Goal: Information Seeking & Learning: Learn about a topic

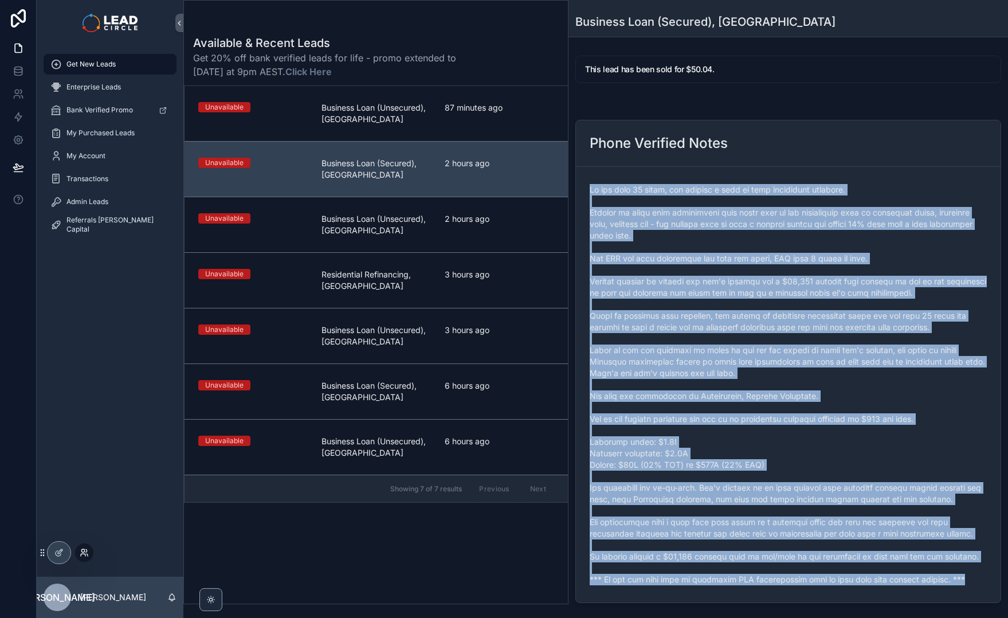
scroll to position [101, 0]
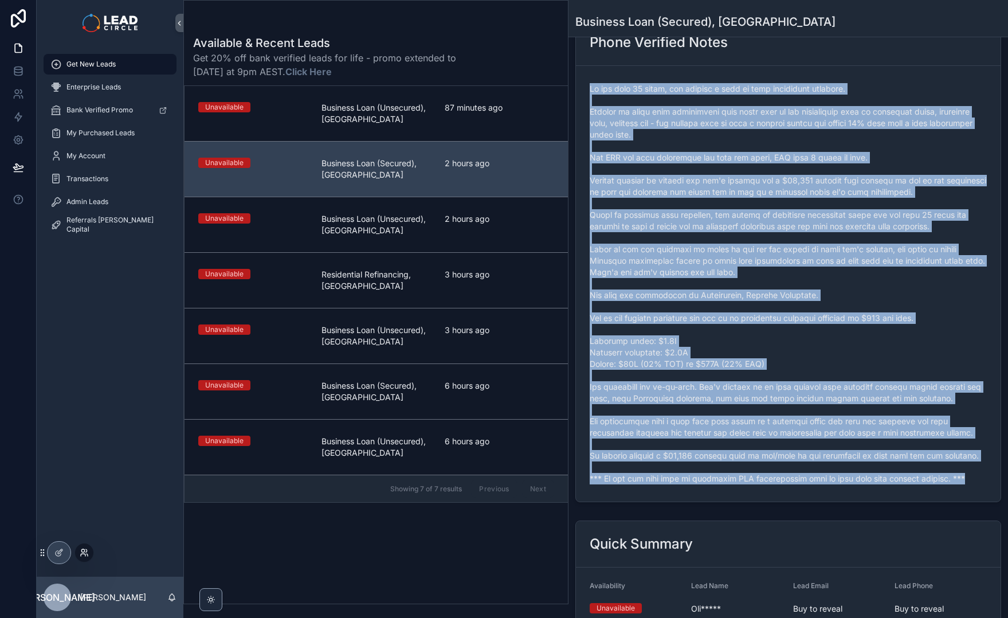
click at [81, 554] on icon at bounding box center [83, 555] width 5 height 2
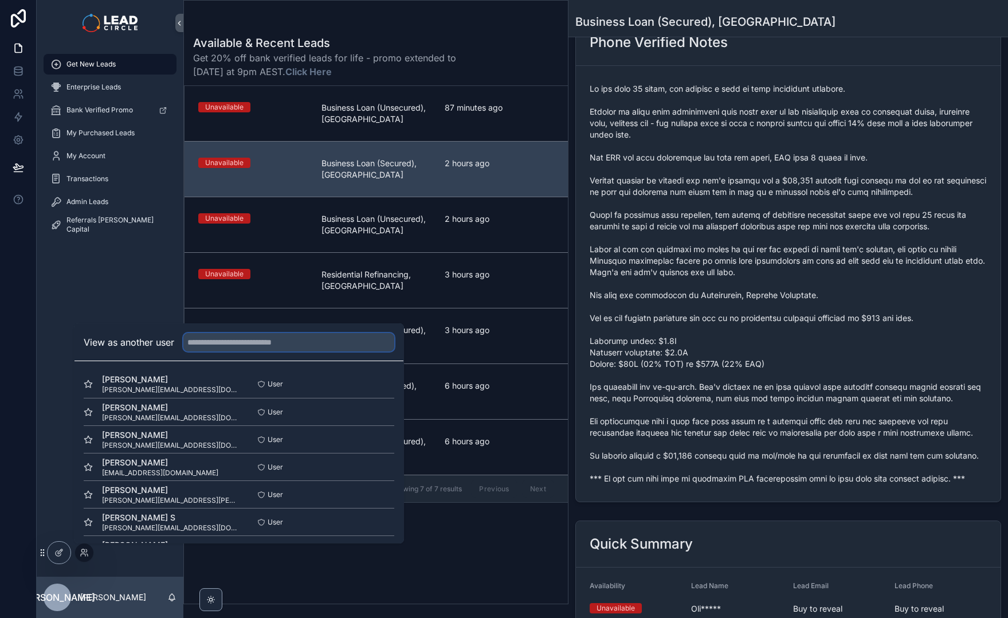
click at [220, 344] on input "text" at bounding box center [288, 342] width 211 height 18
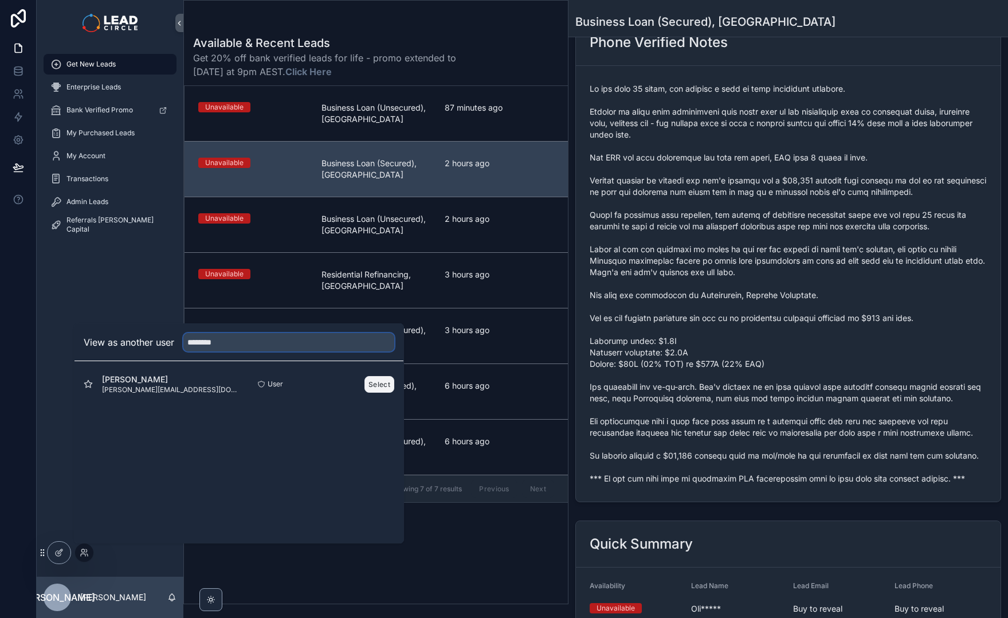
type input "********"
click at [371, 386] on button "Select" at bounding box center [379, 384] width 30 height 17
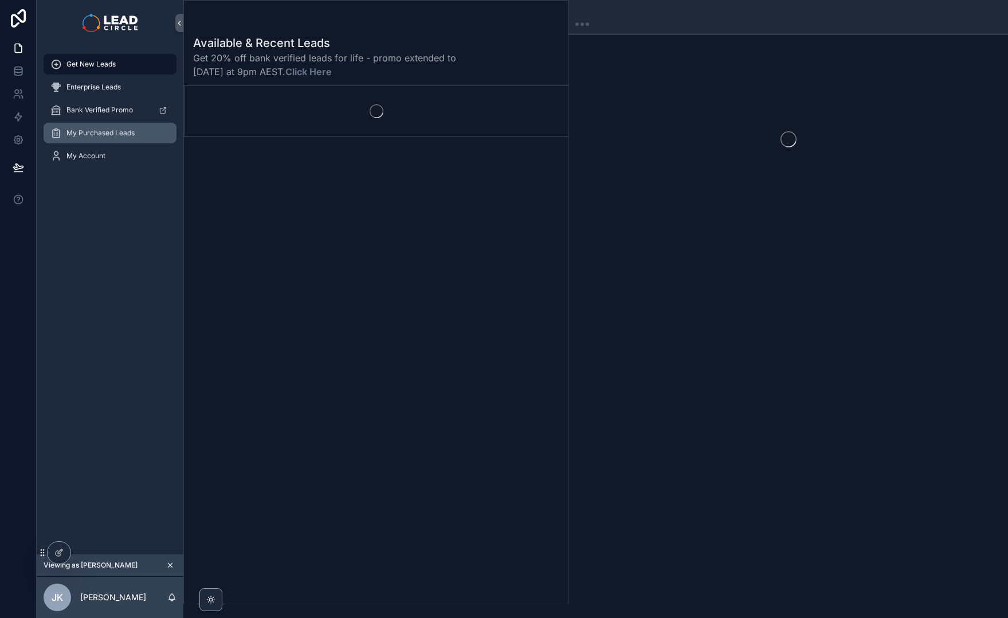
click at [140, 138] on div "My Purchased Leads" at bounding box center [109, 133] width 119 height 18
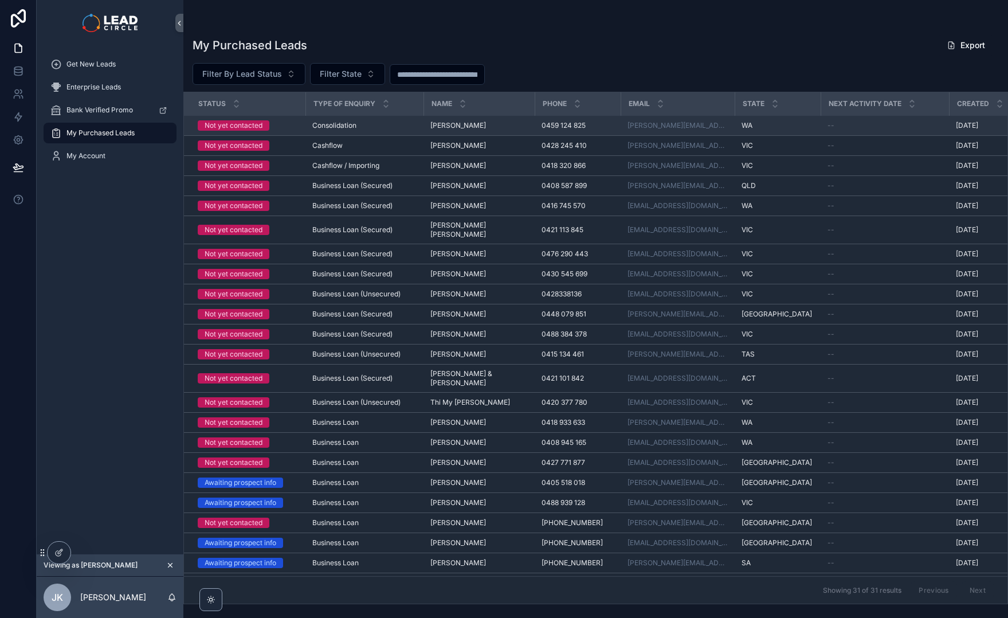
click at [264, 122] on span "Not yet contacted" at bounding box center [234, 125] width 72 height 10
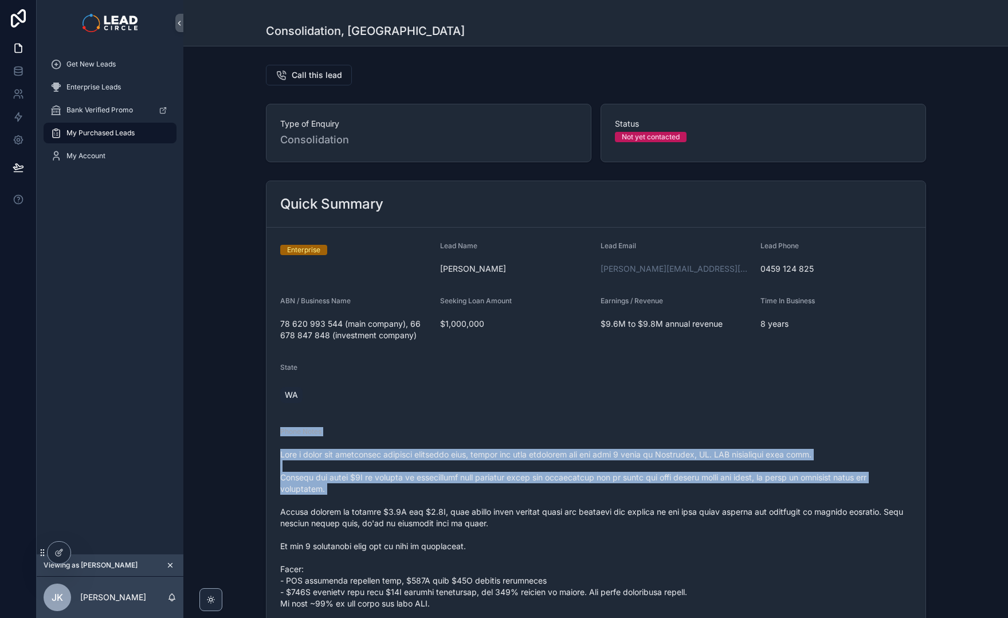
drag, startPoint x: 544, startPoint y: 426, endPoint x: 583, endPoint y: 504, distance: 87.7
click at [583, 504] on form "Enterprise Lead Name Jamie Goodwin Lead Email jamie@ectm.com.au Lead Phone 0459…" at bounding box center [595, 615] width 659 height 775
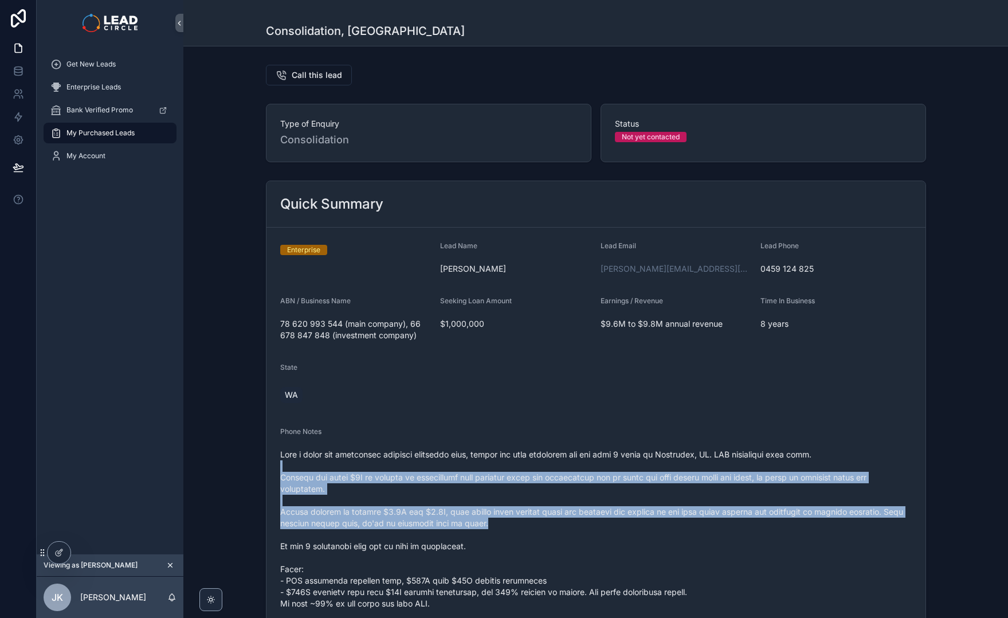
drag, startPoint x: 616, startPoint y: 527, endPoint x: 554, endPoint y: 449, distance: 99.2
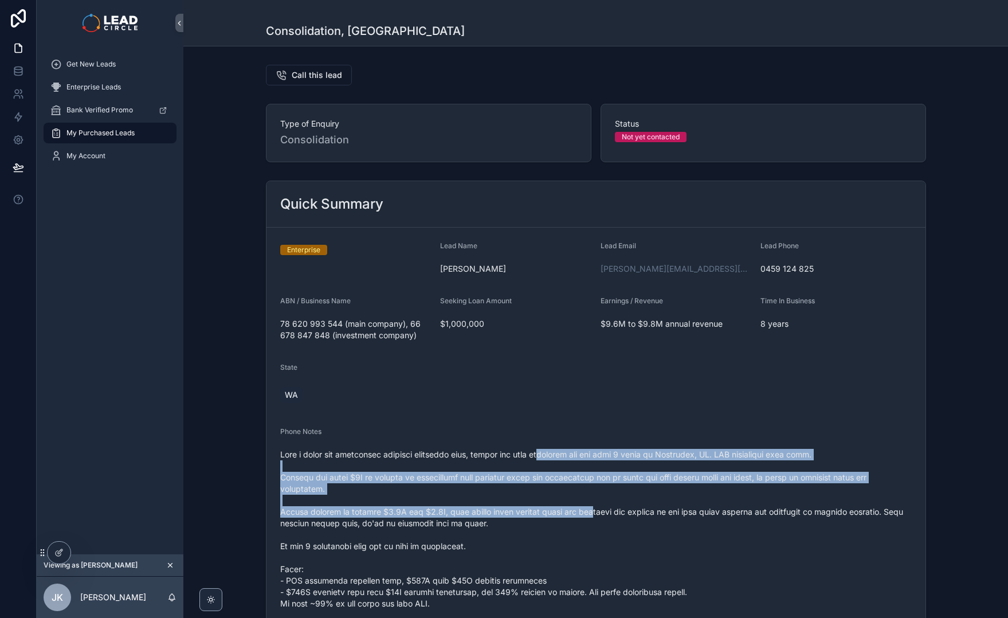
drag, startPoint x: 554, startPoint y: 449, endPoint x: 605, endPoint y: 518, distance: 85.6
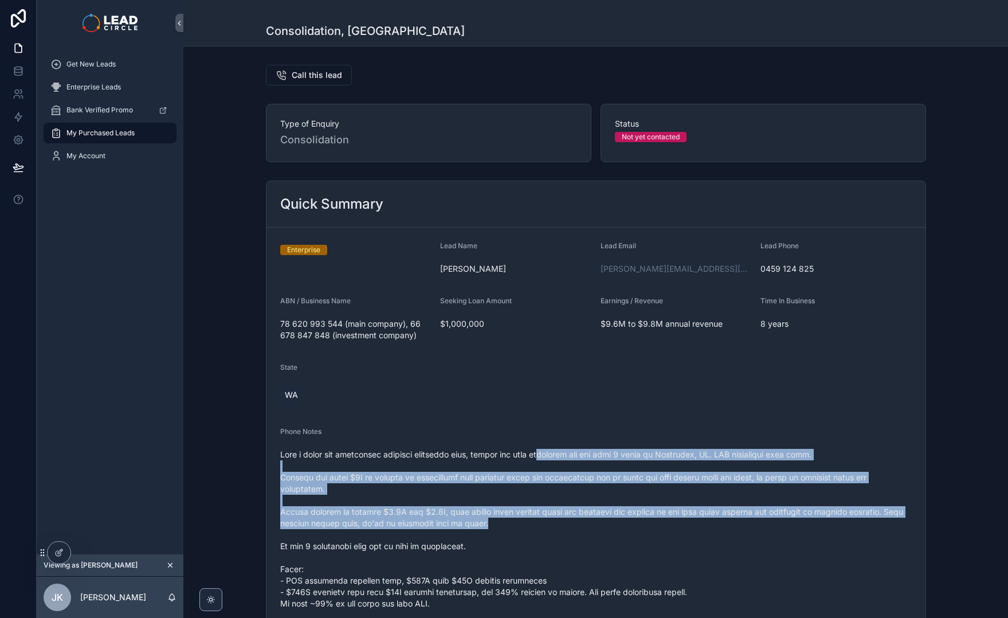
drag, startPoint x: 624, startPoint y: 533, endPoint x: 525, endPoint y: 448, distance: 130.9
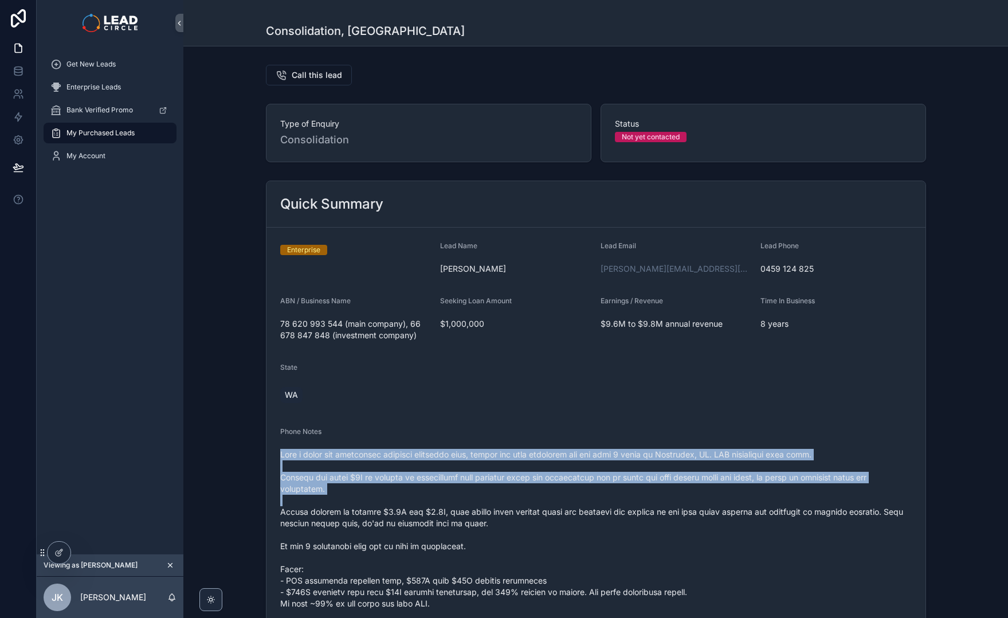
drag, startPoint x: 525, startPoint y: 448, endPoint x: 602, endPoint y: 515, distance: 102.4
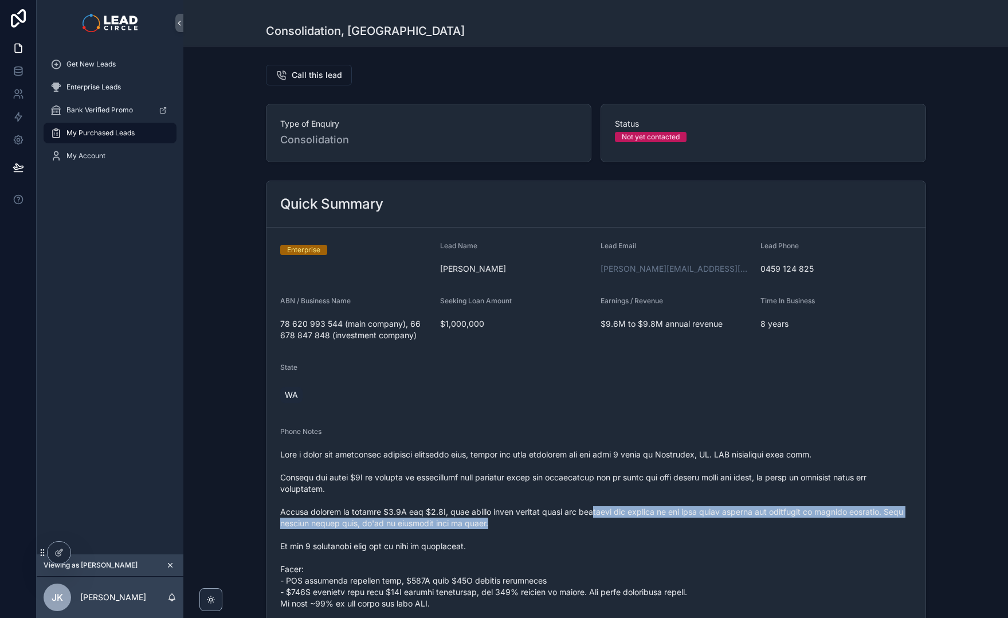
drag, startPoint x: 627, startPoint y: 528, endPoint x: 489, endPoint y: 444, distance: 161.0
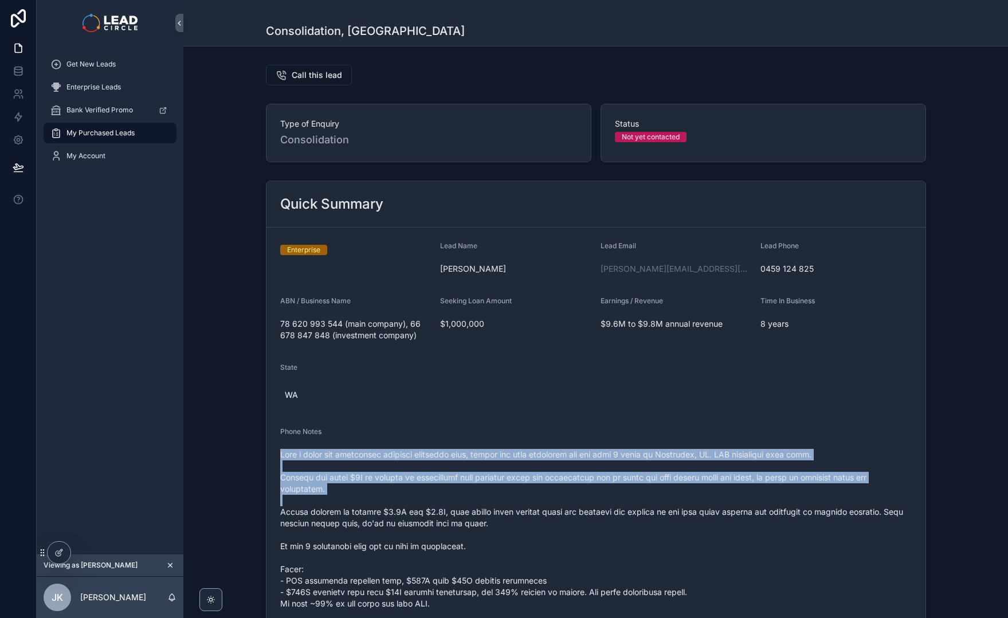
drag, startPoint x: 489, startPoint y: 444, endPoint x: 571, endPoint y: 505, distance: 101.6
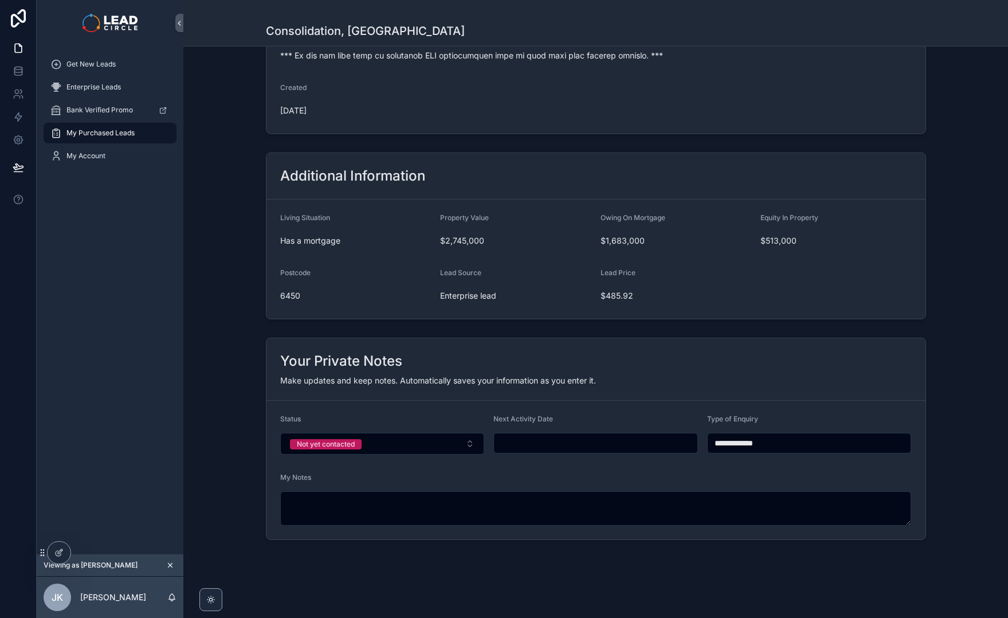
scroll to position [340, 0]
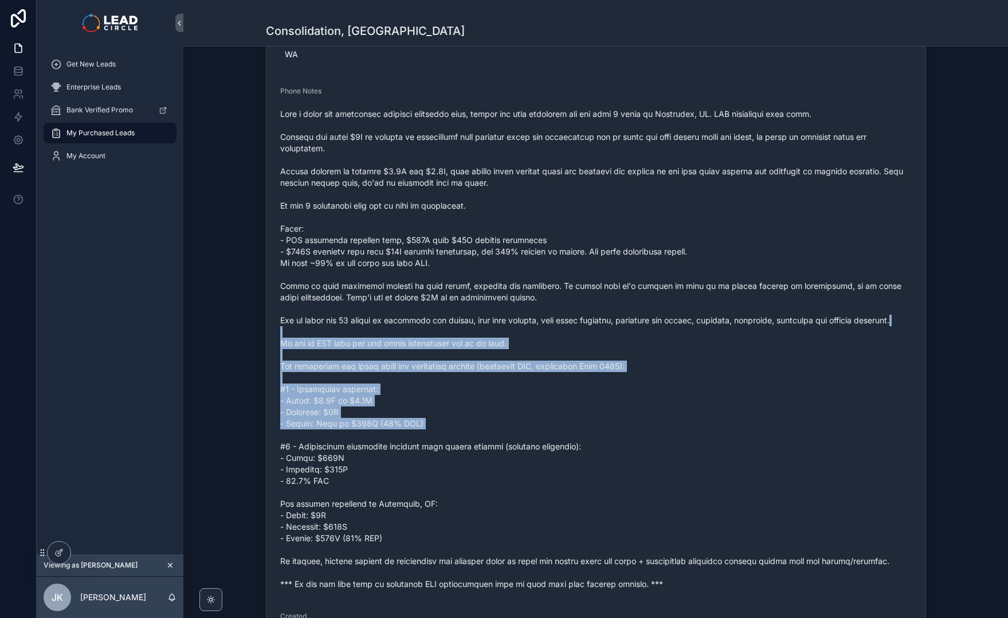
drag, startPoint x: 543, startPoint y: 377, endPoint x: 584, endPoint y: 446, distance: 81.2
click at [584, 446] on span "scrollable content" at bounding box center [596, 348] width 632 height 481
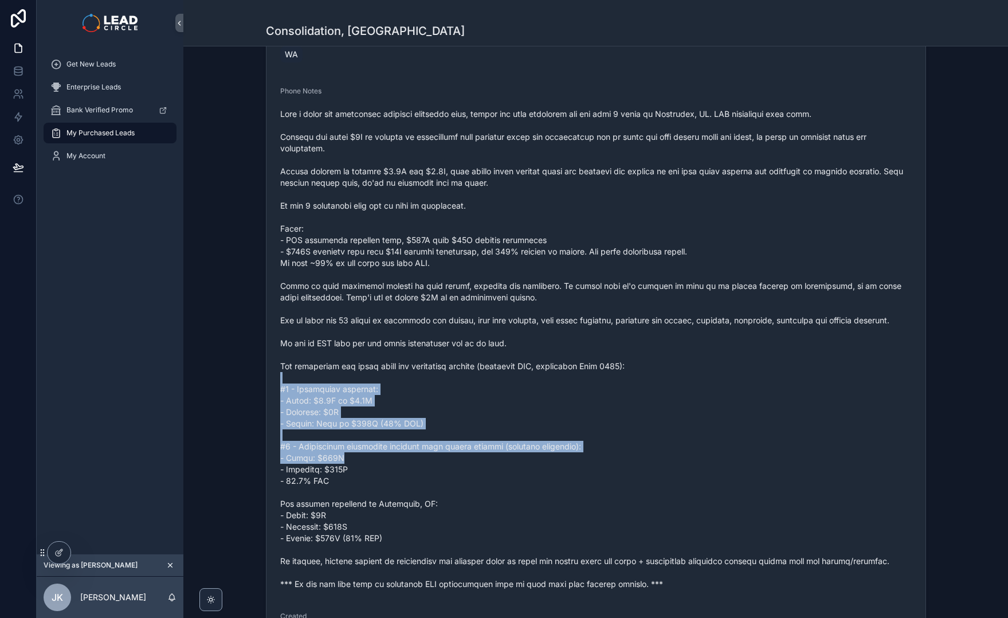
drag, startPoint x: 625, startPoint y: 464, endPoint x: 472, endPoint y: 366, distance: 182.5
click at [477, 369] on span "scrollable content" at bounding box center [596, 348] width 632 height 481
click at [465, 362] on span "scrollable content" at bounding box center [596, 348] width 632 height 481
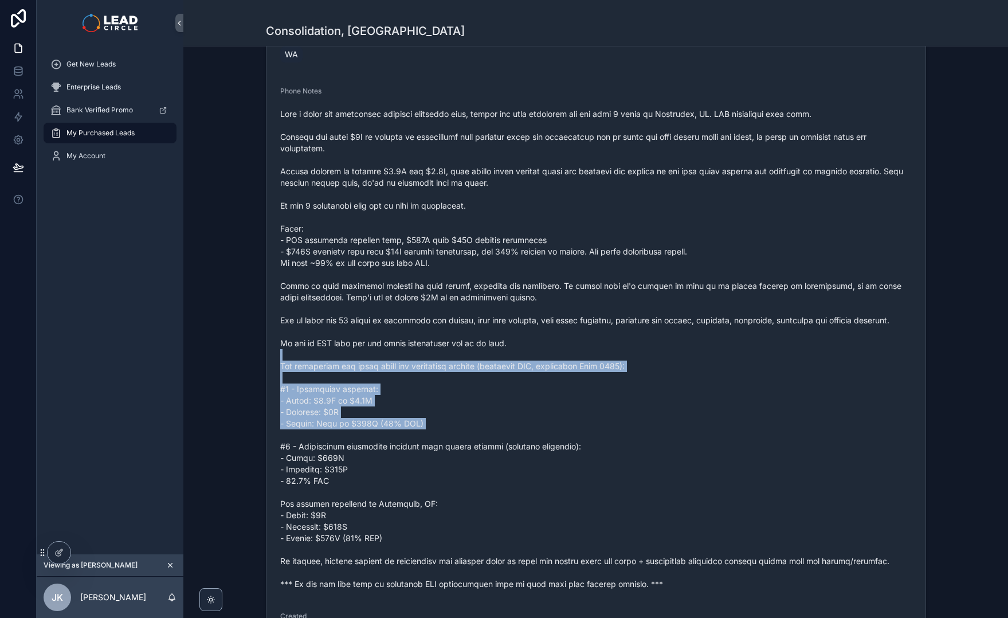
drag, startPoint x: 465, startPoint y: 362, endPoint x: 520, endPoint y: 448, distance: 102.1
click at [520, 448] on span "scrollable content" at bounding box center [596, 348] width 632 height 481
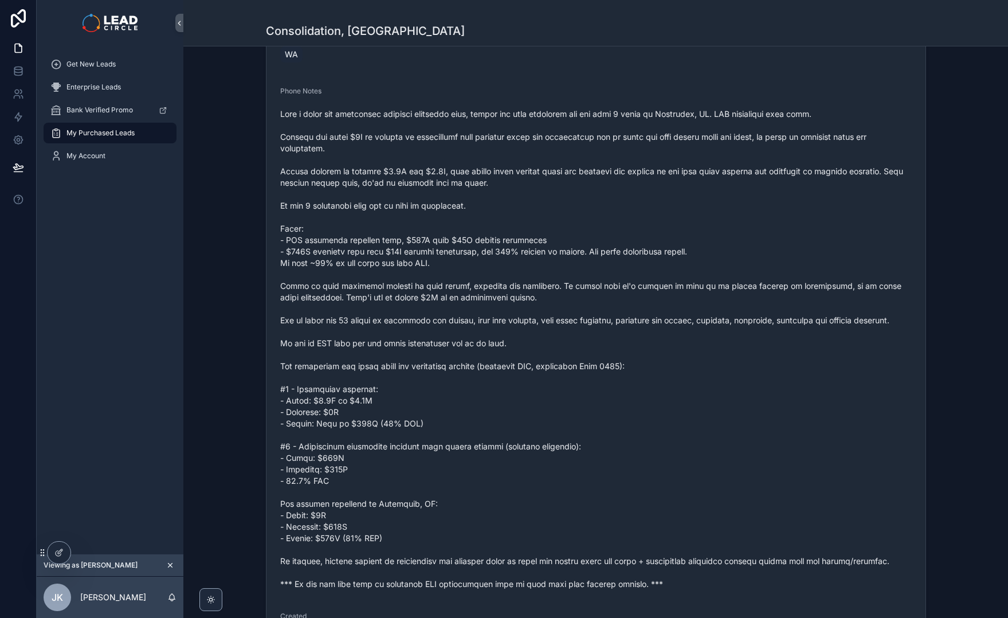
drag, startPoint x: 520, startPoint y: 448, endPoint x: 575, endPoint y: 459, distance: 56.1
click at [522, 448] on span "scrollable content" at bounding box center [596, 348] width 632 height 481
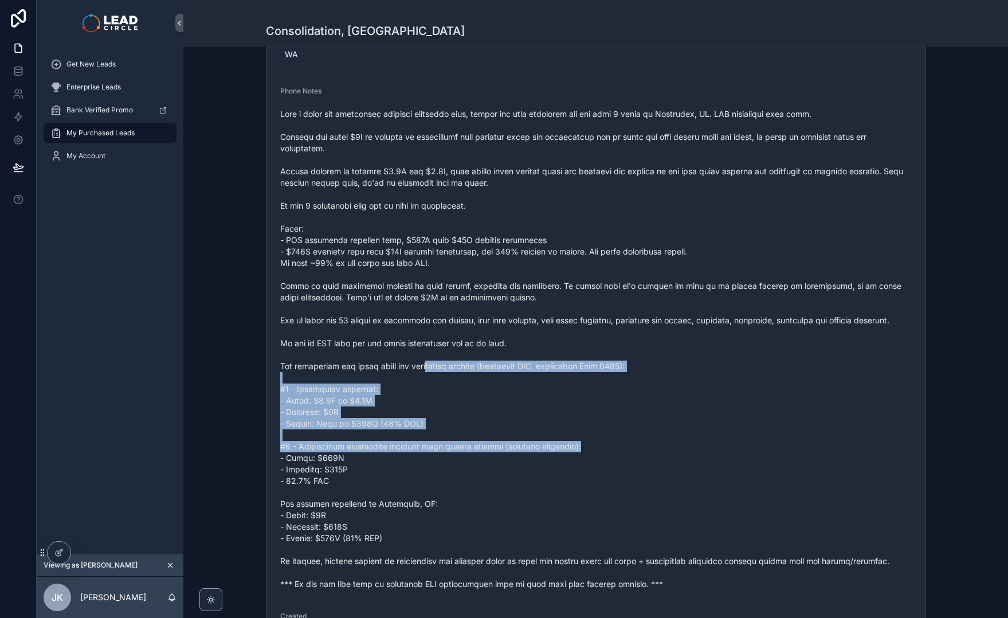
drag, startPoint x: 575, startPoint y: 459, endPoint x: 420, endPoint y: 371, distance: 178.4
click at [426, 374] on span "scrollable content" at bounding box center [596, 348] width 632 height 481
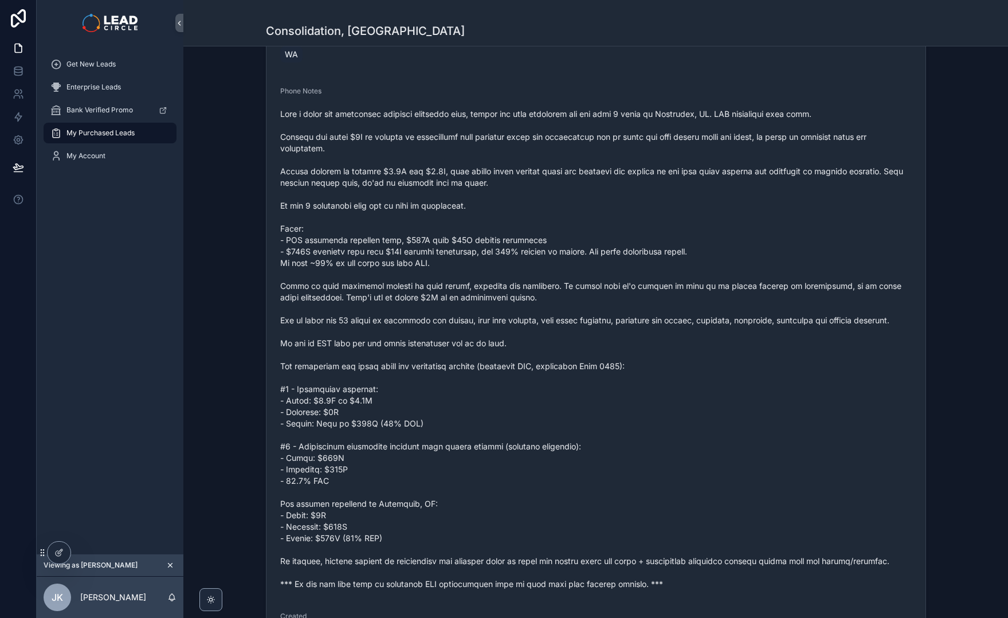
click at [420, 371] on span "scrollable content" at bounding box center [596, 348] width 632 height 481
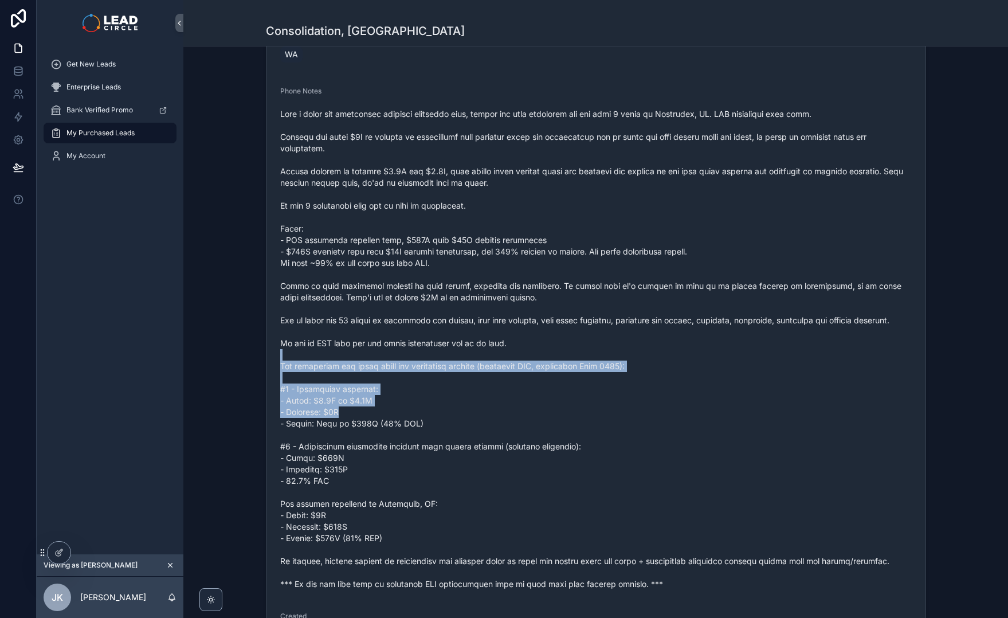
drag, startPoint x: 434, startPoint y: 385, endPoint x: 506, endPoint y: 428, distance: 83.7
click at [506, 428] on span "scrollable content" at bounding box center [596, 348] width 632 height 481
click at [507, 428] on span "scrollable content" at bounding box center [596, 348] width 632 height 481
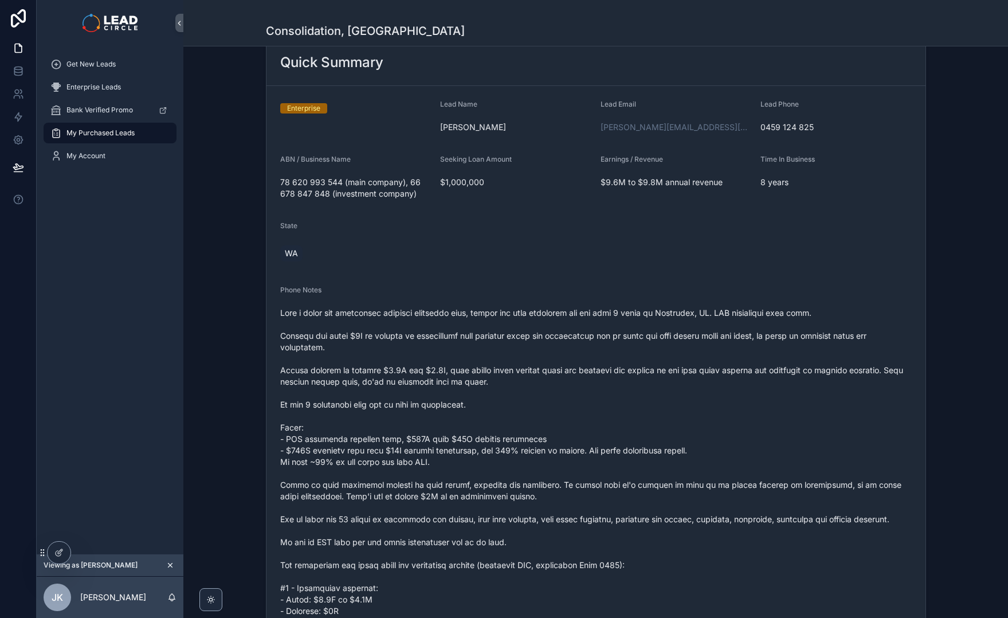
scroll to position [95, 0]
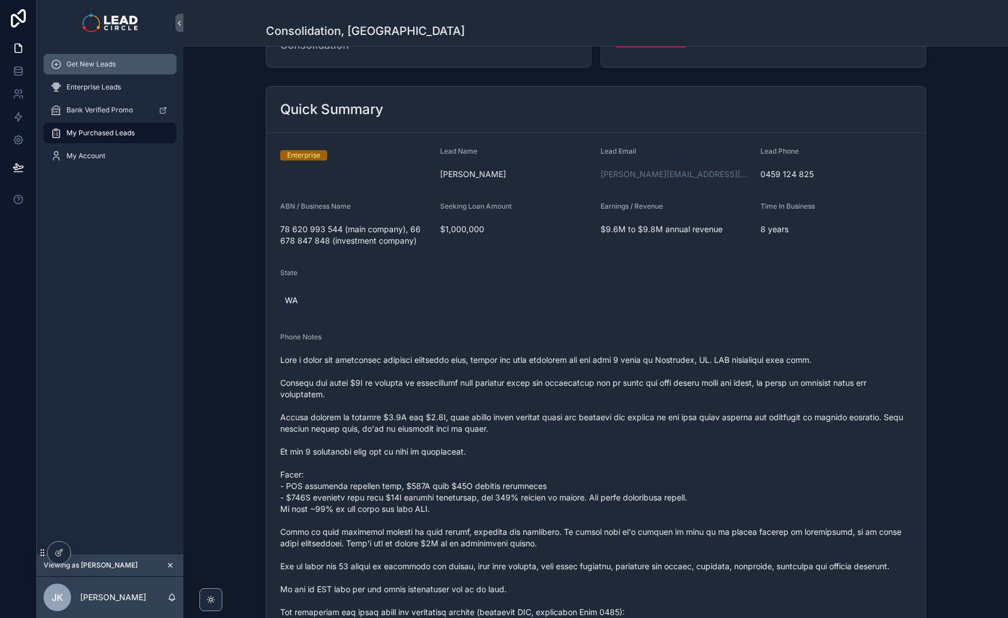
click at [89, 69] on div "Get New Leads" at bounding box center [109, 64] width 119 height 18
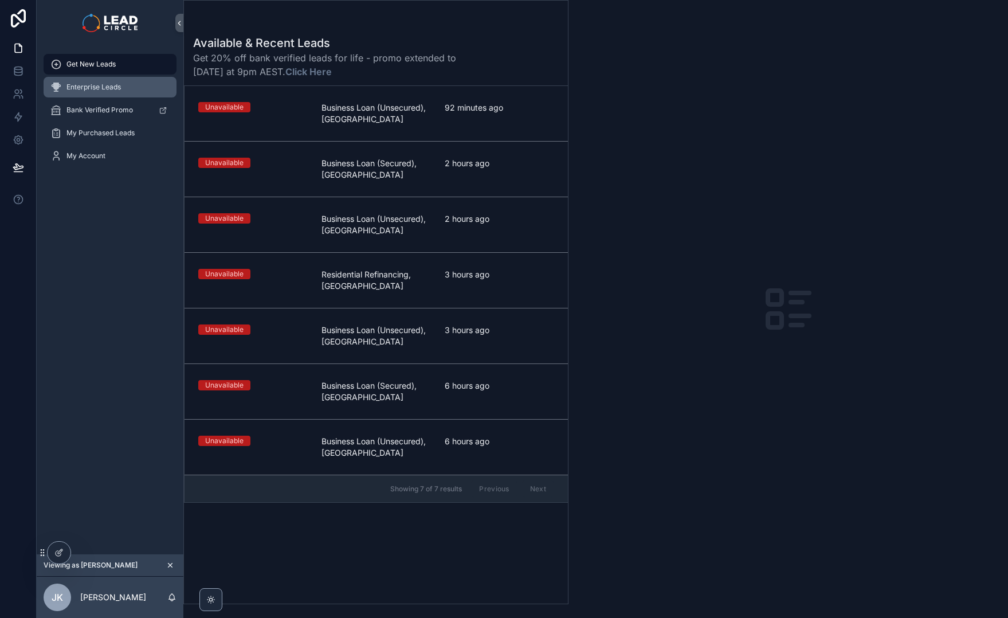
click at [120, 92] on div "Enterprise Leads" at bounding box center [109, 87] width 119 height 18
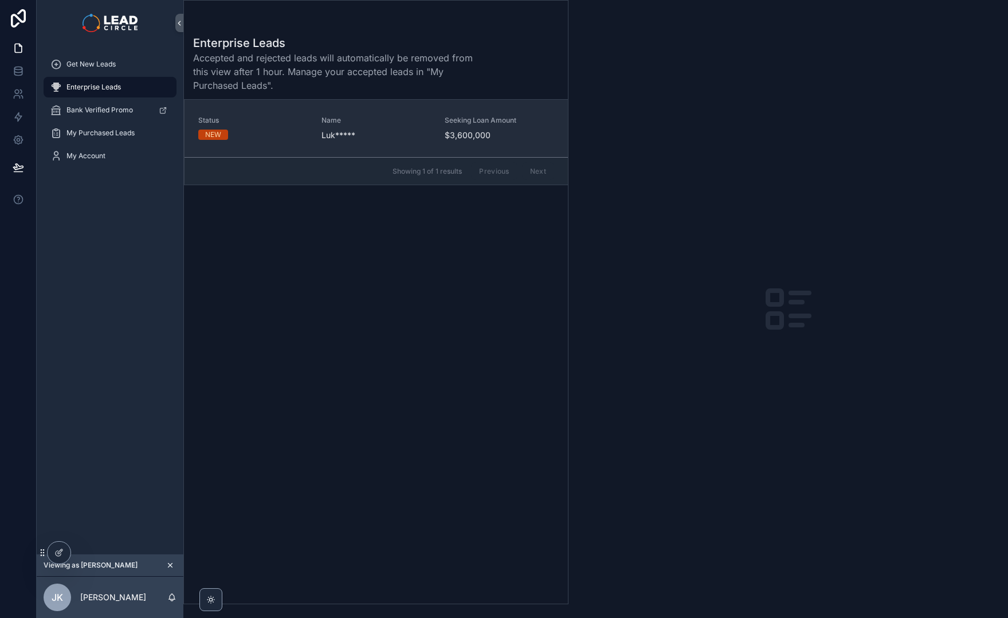
click at [381, 103] on link "Status NEW Name Luk***** Seeking Loan Amount $3,600,000" at bounding box center [376, 128] width 383 height 57
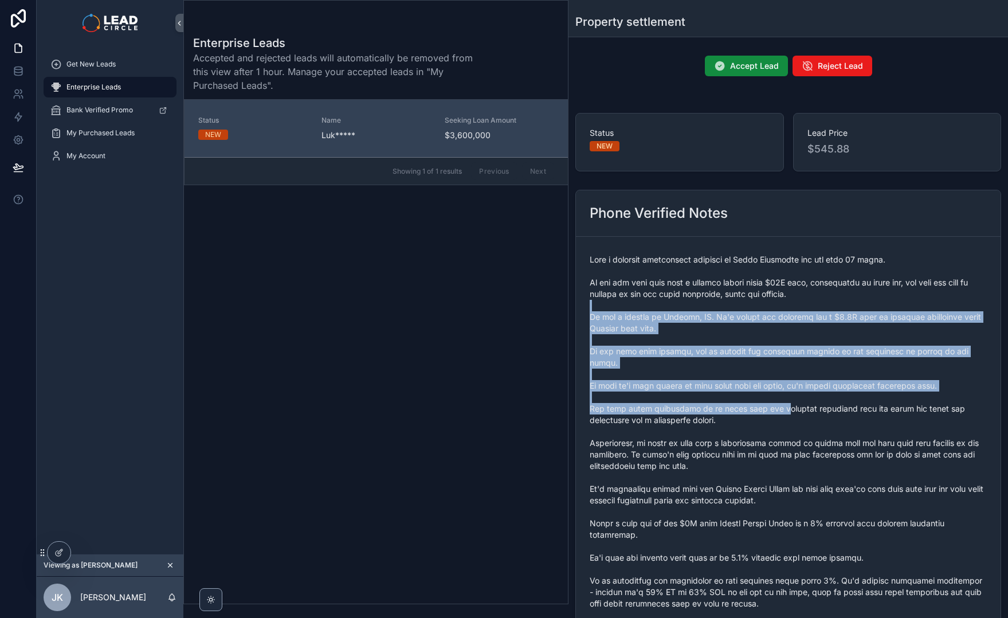
drag, startPoint x: 771, startPoint y: 393, endPoint x: 779, endPoint y: 411, distance: 19.8
click at [777, 409] on span "scrollable content" at bounding box center [788, 540] width 397 height 573
click at [779, 411] on span "scrollable content" at bounding box center [788, 540] width 397 height 573
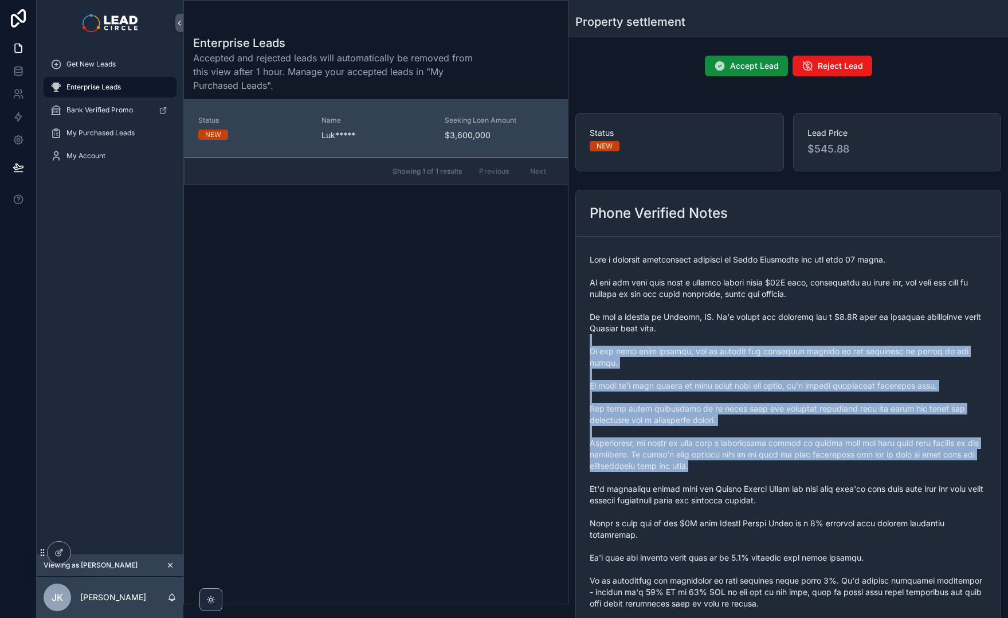
drag, startPoint x: 808, startPoint y: 454, endPoint x: 752, endPoint y: 336, distance: 131.0
click at [752, 336] on span "scrollable content" at bounding box center [788, 540] width 397 height 573
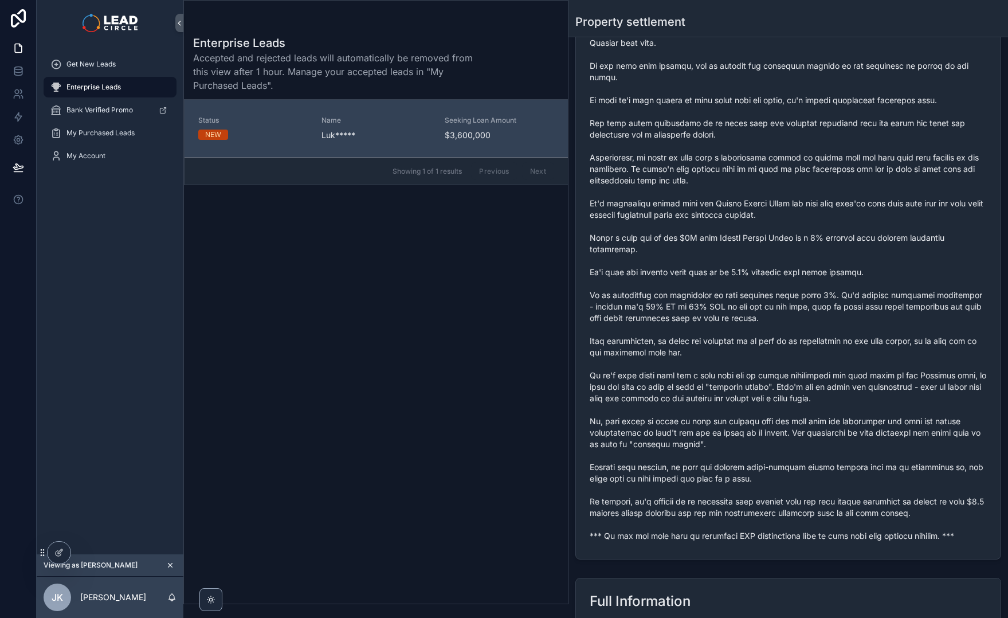
scroll to position [151, 0]
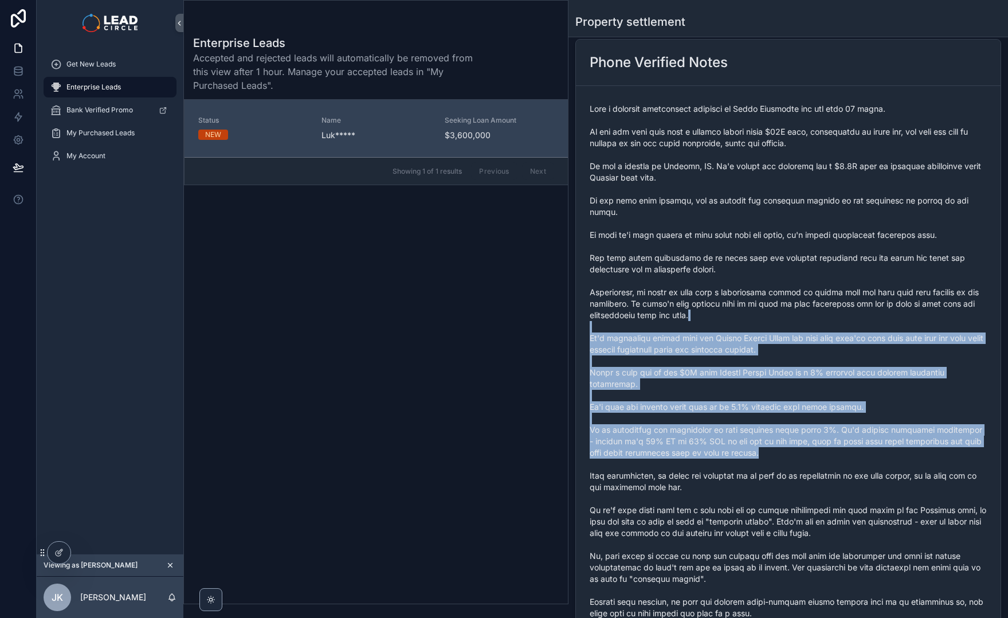
drag, startPoint x: 782, startPoint y: 369, endPoint x: 812, endPoint y: 444, distance: 81.3
click at [812, 444] on span "scrollable content" at bounding box center [788, 389] width 397 height 573
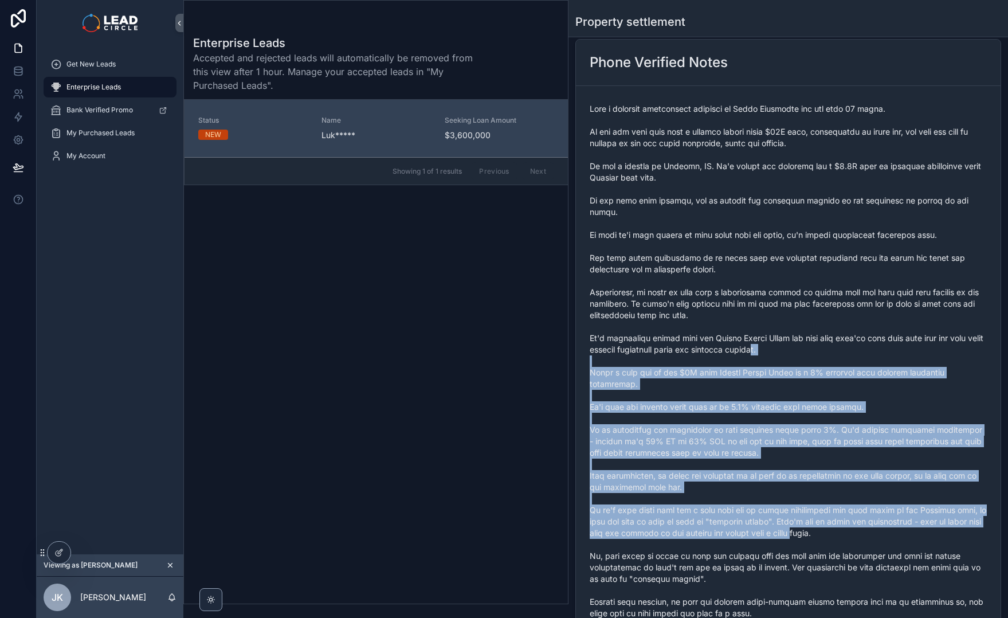
drag, startPoint x: 851, startPoint y: 505, endPoint x: 765, endPoint y: 313, distance: 210.4
click at [768, 320] on span "scrollable content" at bounding box center [788, 389] width 397 height 573
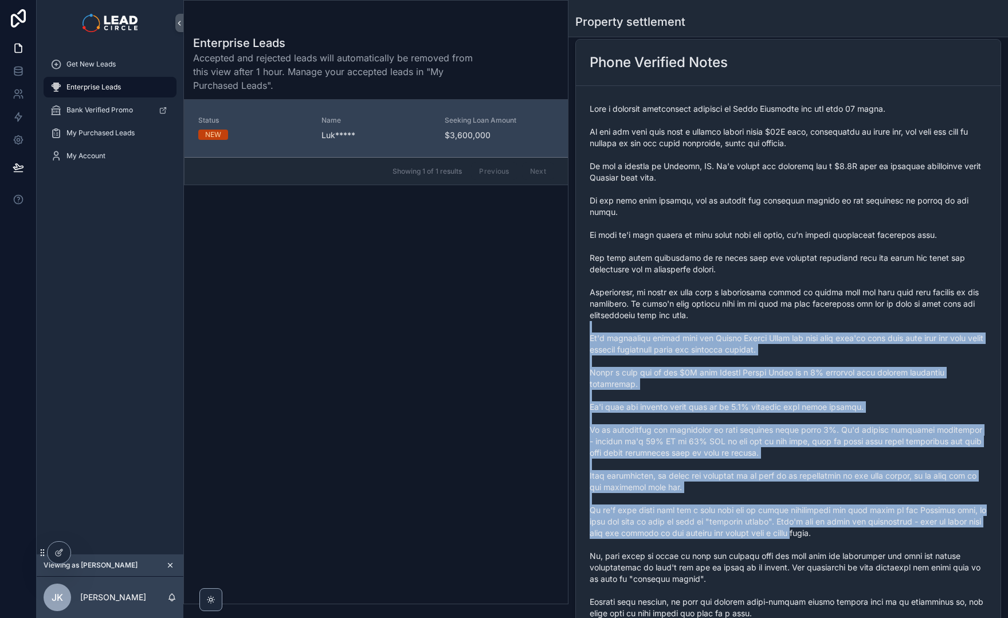
click at [765, 312] on span "scrollable content" at bounding box center [788, 389] width 397 height 573
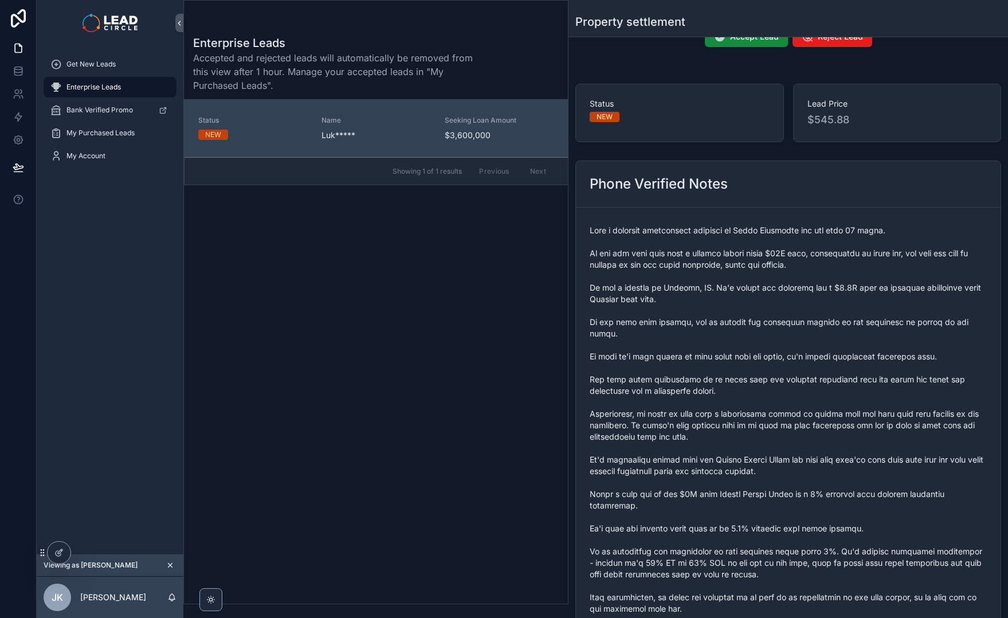
scroll to position [0, 0]
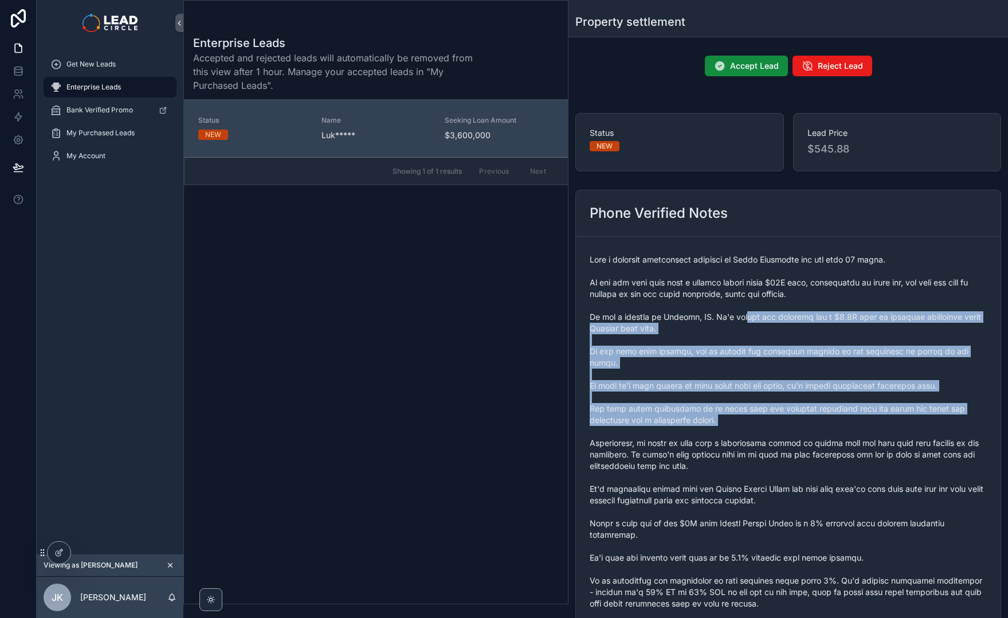
drag, startPoint x: 746, startPoint y: 316, endPoint x: 790, endPoint y: 437, distance: 129.3
click at [790, 437] on span "scrollable content" at bounding box center [788, 540] width 397 height 573
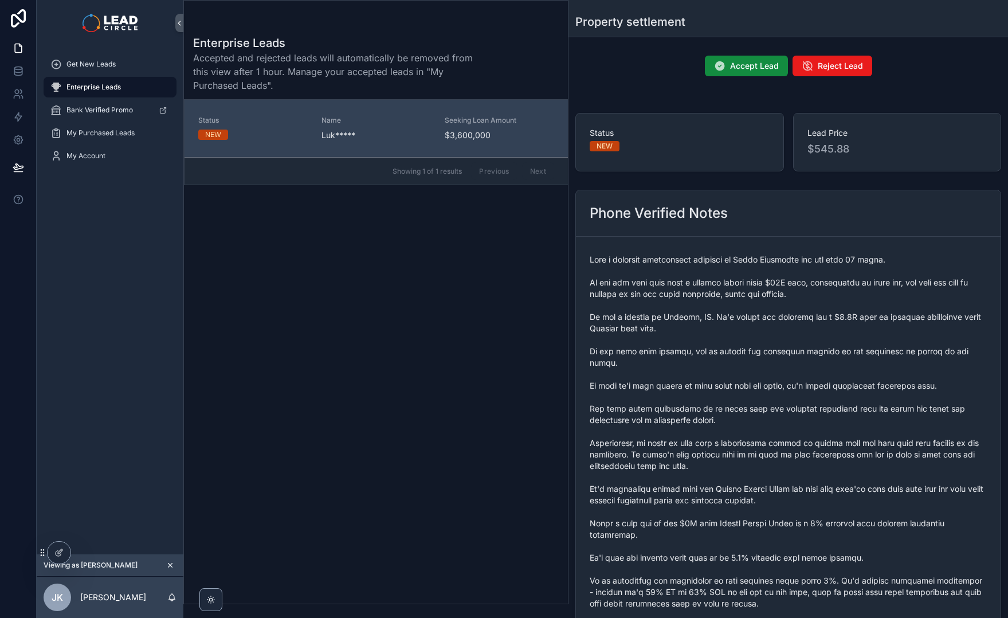
click at [790, 437] on span "scrollable content" at bounding box center [788, 540] width 397 height 573
click at [120, 72] on div "Get New Leads" at bounding box center [109, 64] width 119 height 18
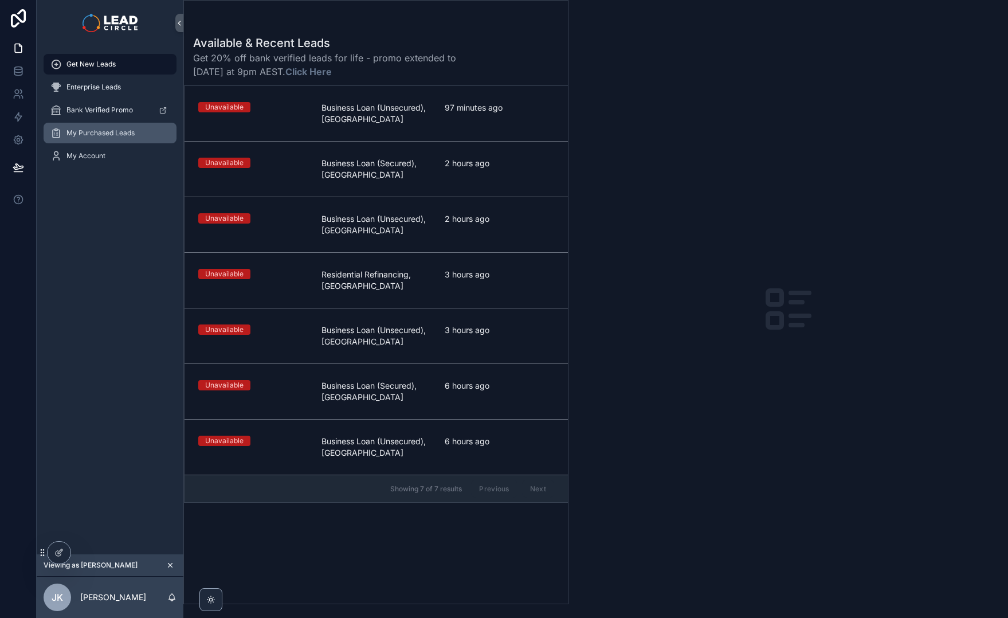
click at [142, 142] on link "My Purchased Leads" at bounding box center [110, 133] width 133 height 21
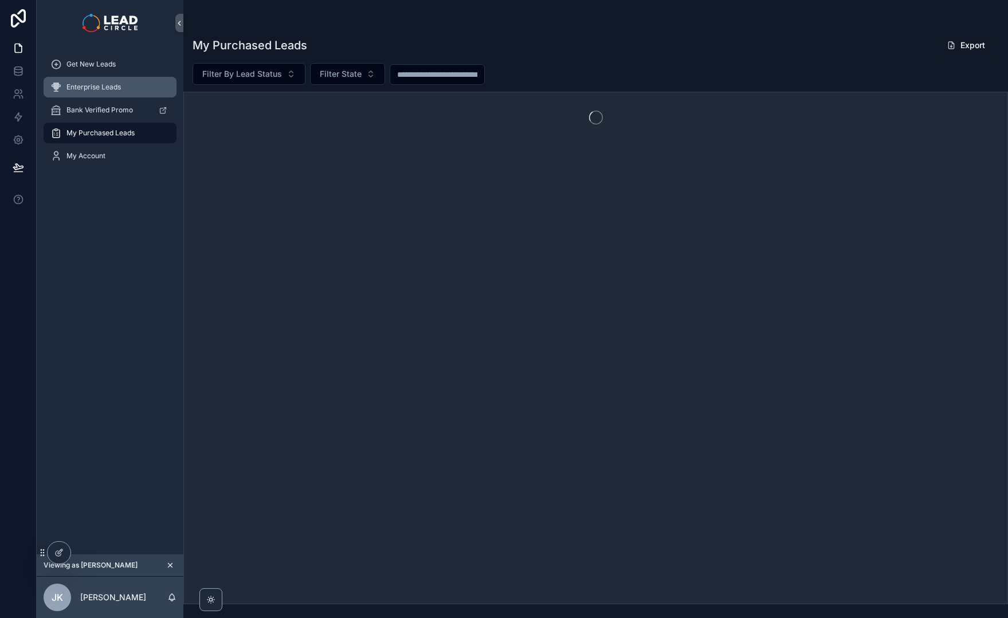
click at [116, 89] on span "Enterprise Leads" at bounding box center [93, 87] width 54 height 9
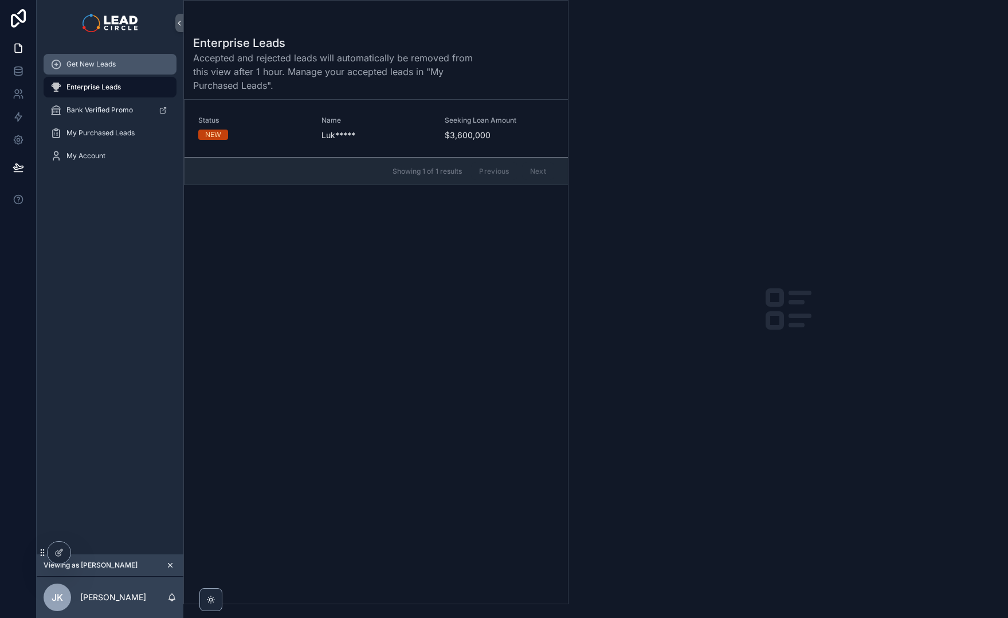
click at [112, 71] on div "Get New Leads" at bounding box center [109, 64] width 119 height 18
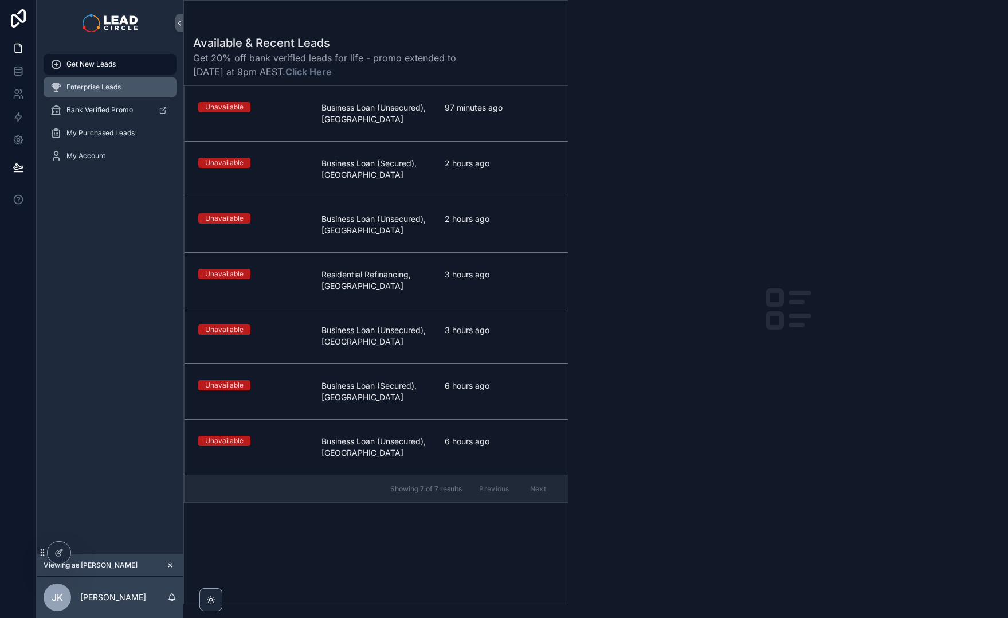
click at [89, 90] on span "Enterprise Leads" at bounding box center [93, 87] width 54 height 9
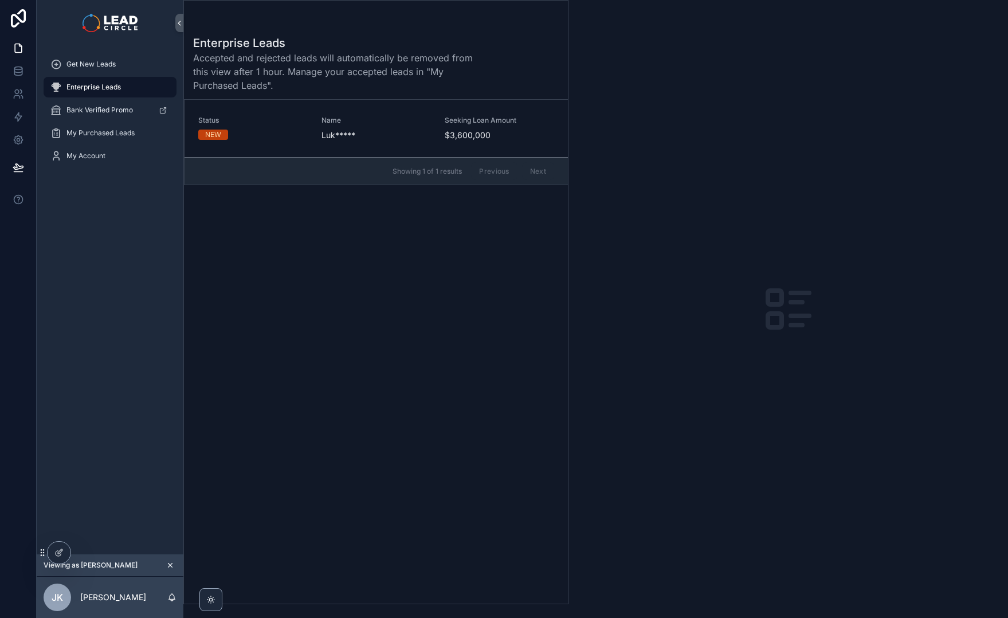
click at [646, 382] on div "scrollable content" at bounding box center [789, 309] width 440 height 618
click at [124, 68] on div "Get New Leads" at bounding box center [109, 64] width 119 height 18
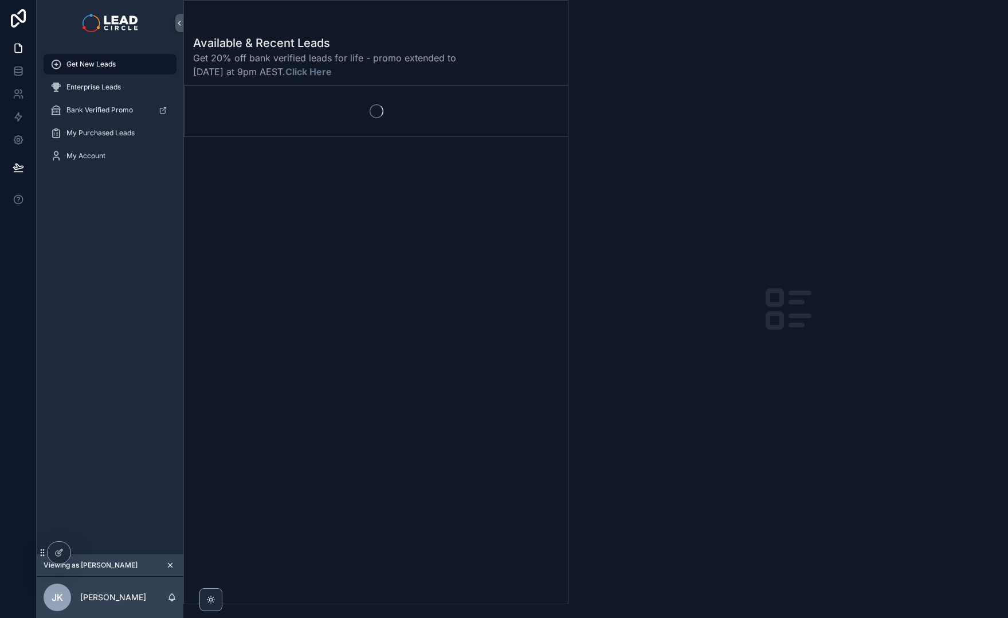
click at [170, 564] on icon "scrollable content" at bounding box center [170, 565] width 8 height 8
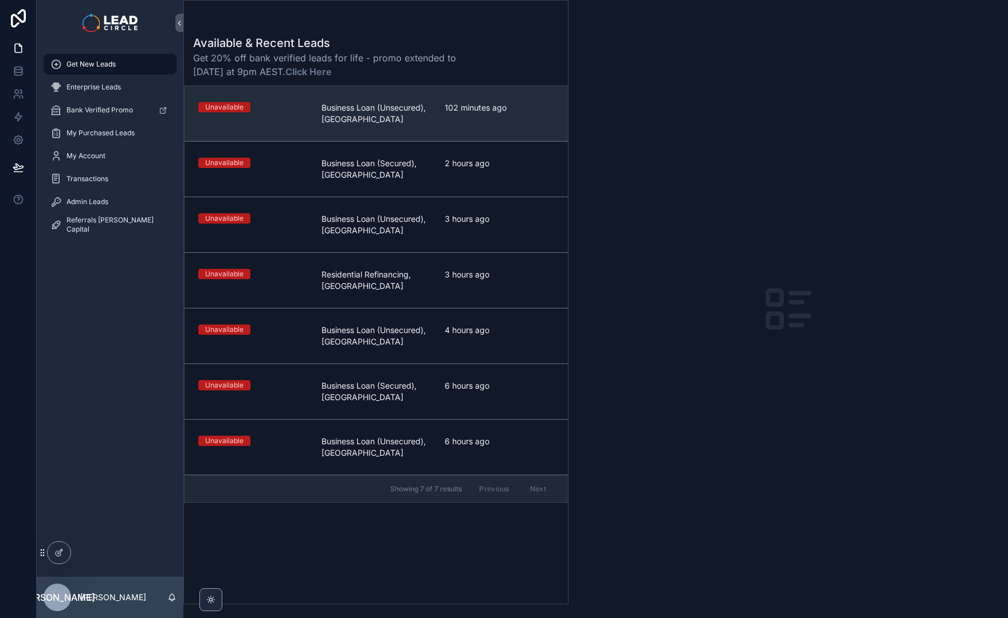
click at [420, 122] on span "Business Loan (Unsecured), [GEOGRAPHIC_DATA]" at bounding box center [376, 113] width 109 height 23
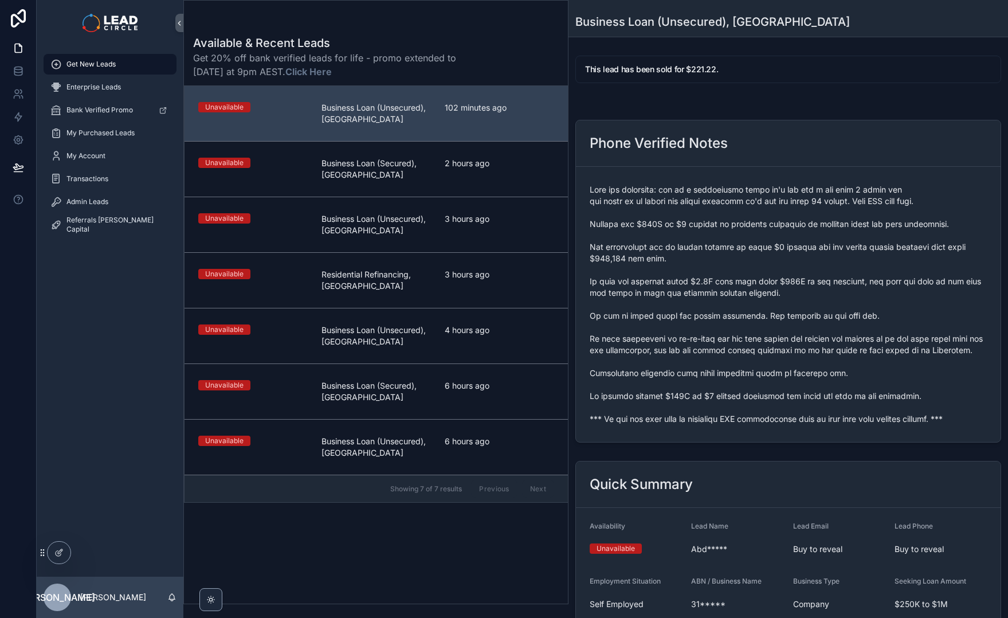
click at [748, 428] on form "scrollable content" at bounding box center [788, 304] width 425 height 275
drag, startPoint x: 589, startPoint y: 418, endPoint x: 981, endPoint y: 418, distance: 391.4
click at [953, 419] on form "scrollable content" at bounding box center [788, 304] width 425 height 275
copy span "*** If you buy this lead an automatic SMS introduction will be sent with your c…"
click at [120, 198] on div "Admin Leads" at bounding box center [109, 202] width 119 height 18
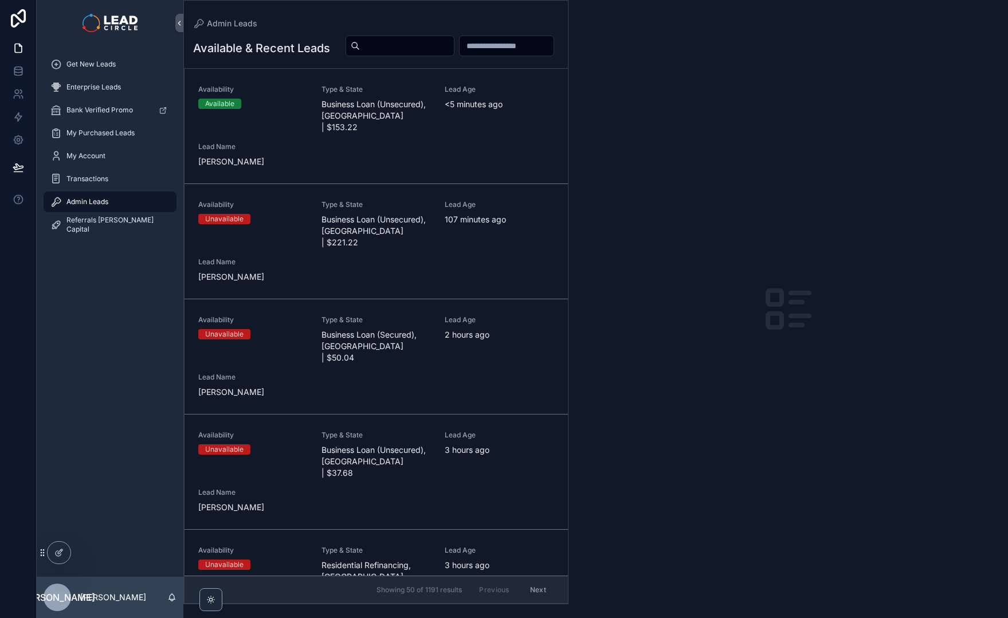
click at [454, 49] on input "scrollable content" at bounding box center [407, 46] width 94 height 16
paste input "**********"
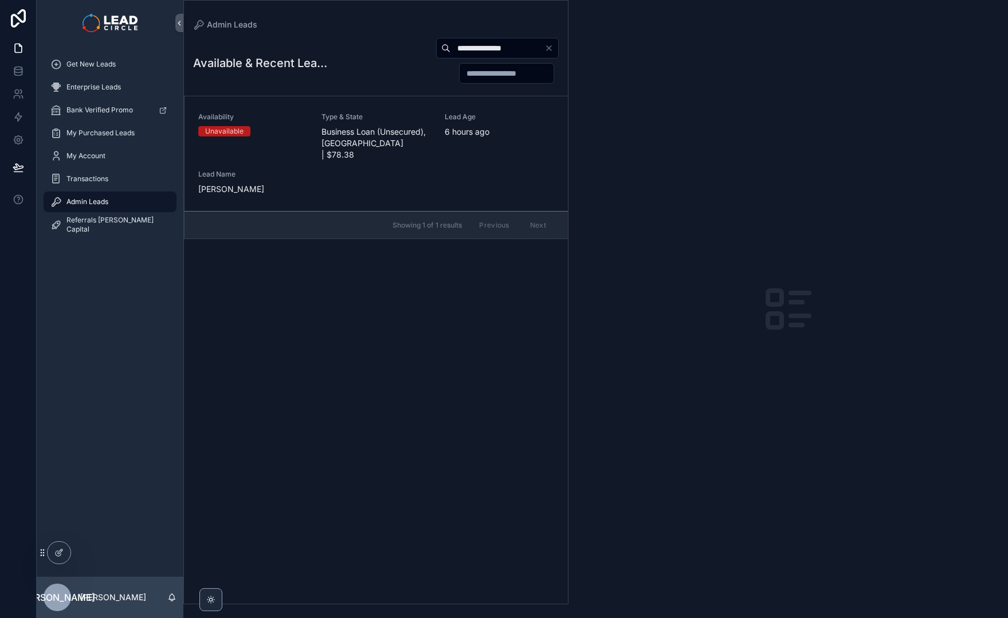
click at [379, 62] on div "**********" at bounding box center [443, 60] width 232 height 47
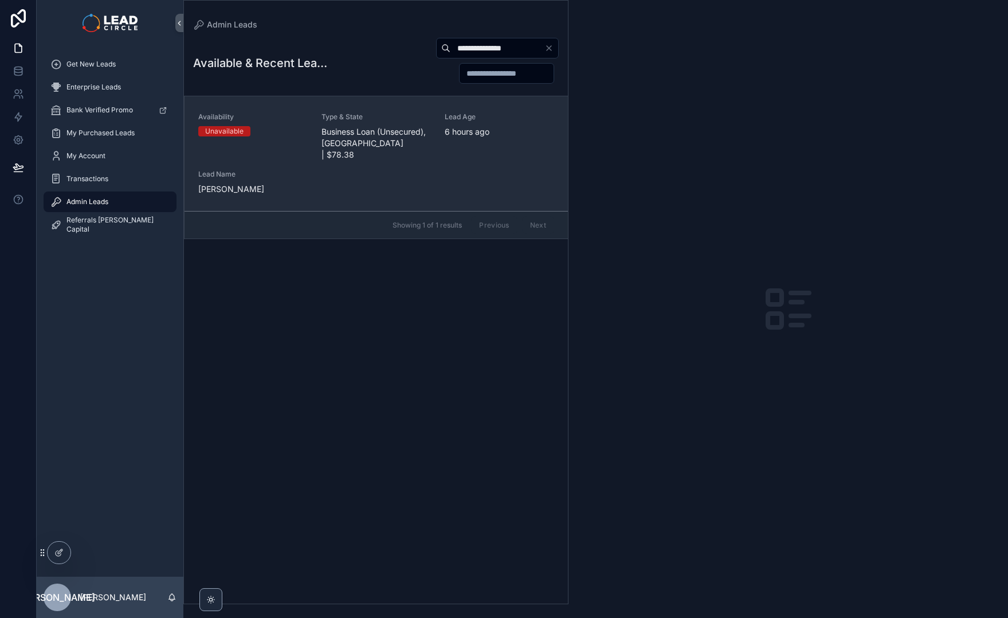
click at [383, 121] on div "Type & State Business Loan (Unsecured), VIC | $78.38" at bounding box center [376, 136] width 109 height 48
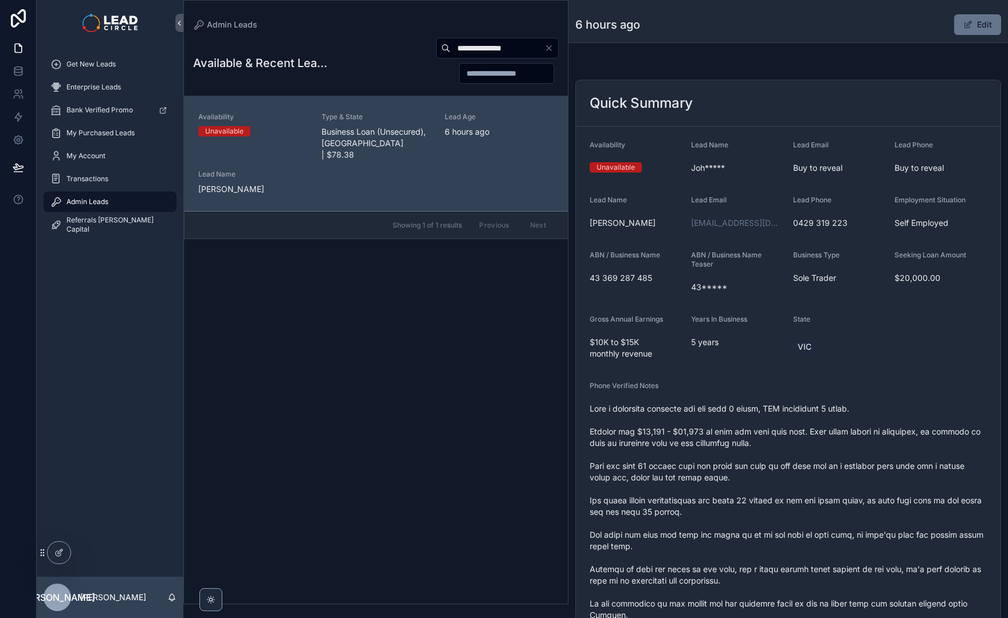
scroll to position [2, 0]
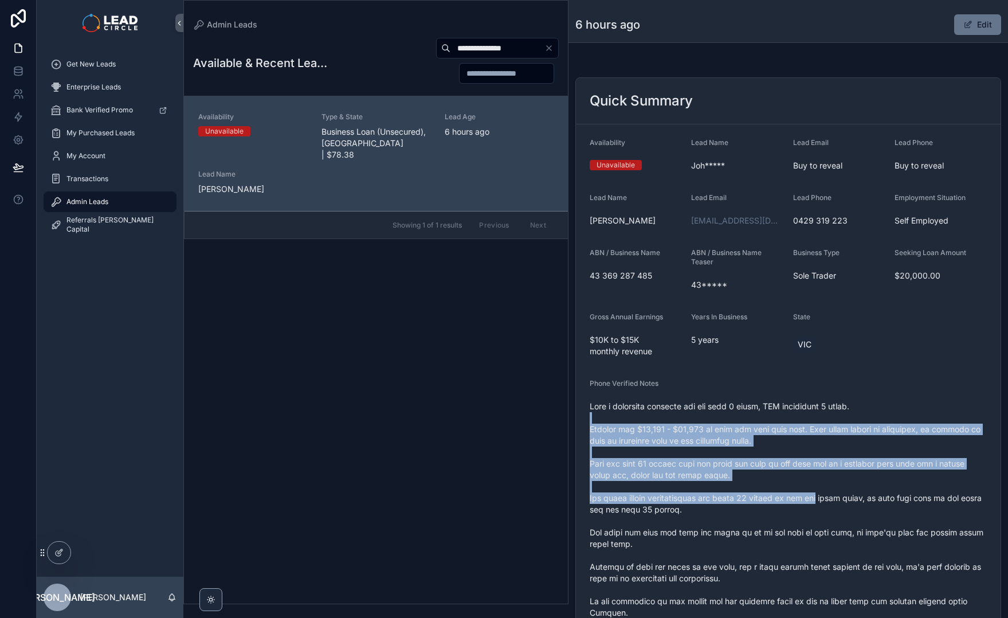
drag, startPoint x: 814, startPoint y: 475, endPoint x: 824, endPoint y: 500, distance: 26.5
click at [824, 500] on span "scrollable content" at bounding box center [788, 596] width 397 height 390
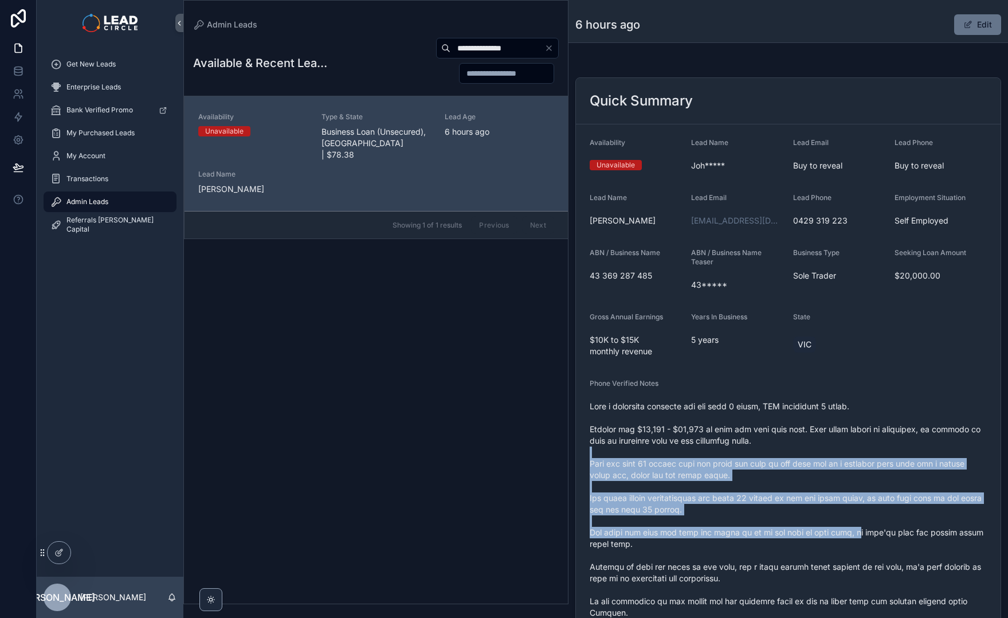
drag, startPoint x: 839, startPoint y: 486, endPoint x: 808, endPoint y: 436, distance: 59.5
click at [809, 440] on span "scrollable content" at bounding box center [788, 596] width 397 height 390
click at [808, 436] on span "scrollable content" at bounding box center [788, 596] width 397 height 390
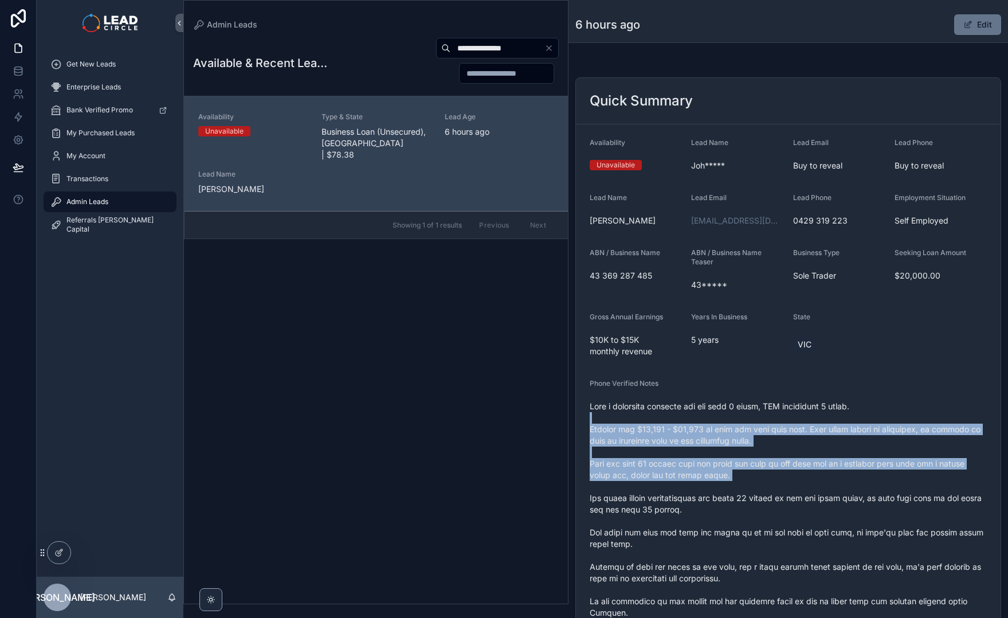
drag, startPoint x: 808, startPoint y: 417, endPoint x: 826, endPoint y: 491, distance: 75.8
click at [826, 491] on span "scrollable content" at bounding box center [788, 596] width 397 height 390
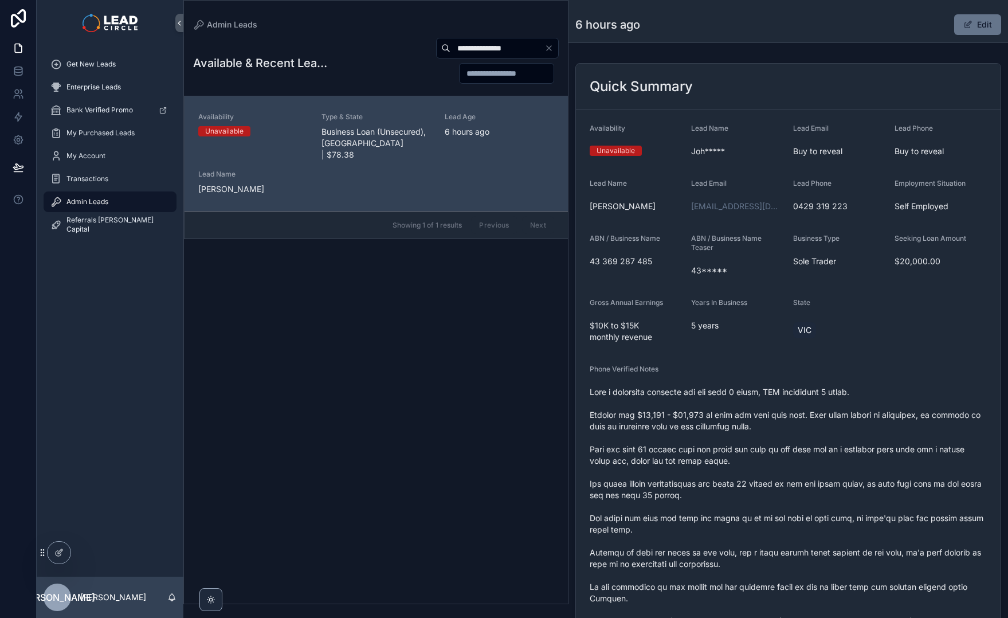
scroll to position [84, 0]
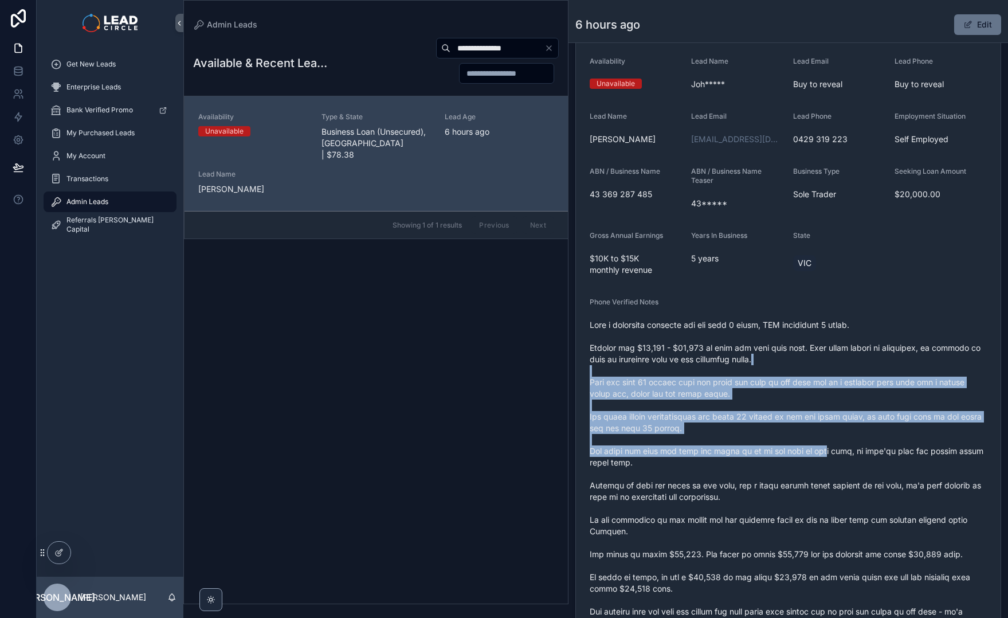
drag, startPoint x: 806, startPoint y: 358, endPoint x: 834, endPoint y: 462, distance: 108.0
click at [834, 462] on span "scrollable content" at bounding box center [788, 514] width 397 height 390
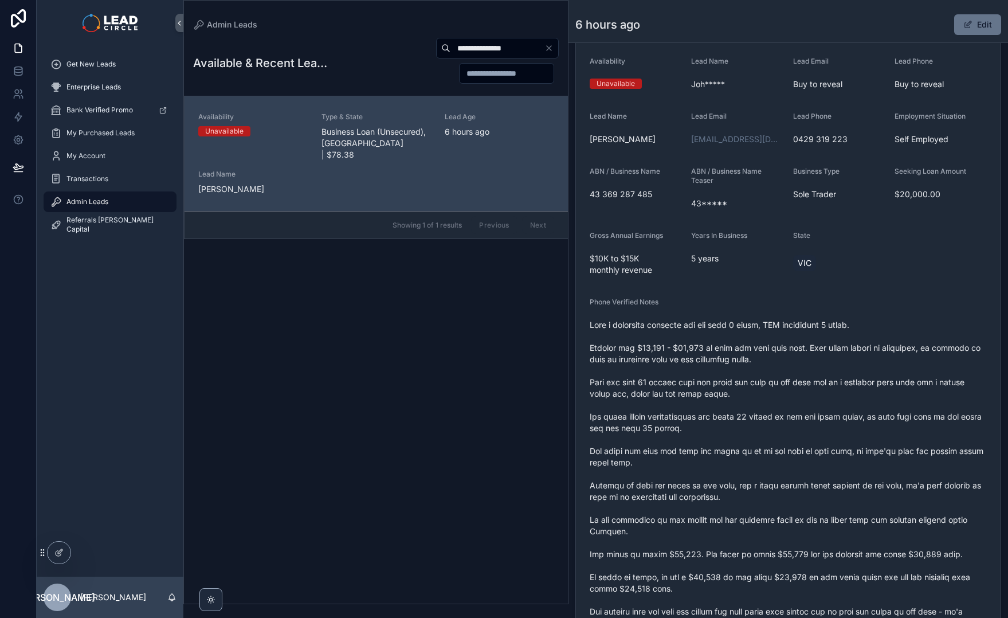
click at [479, 51] on input "**********" at bounding box center [497, 48] width 94 height 16
paste input "scrollable content"
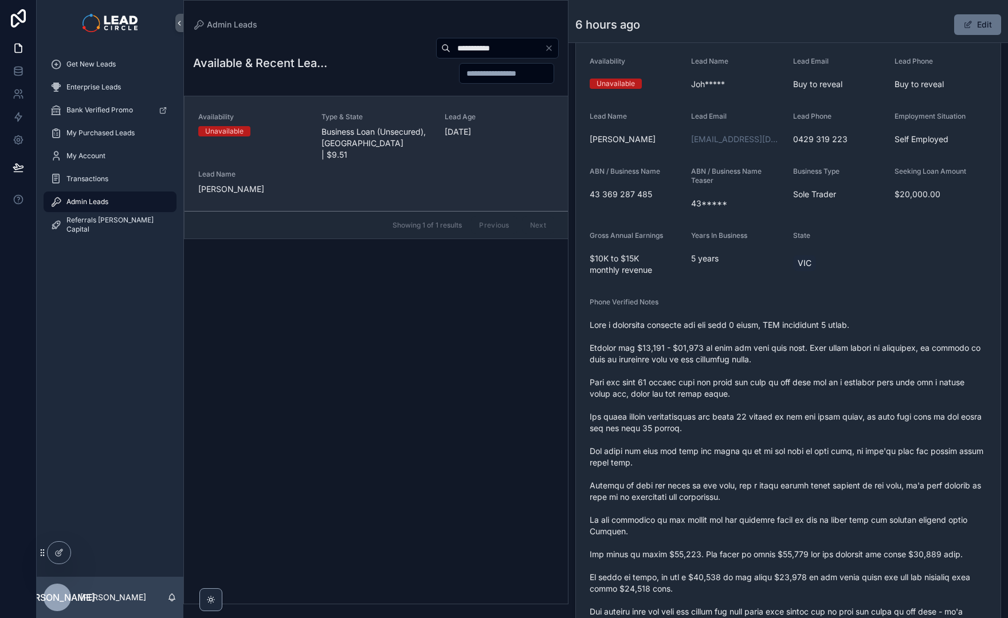
type input "**********"
click at [378, 127] on span "Business Loan (Unsecured), TAS | $9.51" at bounding box center [376, 143] width 109 height 34
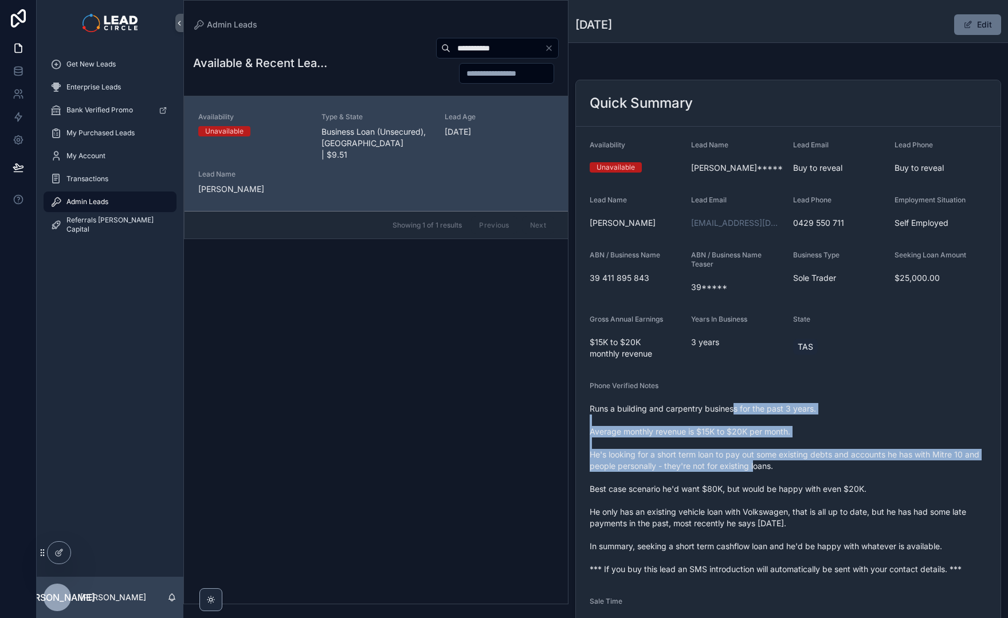
drag, startPoint x: 735, startPoint y: 403, endPoint x: 778, endPoint y: 479, distance: 87.3
click at [778, 479] on span "Runs a building and carpentry business for the past 3 years. Average monthly re…" at bounding box center [788, 489] width 397 height 172
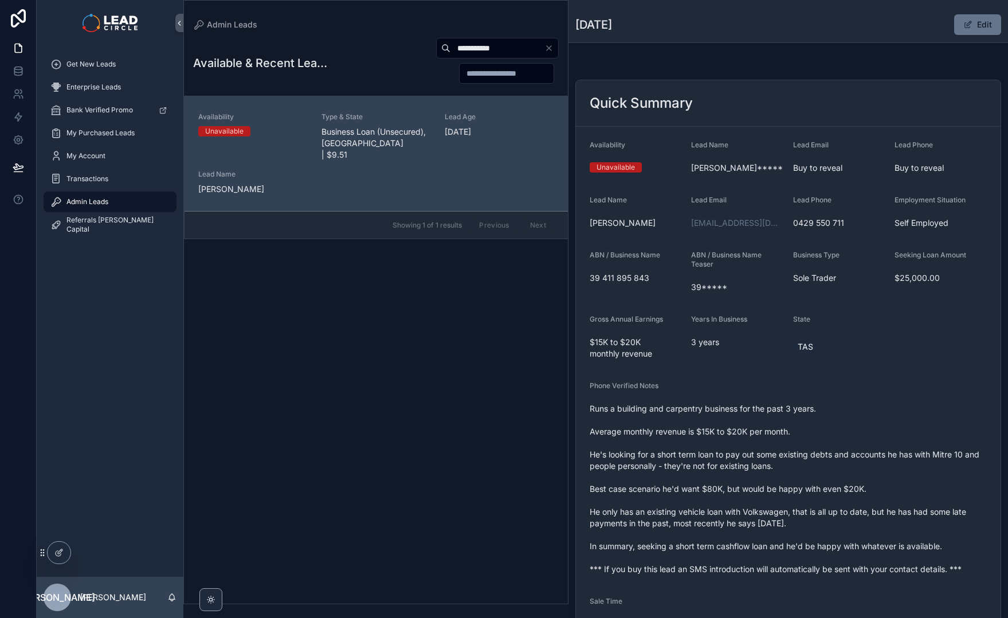
click at [546, 46] on icon "Clear" at bounding box center [548, 48] width 9 height 9
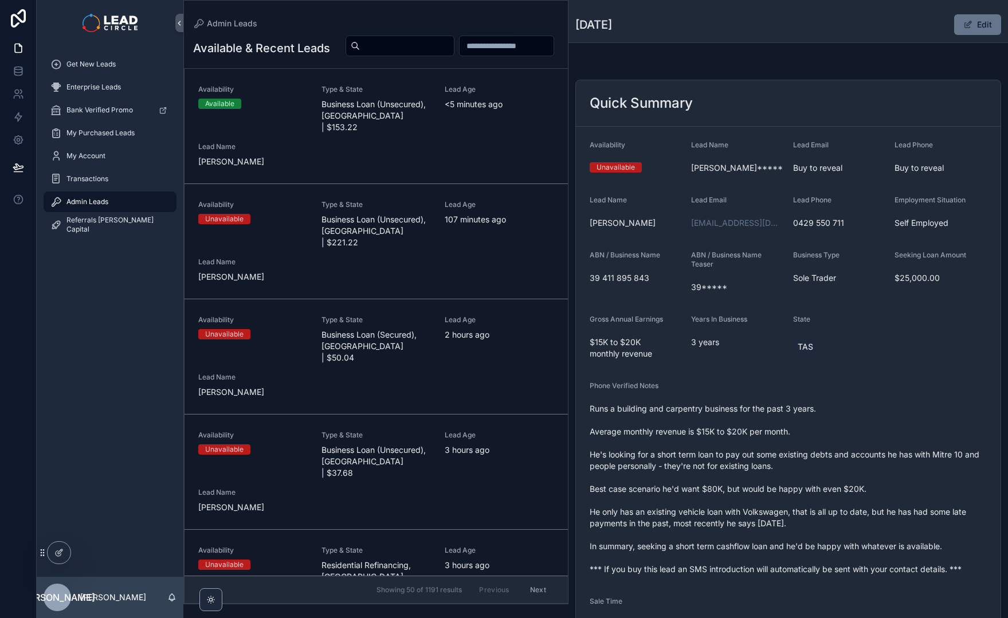
click at [432, 311] on link "Availability Unavailable Type & State Business Loan (Secured), WA | $50.04 Lead…" at bounding box center [376, 356] width 383 height 115
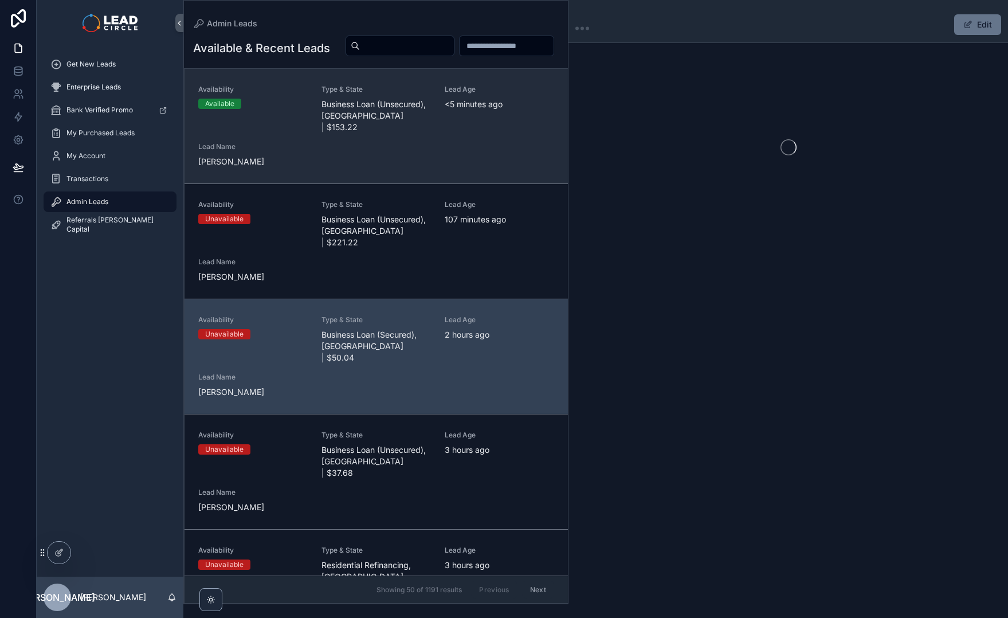
click at [445, 133] on div "Lead Age <5 minutes ago" at bounding box center [499, 109] width 109 height 48
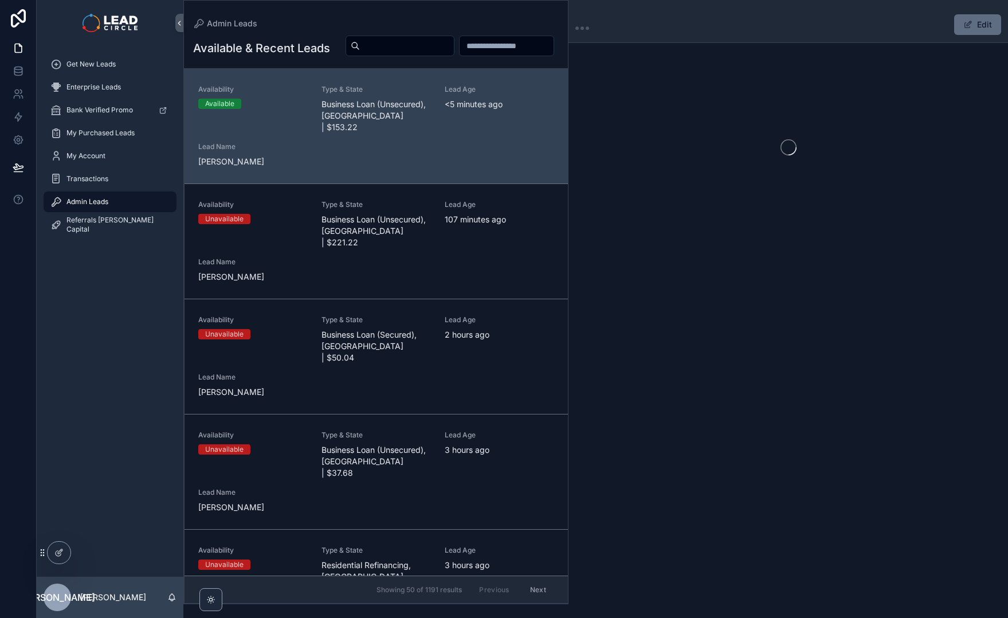
click at [978, 25] on button "Edit" at bounding box center [977, 24] width 47 height 21
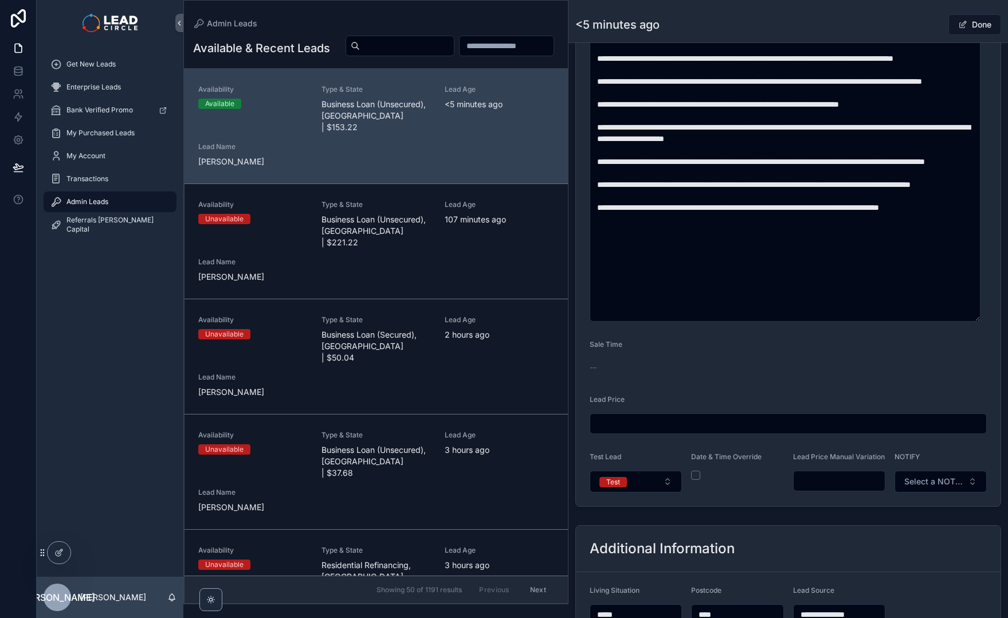
scroll to position [637, 0]
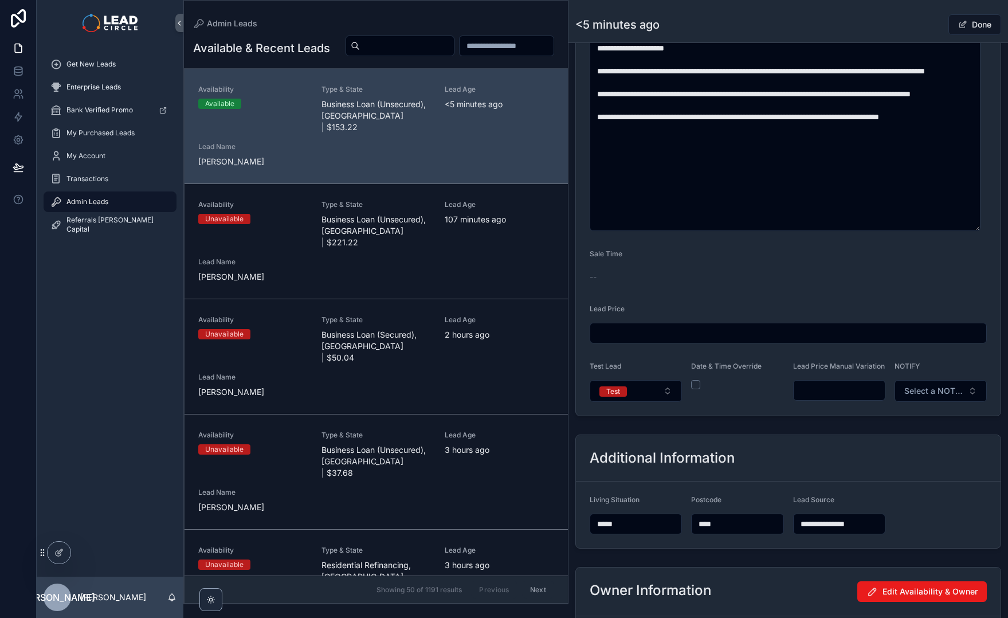
click at [825, 398] on input "scrollable content" at bounding box center [839, 390] width 91 height 16
click at [843, 398] on input "*******" at bounding box center [839, 390] width 91 height 16
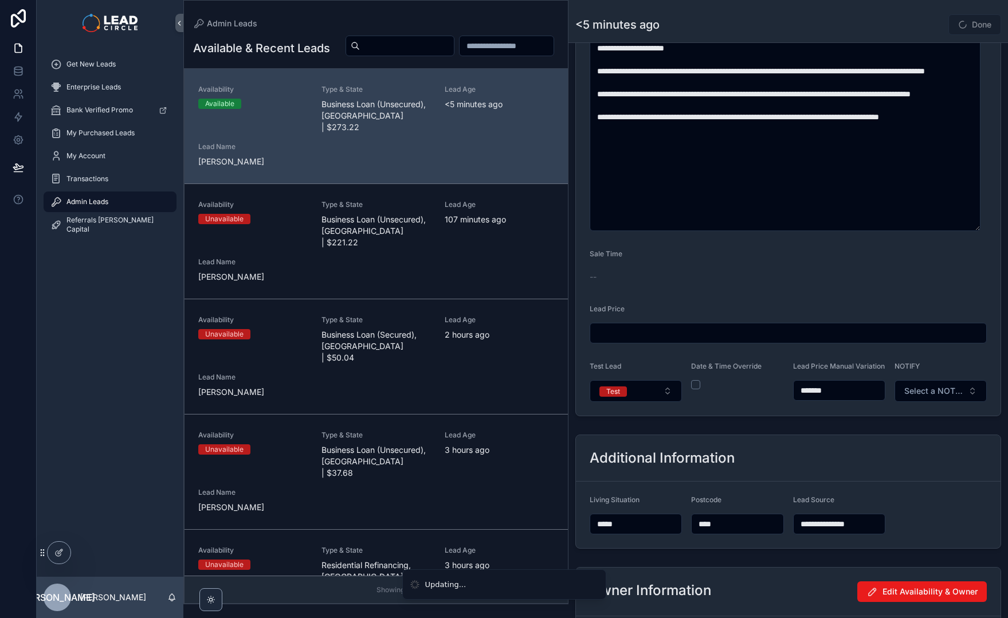
click at [848, 416] on form "**********" at bounding box center [788, 10] width 425 height 810
click at [848, 401] on div "*******" at bounding box center [839, 390] width 92 height 21
click at [812, 398] on input "*******" at bounding box center [839, 390] width 91 height 16
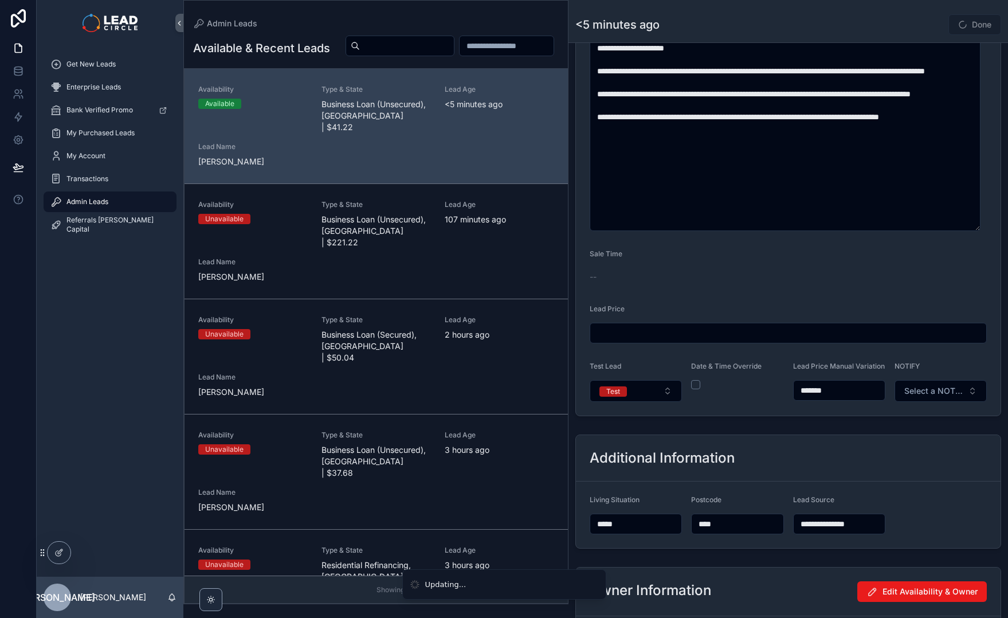
type input "*******"
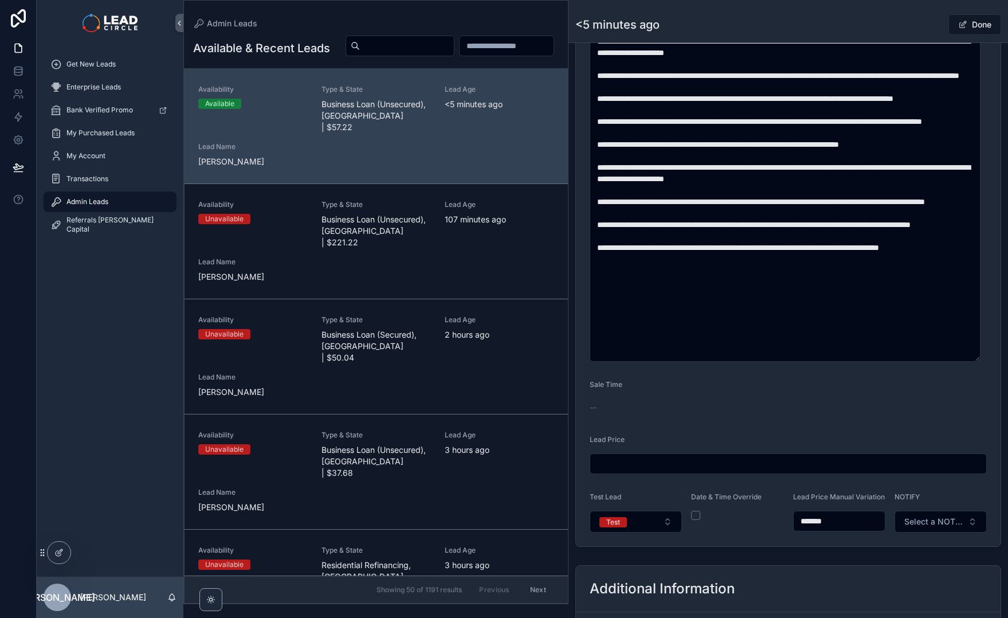
scroll to position [446, 0]
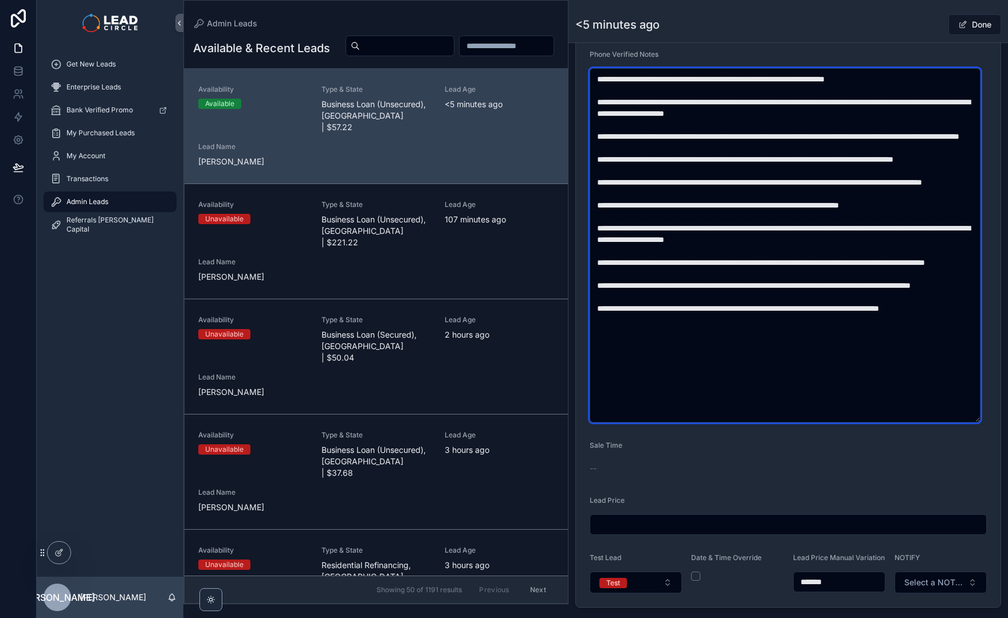
click at [710, 182] on textarea "scrollable content" at bounding box center [785, 245] width 391 height 354
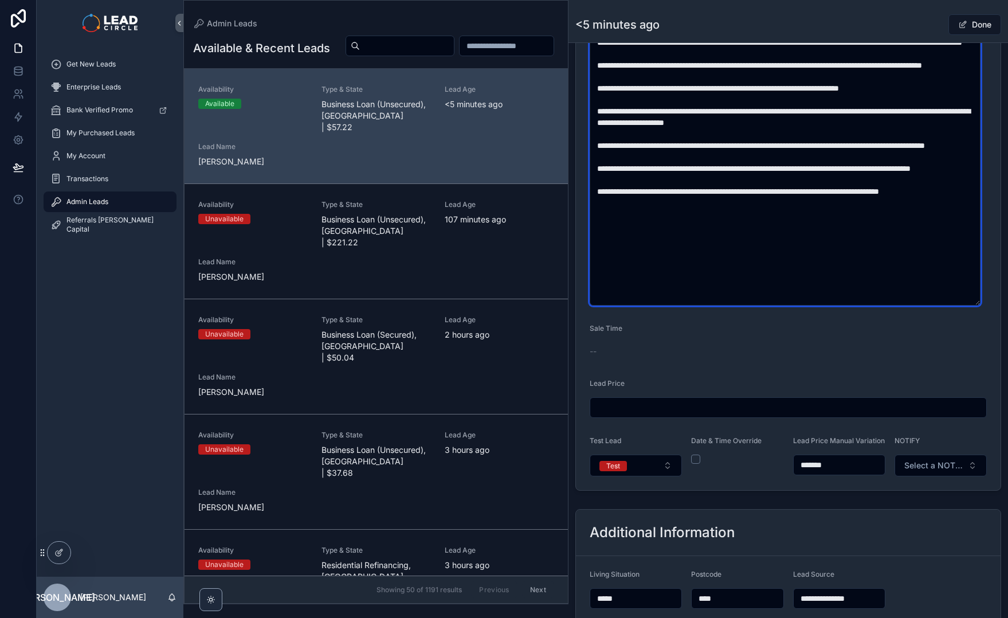
scroll to position [687, 0]
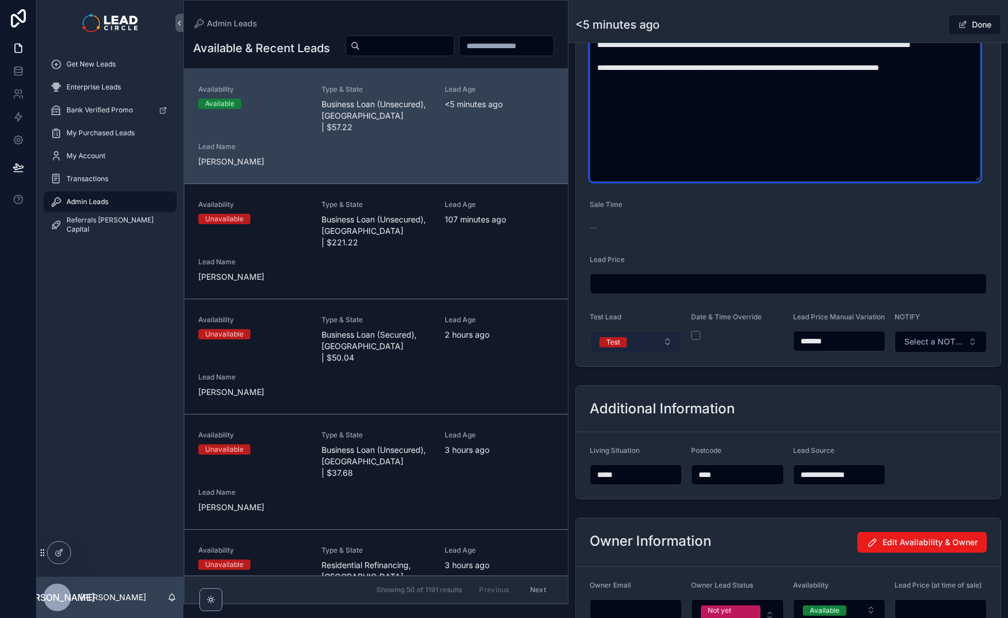
type textarea "**********"
click at [670, 339] on button "Test" at bounding box center [636, 342] width 92 height 22
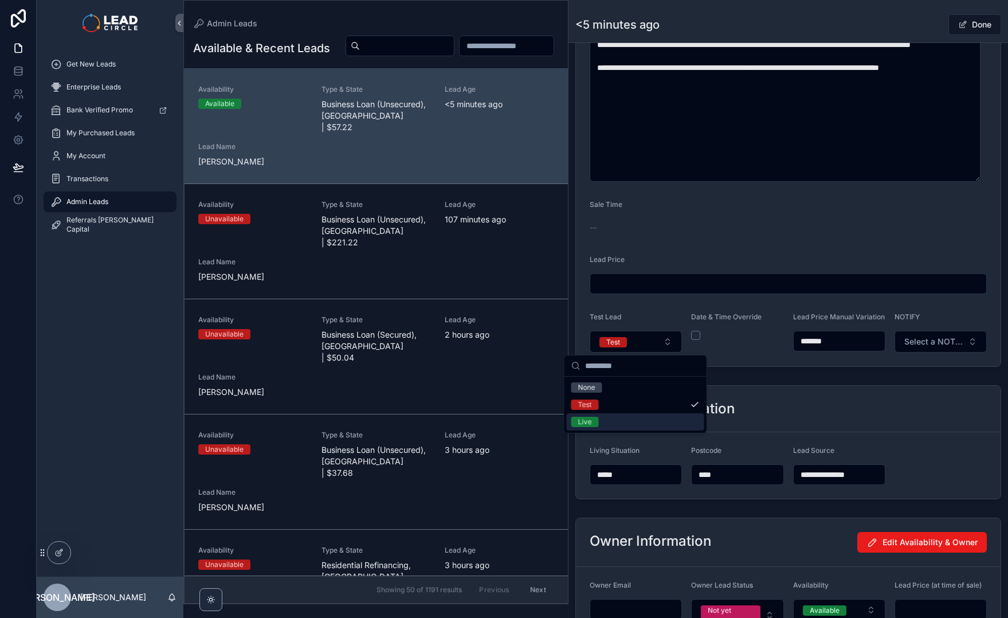
click at [658, 419] on div "Live" at bounding box center [636, 421] width 138 height 17
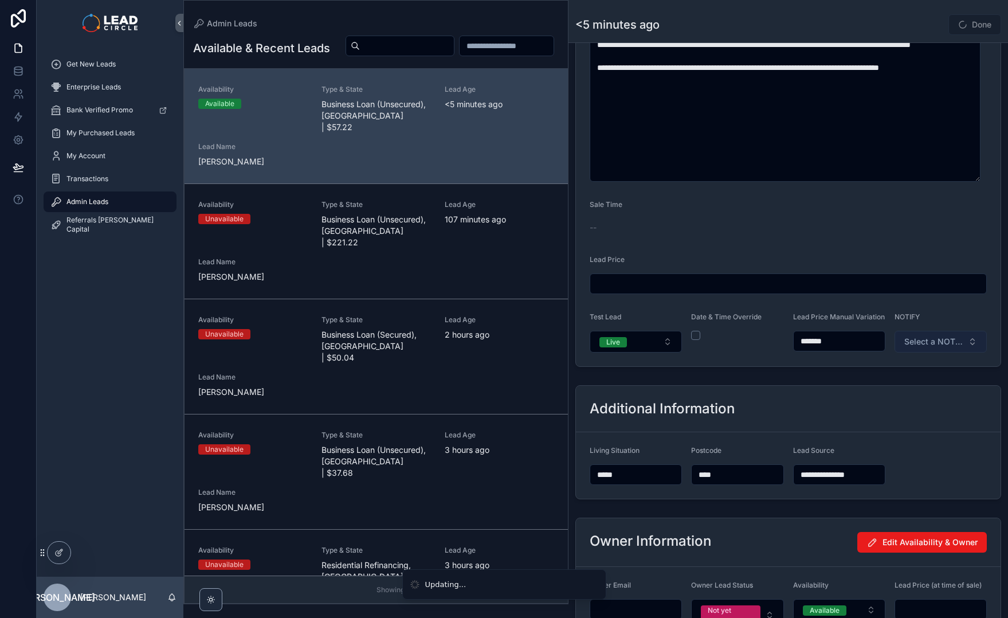
click at [943, 345] on span "Select a NOTIFY" at bounding box center [933, 341] width 59 height 11
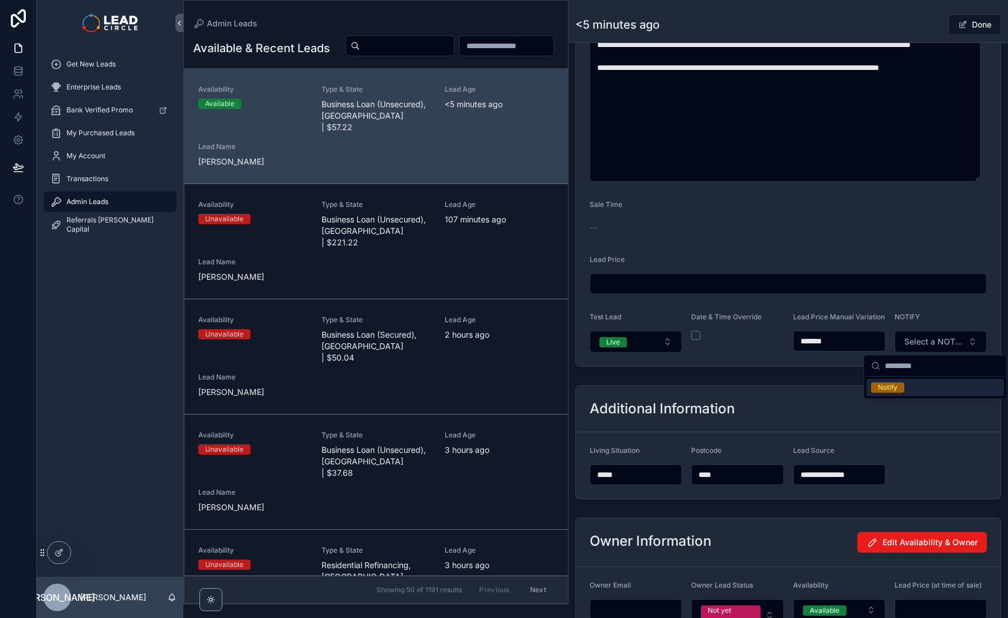
click at [917, 390] on div "Notify" at bounding box center [936, 387] width 138 height 17
click at [841, 401] on div "Additional Information" at bounding box center [788, 409] width 425 height 46
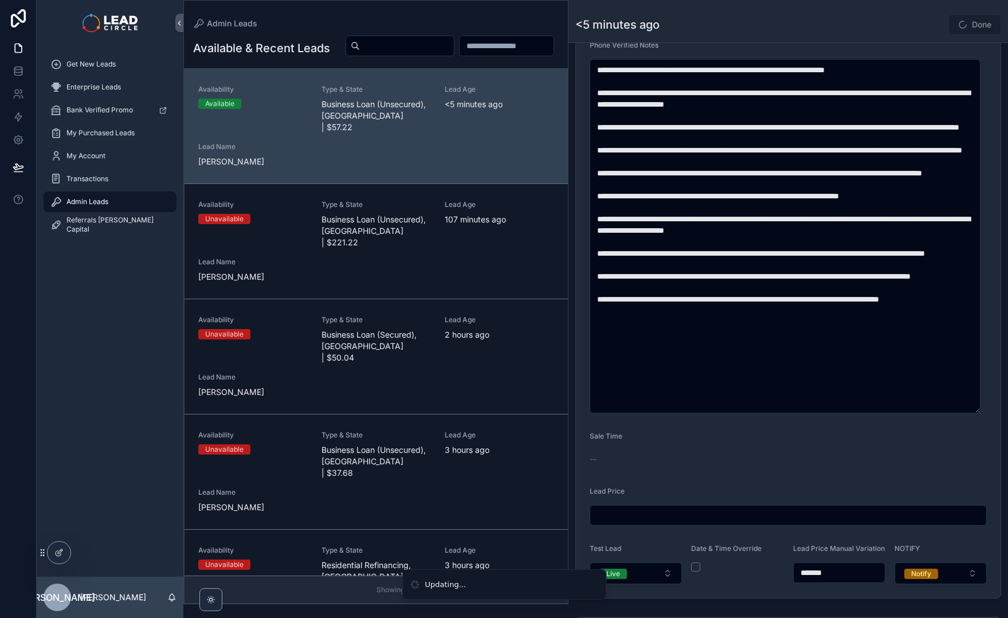
scroll to position [438, 0]
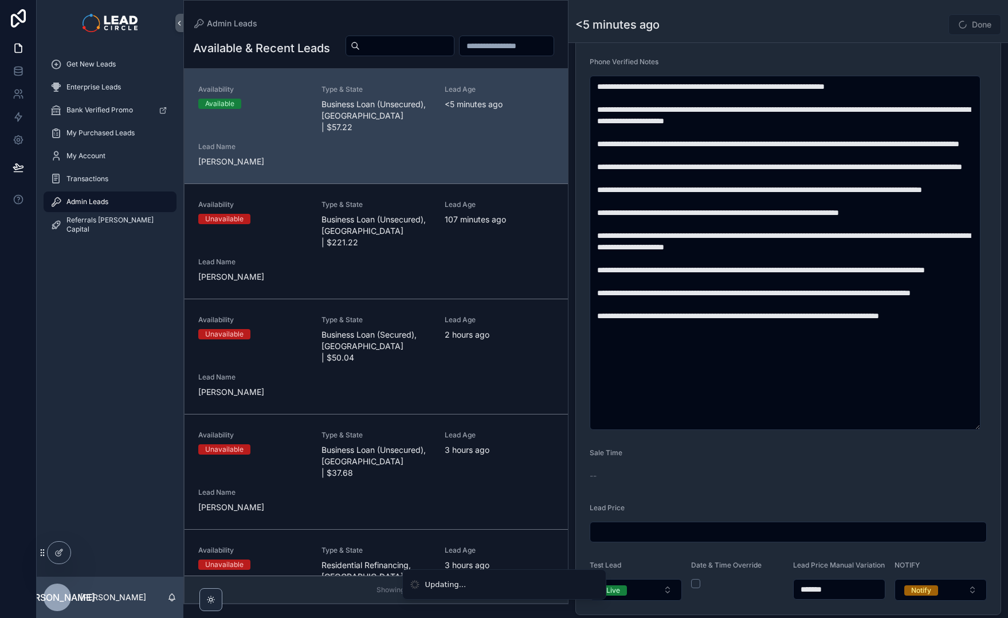
click at [900, 34] on div "<5 minutes ago Done" at bounding box center [788, 25] width 426 height 22
click at [958, 25] on span "scrollable content" at bounding box center [962, 24] width 9 height 9
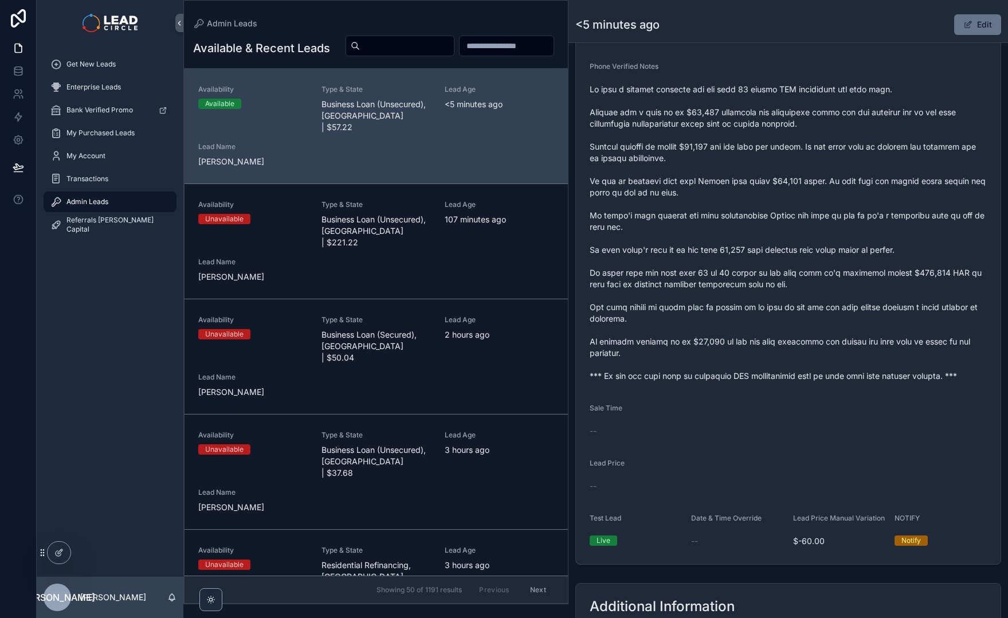
scroll to position [340, 0]
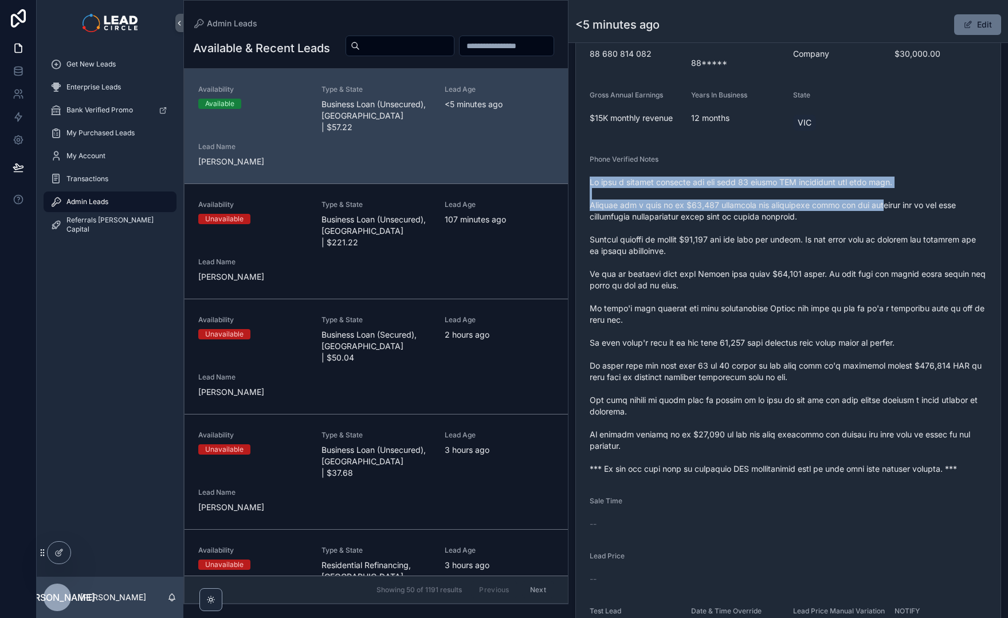
drag, startPoint x: 867, startPoint y: 166, endPoint x: 866, endPoint y: 228, distance: 62.5
click at [866, 227] on div "Phone Verified Notes" at bounding box center [788, 316] width 397 height 323
click at [866, 228] on span "scrollable content" at bounding box center [788, 326] width 397 height 298
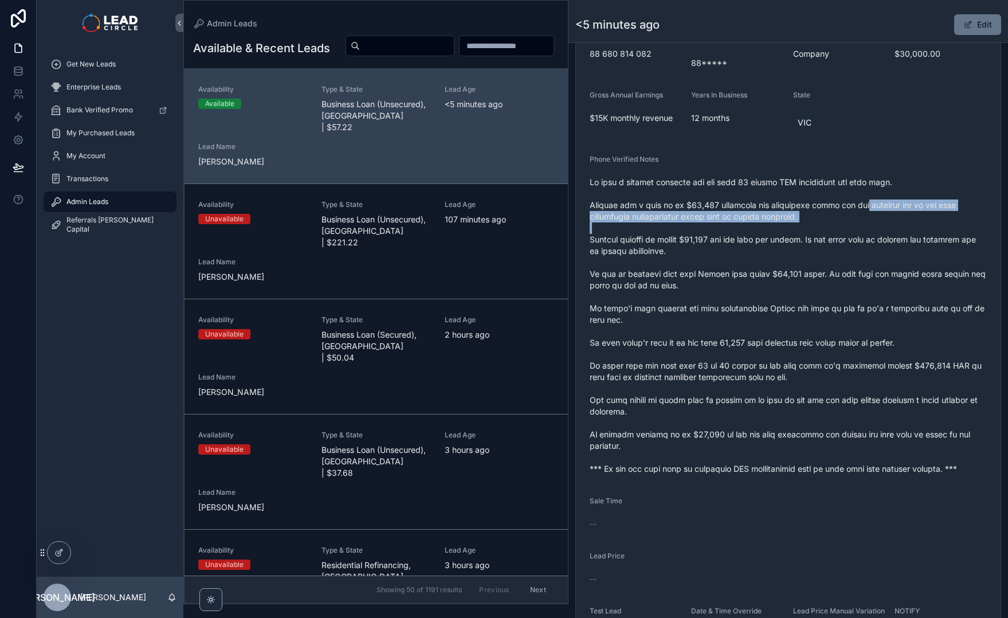
drag, startPoint x: 861, startPoint y: 219, endPoint x: 850, endPoint y: 197, distance: 24.3
click at [850, 197] on span "scrollable content" at bounding box center [788, 326] width 397 height 298
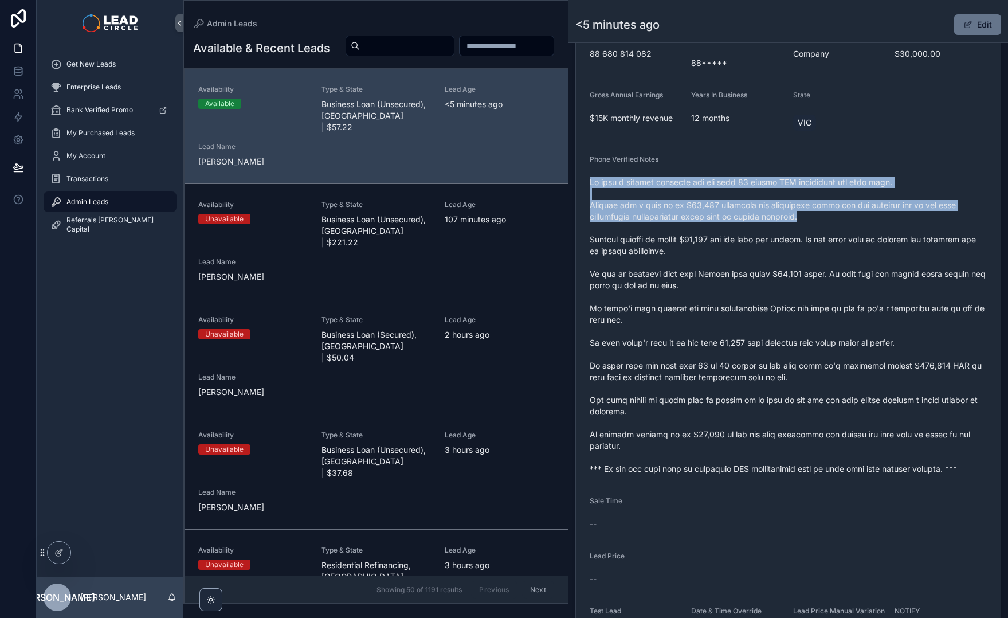
drag, startPoint x: 850, startPoint y: 174, endPoint x: 857, endPoint y: 225, distance: 51.5
click at [857, 225] on div "scrollable content" at bounding box center [788, 325] width 397 height 305
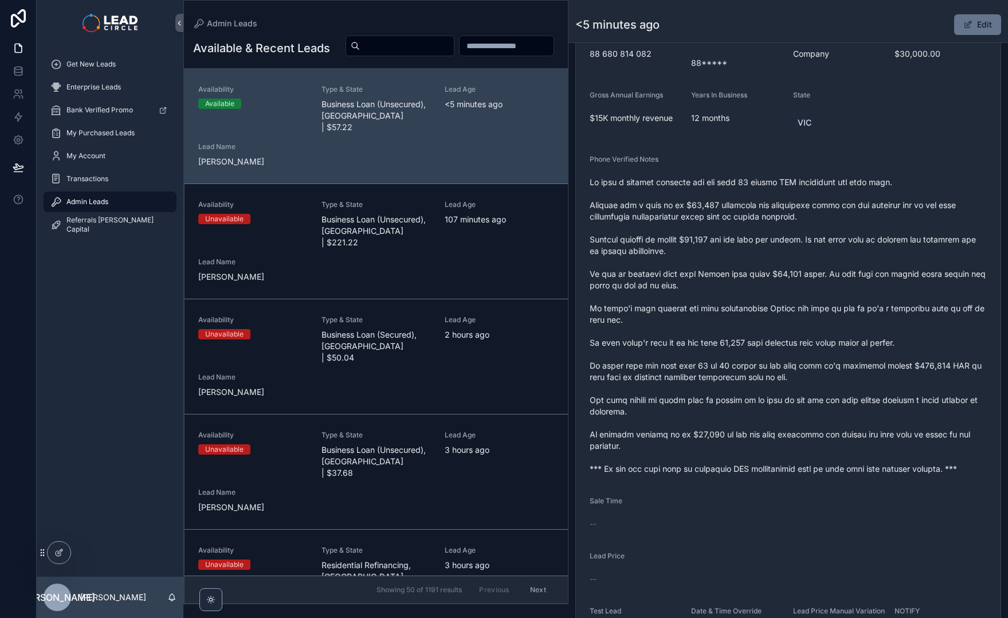
click at [806, 205] on span "scrollable content" at bounding box center [788, 326] width 397 height 298
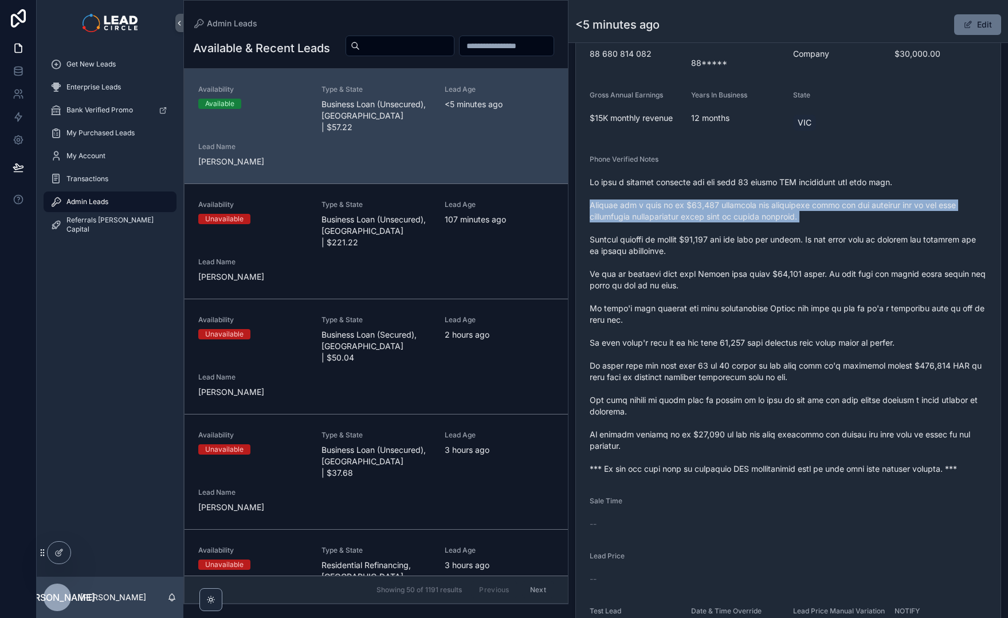
click at [806, 205] on span "scrollable content" at bounding box center [788, 326] width 397 height 298
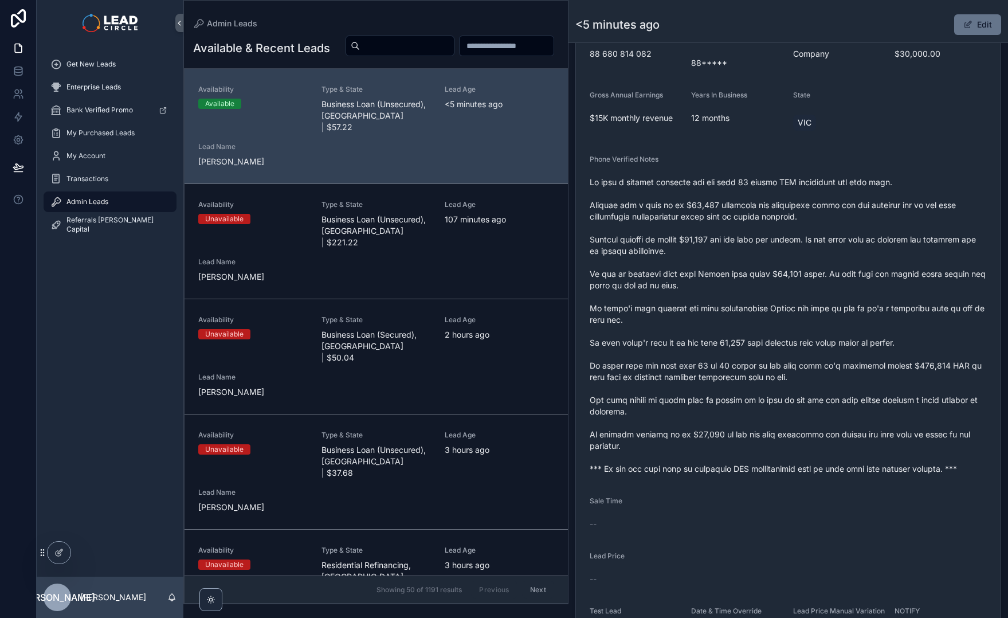
click at [759, 253] on span "scrollable content" at bounding box center [788, 326] width 397 height 298
drag, startPoint x: 722, startPoint y: 203, endPoint x: 861, endPoint y: 213, distance: 139.6
click at [853, 213] on span "scrollable content" at bounding box center [788, 326] width 397 height 298
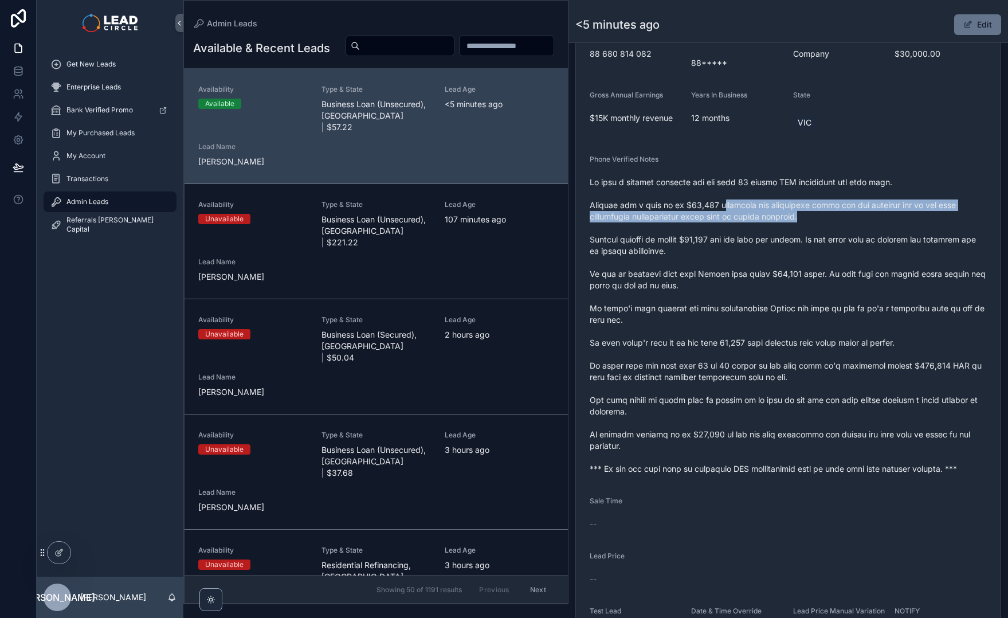
click at [861, 213] on span "scrollable content" at bounding box center [788, 326] width 397 height 298
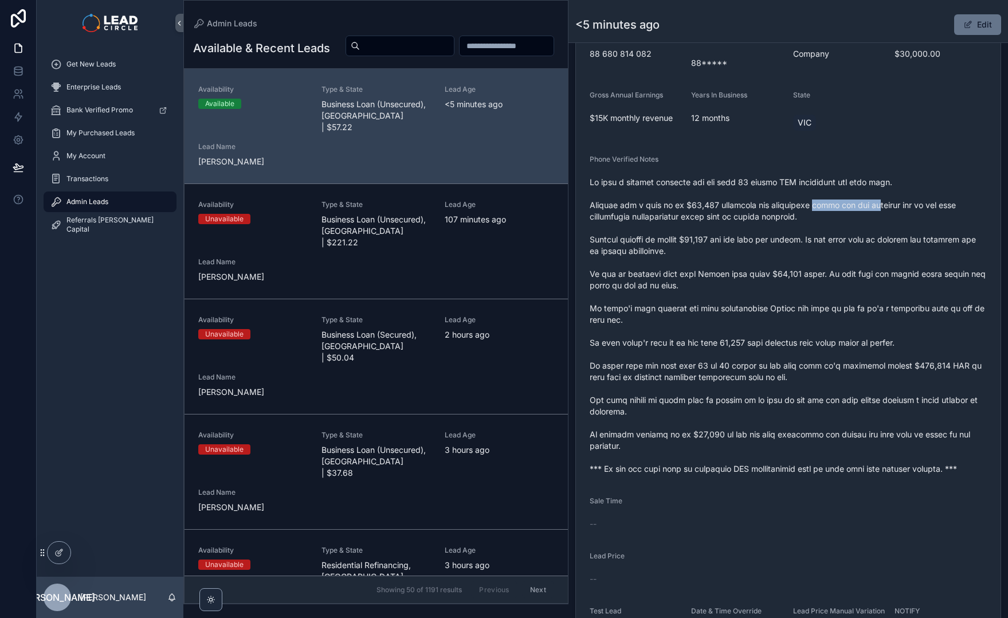
click at [798, 208] on span "scrollable content" at bounding box center [788, 326] width 397 height 298
click at [785, 206] on span "scrollable content" at bounding box center [788, 326] width 397 height 298
drag, startPoint x: 785, startPoint y: 206, endPoint x: 886, endPoint y: 204, distance: 101.5
click at [883, 205] on span "scrollable content" at bounding box center [788, 326] width 397 height 298
click at [887, 204] on span "scrollable content" at bounding box center [788, 326] width 397 height 298
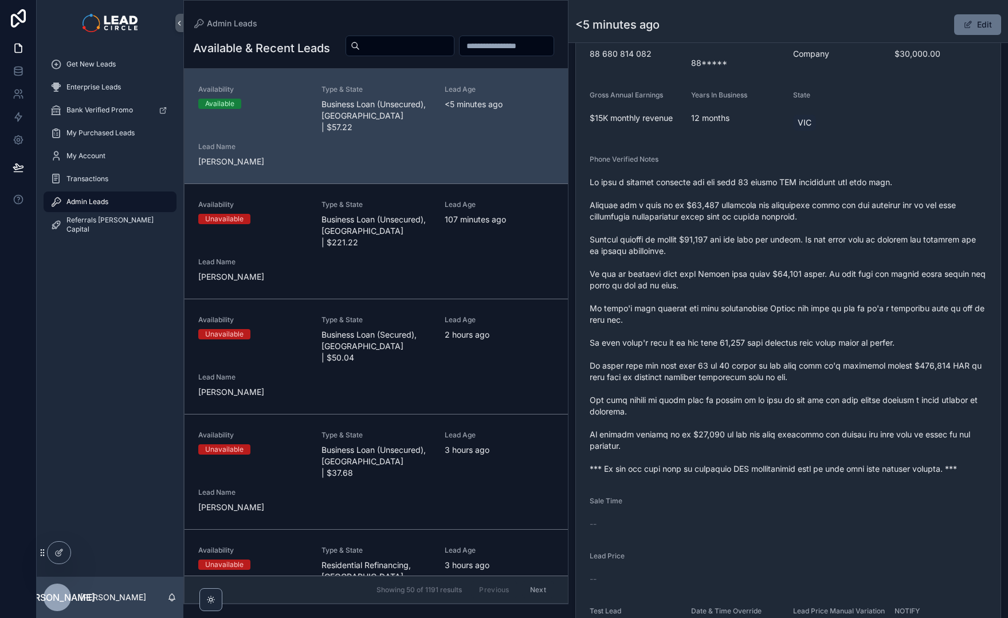
drag, startPoint x: 644, startPoint y: 215, endPoint x: 825, endPoint y: 234, distance: 182.7
click at [825, 234] on span "scrollable content" at bounding box center [788, 326] width 397 height 298
drag, startPoint x: 649, startPoint y: 220, endPoint x: 630, endPoint y: 220, distance: 19.5
click at [638, 220] on span "scrollable content" at bounding box center [788, 326] width 397 height 298
click at [630, 220] on span "scrollable content" at bounding box center [788, 326] width 397 height 298
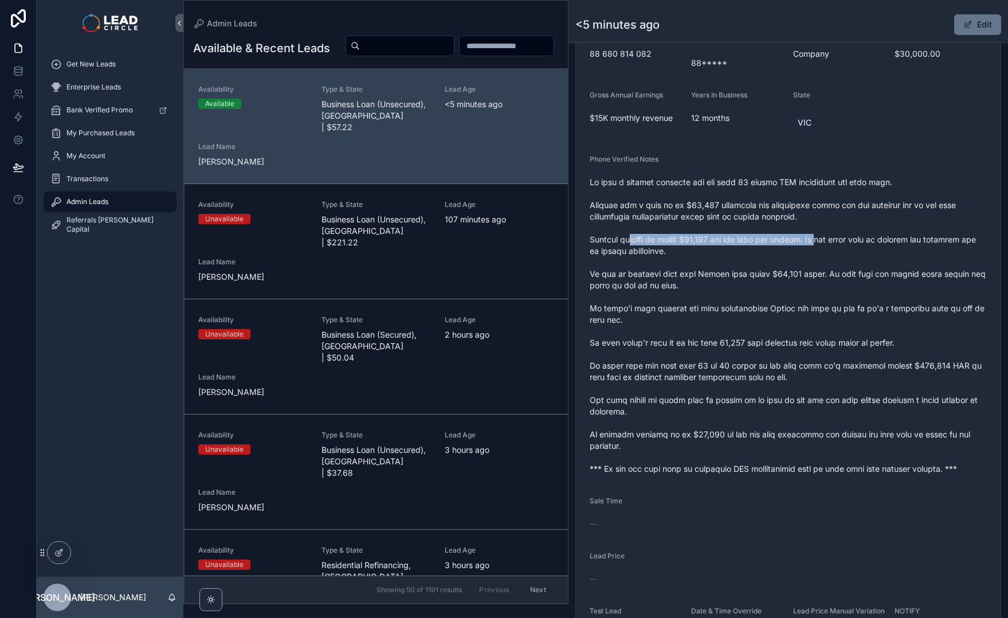
drag, startPoint x: 785, startPoint y: 238, endPoint x: 856, endPoint y: 245, distance: 70.8
click at [844, 245] on span "scrollable content" at bounding box center [788, 326] width 397 height 298
click at [859, 245] on span "scrollable content" at bounding box center [788, 326] width 397 height 298
drag, startPoint x: 791, startPoint y: 241, endPoint x: 713, endPoint y: 232, distance: 79.0
click at [719, 233] on span "scrollable content" at bounding box center [788, 326] width 397 height 298
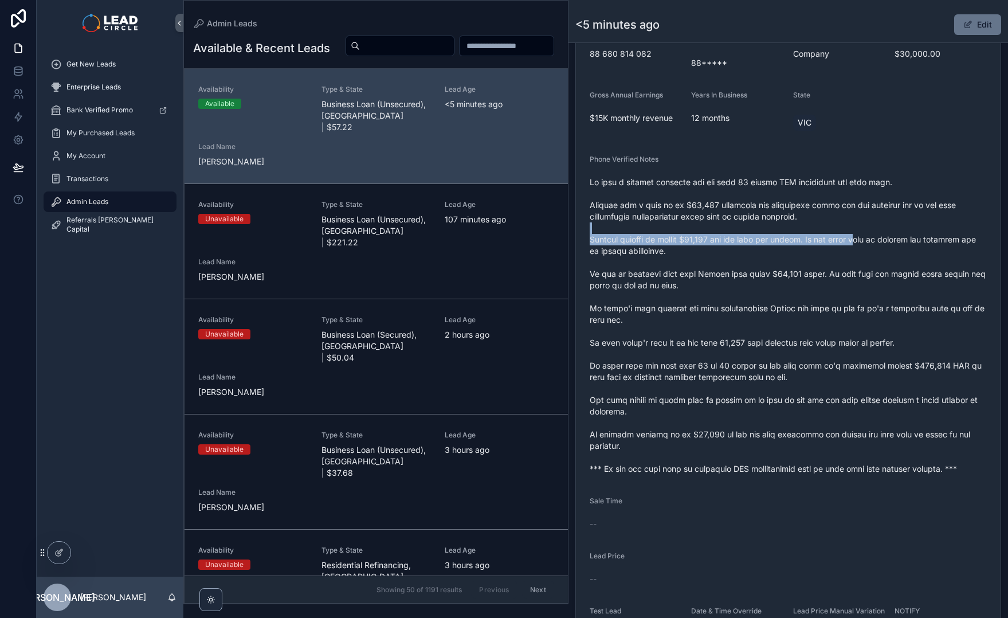
click at [713, 232] on span "scrollable content" at bounding box center [788, 326] width 397 height 298
drag, startPoint x: 709, startPoint y: 233, endPoint x: 887, endPoint y: 234, distance: 178.2
click at [880, 235] on span "scrollable content" at bounding box center [788, 326] width 397 height 298
click at [887, 234] on span "scrollable content" at bounding box center [788, 326] width 397 height 298
drag, startPoint x: 903, startPoint y: 236, endPoint x: 808, endPoint y: 236, distance: 95.1
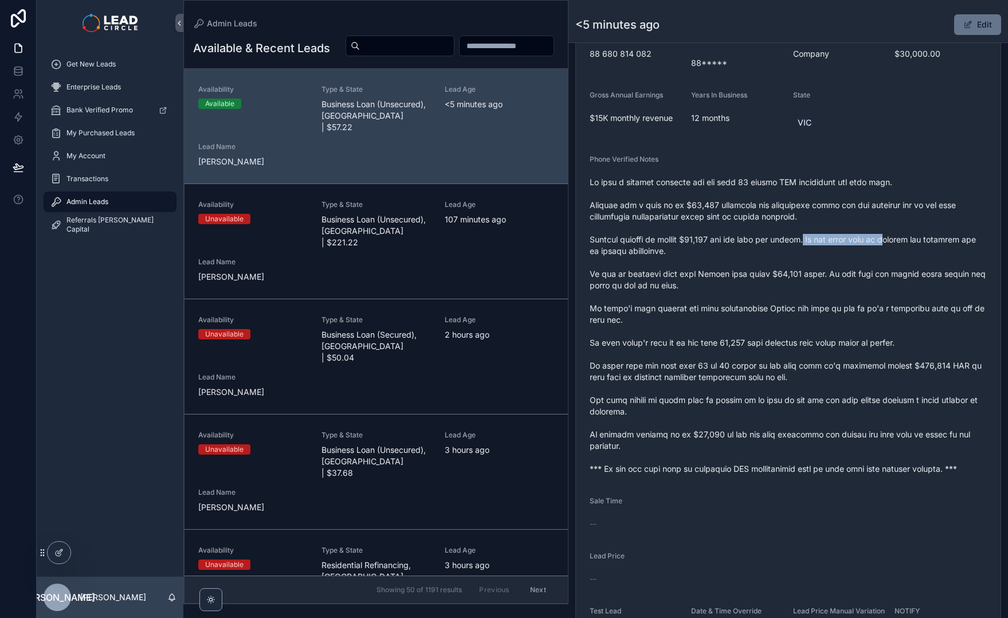
click at [814, 236] on span "scrollable content" at bounding box center [788, 326] width 397 height 298
click at [808, 236] on span "scrollable content" at bounding box center [788, 326] width 397 height 298
drag, startPoint x: 838, startPoint y: 243, endPoint x: 952, endPoint y: 243, distance: 114.0
click at [946, 243] on span "scrollable content" at bounding box center [788, 326] width 397 height 298
click at [952, 243] on span "scrollable content" at bounding box center [788, 326] width 397 height 298
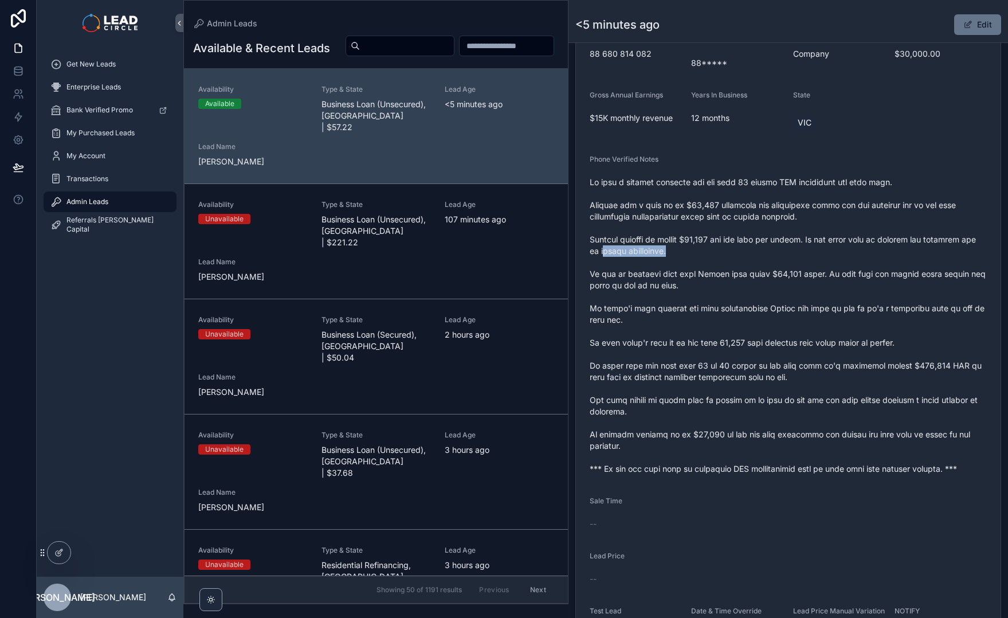
drag, startPoint x: 665, startPoint y: 245, endPoint x: 716, endPoint y: 245, distance: 51.0
click at [708, 245] on span "scrollable content" at bounding box center [788, 326] width 397 height 298
click at [716, 245] on span "scrollable content" at bounding box center [788, 326] width 397 height 298
drag, startPoint x: 614, startPoint y: 270, endPoint x: 787, endPoint y: 273, distance: 173.1
click at [785, 273] on span "scrollable content" at bounding box center [788, 326] width 397 height 298
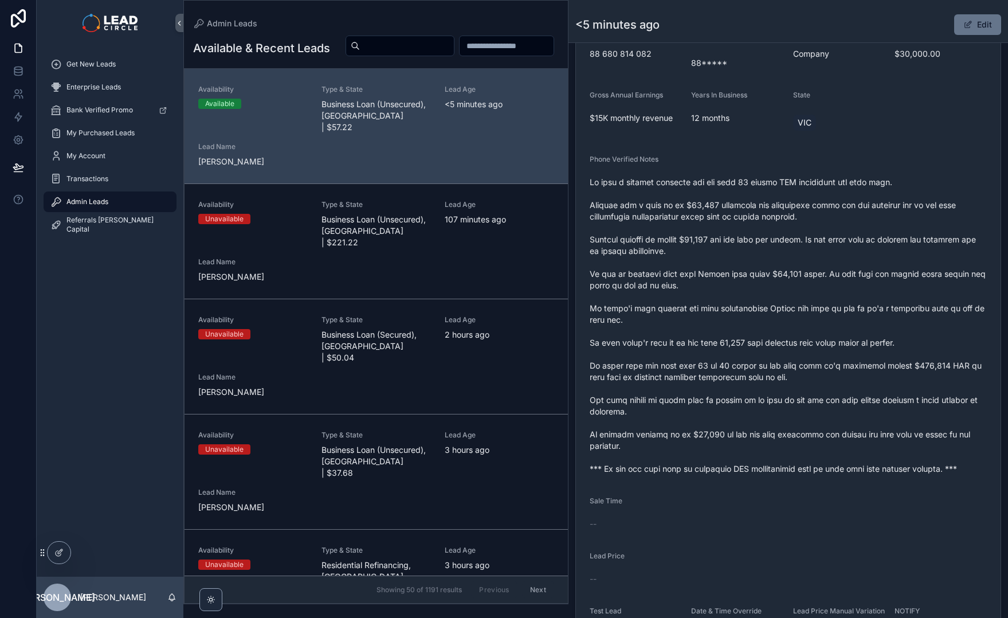
click at [787, 273] on span "scrollable content" at bounding box center [788, 326] width 397 height 298
drag, startPoint x: 712, startPoint y: 270, endPoint x: 891, endPoint y: 275, distance: 178.3
click at [887, 275] on span "scrollable content" at bounding box center [788, 326] width 397 height 298
click at [892, 274] on span "scrollable content" at bounding box center [788, 326] width 397 height 298
drag, startPoint x: 873, startPoint y: 282, endPoint x: 786, endPoint y: 273, distance: 88.1
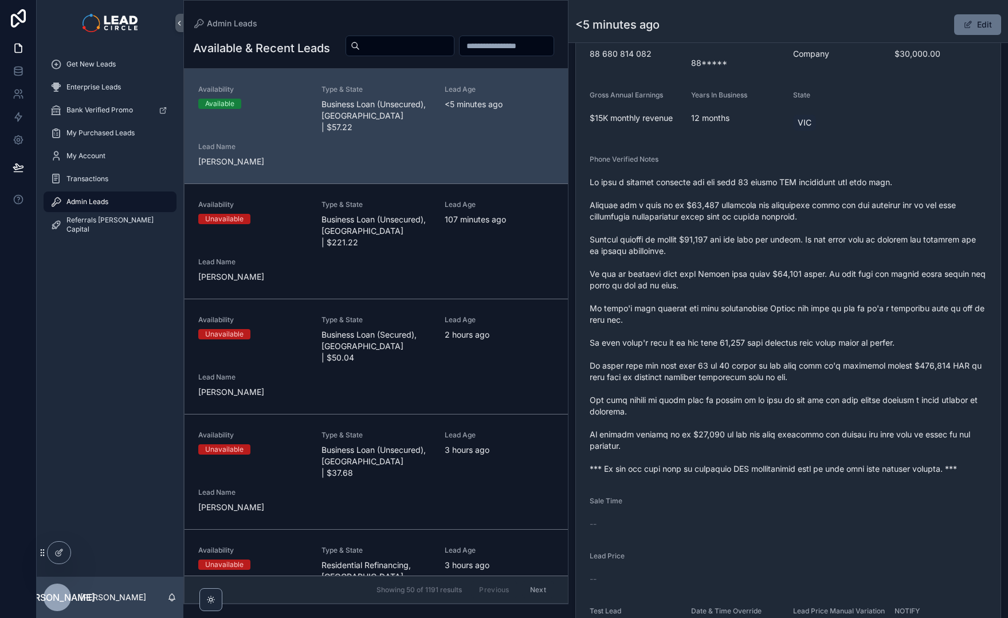
click at [794, 275] on span "scrollable content" at bounding box center [788, 326] width 397 height 298
click at [786, 273] on span "scrollable content" at bounding box center [788, 326] width 397 height 298
drag, startPoint x: 900, startPoint y: 271, endPoint x: 930, endPoint y: 271, distance: 30.4
click at [906, 271] on span "scrollable content" at bounding box center [788, 326] width 397 height 298
click at [931, 271] on span "scrollable content" at bounding box center [788, 326] width 397 height 298
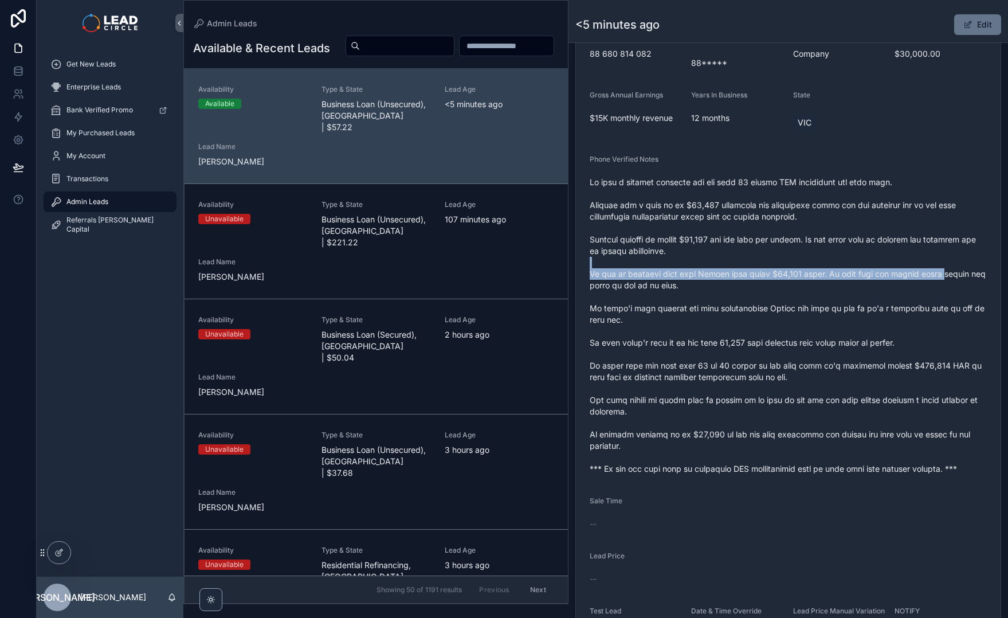
drag, startPoint x: 943, startPoint y: 271, endPoint x: 879, endPoint y: 262, distance: 64.1
click at [887, 265] on span "scrollable content" at bounding box center [788, 326] width 397 height 298
click at [879, 262] on span "scrollable content" at bounding box center [788, 326] width 397 height 298
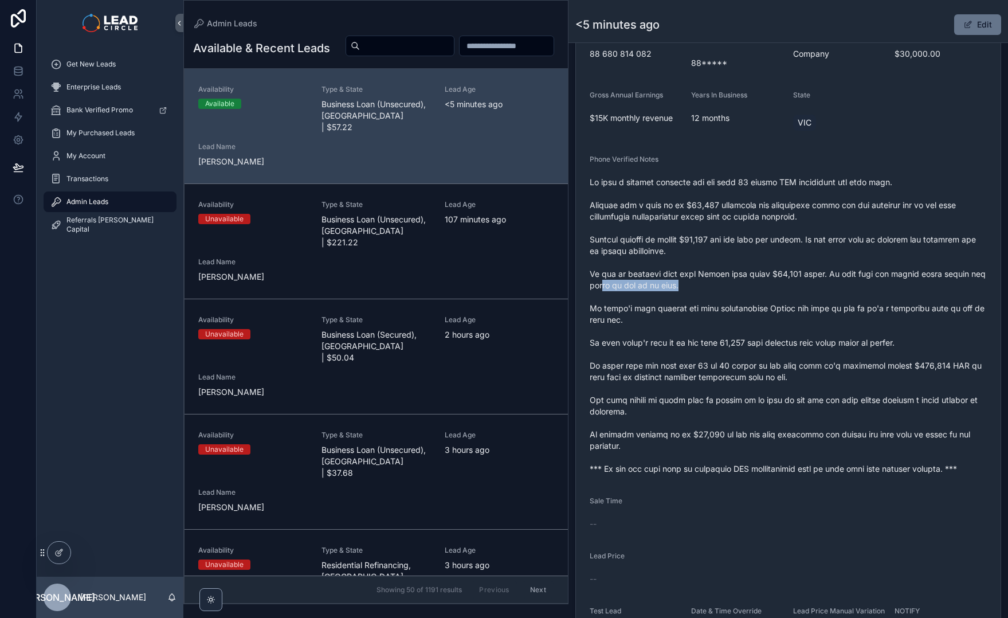
drag, startPoint x: 619, startPoint y: 287, endPoint x: 770, endPoint y: 296, distance: 151.6
click at [754, 295] on span "scrollable content" at bounding box center [788, 326] width 397 height 298
click at [770, 296] on span "scrollable content" at bounding box center [788, 326] width 397 height 298
drag, startPoint x: 667, startPoint y: 309, endPoint x: 809, endPoint y: 304, distance: 142.2
click at [771, 305] on span "scrollable content" at bounding box center [788, 326] width 397 height 298
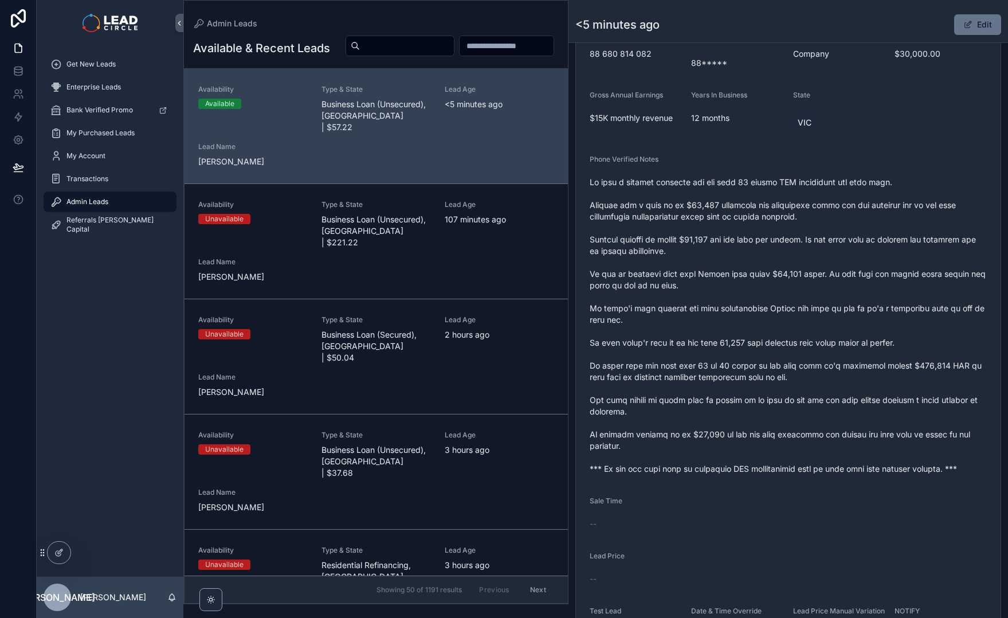
click at [809, 304] on span "scrollable content" at bounding box center [788, 326] width 397 height 298
drag, startPoint x: 842, startPoint y: 309, endPoint x: 751, endPoint y: 308, distance: 91.1
click at [753, 309] on span "scrollable content" at bounding box center [788, 326] width 397 height 298
click at [758, 304] on span "scrollable content" at bounding box center [788, 326] width 397 height 298
drag, startPoint x: 828, startPoint y: 309, endPoint x: 918, endPoint y: 309, distance: 90.0
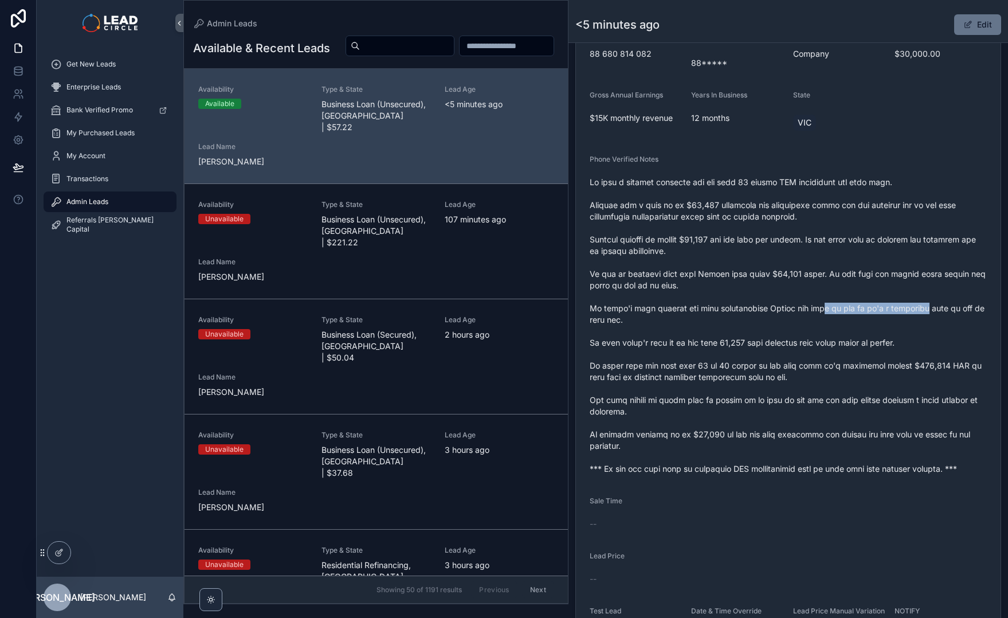
click at [918, 309] on span "scrollable content" at bounding box center [788, 326] width 397 height 298
click at [924, 309] on span "scrollable content" at bounding box center [788, 326] width 397 height 298
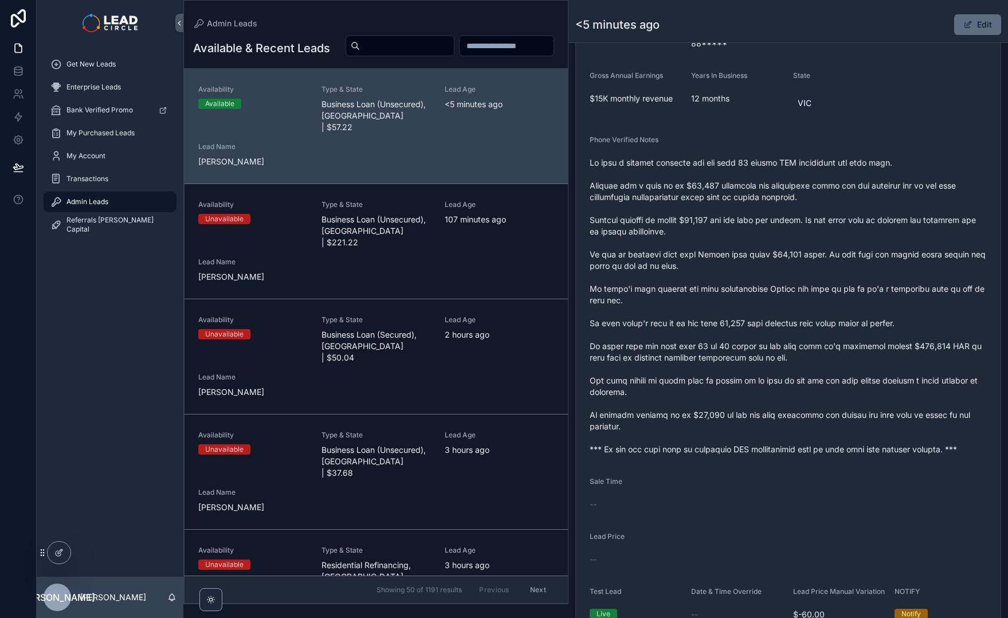
click at [963, 23] on span "scrollable content" at bounding box center [967, 24] width 9 height 9
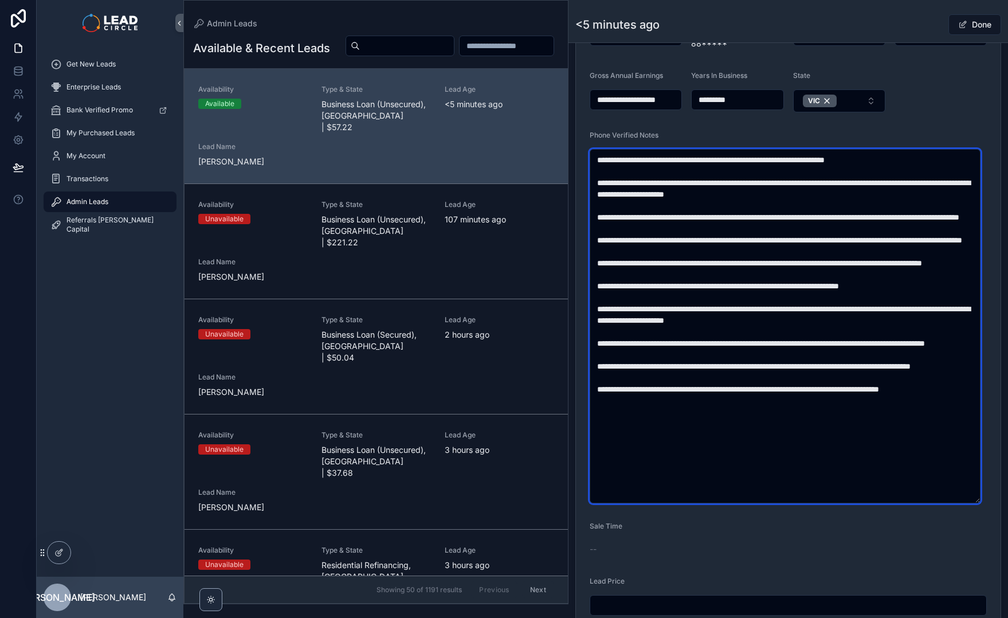
drag, startPoint x: 608, startPoint y: 297, endPoint x: 677, endPoint y: 301, distance: 68.9
click at [677, 301] on textarea "scrollable content" at bounding box center [785, 326] width 391 height 354
click at [862, 287] on textarea "scrollable content" at bounding box center [785, 326] width 391 height 354
type textarea "**********"
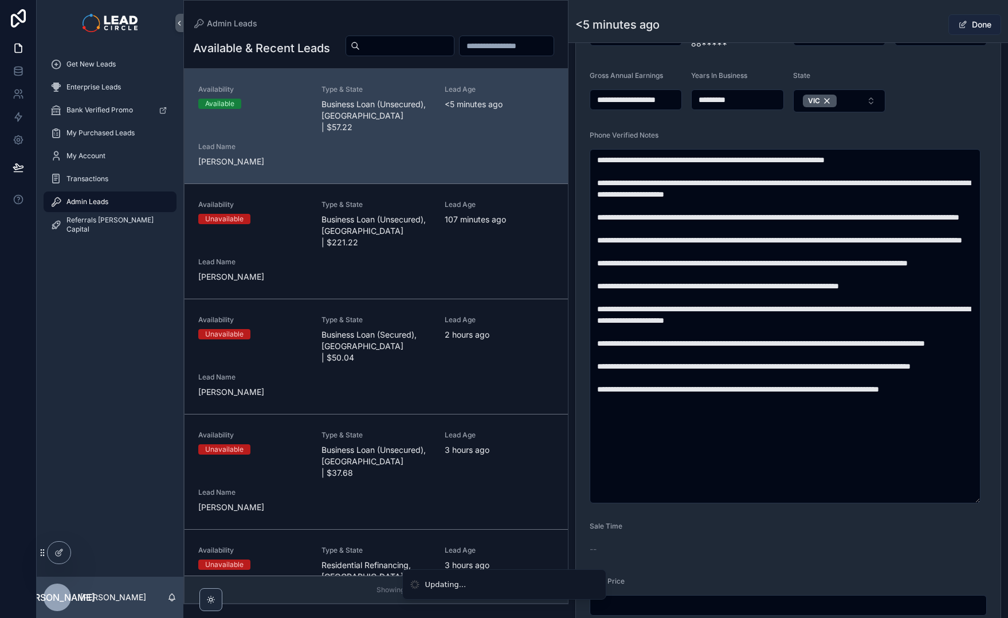
click at [974, 25] on button "Done" at bounding box center [974, 24] width 53 height 21
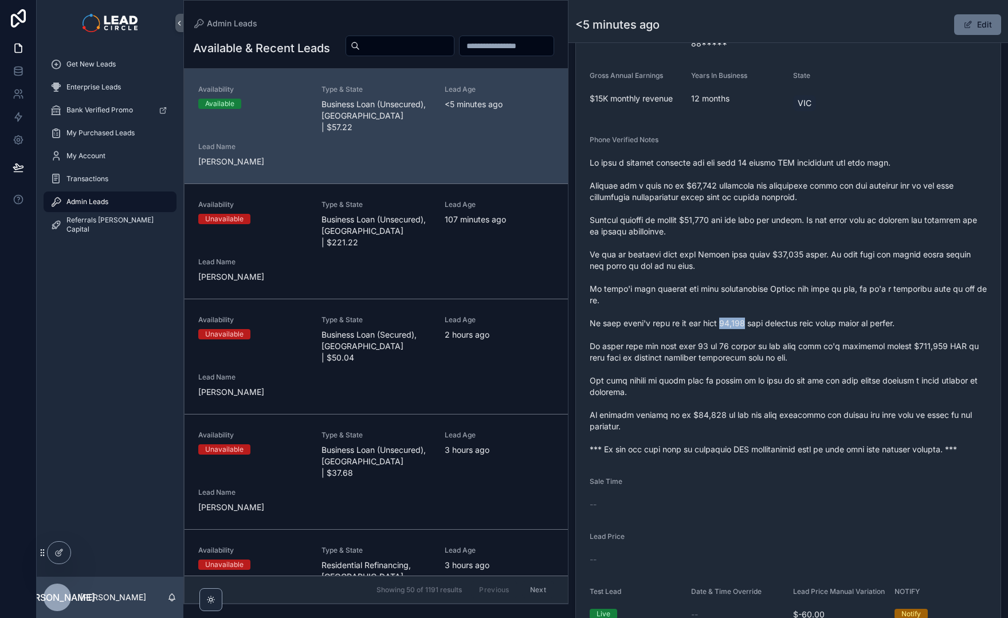
click at [718, 323] on span "scrollable content" at bounding box center [788, 306] width 397 height 298
click at [973, 18] on button "Edit" at bounding box center [977, 24] width 47 height 21
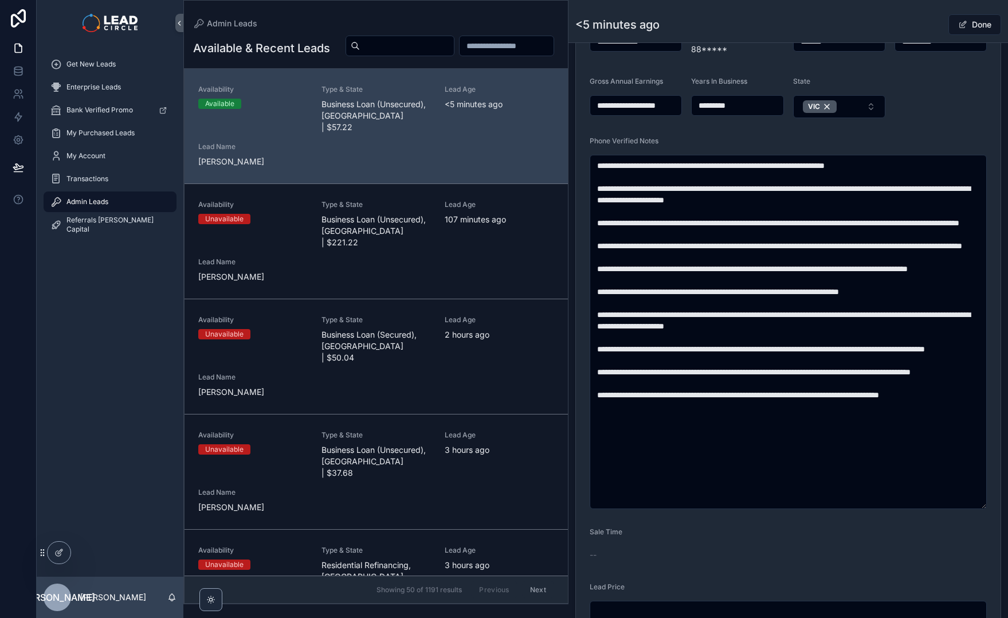
scroll to position [365, 0]
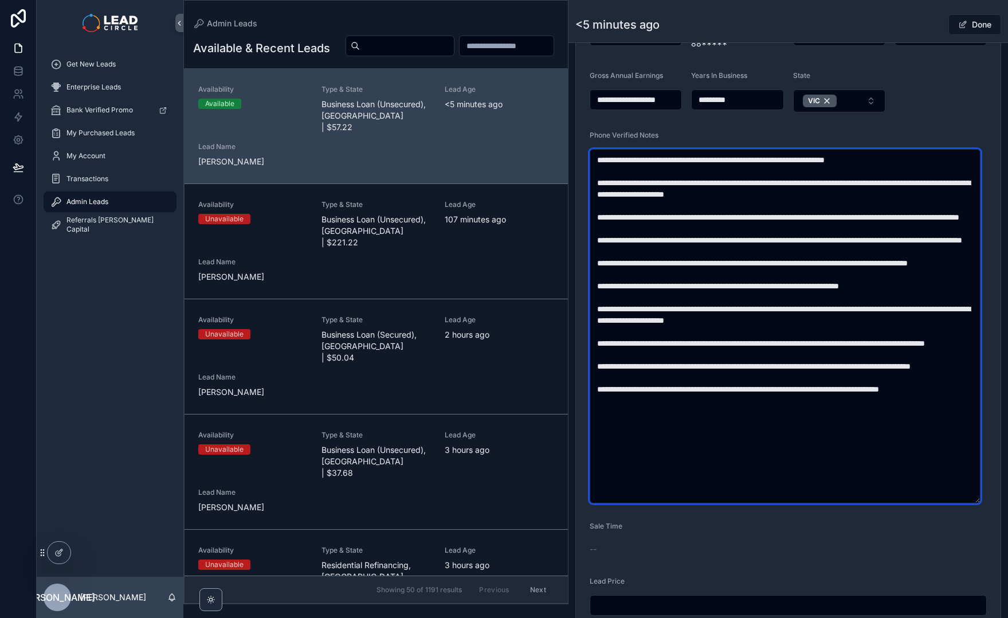
click at [723, 319] on textarea "scrollable content" at bounding box center [785, 326] width 391 height 354
click at [755, 319] on textarea "scrollable content" at bounding box center [785, 326] width 391 height 354
drag, startPoint x: 794, startPoint y: 355, endPoint x: 868, endPoint y: 356, distance: 73.9
click at [868, 356] on textarea "scrollable content" at bounding box center [785, 326] width 391 height 354
type textarea "**********"
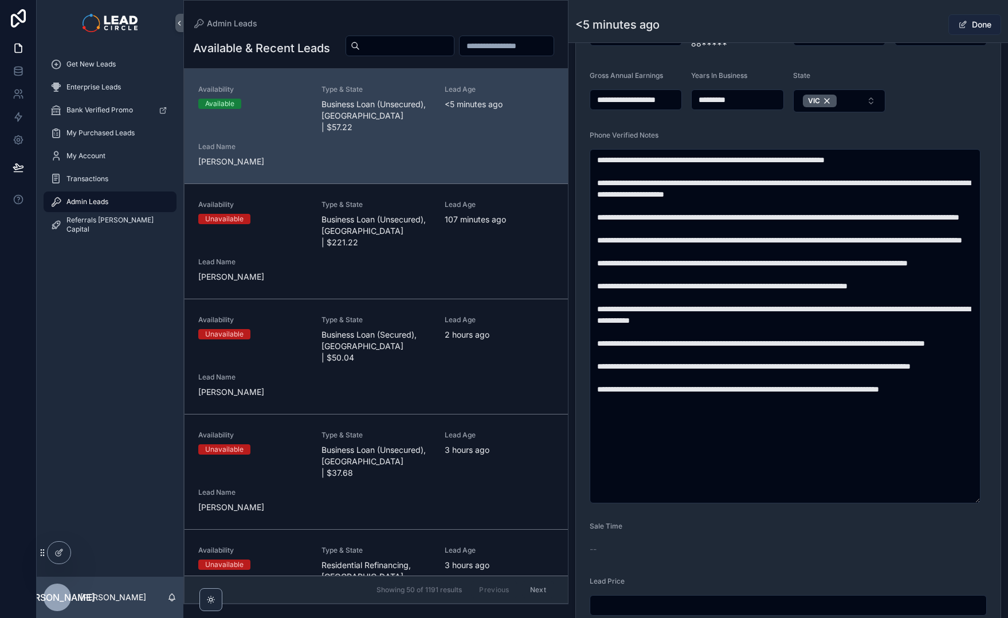
click at [966, 27] on button "Done" at bounding box center [974, 24] width 53 height 21
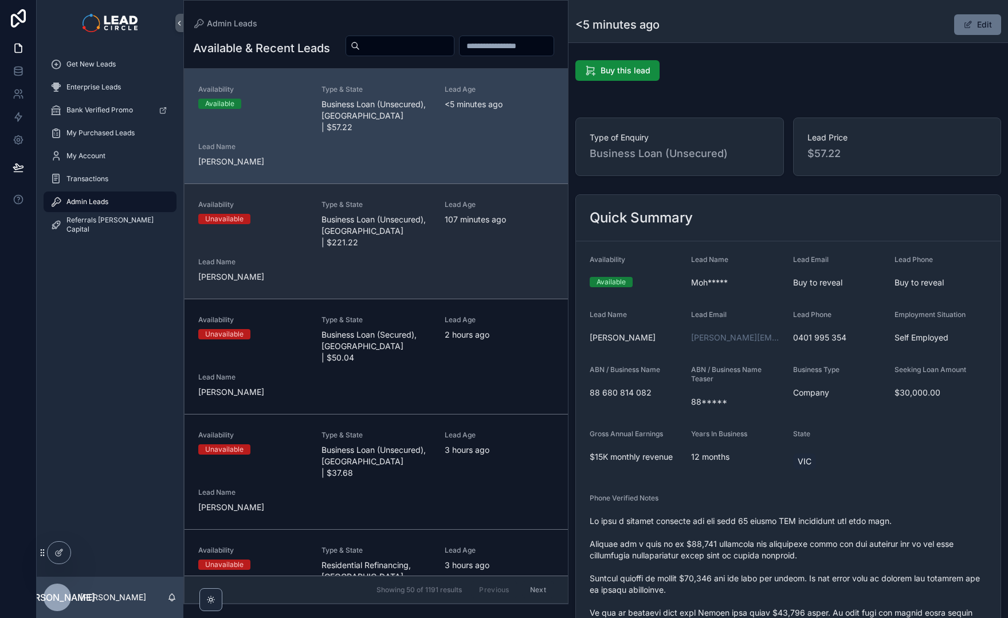
scroll to position [0, 0]
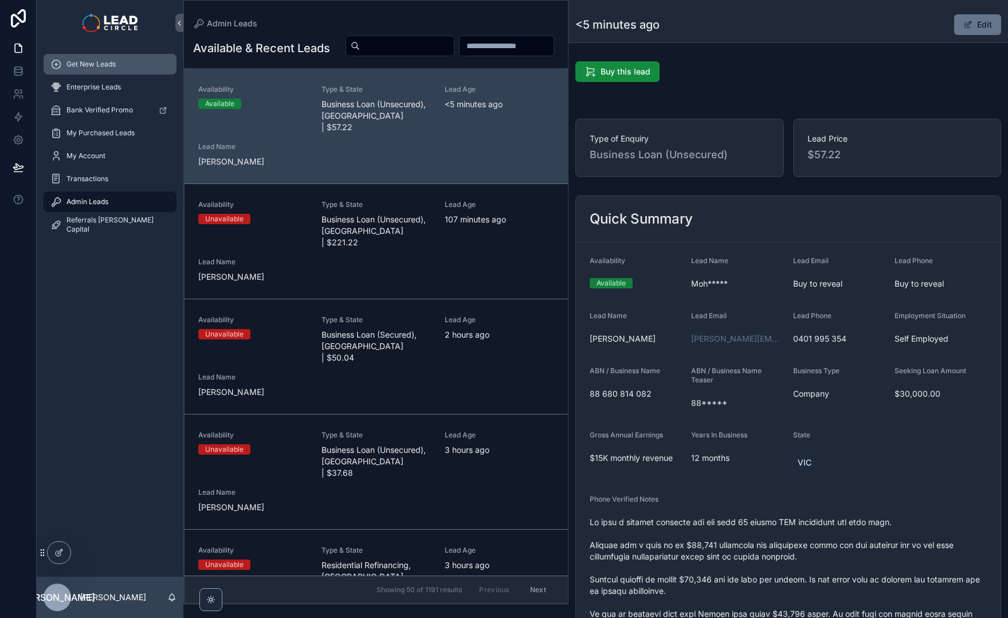
click at [115, 61] on span "Get New Leads" at bounding box center [90, 64] width 49 height 9
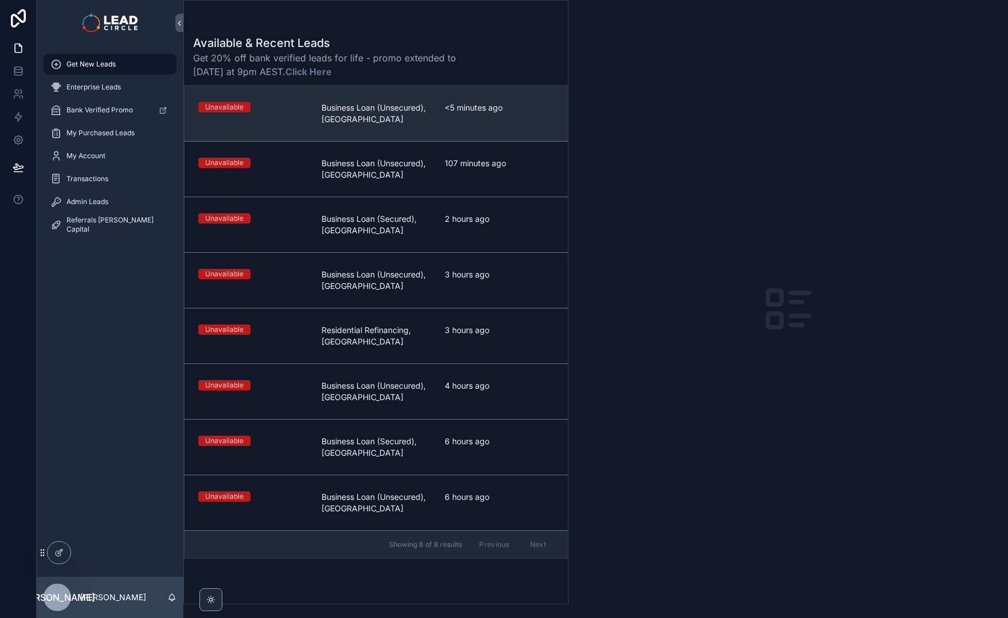
click at [487, 116] on div "<5 minutes ago" at bounding box center [499, 113] width 109 height 23
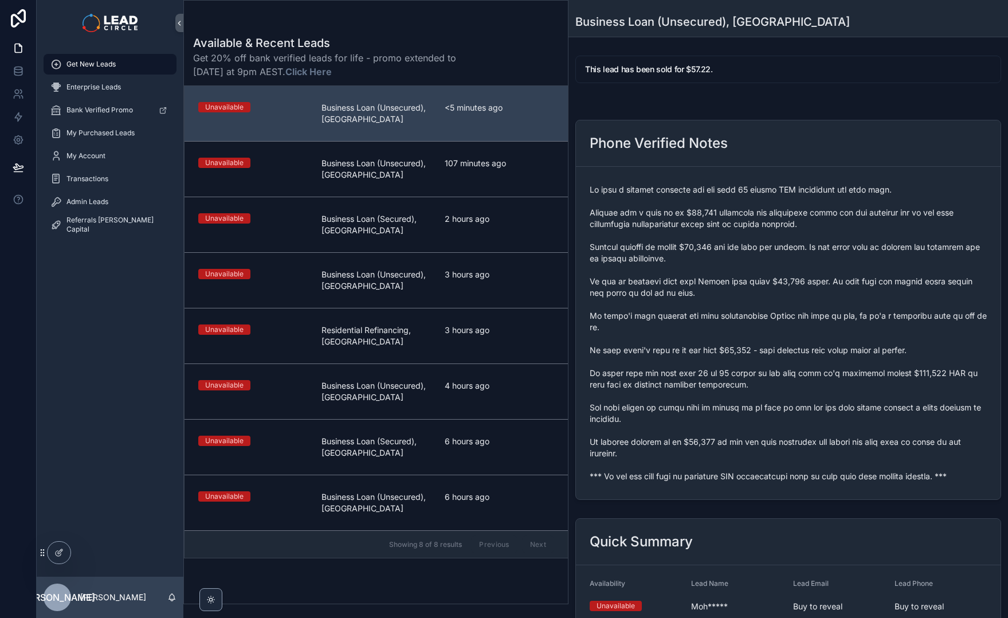
click at [679, 438] on span "scrollable content" at bounding box center [788, 333] width 397 height 298
drag, startPoint x: 680, startPoint y: 432, endPoint x: 709, endPoint y: 479, distance: 55.0
click at [709, 479] on span "scrollable content" at bounding box center [788, 333] width 397 height 298
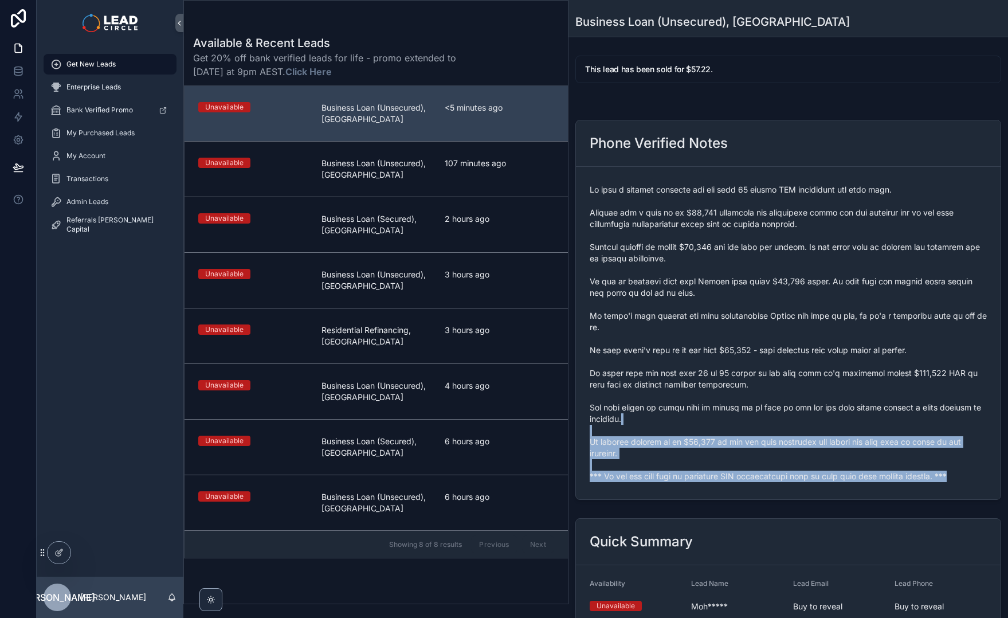
drag, startPoint x: 733, startPoint y: 495, endPoint x: 711, endPoint y: 397, distance: 100.4
click at [714, 402] on form "scrollable content" at bounding box center [788, 333] width 425 height 332
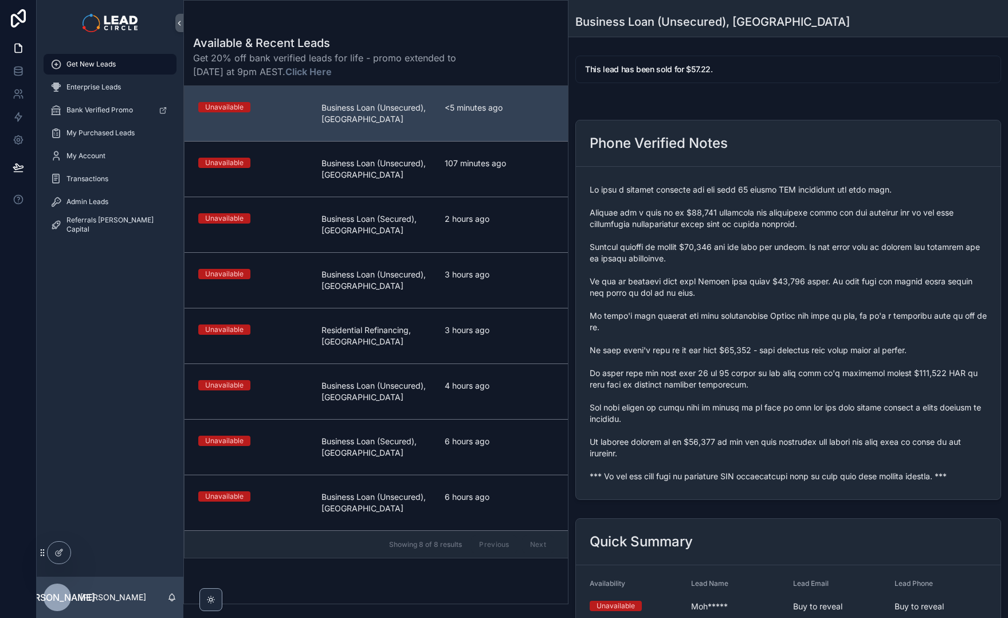
click at [711, 397] on span "scrollable content" at bounding box center [788, 333] width 397 height 298
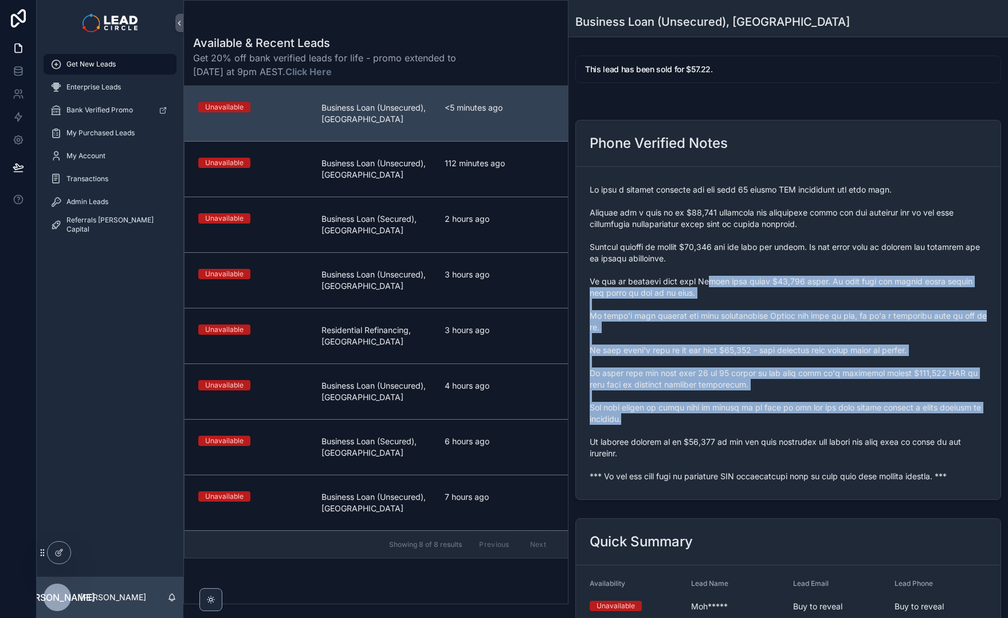
drag, startPoint x: 707, startPoint y: 283, endPoint x: 759, endPoint y: 430, distance: 156.2
click at [759, 429] on span "scrollable content" at bounding box center [788, 333] width 397 height 298
click at [759, 430] on span "scrollable content" at bounding box center [788, 333] width 397 height 298
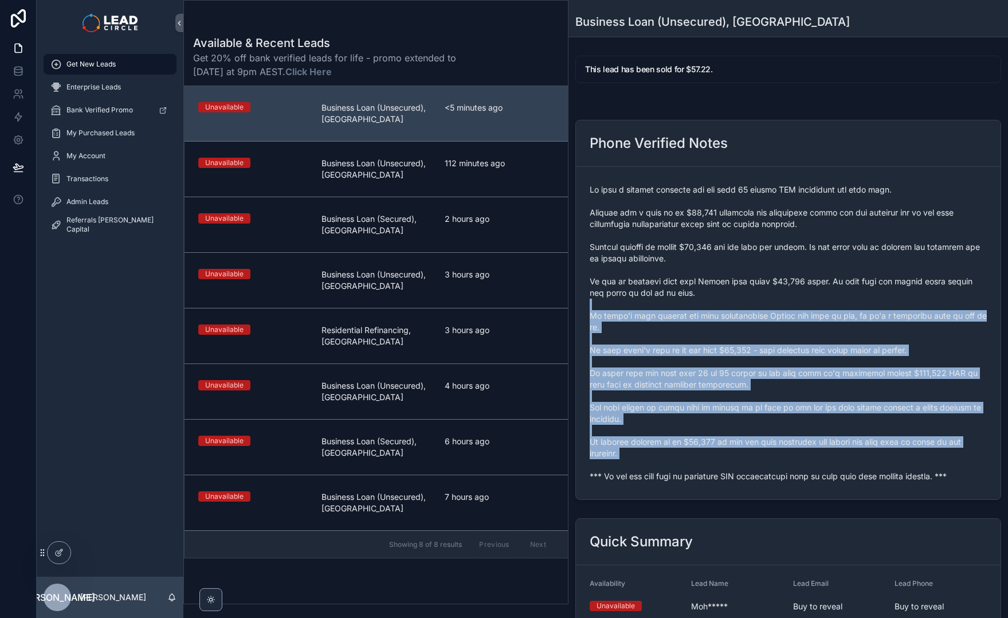
drag, startPoint x: 786, startPoint y: 467, endPoint x: 722, endPoint y: 248, distance: 227.8
click at [724, 266] on span "scrollable content" at bounding box center [788, 333] width 397 height 298
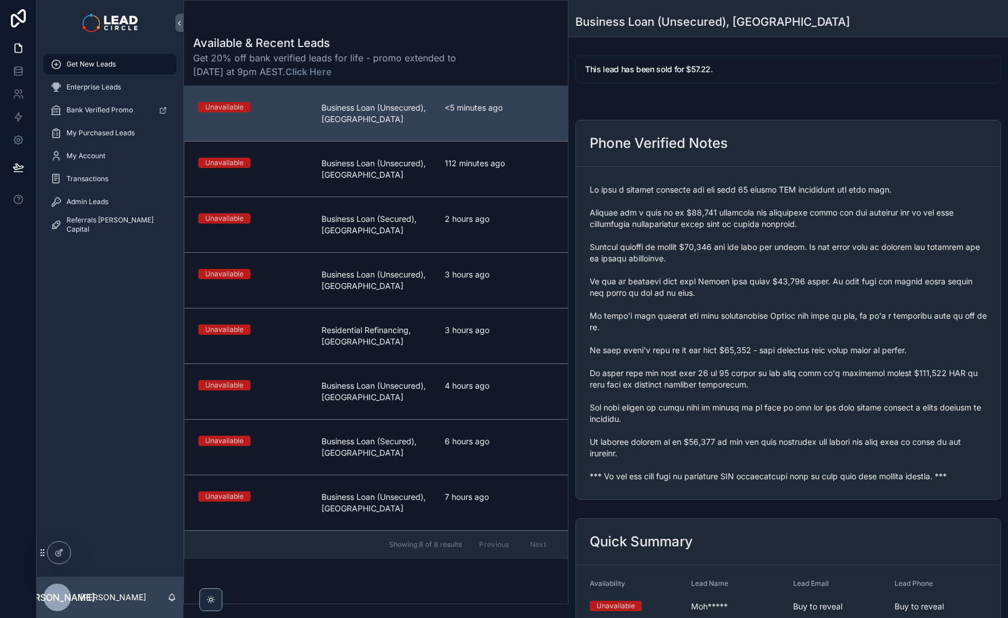
click at [722, 246] on span "scrollable content" at bounding box center [788, 333] width 397 height 298
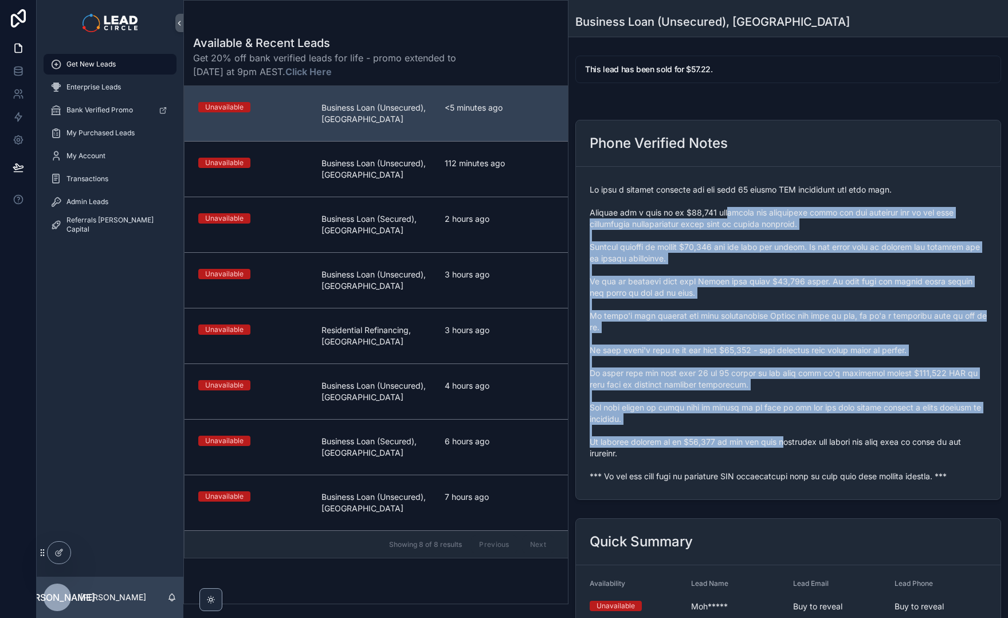
drag, startPoint x: 726, startPoint y: 207, endPoint x: 791, endPoint y: 440, distance: 241.0
click at [791, 440] on span "scrollable content" at bounding box center [788, 333] width 397 height 298
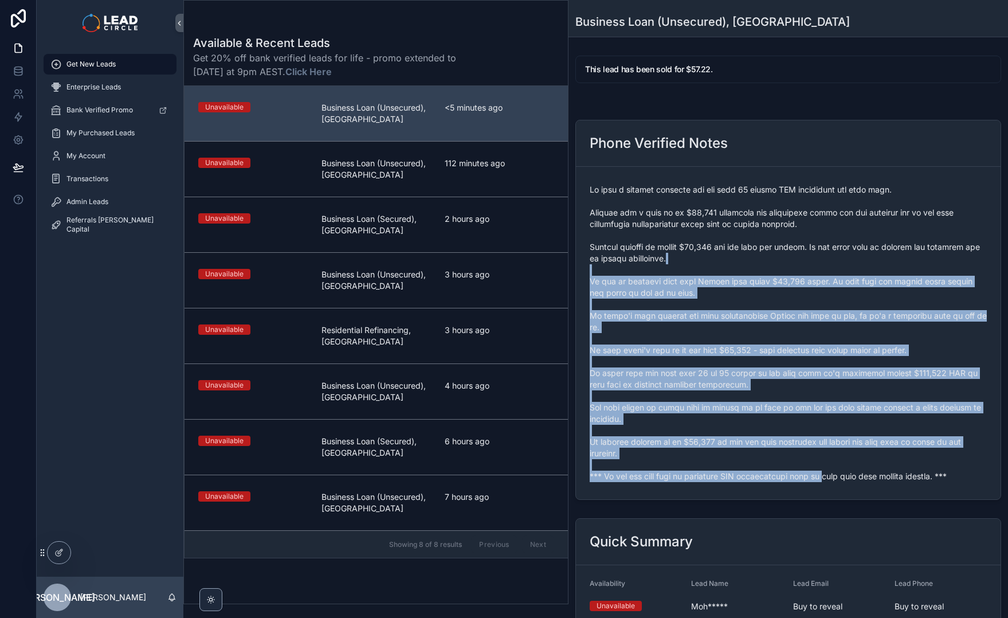
drag, startPoint x: 824, startPoint y: 479, endPoint x: 752, endPoint y: 256, distance: 234.2
click at [752, 257] on span "scrollable content" at bounding box center [788, 333] width 397 height 298
click at [752, 256] on span "scrollable content" at bounding box center [788, 333] width 397 height 298
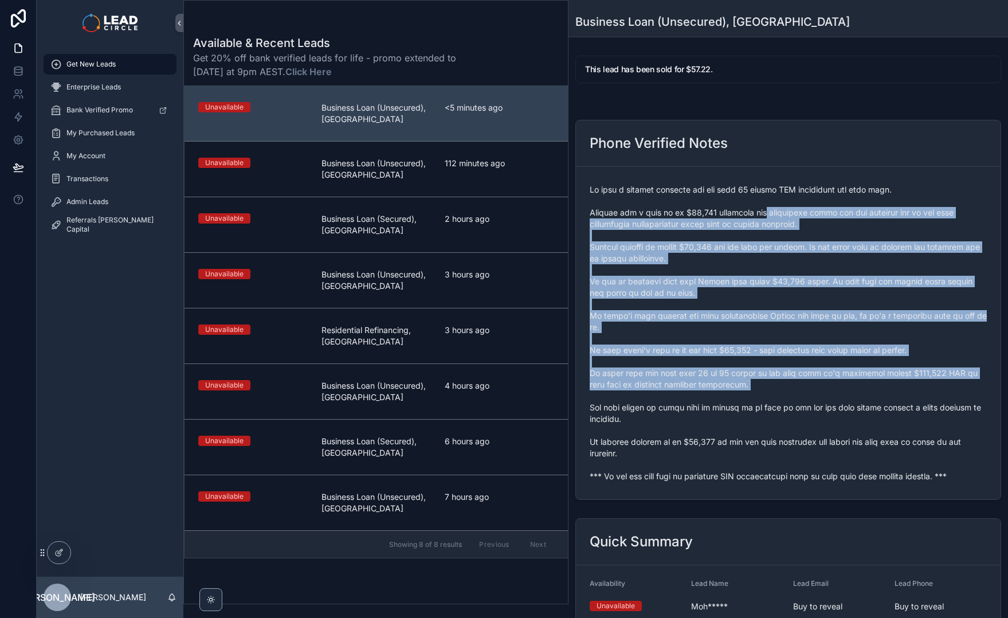
drag, startPoint x: 808, startPoint y: 380, endPoint x: 817, endPoint y: 404, distance: 26.0
click at [817, 404] on span "scrollable content" at bounding box center [788, 333] width 397 height 298
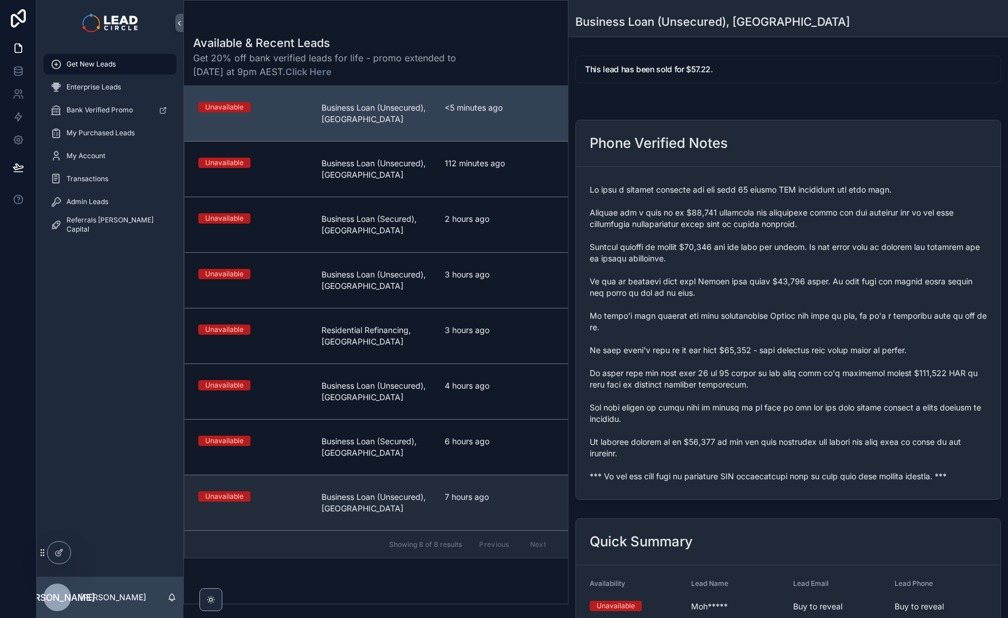
click at [326, 477] on link "Unavailable Business Loan (Unsecured), VIC 7 hours ago" at bounding box center [376, 503] width 383 height 56
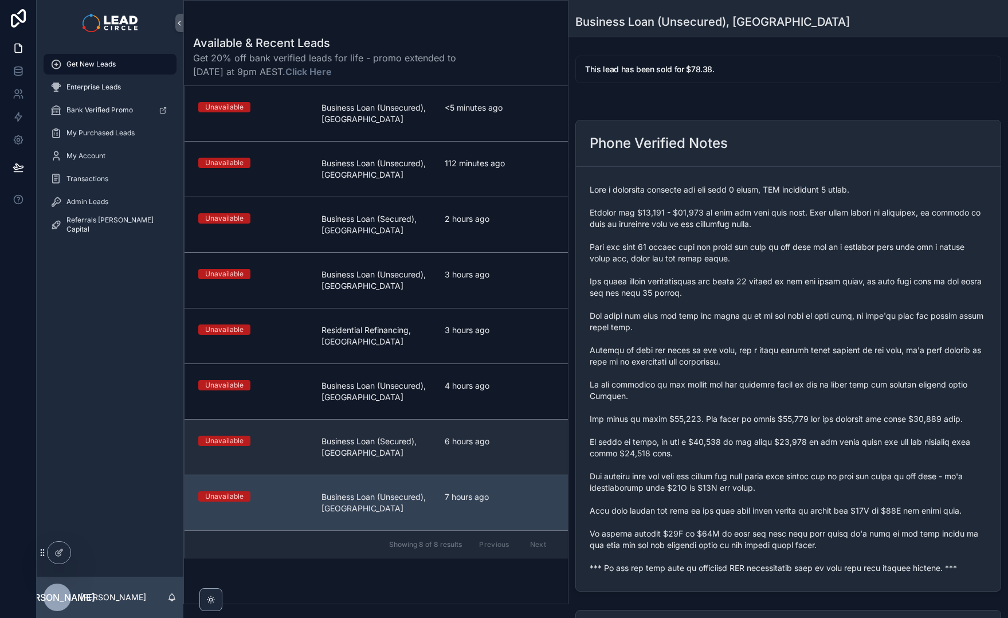
click at [370, 436] on span "Business Loan (Secured), [GEOGRAPHIC_DATA]" at bounding box center [376, 447] width 109 height 23
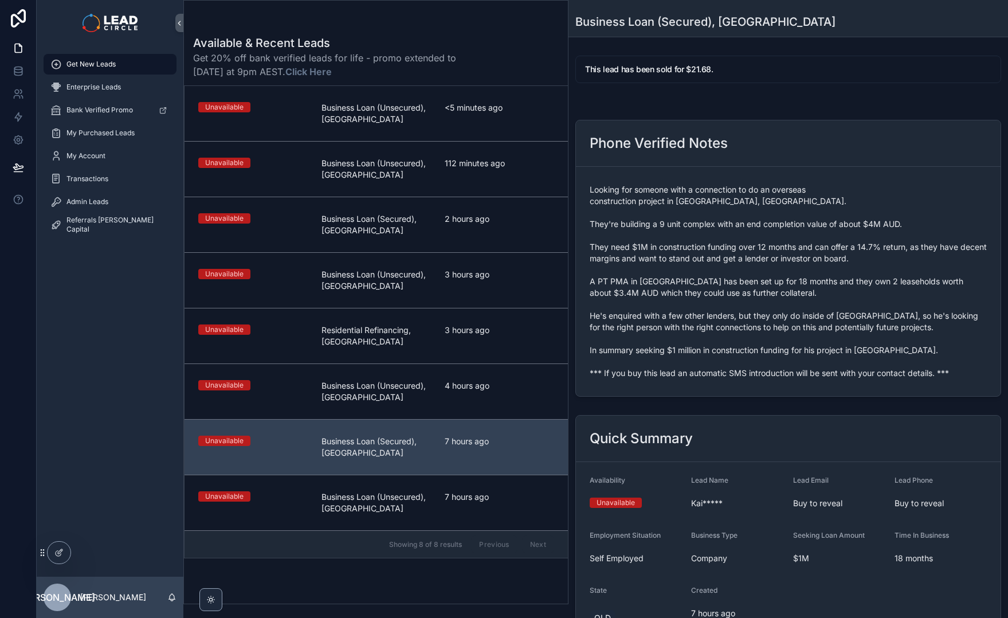
click at [375, 383] on span "Business Loan (Unsecured), [GEOGRAPHIC_DATA]" at bounding box center [376, 391] width 109 height 23
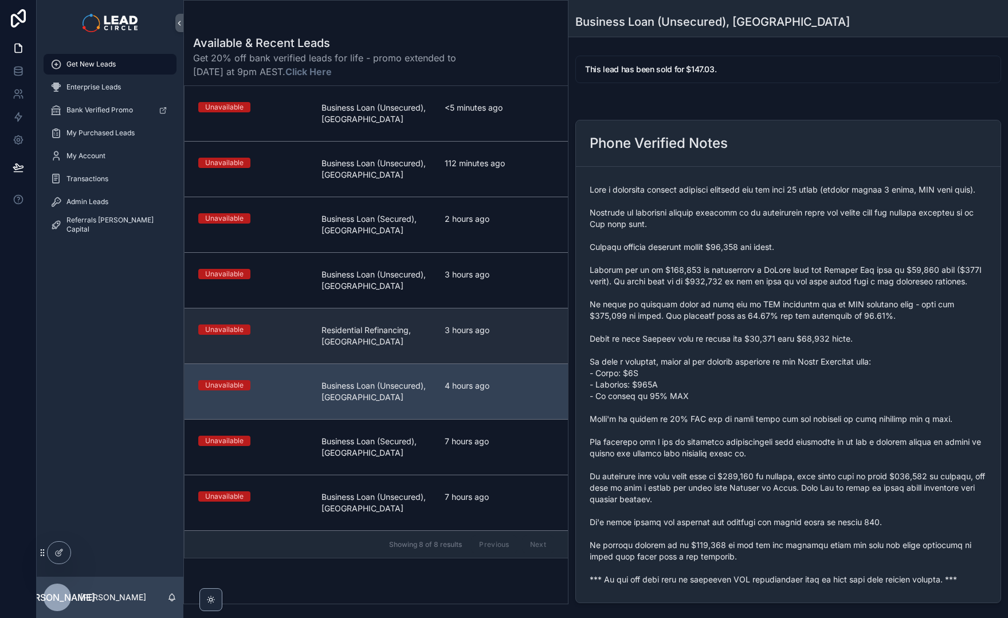
click at [381, 330] on span "Residential Refinancing, [GEOGRAPHIC_DATA]" at bounding box center [376, 335] width 109 height 23
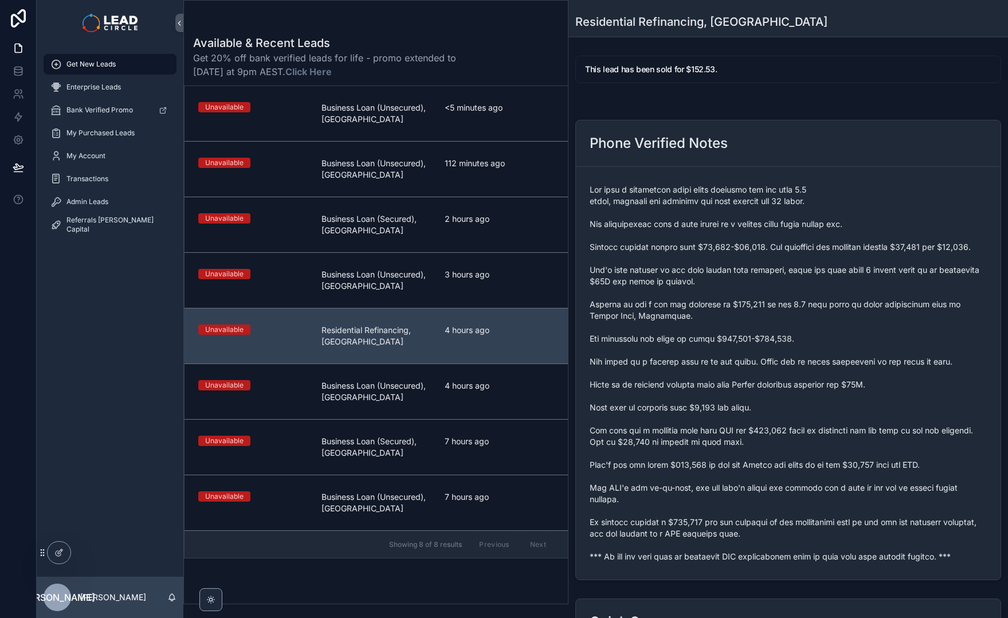
click at [387, 287] on span "Business Loan (Unsecured), [GEOGRAPHIC_DATA]" at bounding box center [376, 280] width 109 height 23
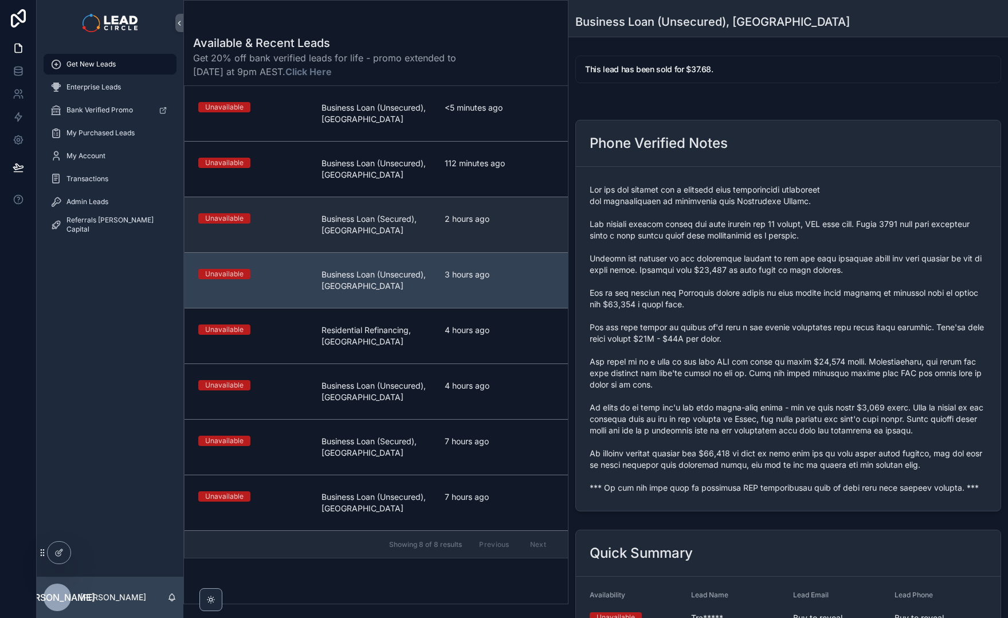
click at [391, 232] on span "Business Loan (Secured), [GEOGRAPHIC_DATA]" at bounding box center [376, 224] width 109 height 23
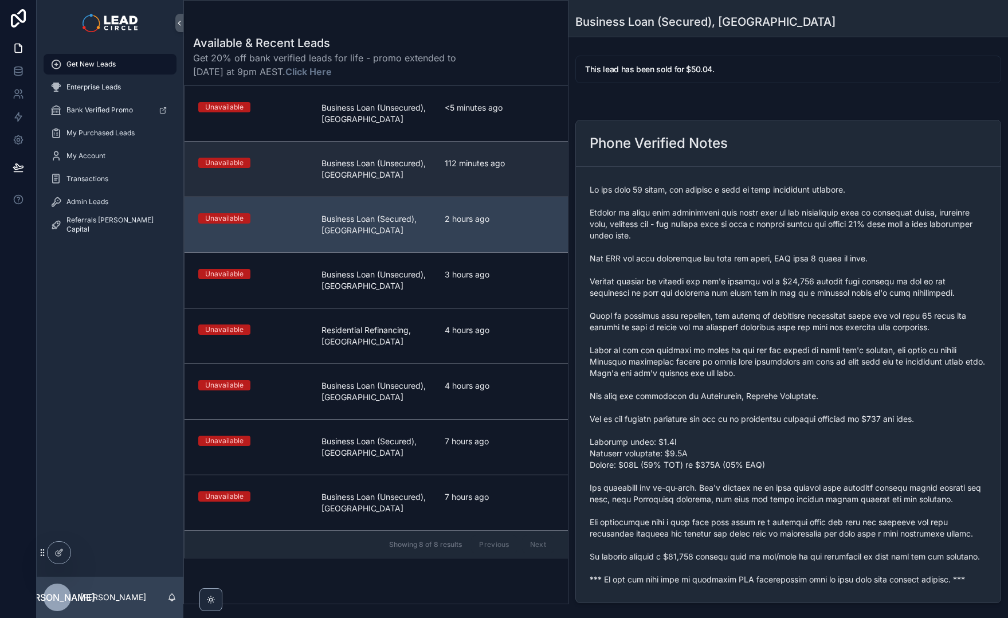
click at [373, 177] on span "Business Loan (Unsecured), [GEOGRAPHIC_DATA]" at bounding box center [376, 169] width 109 height 23
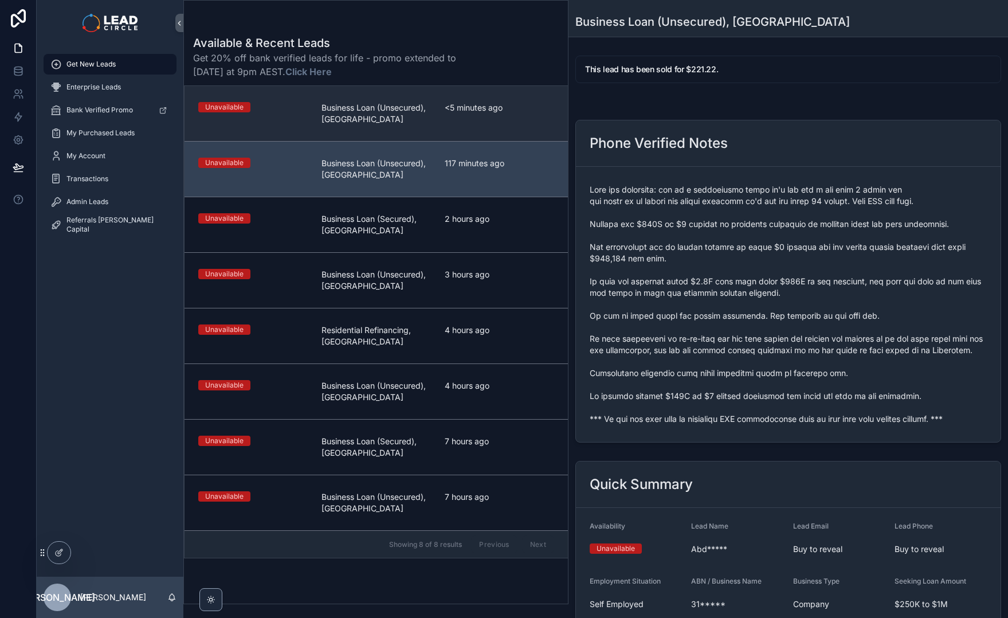
click at [375, 131] on link "Unavailable Business Loan (Unsecured), VIC <5 minutes ago" at bounding box center [376, 113] width 383 height 55
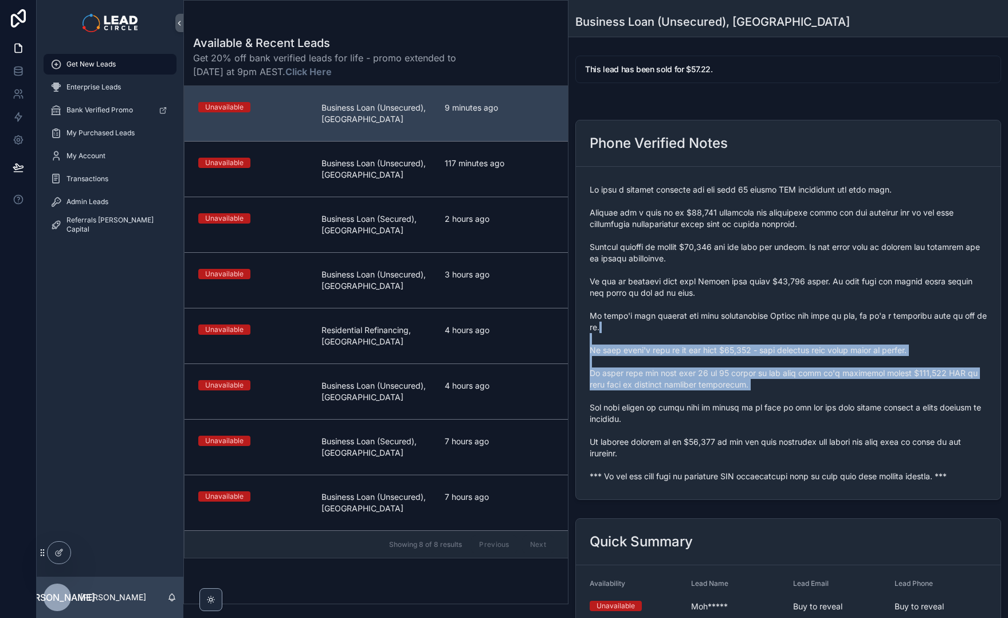
drag, startPoint x: 738, startPoint y: 325, endPoint x: 780, endPoint y: 397, distance: 83.5
click at [780, 397] on span "scrollable content" at bounding box center [788, 333] width 397 height 298
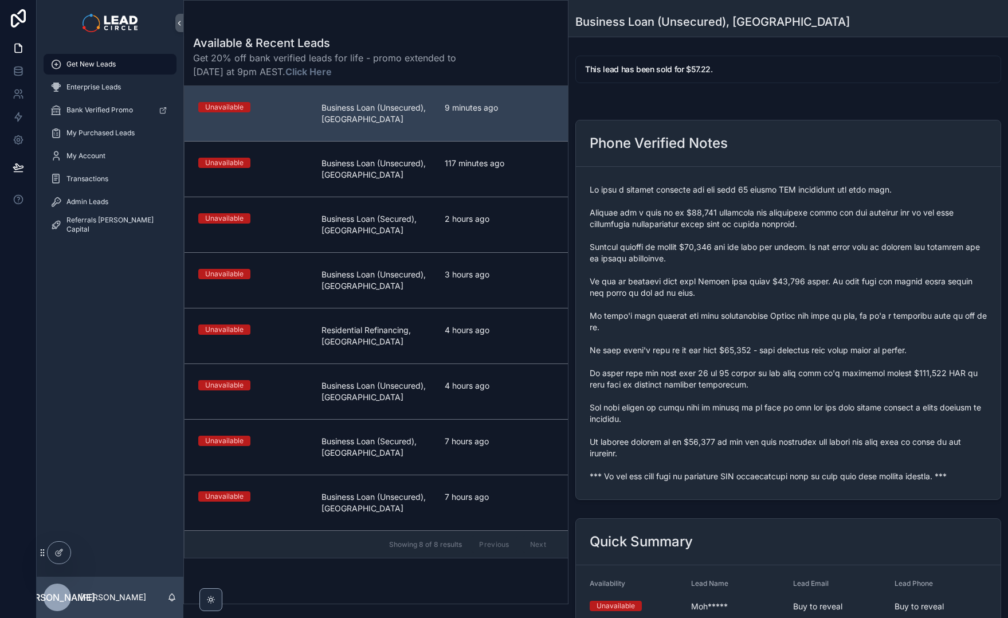
click at [144, 67] on div "Get New Leads" at bounding box center [109, 64] width 119 height 18
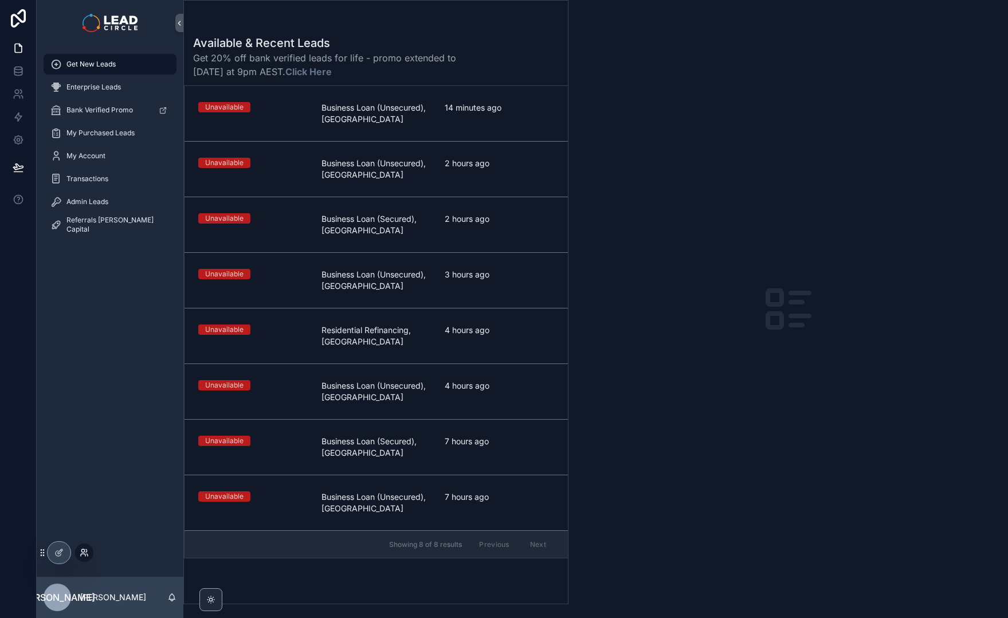
click at [81, 554] on icon at bounding box center [83, 555] width 5 height 2
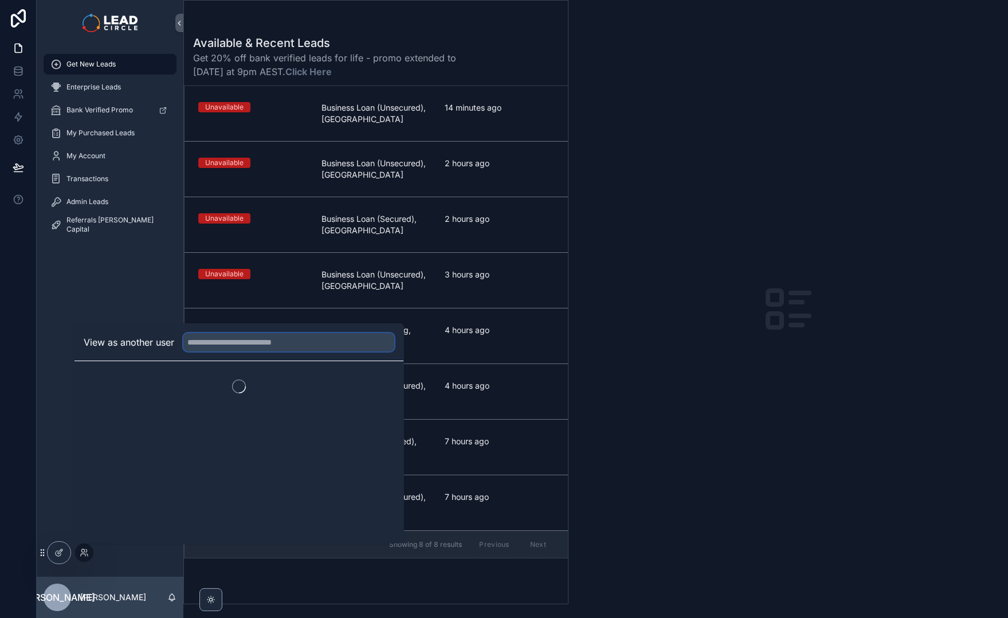
click at [237, 343] on input "text" at bounding box center [288, 342] width 211 height 18
type input "********"
click at [372, 389] on button "Select" at bounding box center [379, 384] width 30 height 17
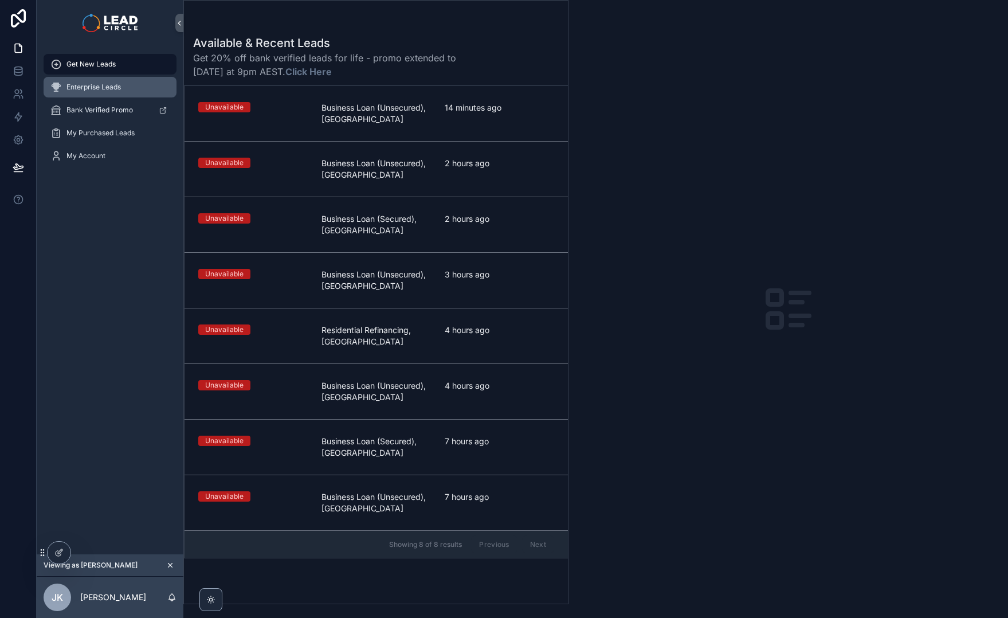
click at [90, 91] on span "Enterprise Leads" at bounding box center [93, 87] width 54 height 9
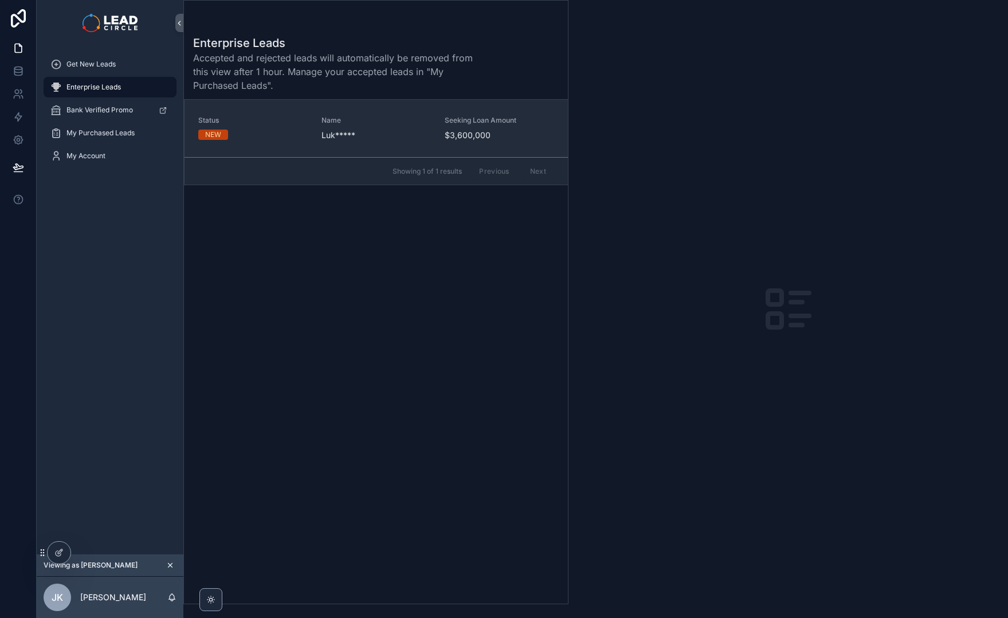
click at [449, 150] on link "Status NEW Name Luk***** Seeking Loan Amount $3,600,000" at bounding box center [376, 128] width 383 height 57
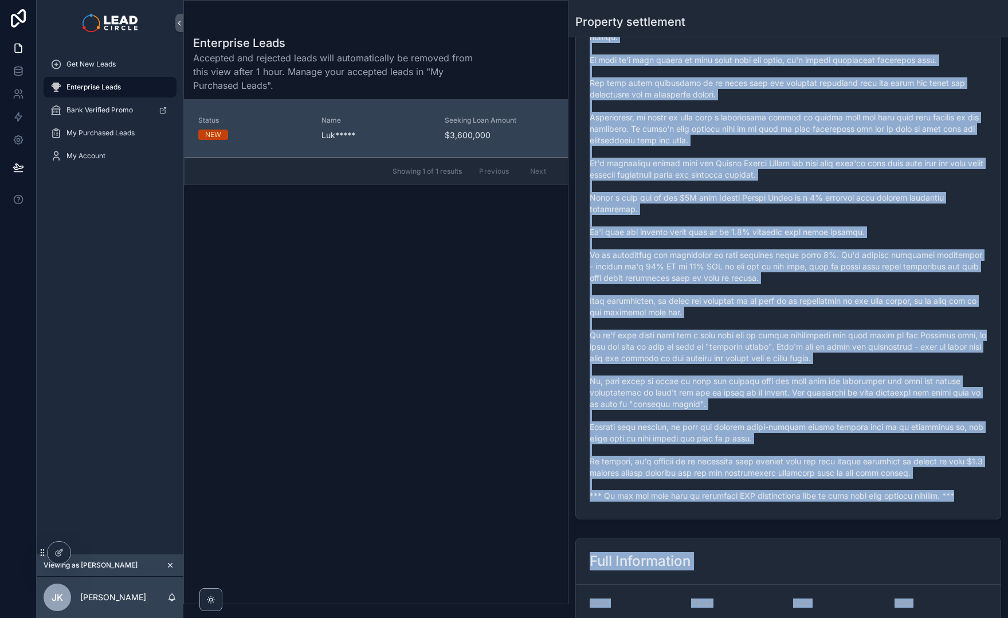
scroll to position [430, 0]
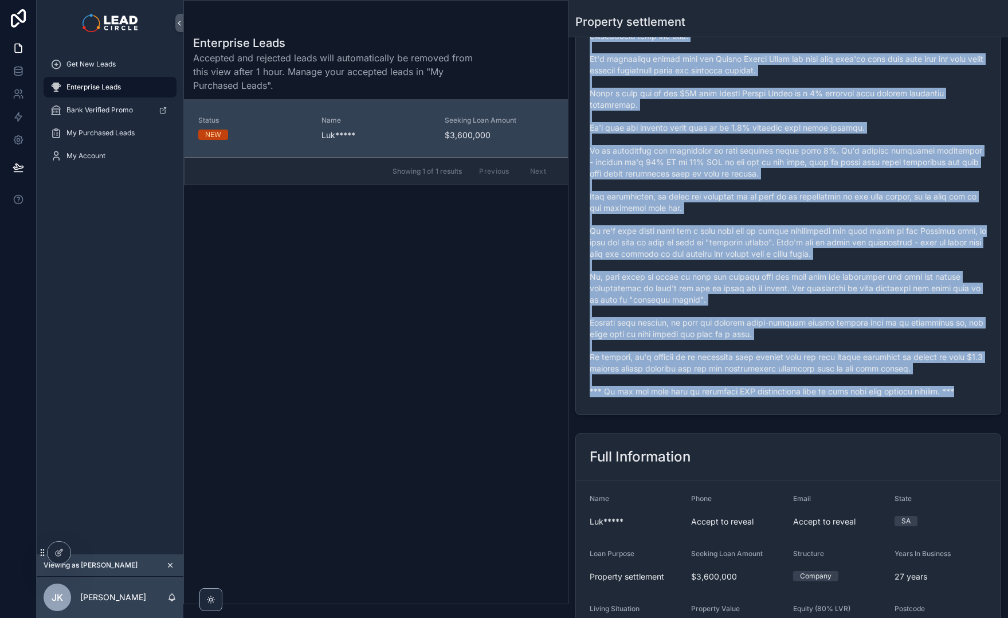
drag, startPoint x: 587, startPoint y: 260, endPoint x: 956, endPoint y: 371, distance: 385.3
click at [956, 371] on form "scrollable content" at bounding box center [788, 110] width 425 height 607
copy span "Runs a property development business in [GEOGRAPHIC_DATA] for the past 27 years…"
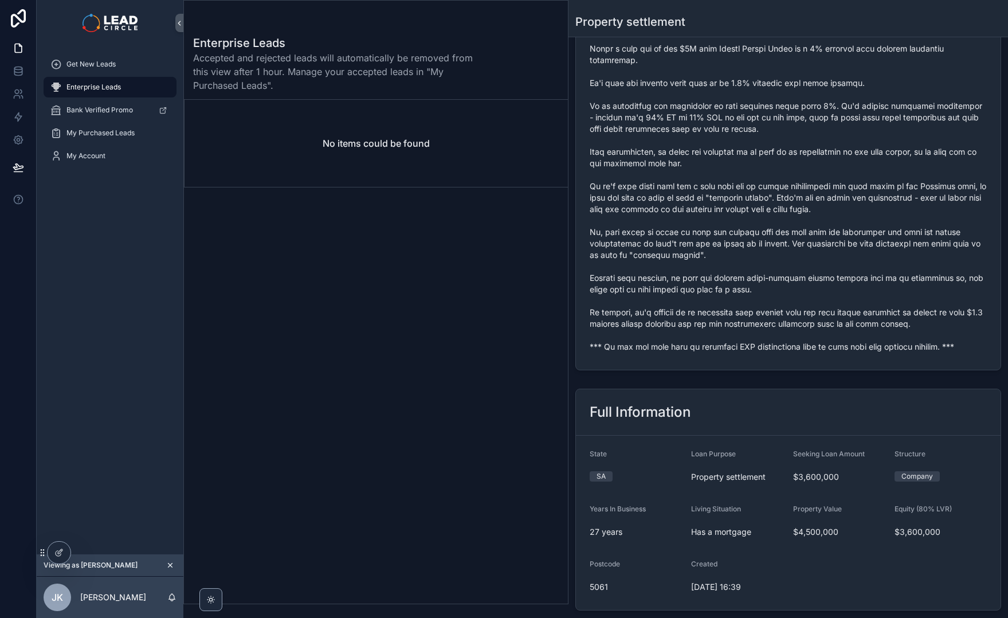
scroll to position [385, 0]
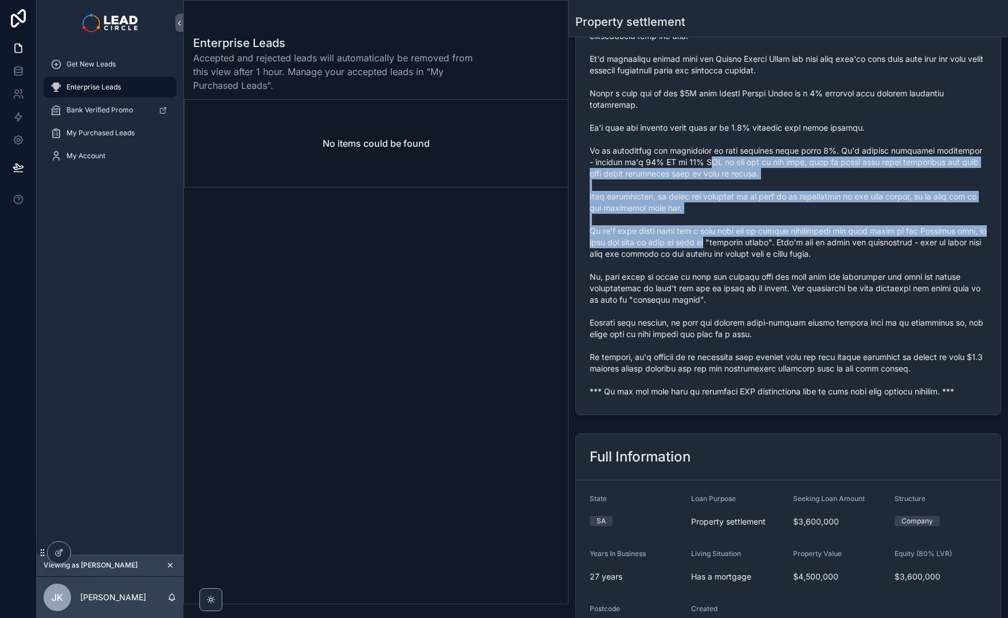
drag, startPoint x: 711, startPoint y: 167, endPoint x: 730, endPoint y: 228, distance: 64.2
click at [730, 228] on span "scrollable content" at bounding box center [788, 110] width 397 height 573
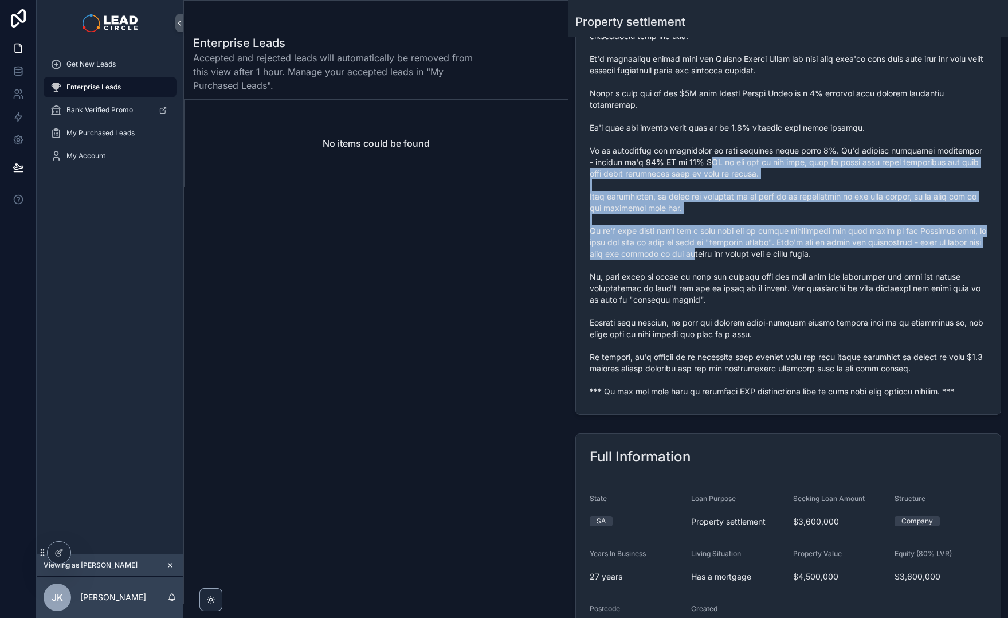
click at [730, 228] on span "scrollable content" at bounding box center [788, 110] width 397 height 573
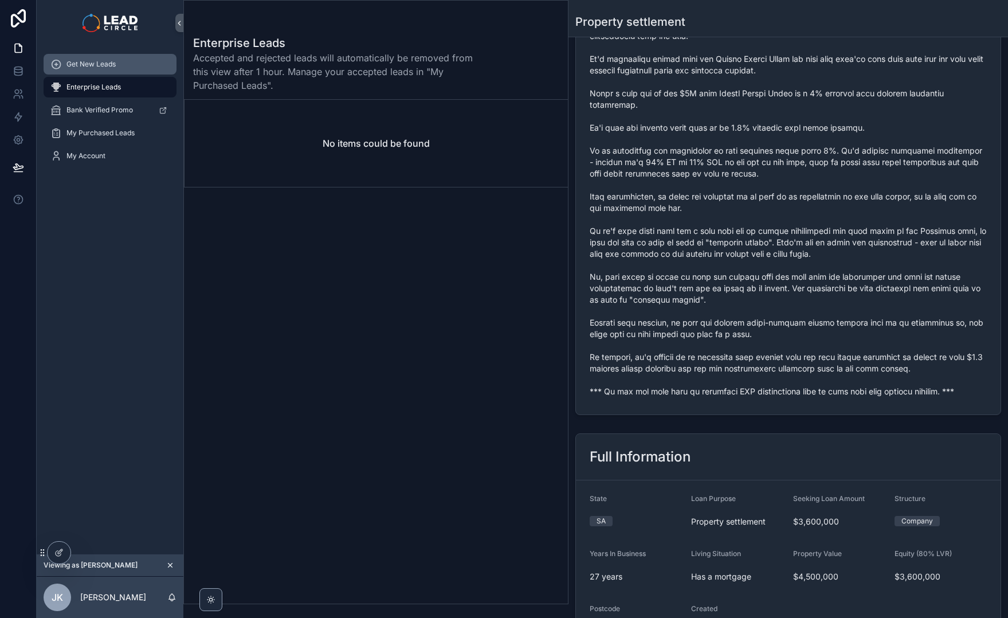
click at [108, 62] on span "Get New Leads" at bounding box center [90, 64] width 49 height 9
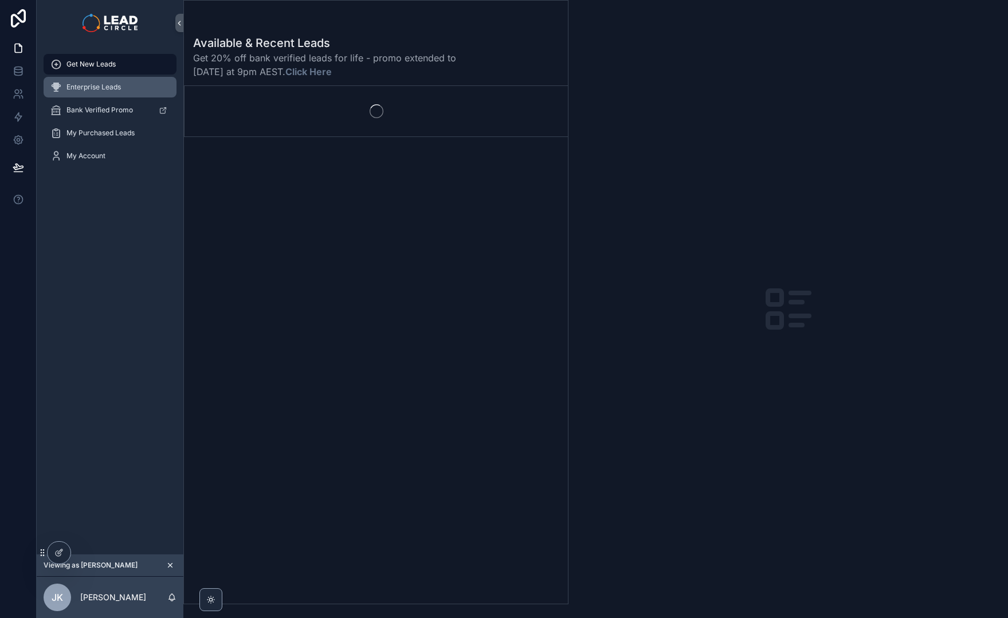
click at [100, 83] on span "Enterprise Leads" at bounding box center [93, 87] width 54 height 9
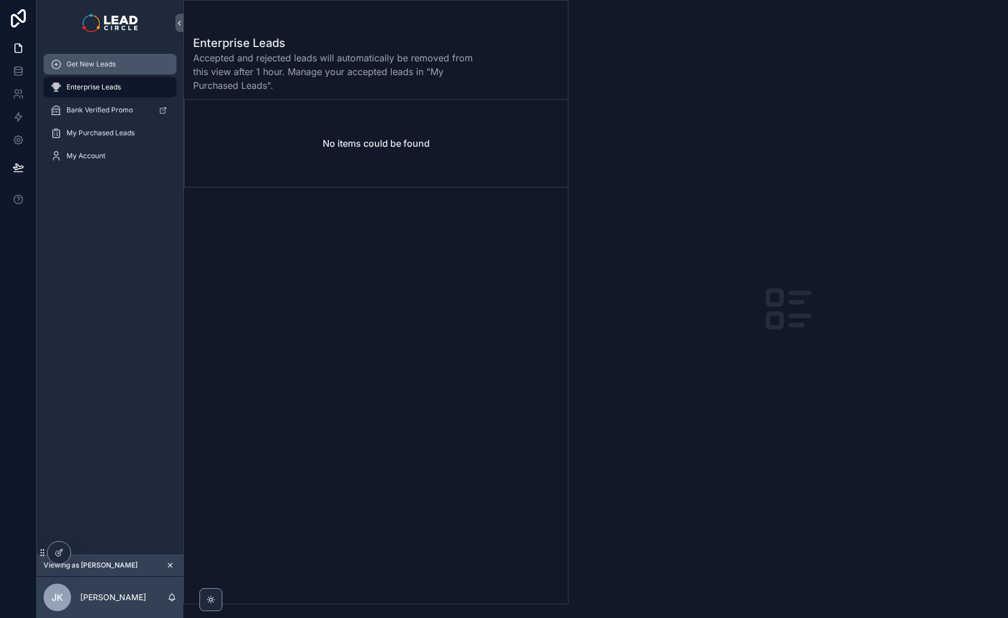
click at [104, 63] on span "Get New Leads" at bounding box center [90, 64] width 49 height 9
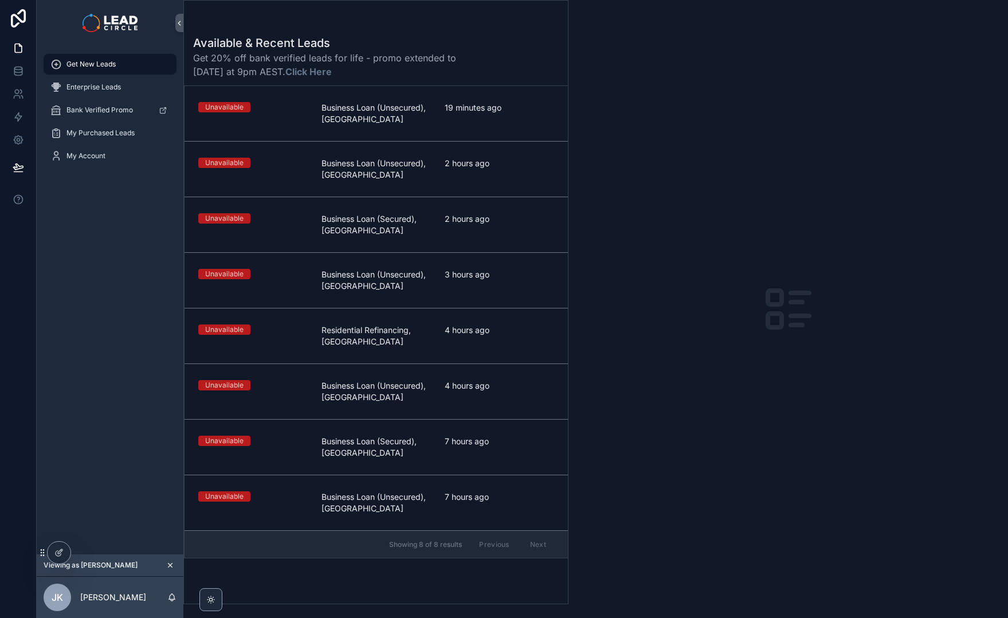
click at [167, 566] on icon "scrollable content" at bounding box center [170, 565] width 8 height 8
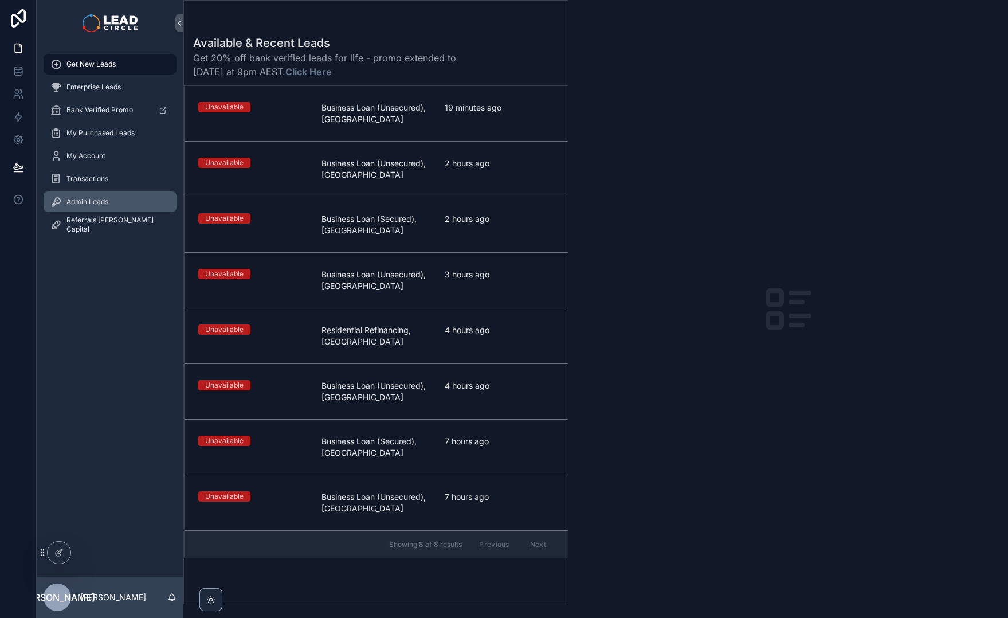
click at [104, 201] on span "Admin Leads" at bounding box center [87, 201] width 42 height 9
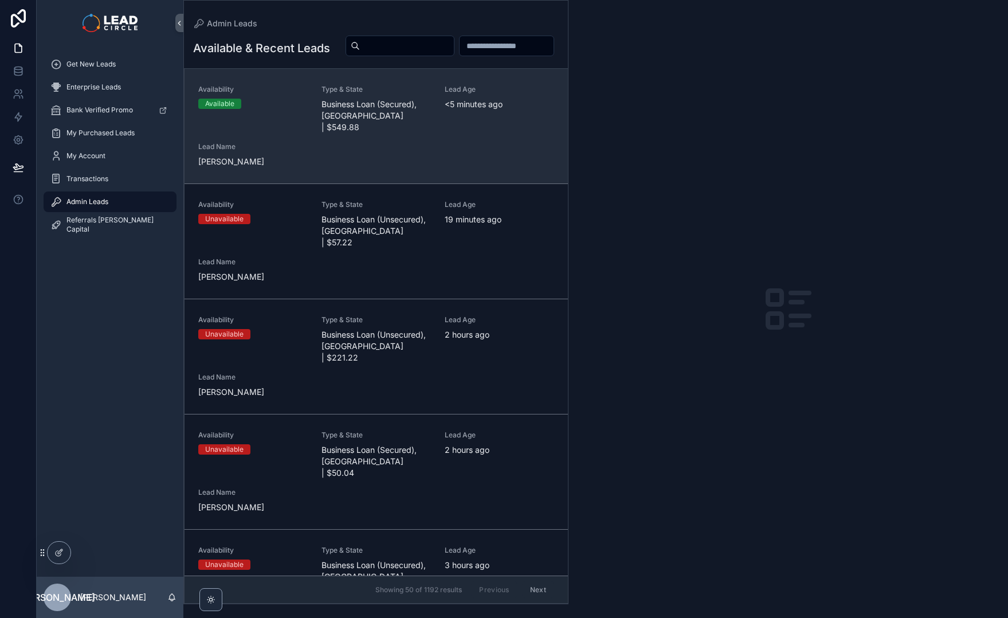
click at [395, 133] on span "Business Loan (Secured), [GEOGRAPHIC_DATA] | $549.88" at bounding box center [376, 116] width 109 height 34
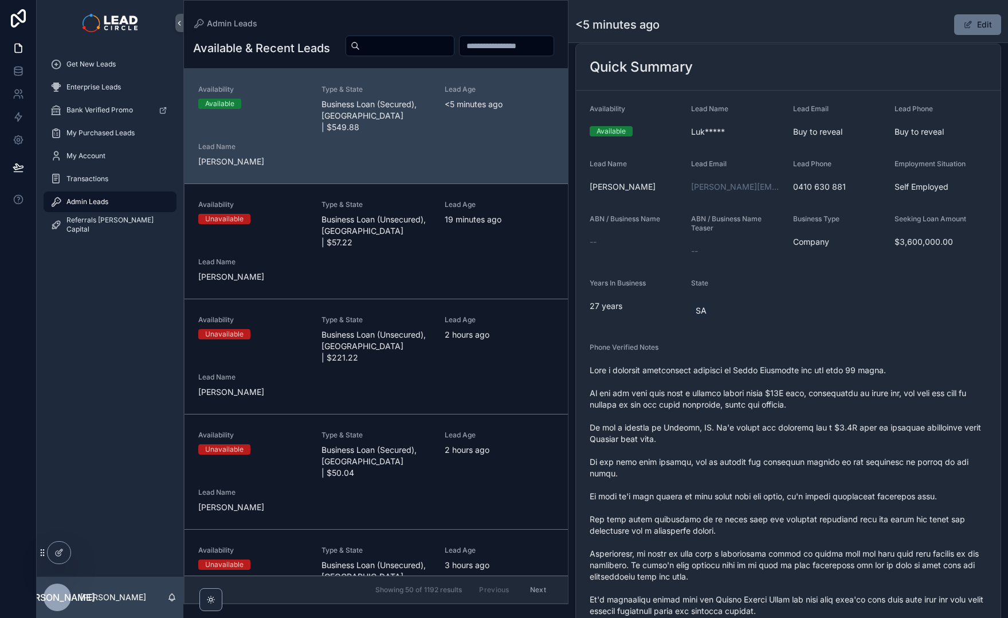
scroll to position [389, 0]
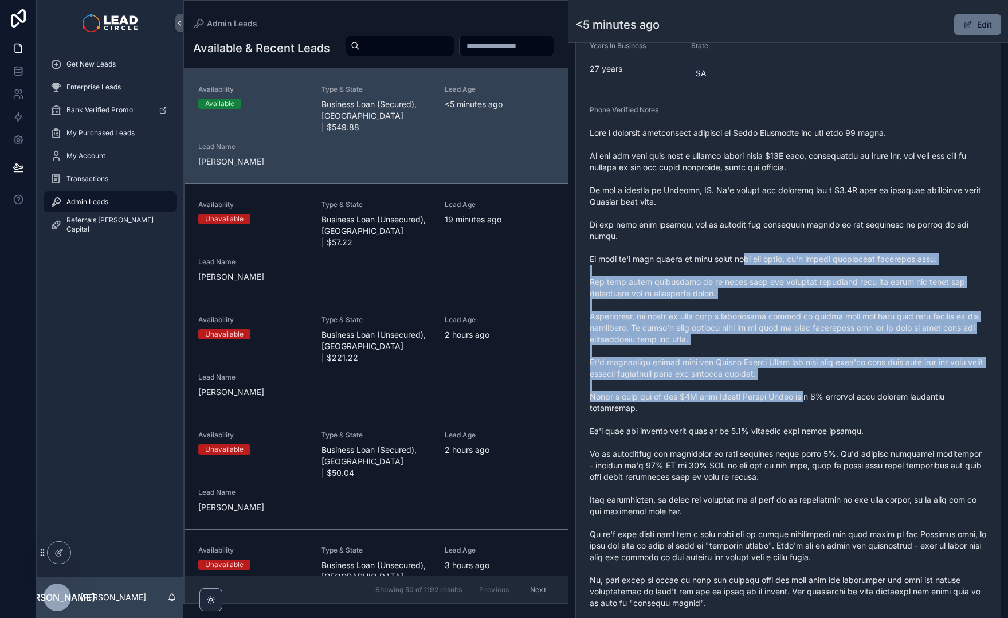
drag, startPoint x: 754, startPoint y: 258, endPoint x: 810, endPoint y: 400, distance: 152.8
click at [810, 400] on span "scrollable content" at bounding box center [788, 419] width 397 height 585
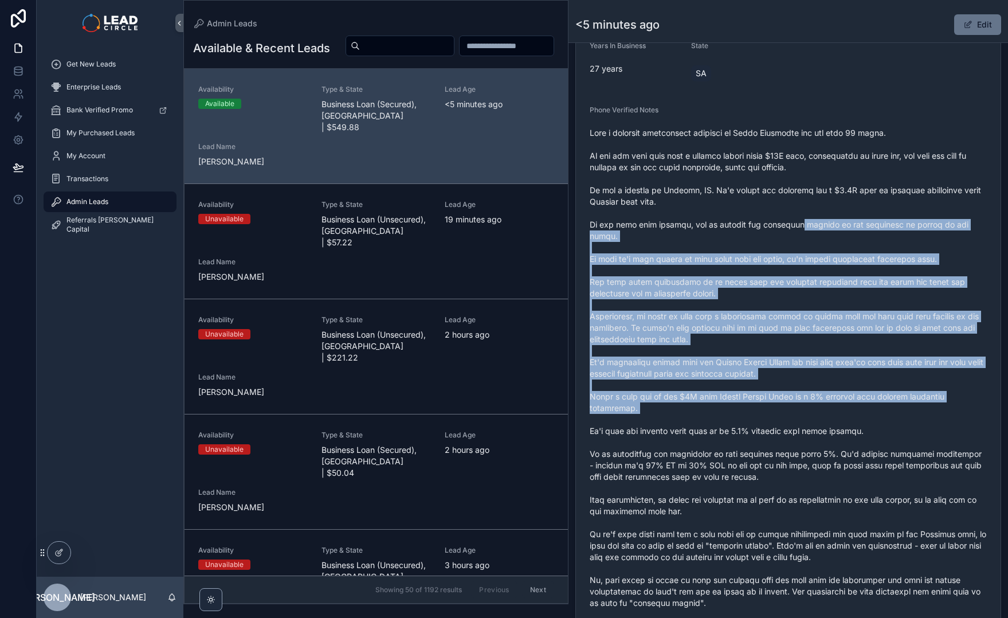
drag, startPoint x: 784, startPoint y: 232, endPoint x: 859, endPoint y: 408, distance: 191.6
click at [857, 407] on span "scrollable content" at bounding box center [788, 419] width 397 height 585
click at [859, 409] on span "scrollable content" at bounding box center [788, 419] width 397 height 585
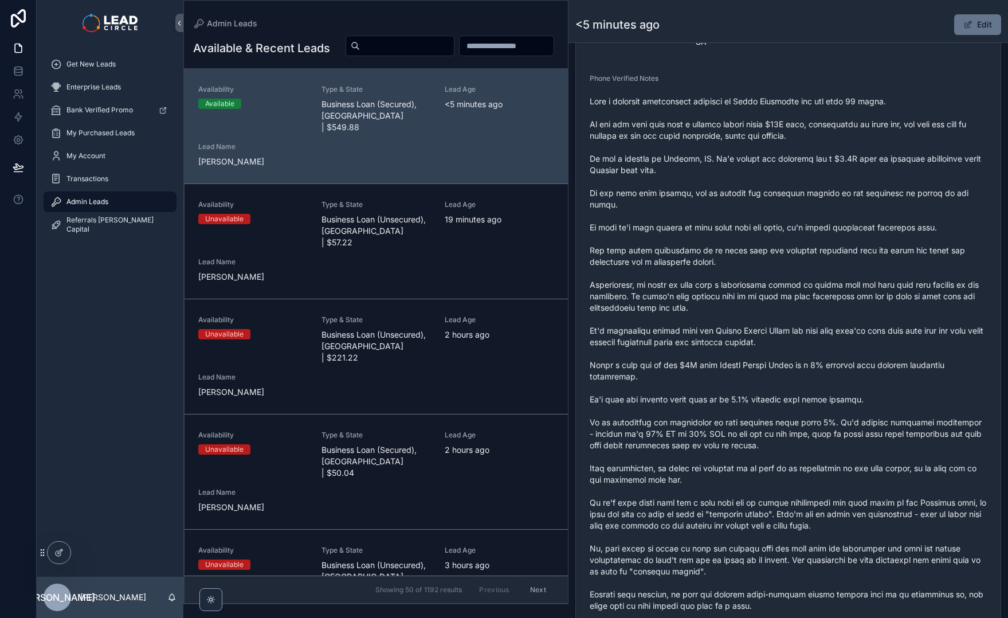
scroll to position [483, 0]
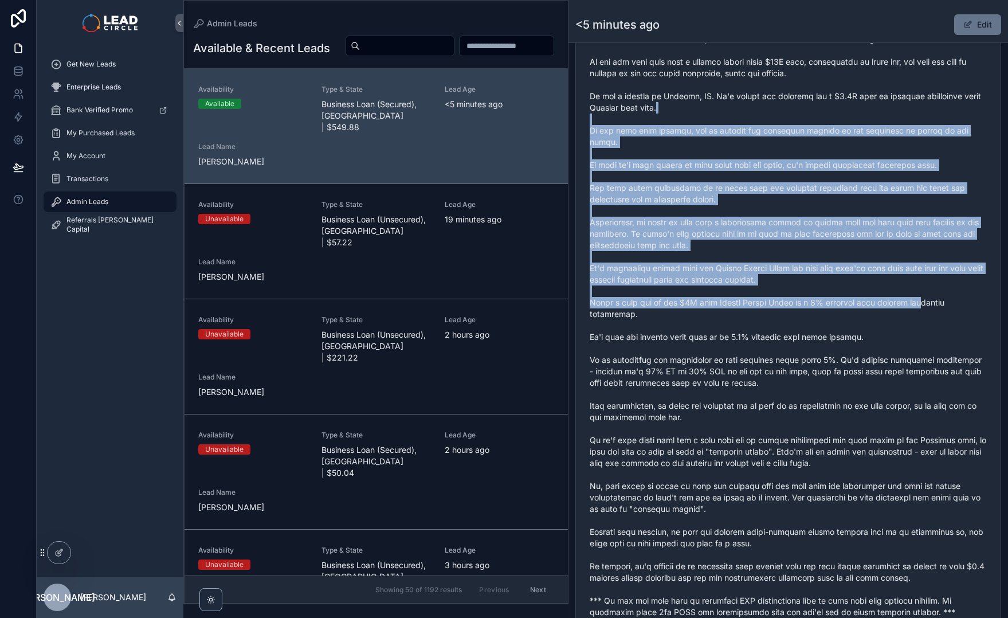
drag, startPoint x: 859, startPoint y: 146, endPoint x: 926, endPoint y: 313, distance: 180.5
click at [924, 311] on span "scrollable content" at bounding box center [788, 325] width 397 height 585
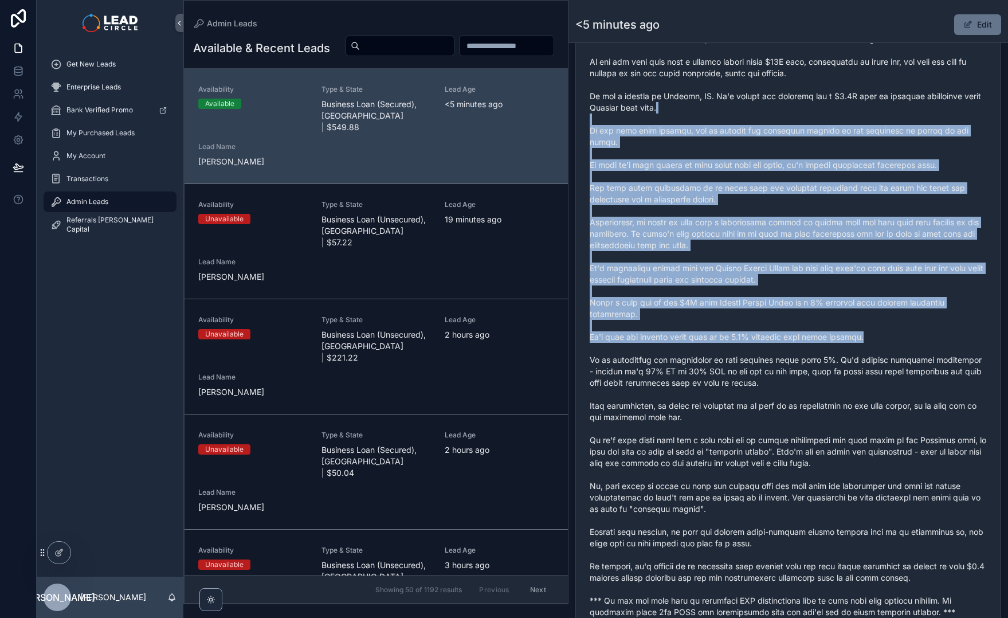
click at [926, 313] on span "scrollable content" at bounding box center [788, 325] width 397 height 585
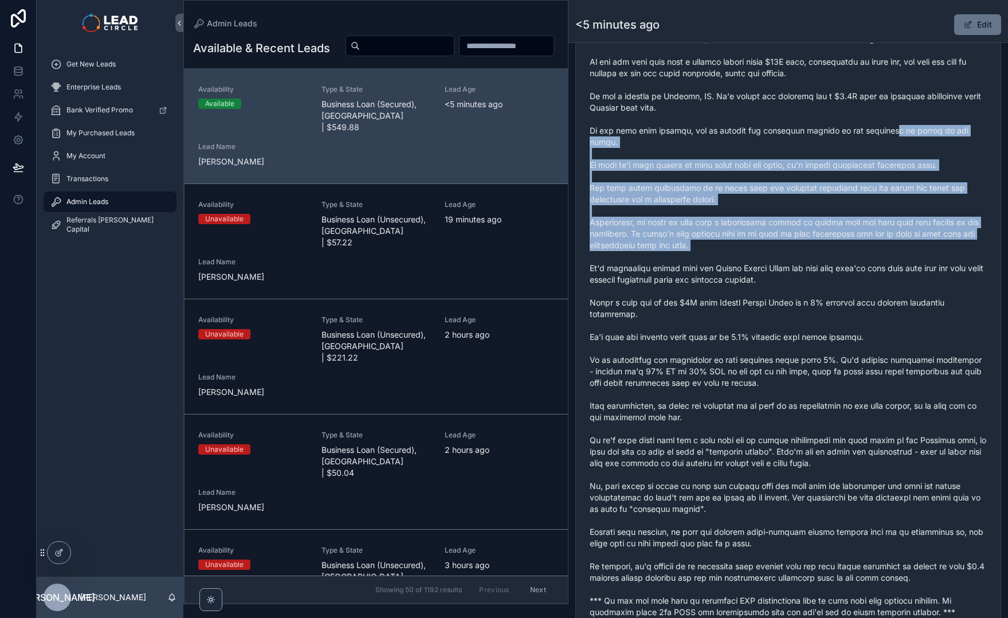
drag, startPoint x: 893, startPoint y: 202, endPoint x: 911, endPoint y: 248, distance: 49.2
click at [911, 248] on span "scrollable content" at bounding box center [788, 325] width 397 height 585
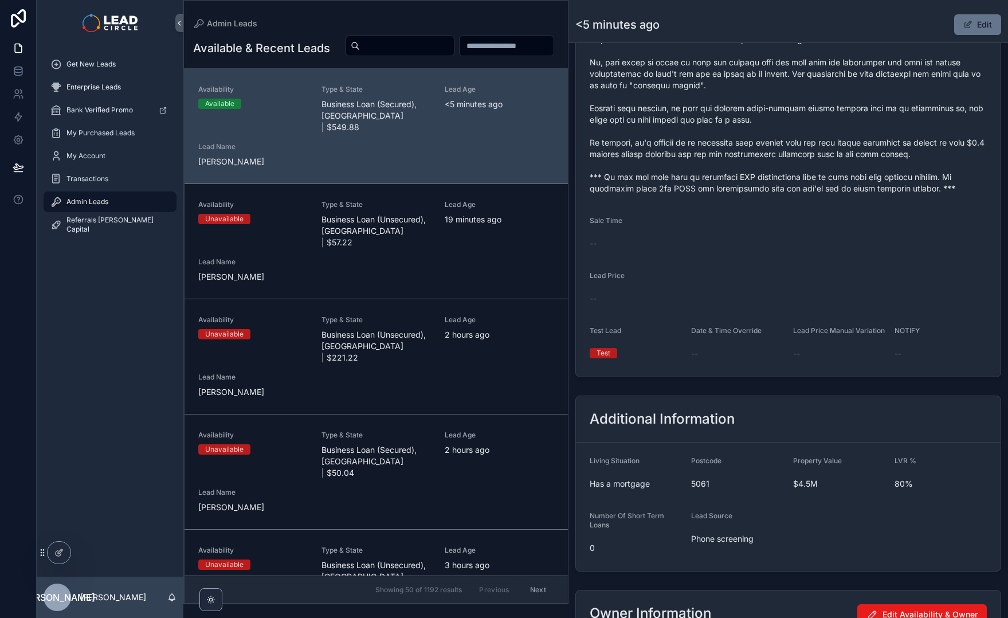
scroll to position [1059, 0]
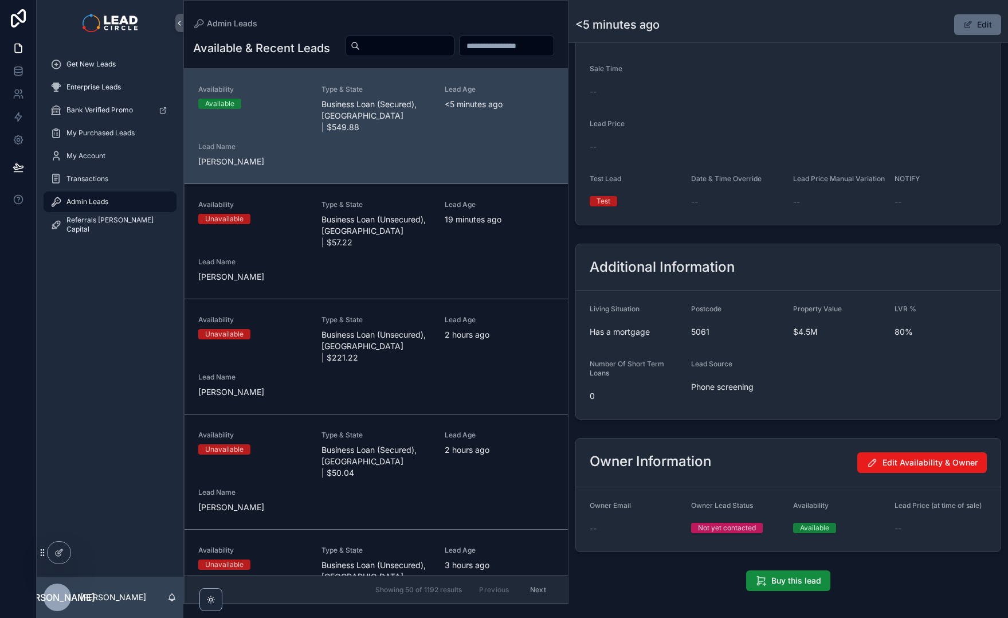
click at [979, 25] on button "Edit" at bounding box center [977, 24] width 47 height 21
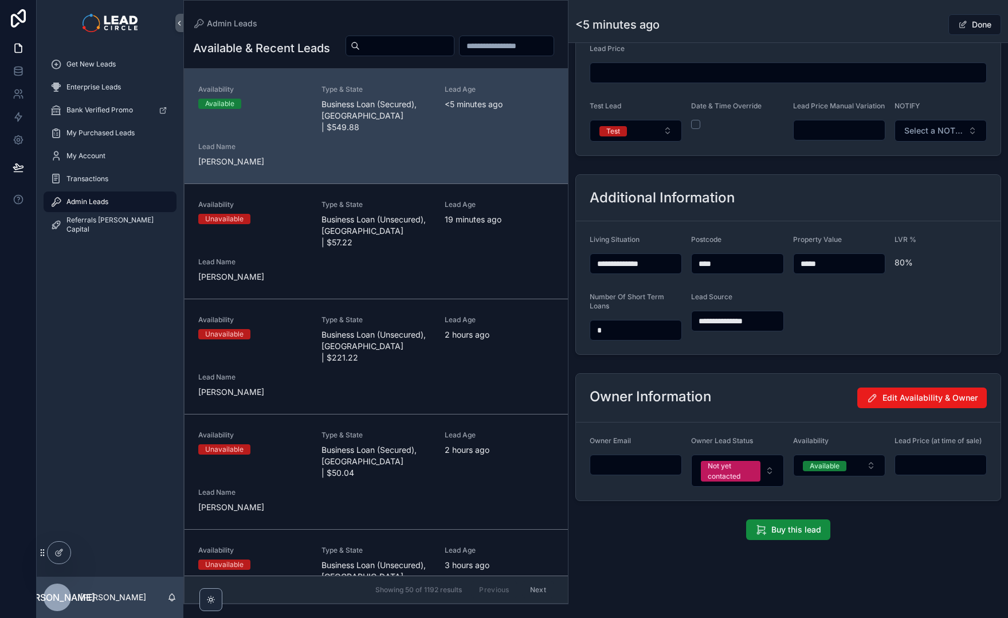
scroll to position [906, 0]
click at [658, 126] on button "Test" at bounding box center [636, 131] width 92 height 22
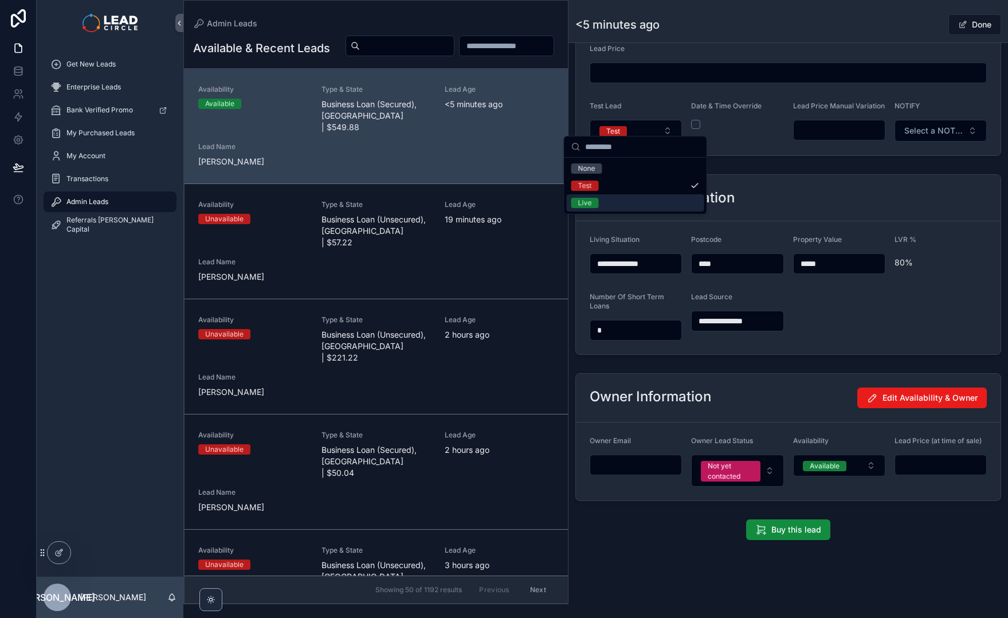
click at [637, 204] on div "Live" at bounding box center [636, 202] width 138 height 17
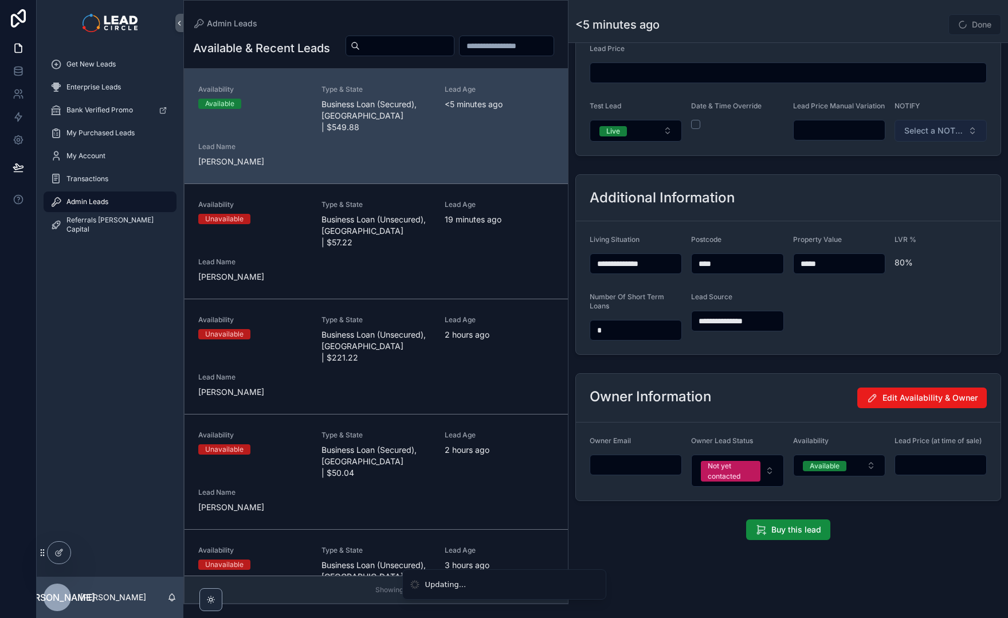
click at [948, 128] on span "Select a NOTIFY" at bounding box center [933, 130] width 59 height 11
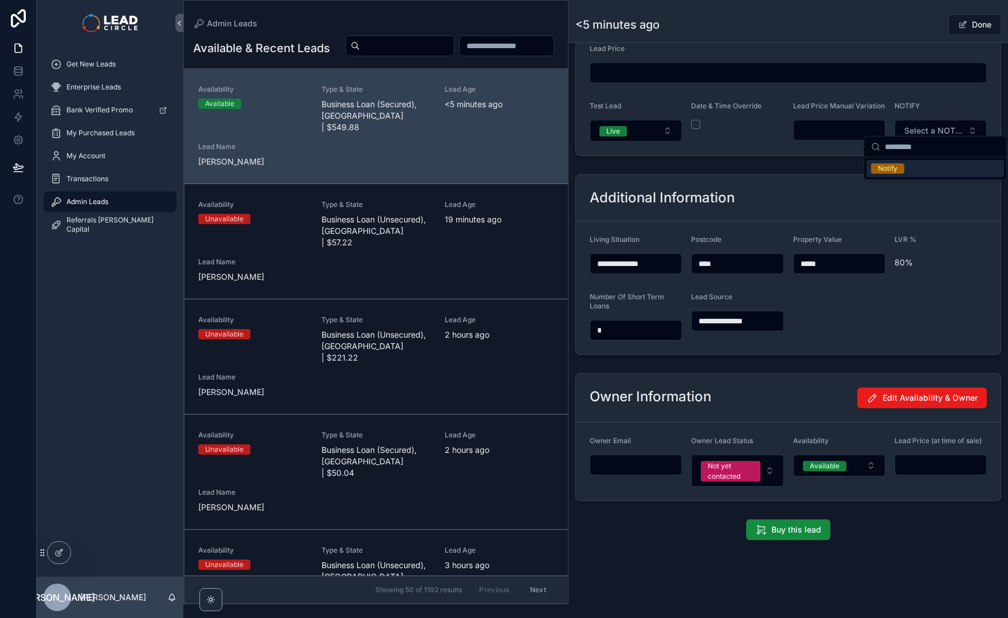
click at [919, 170] on div "Notify" at bounding box center [936, 168] width 138 height 17
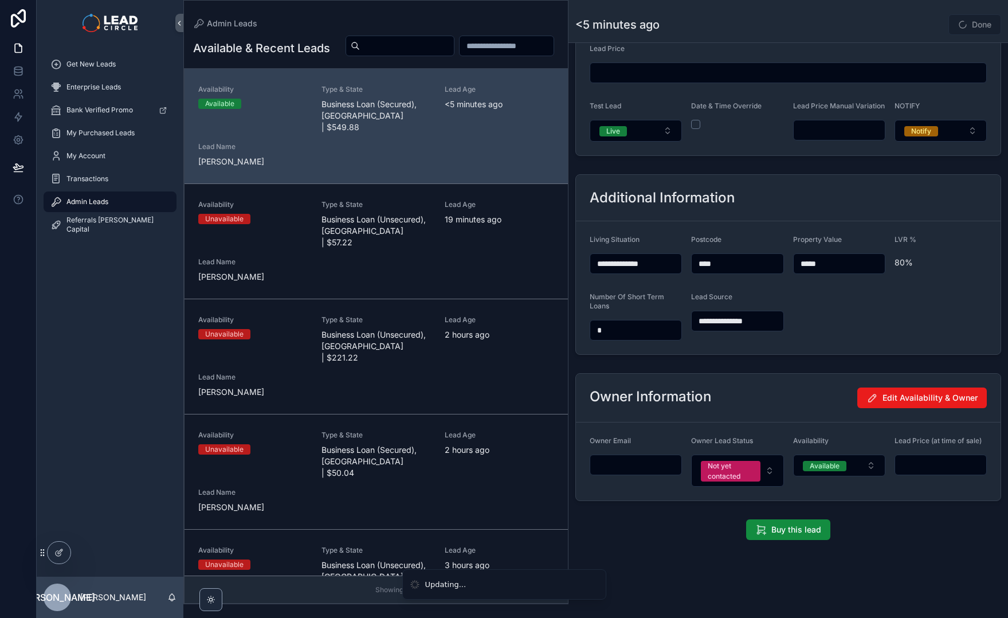
click at [842, 171] on div "**********" at bounding box center [789, 265] width 440 height 190
click at [926, 23] on div "Done" at bounding box center [958, 25] width 86 height 22
click at [958, 23] on span "scrollable content" at bounding box center [962, 24] width 9 height 9
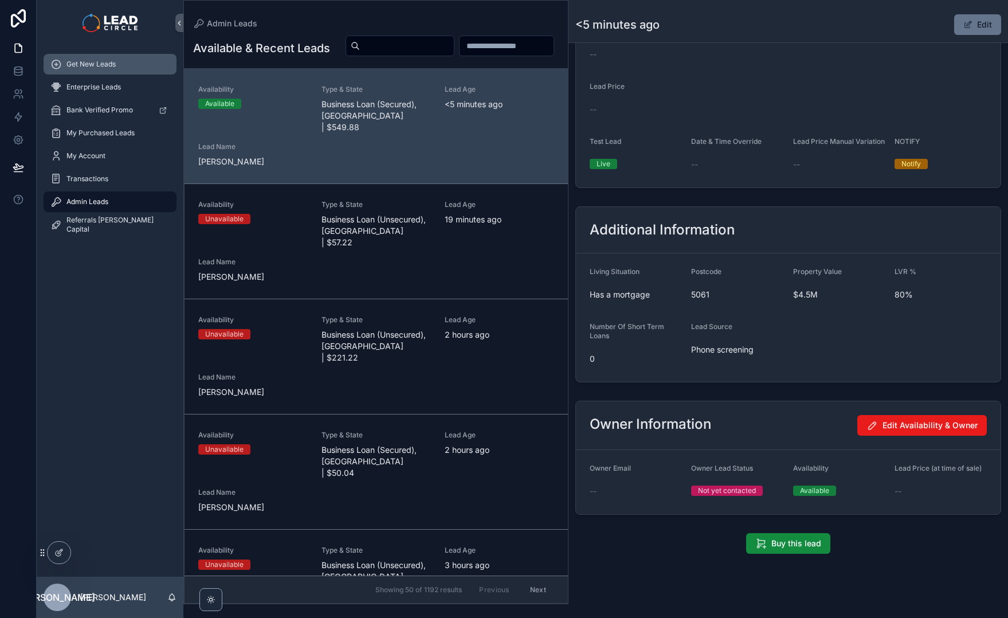
click at [127, 61] on div "Get New Leads" at bounding box center [109, 64] width 119 height 18
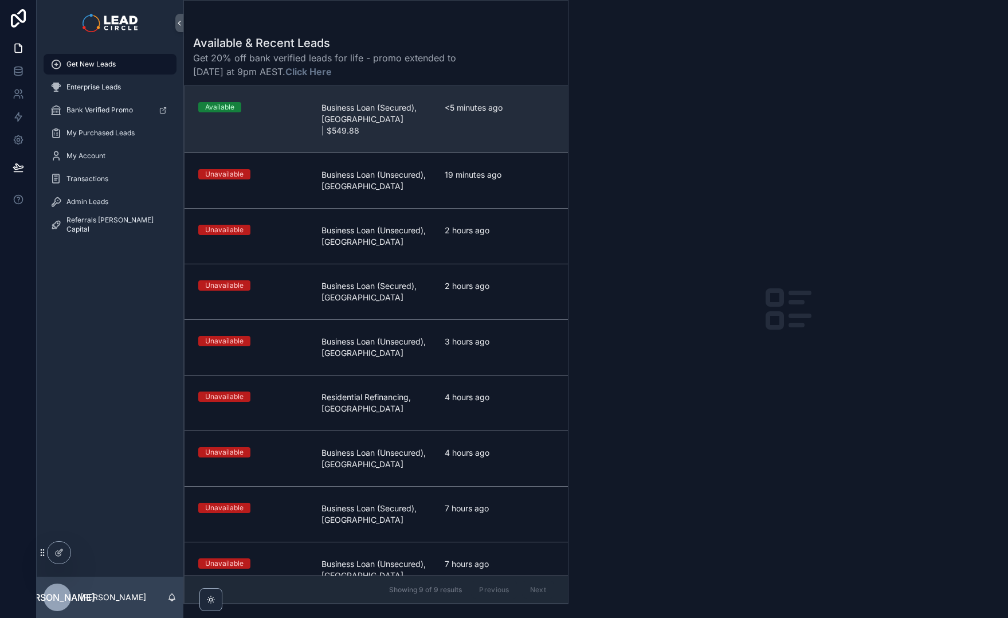
click at [453, 109] on span "<5 minutes ago" at bounding box center [499, 107] width 109 height 11
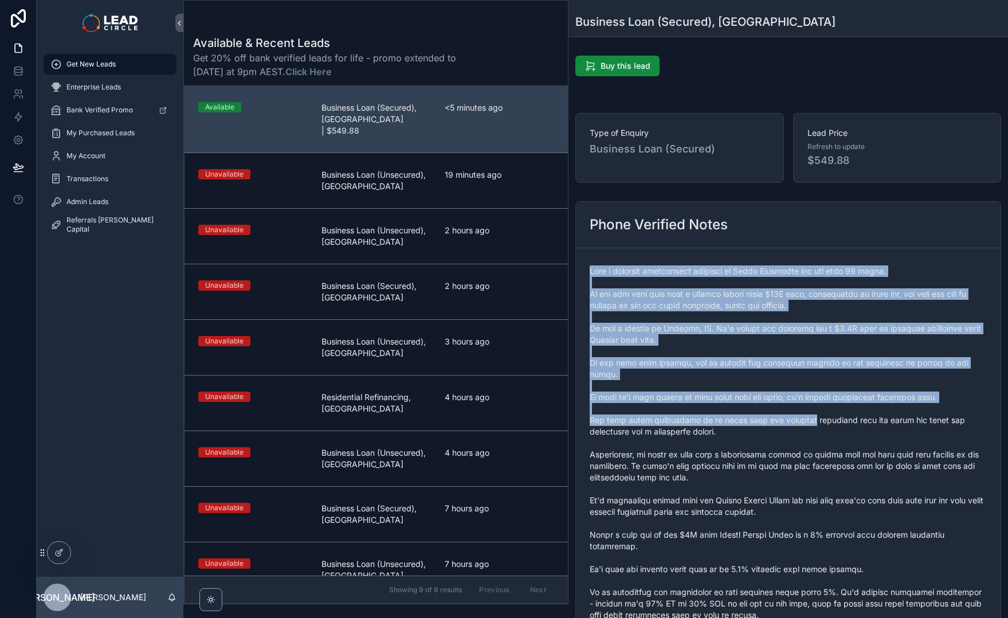
drag, startPoint x: 695, startPoint y: 258, endPoint x: 803, endPoint y: 415, distance: 190.4
click at [803, 415] on form "scrollable content" at bounding box center [788, 557] width 425 height 619
click at [803, 415] on span "scrollable content" at bounding box center [788, 557] width 397 height 585
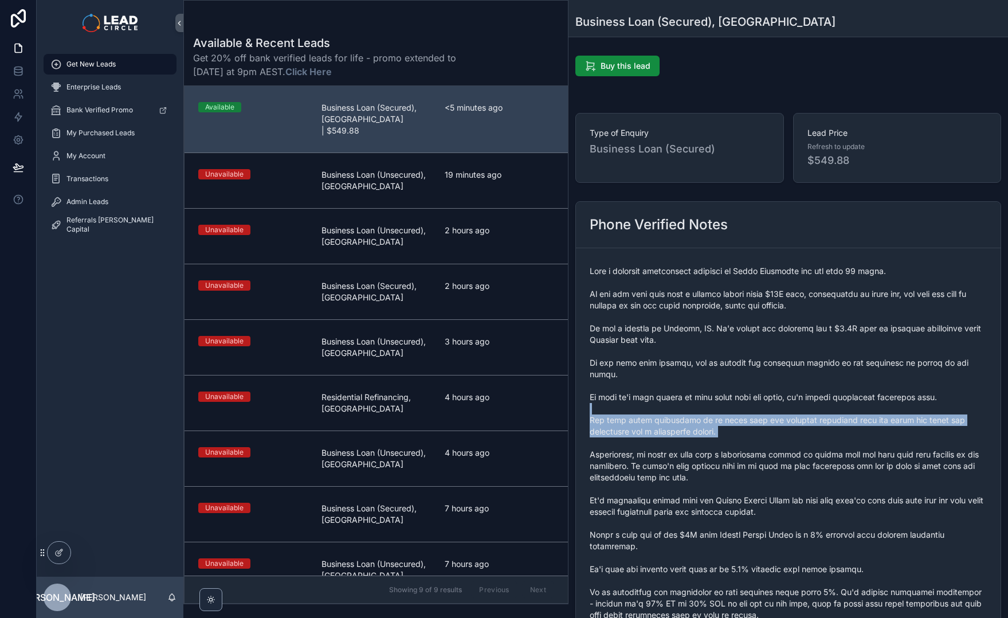
drag, startPoint x: 821, startPoint y: 426, endPoint x: 771, endPoint y: 302, distance: 134.0
click at [773, 305] on span "scrollable content" at bounding box center [788, 557] width 397 height 585
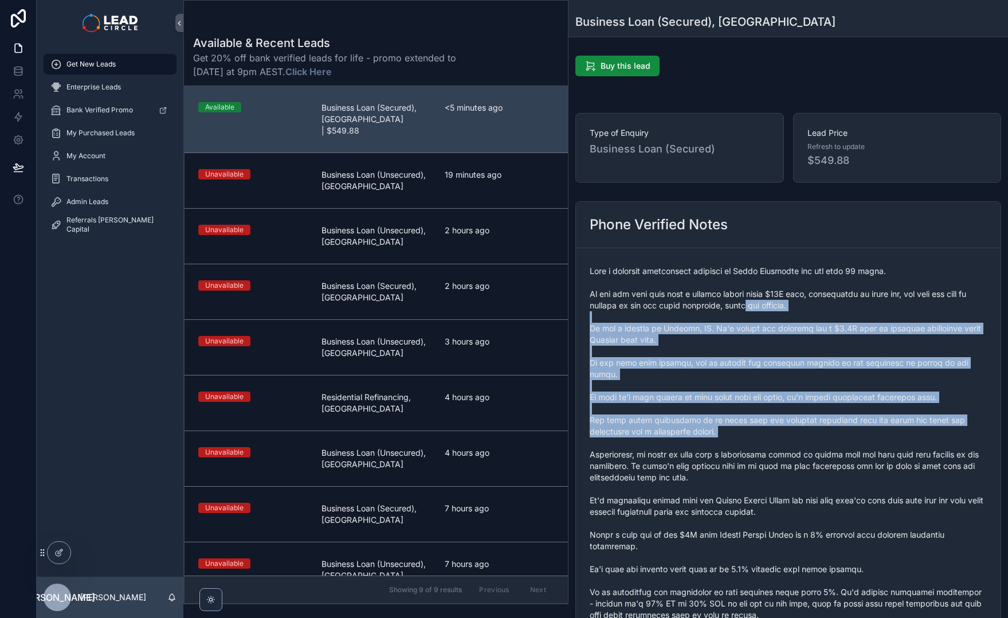
click at [771, 302] on span "scrollable content" at bounding box center [788, 557] width 397 height 585
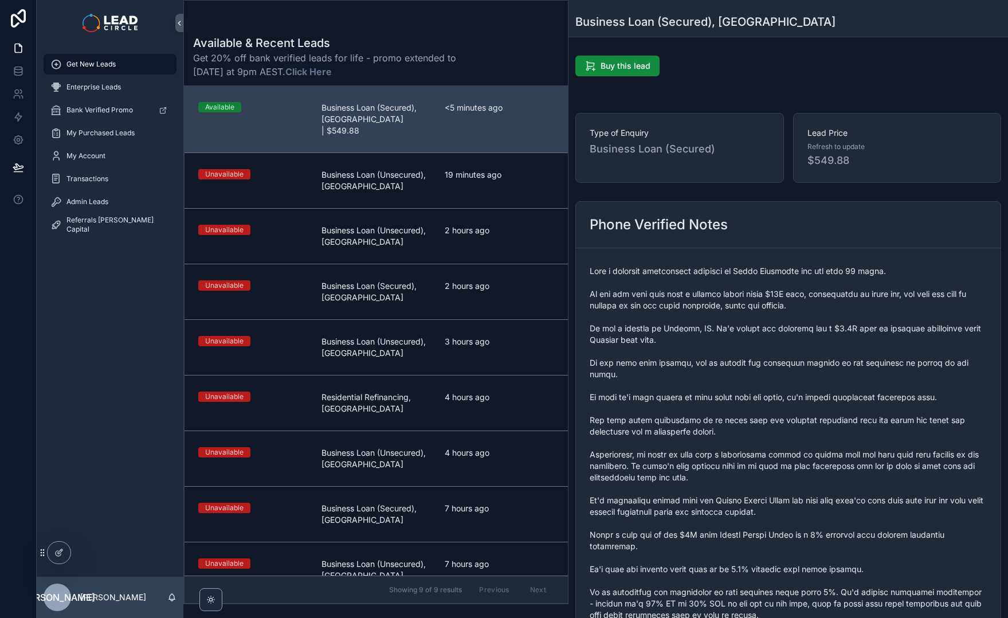
click at [823, 437] on span "scrollable content" at bounding box center [788, 557] width 397 height 585
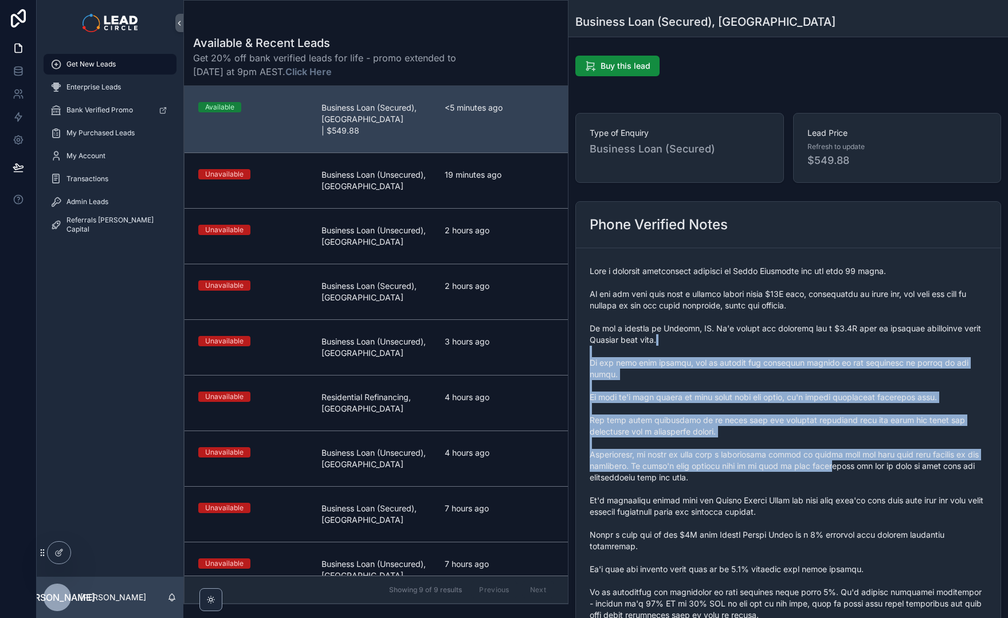
drag, startPoint x: 781, startPoint y: 343, endPoint x: 778, endPoint y: 332, distance: 11.4
click at [779, 335] on span "scrollable content" at bounding box center [788, 557] width 397 height 585
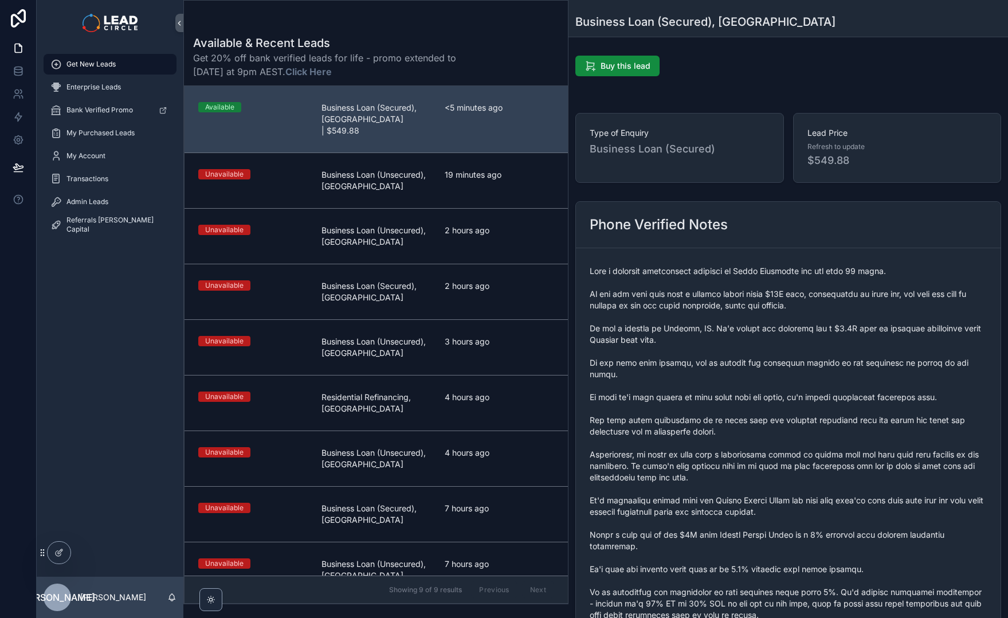
click at [778, 332] on span "scrollable content" at bounding box center [788, 557] width 397 height 585
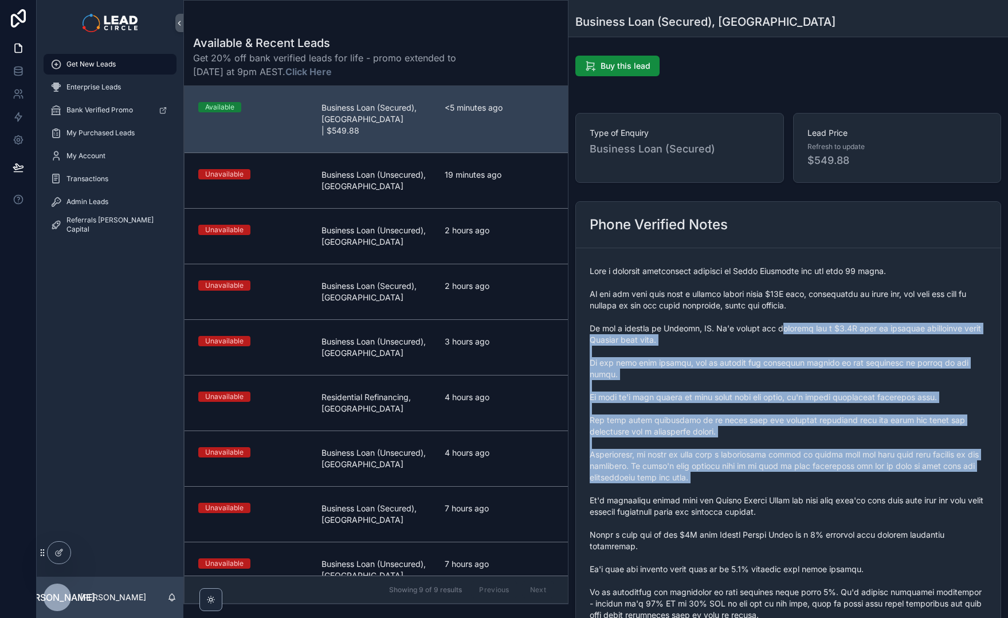
drag, startPoint x: 788, startPoint y: 339, endPoint x: 844, endPoint y: 472, distance: 144.3
click at [844, 472] on span "scrollable content" at bounding box center [788, 557] width 397 height 585
click at [845, 474] on span "scrollable content" at bounding box center [788, 557] width 397 height 585
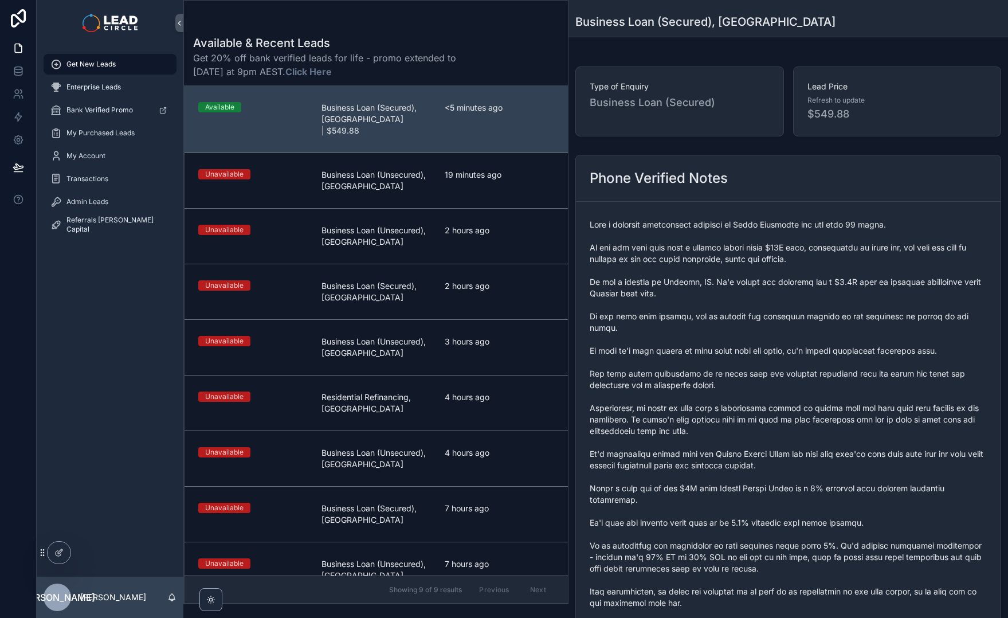
scroll to position [90, 0]
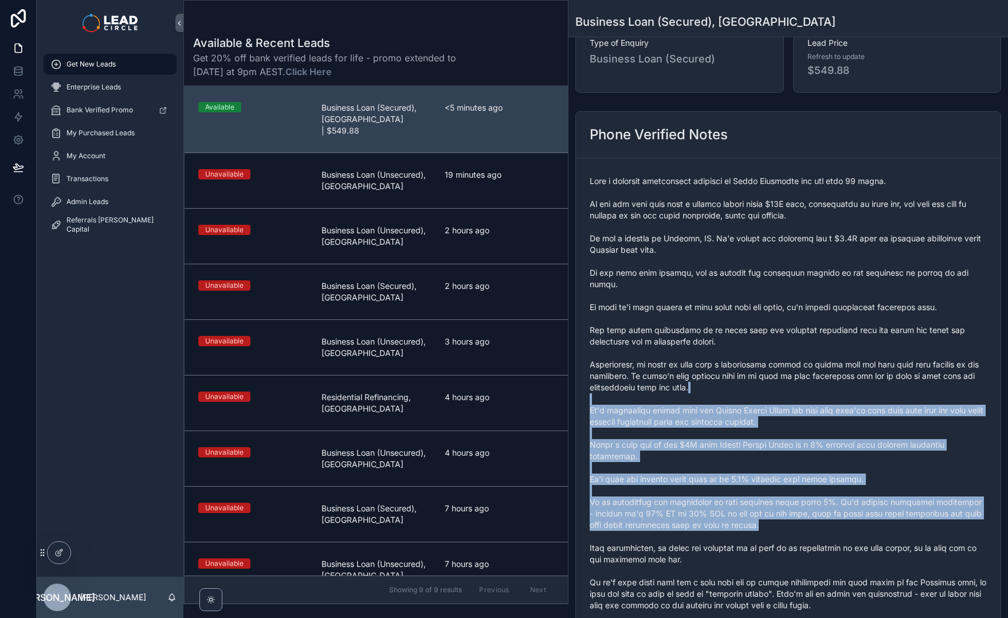
drag, startPoint x: 872, startPoint y: 487, endPoint x: 779, endPoint y: 365, distance: 153.4
click at [786, 373] on span "scrollable content" at bounding box center [788, 467] width 397 height 585
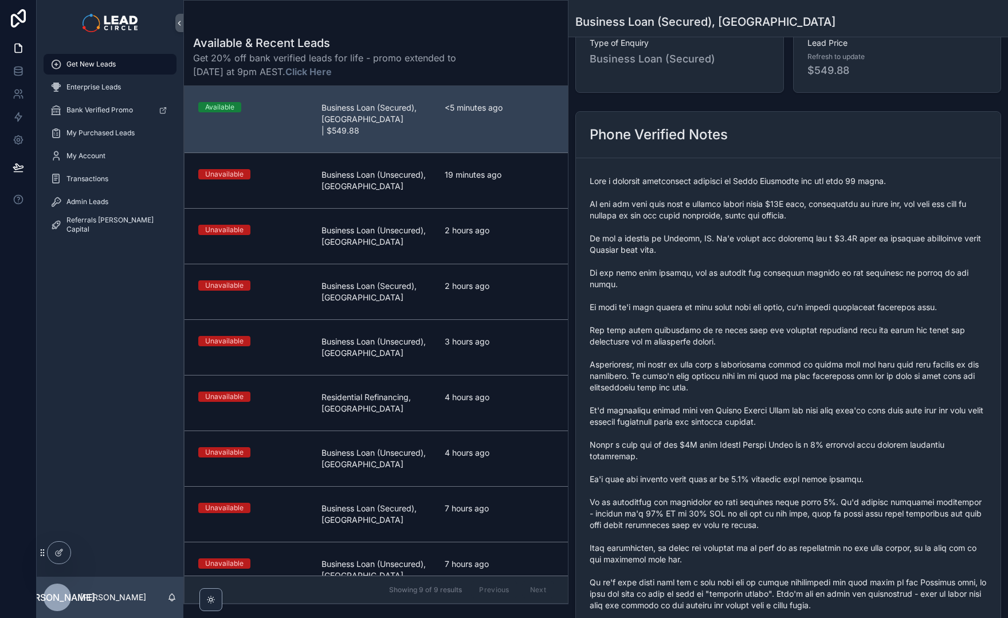
click at [779, 365] on span "scrollable content" at bounding box center [788, 467] width 397 height 585
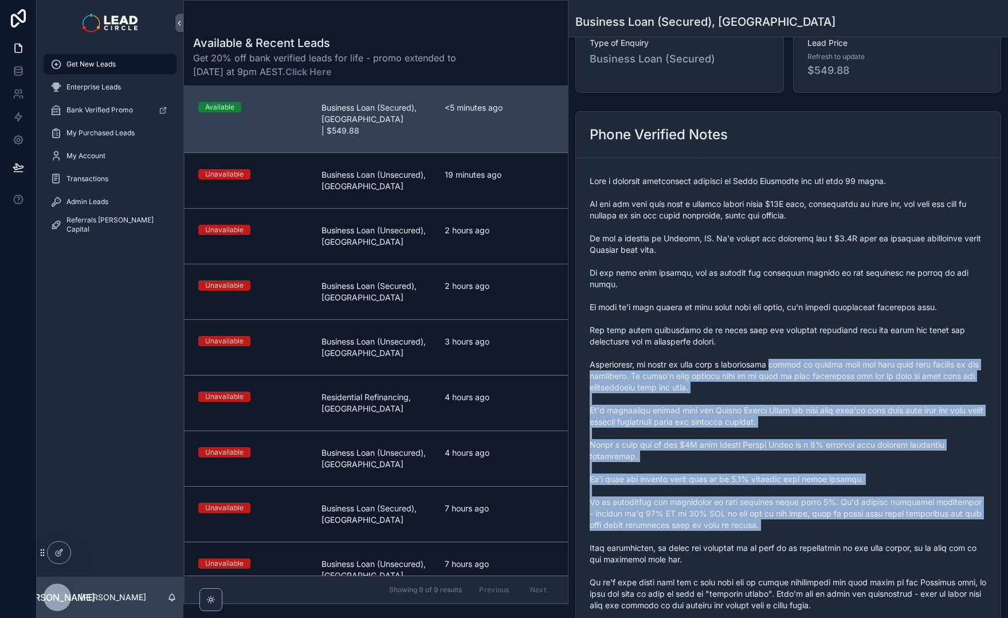
drag, startPoint x: 790, startPoint y: 383, endPoint x: 853, endPoint y: 514, distance: 145.1
click at [853, 514] on span "scrollable content" at bounding box center [788, 467] width 397 height 585
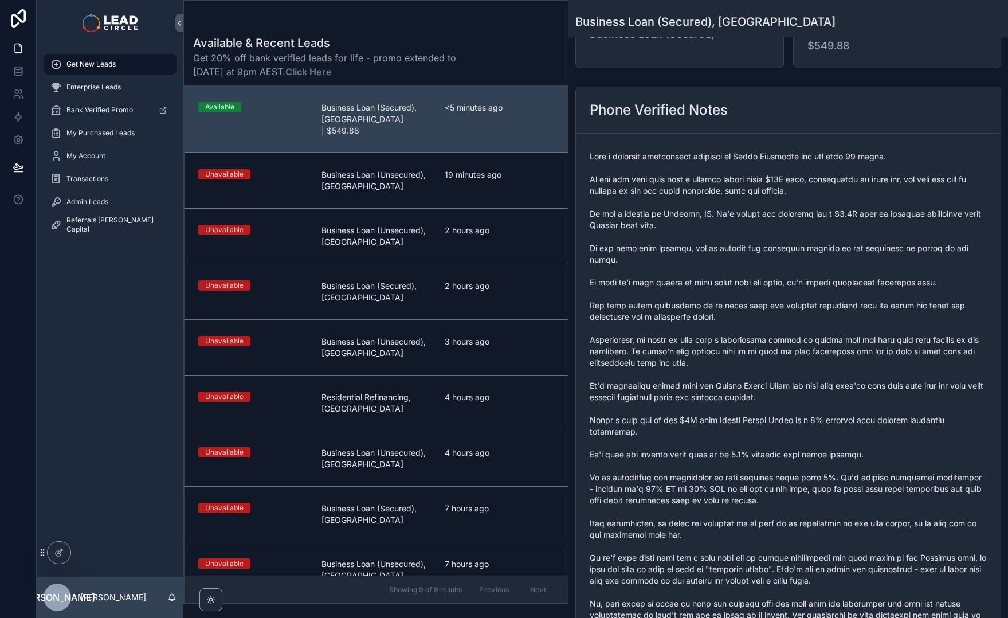
scroll to position [173, 0]
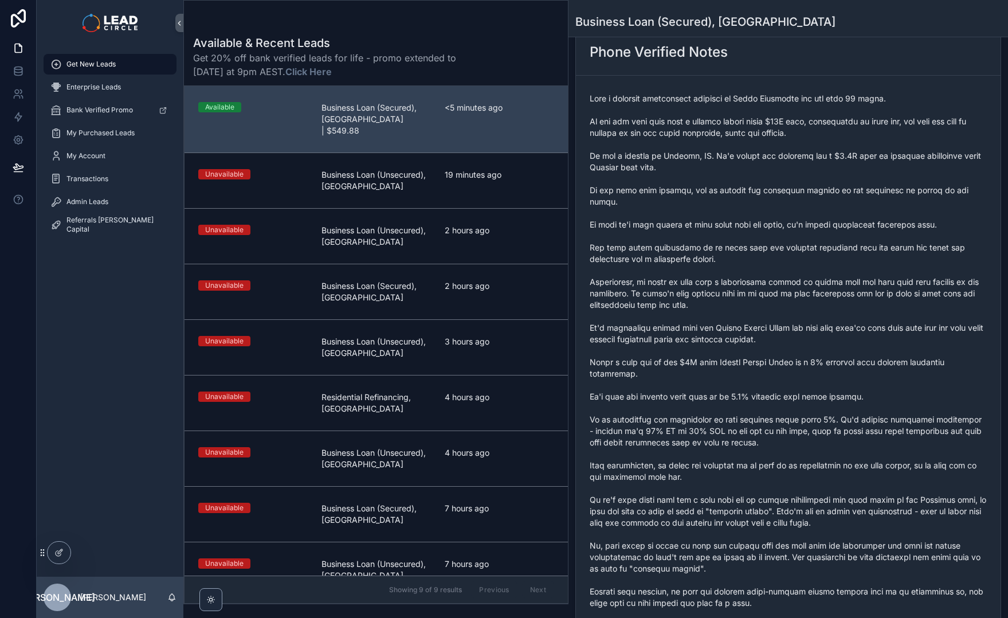
drag, startPoint x: 869, startPoint y: 530, endPoint x: 724, endPoint y: 430, distance: 176.0
click at [743, 438] on span "scrollable content" at bounding box center [788, 385] width 397 height 585
click at [722, 429] on span "scrollable content" at bounding box center [788, 385] width 397 height 585
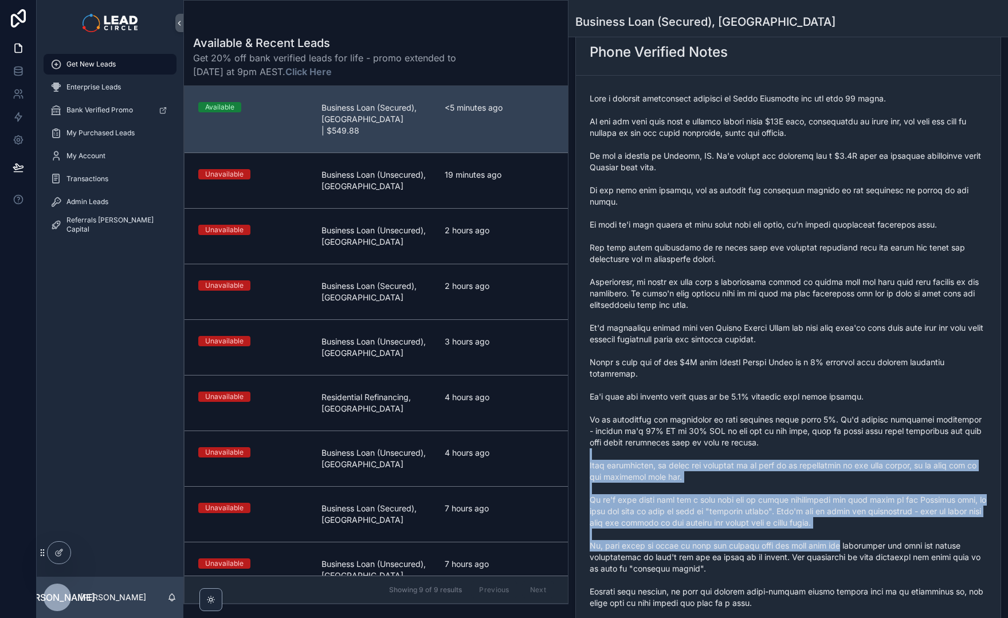
drag, startPoint x: 827, startPoint y: 506, endPoint x: 856, endPoint y: 526, distance: 35.1
click at [854, 524] on span "scrollable content" at bounding box center [788, 385] width 397 height 585
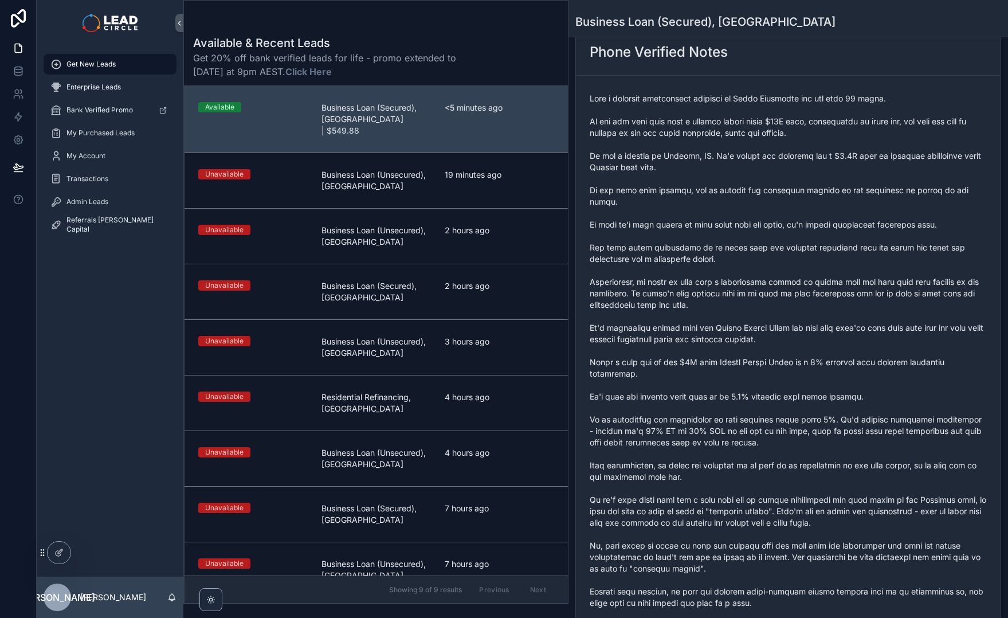
drag, startPoint x: 856, startPoint y: 526, endPoint x: 919, endPoint y: 561, distance: 72.4
click at [857, 526] on span "scrollable content" at bounding box center [788, 385] width 397 height 585
click at [739, 432] on span "scrollable content" at bounding box center [788, 385] width 397 height 585
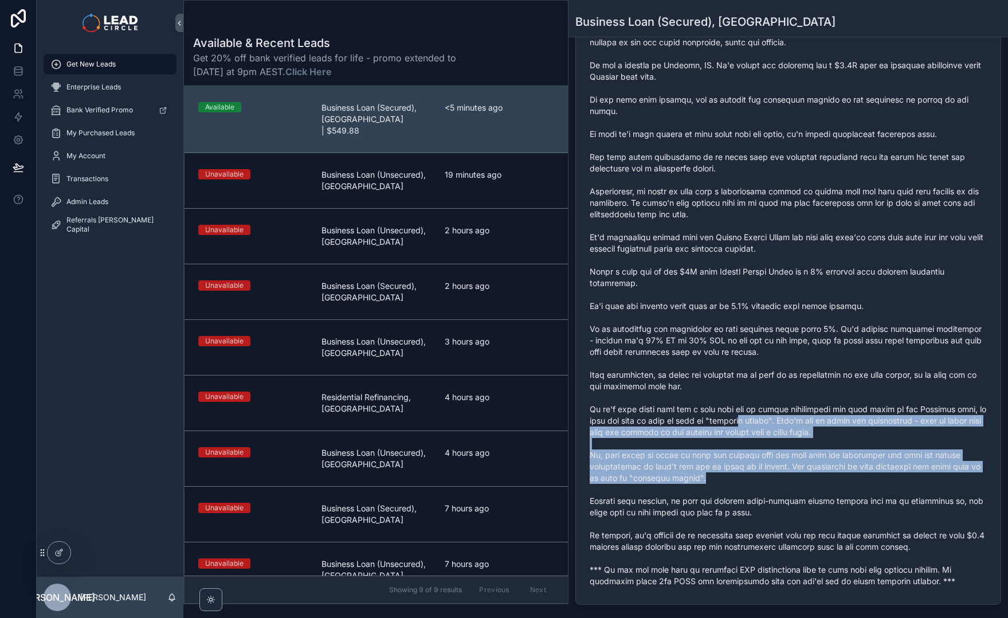
drag, startPoint x: 810, startPoint y: 470, endPoint x: 822, endPoint y: 481, distance: 16.2
click at [821, 480] on span "scrollable content" at bounding box center [788, 294] width 397 height 585
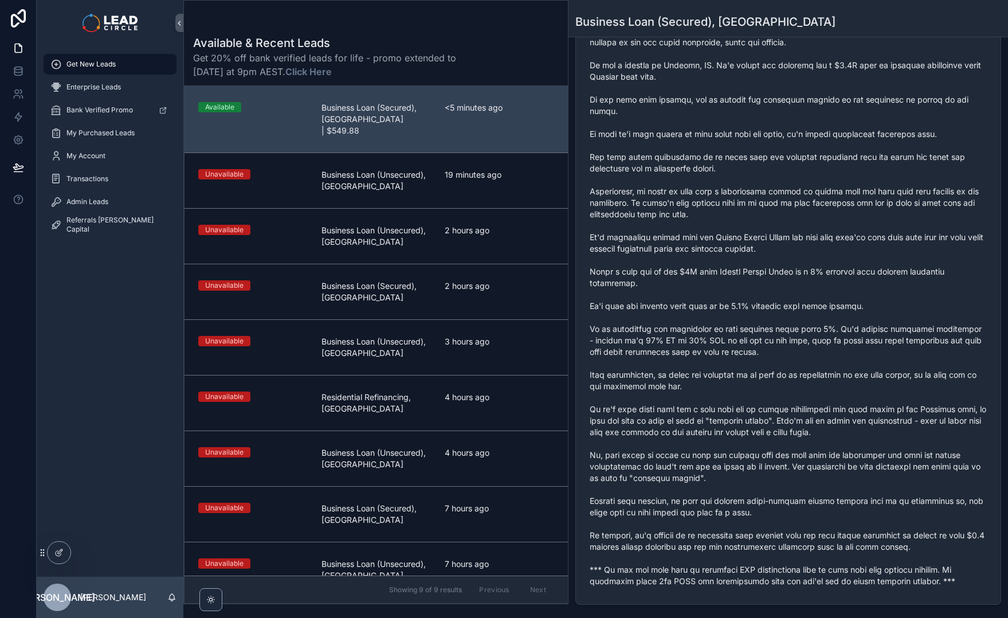
click at [823, 481] on span "scrollable content" at bounding box center [788, 294] width 397 height 585
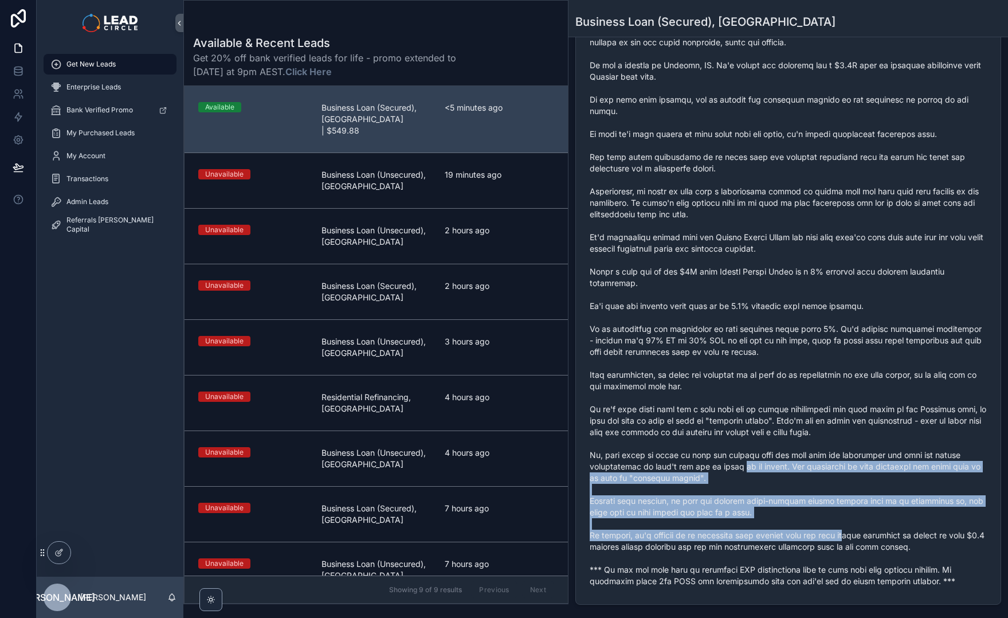
drag, startPoint x: 867, startPoint y: 515, endPoint x: 728, endPoint y: 444, distance: 156.1
click at [732, 446] on span "scrollable content" at bounding box center [788, 294] width 397 height 585
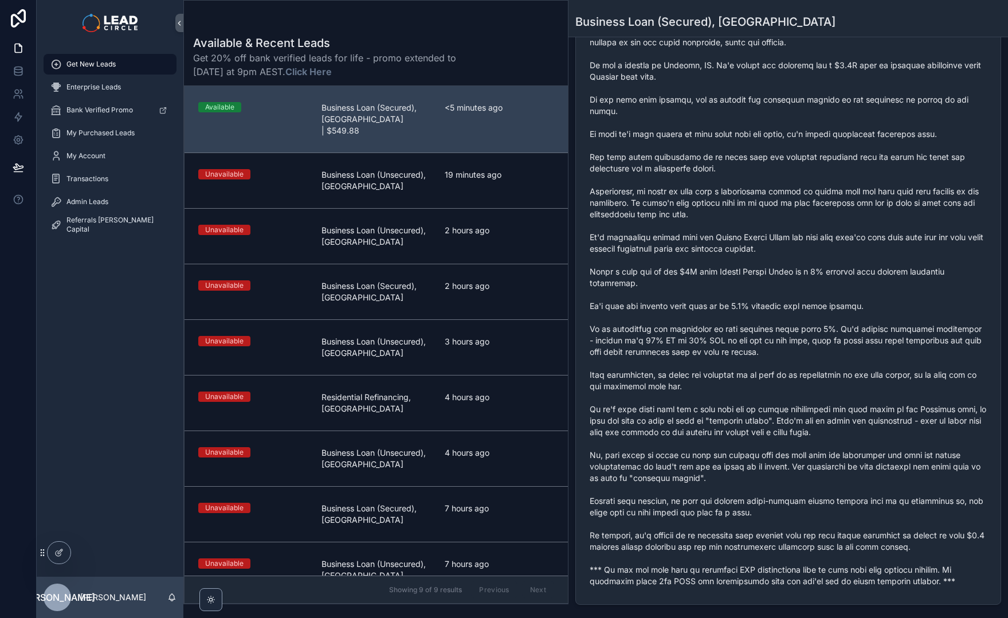
click at [728, 444] on span "scrollable content" at bounding box center [788, 294] width 397 height 585
click at [736, 472] on span "scrollable content" at bounding box center [788, 294] width 397 height 585
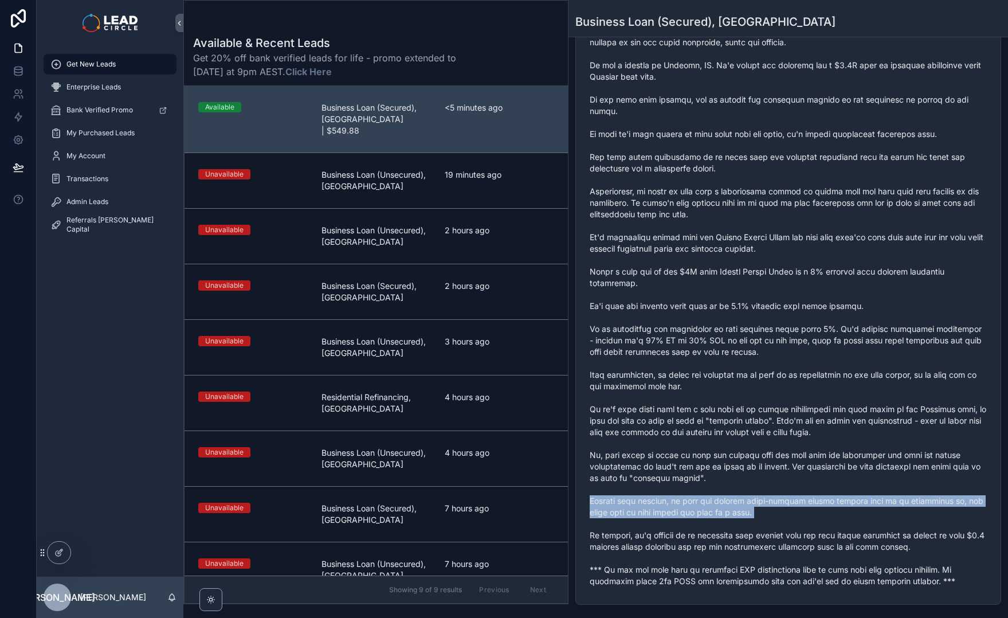
click at [736, 472] on span "scrollable content" at bounding box center [788, 294] width 397 height 585
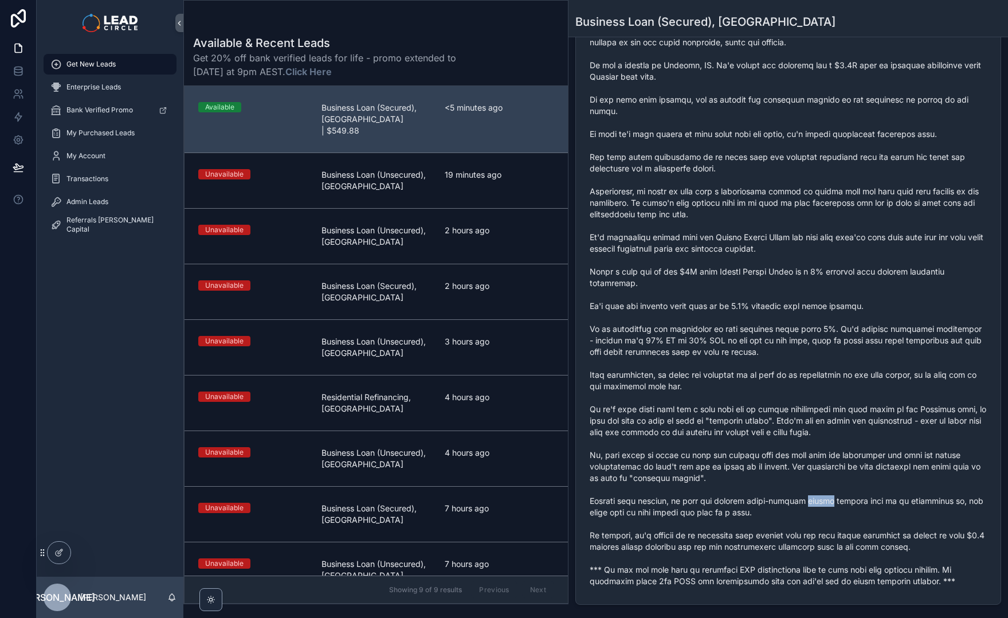
click at [811, 483] on span "scrollable content" at bounding box center [788, 294] width 397 height 585
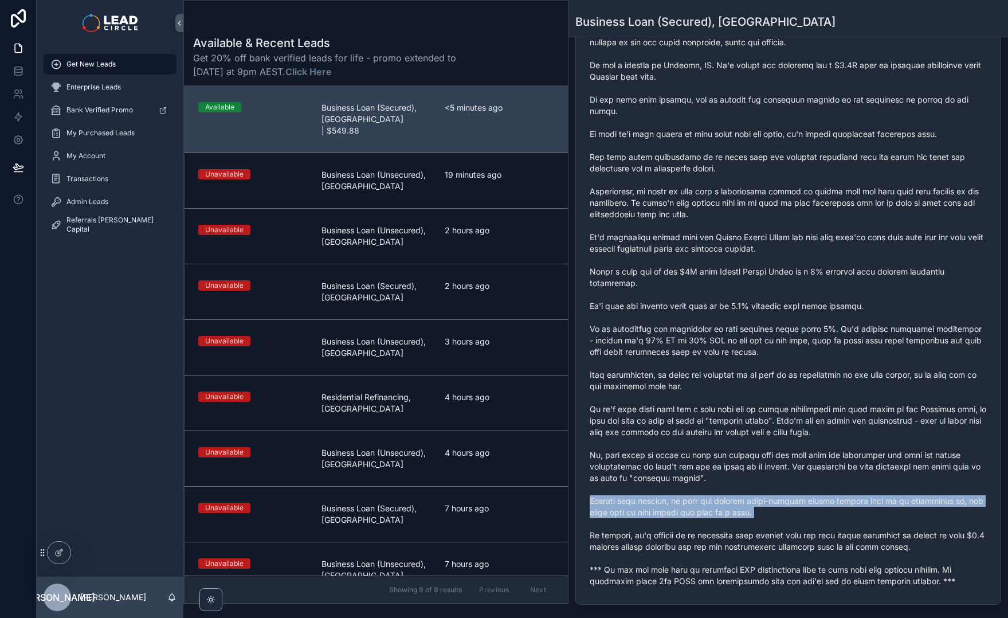
click at [811, 483] on span "scrollable content" at bounding box center [788, 294] width 397 height 585
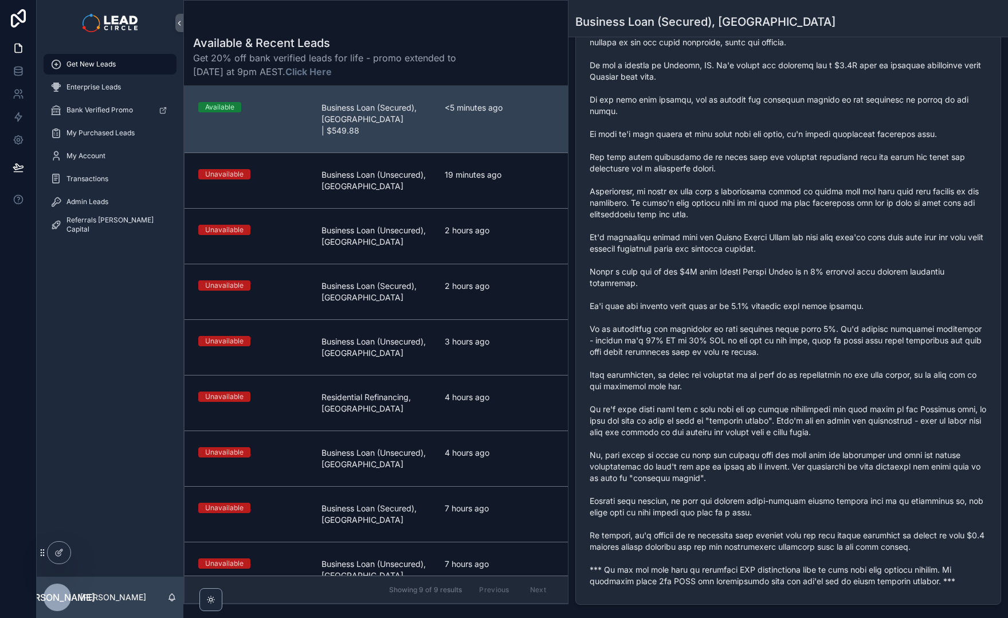
click at [802, 450] on span "scrollable content" at bounding box center [788, 294] width 397 height 585
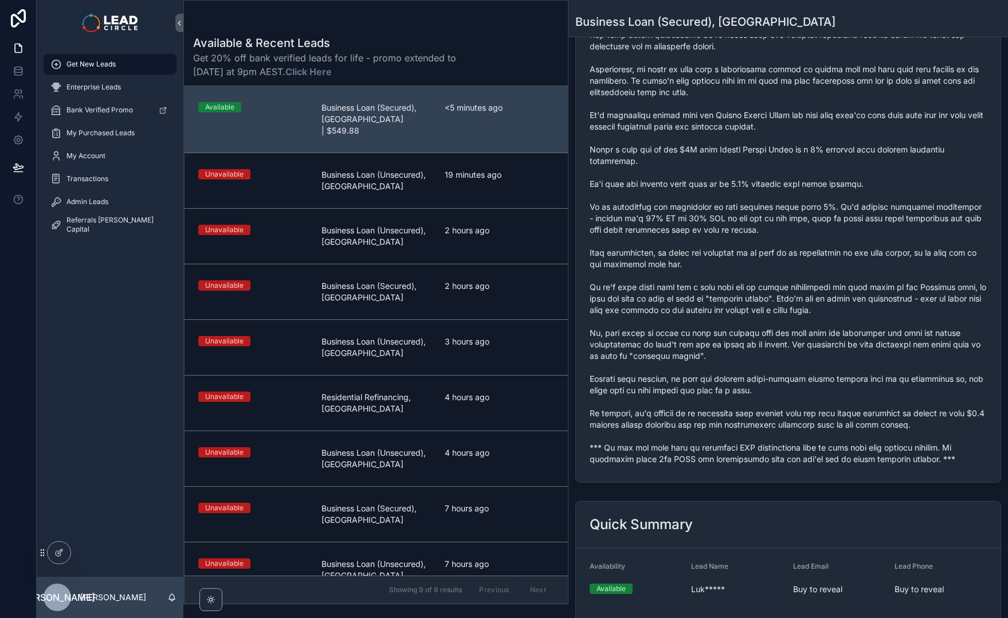
scroll to position [552, 0]
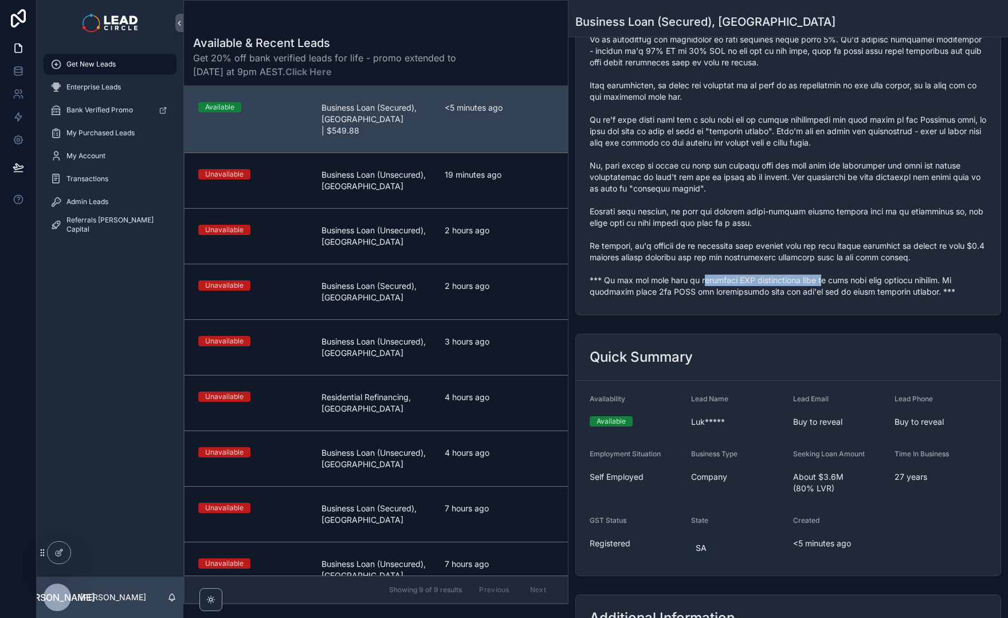
drag, startPoint x: 693, startPoint y: 256, endPoint x: 859, endPoint y: 250, distance: 166.3
click at [841, 253] on span "scrollable content" at bounding box center [788, 5] width 397 height 585
click at [859, 250] on span "scrollable content" at bounding box center [788, 5] width 397 height 585
drag, startPoint x: 895, startPoint y: 252, endPoint x: 787, endPoint y: 250, distance: 107.8
click at [820, 252] on span "scrollable content" at bounding box center [788, 5] width 397 height 585
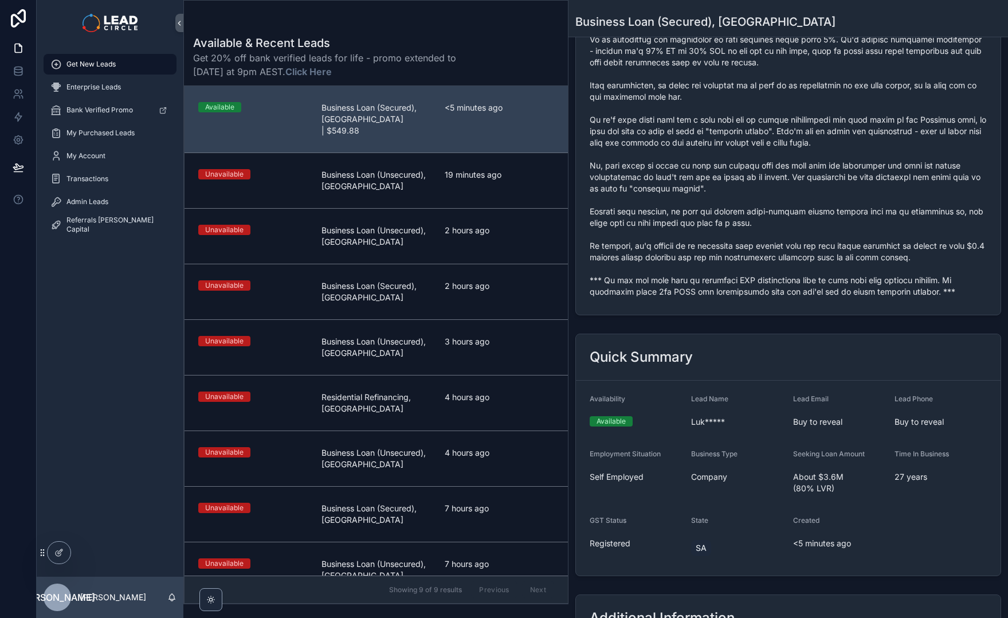
click at [668, 269] on span "scrollable content" at bounding box center [788, 5] width 397 height 585
drag, startPoint x: 676, startPoint y: 269, endPoint x: 816, endPoint y: 276, distance: 140.0
click at [798, 276] on div "scrollable content" at bounding box center [788, 4] width 397 height 591
click at [816, 276] on div "scrollable content" at bounding box center [788, 4] width 397 height 591
drag, startPoint x: 734, startPoint y: 273, endPoint x: 720, endPoint y: 272, distance: 13.8
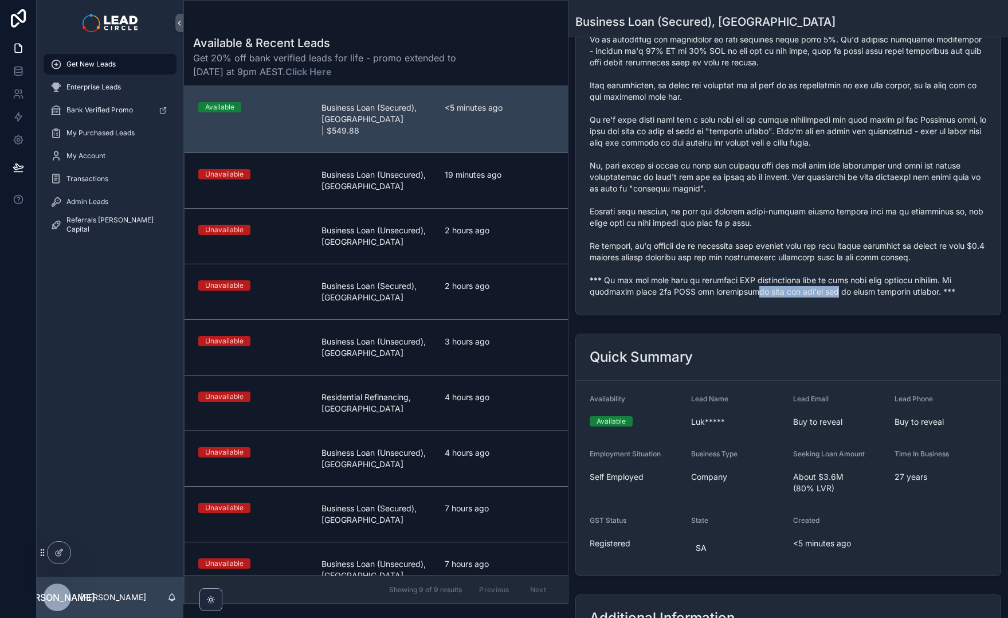
click at [723, 273] on span "scrollable content" at bounding box center [788, 5] width 397 height 585
click at [720, 272] on span "scrollable content" at bounding box center [788, 5] width 397 height 585
drag, startPoint x: 715, startPoint y: 273, endPoint x: 841, endPoint y: 261, distance: 127.2
click at [837, 261] on span "scrollable content" at bounding box center [788, 5] width 397 height 585
click at [841, 261] on span "scrollable content" at bounding box center [788, 5] width 397 height 585
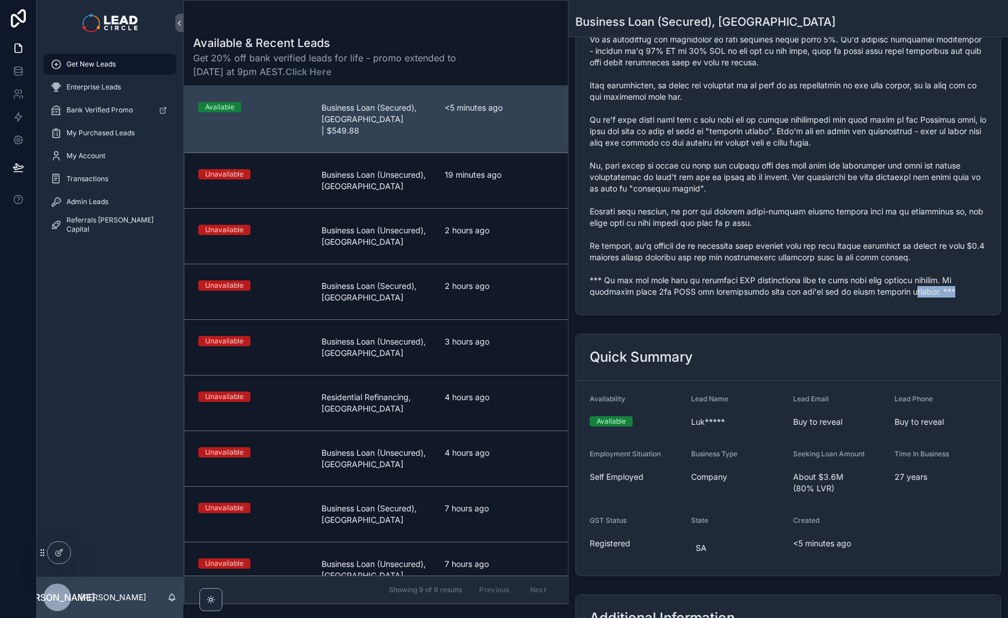
click at [812, 272] on span "scrollable content" at bounding box center [788, 5] width 397 height 585
click at [803, 270] on span "scrollable content" at bounding box center [788, 5] width 397 height 585
drag, startPoint x: 801, startPoint y: 271, endPoint x: 905, endPoint y: 268, distance: 103.8
click at [881, 269] on span "scrollable content" at bounding box center [788, 5] width 397 height 585
click at [905, 268] on span "scrollable content" at bounding box center [788, 5] width 397 height 585
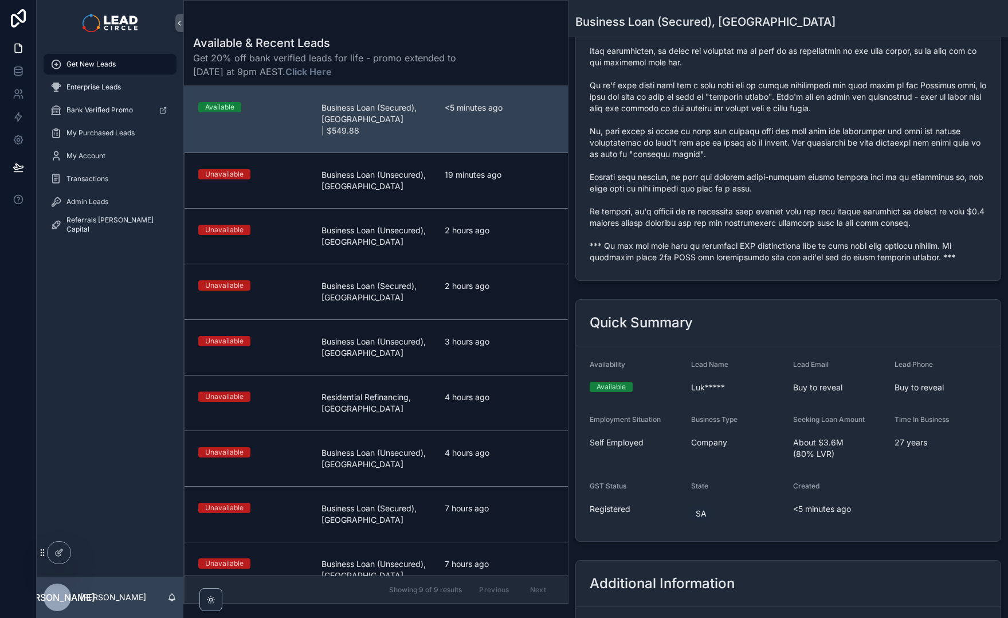
scroll to position [653, 0]
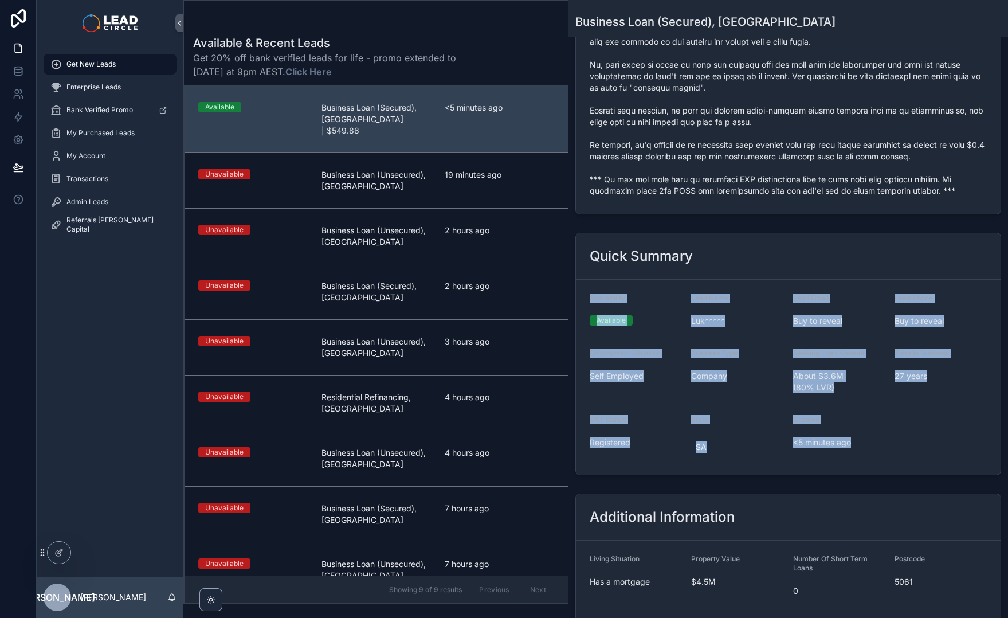
drag, startPoint x: 879, startPoint y: 442, endPoint x: 758, endPoint y: 250, distance: 226.9
click at [758, 250] on div "Quick Summary Availability Available Lead Name Luk***** Lead Email Buy to revea…" at bounding box center [788, 354] width 426 height 242
click at [758, 250] on div "Quick Summary" at bounding box center [788, 256] width 425 height 46
drag, startPoint x: 762, startPoint y: 253, endPoint x: 890, endPoint y: 425, distance: 214.6
click at [890, 425] on div "Quick Summary Availability Available Lead Name Luk***** Lead Email Buy to revea…" at bounding box center [788, 354] width 426 height 242
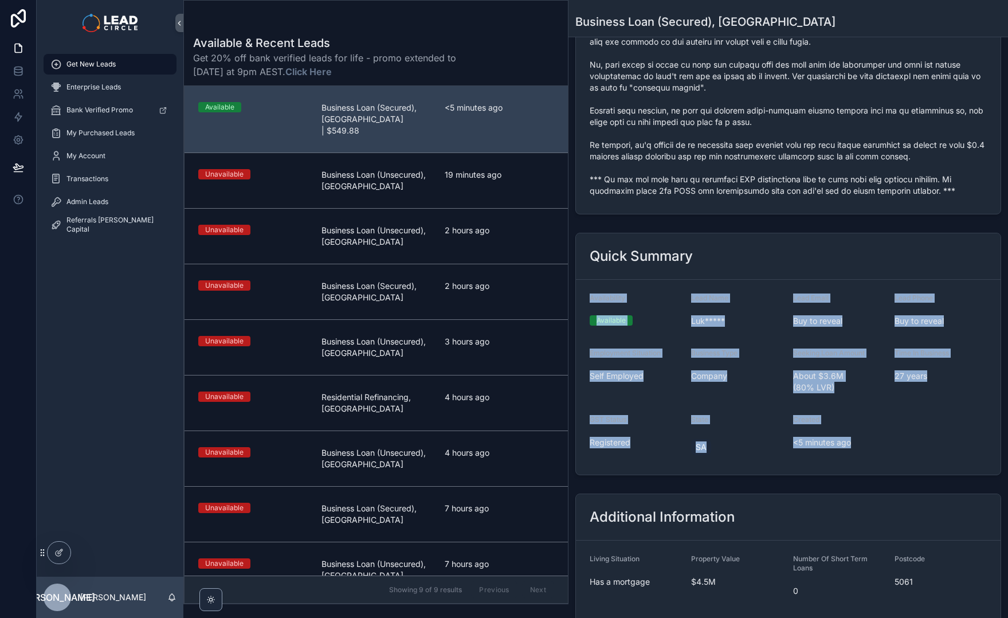
click at [890, 425] on form "Availability Available Lead Name Luk***** Lead Email Buy to reveal Lead Phone B…" at bounding box center [788, 377] width 425 height 195
drag, startPoint x: 916, startPoint y: 438, endPoint x: 793, endPoint y: 233, distance: 239.3
click at [793, 233] on div "Quick Summary Availability Available Lead Name Luk***** Lead Email Buy to revea…" at bounding box center [788, 354] width 426 height 242
click at [793, 247] on div "Quick Summary" at bounding box center [788, 256] width 397 height 18
drag, startPoint x: 793, startPoint y: 233, endPoint x: 893, endPoint y: 430, distance: 221.5
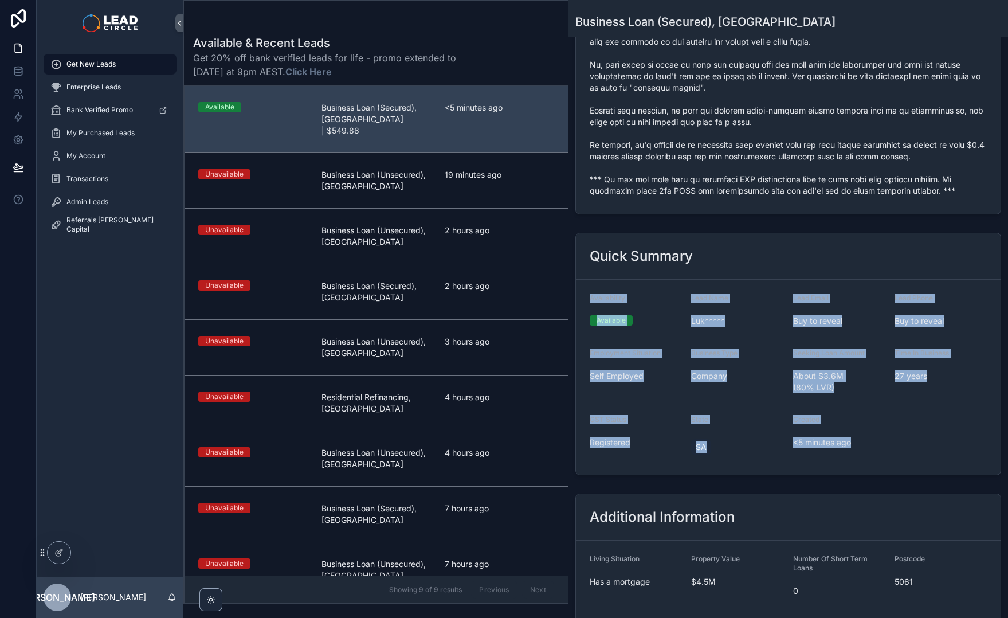
click at [893, 430] on div "Quick Summary Availability Available Lead Name Luk***** Lead Email Buy to revea…" at bounding box center [788, 354] width 426 height 242
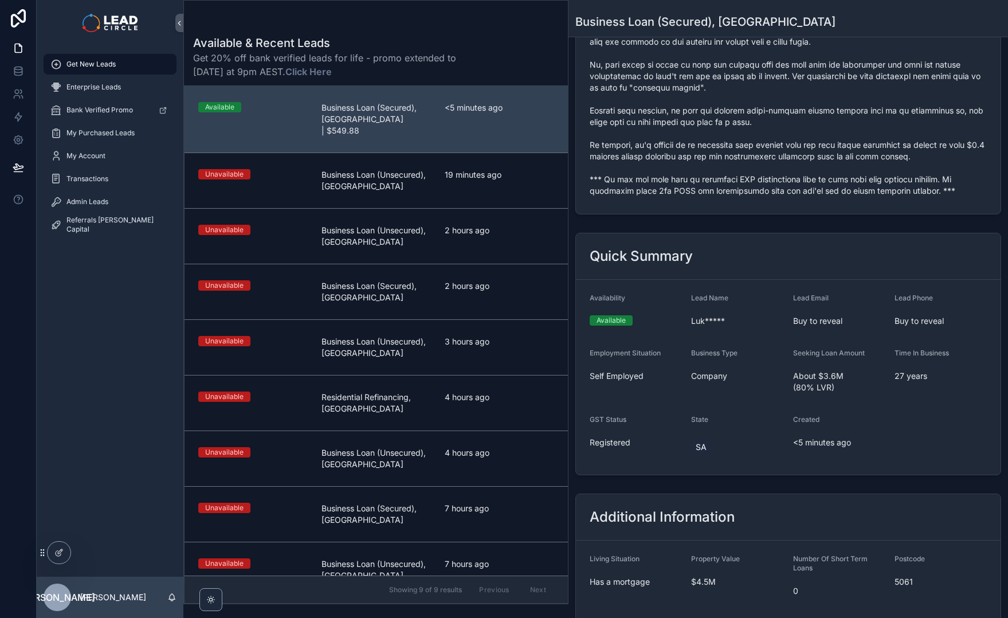
click at [887, 419] on form "Availability Available Lead Name Luk***** Lead Email Buy to reveal Lead Phone B…" at bounding box center [788, 377] width 425 height 195
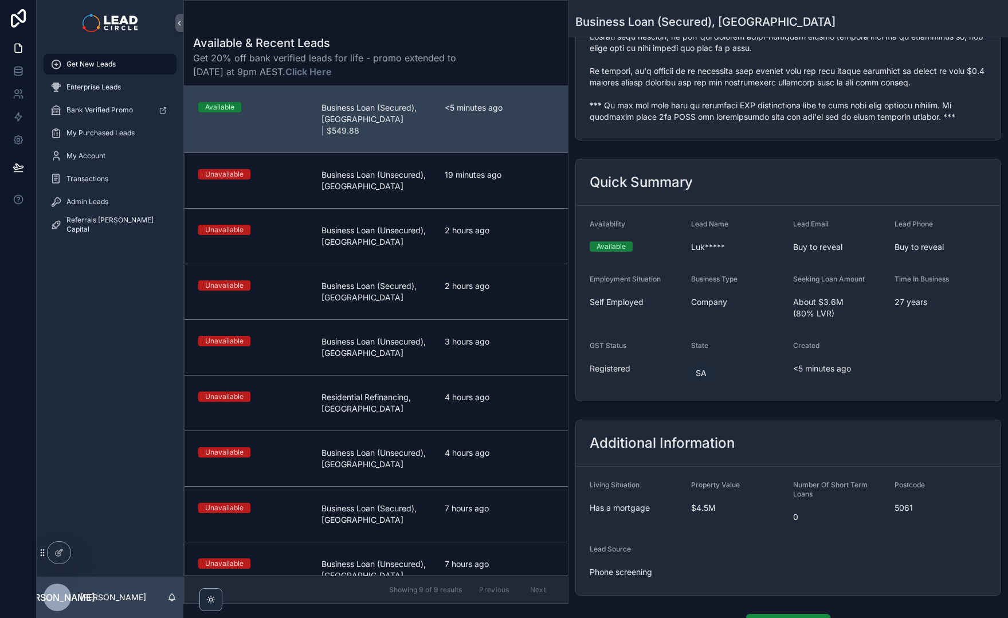
scroll to position [754, 0]
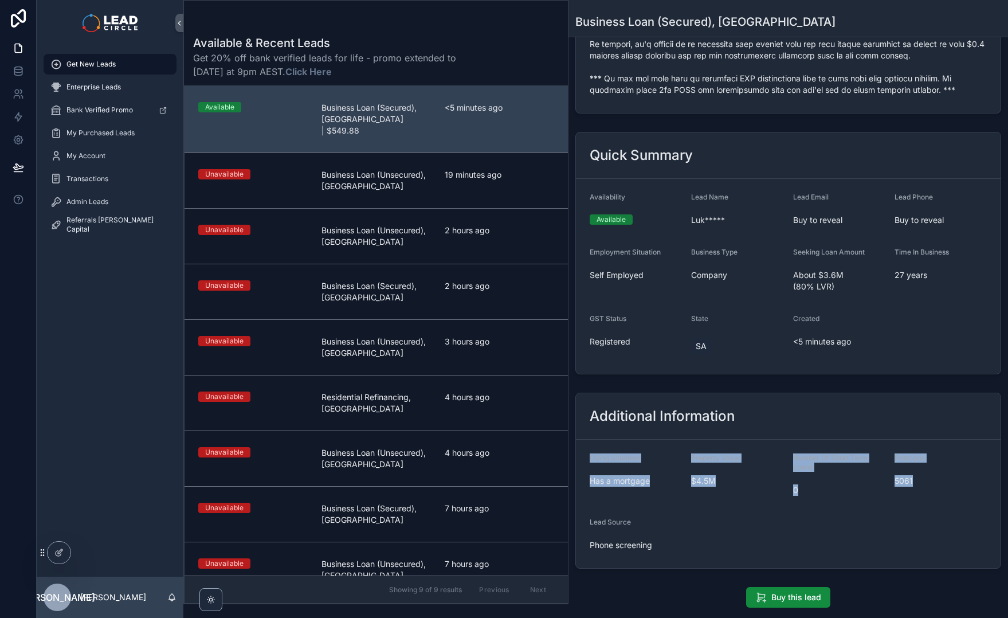
drag, startPoint x: 846, startPoint y: 385, endPoint x: 918, endPoint y: 494, distance: 130.3
click at [918, 494] on div "Additional Information Living Situation Has a mortgage Property Value $4.5M Num…" at bounding box center [788, 481] width 426 height 176
click at [918, 494] on form "Living Situation Has a mortgage Property Value $4.5M Number Of Short Term Loans…" at bounding box center [788, 504] width 425 height 128
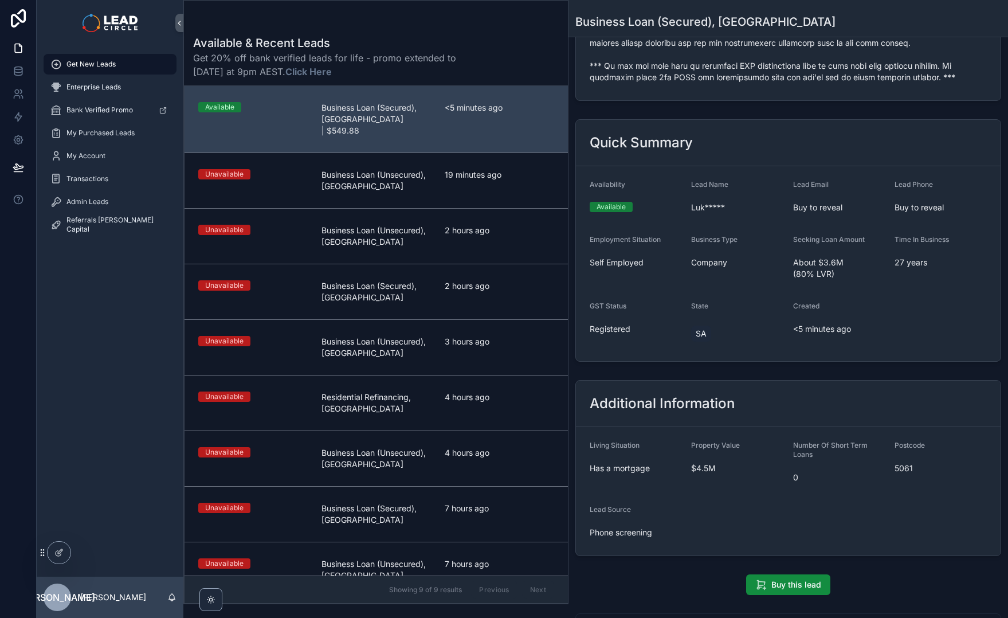
scroll to position [833, 0]
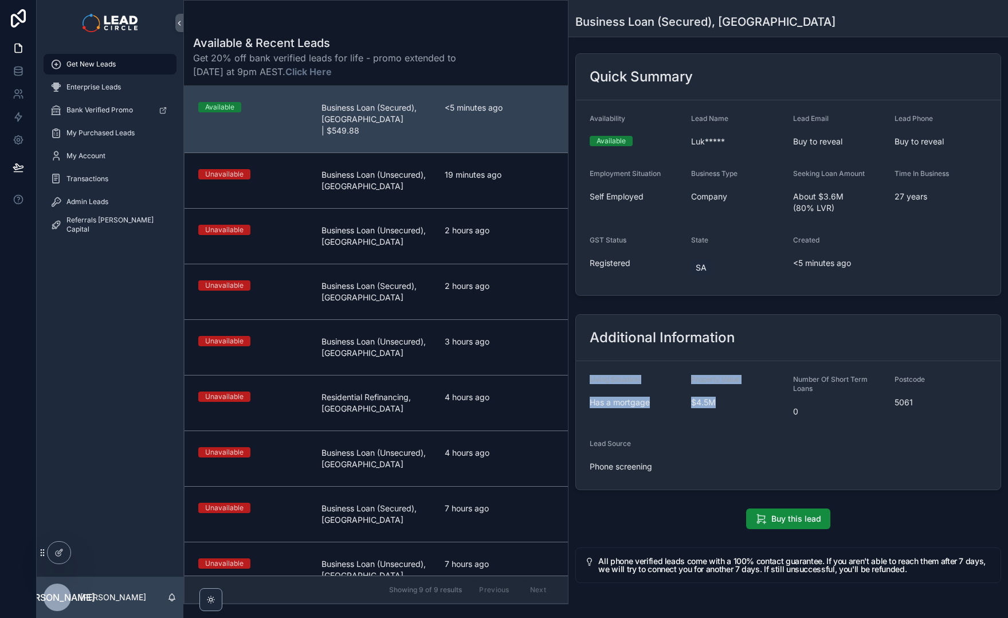
drag, startPoint x: 760, startPoint y: 454, endPoint x: 644, endPoint y: 328, distance: 172.0
click at [644, 328] on div "Additional Information Living Situation Has a mortgage Property Value $4.5M Num…" at bounding box center [788, 402] width 426 height 176
click at [642, 328] on h2 "Additional Information" at bounding box center [662, 337] width 145 height 18
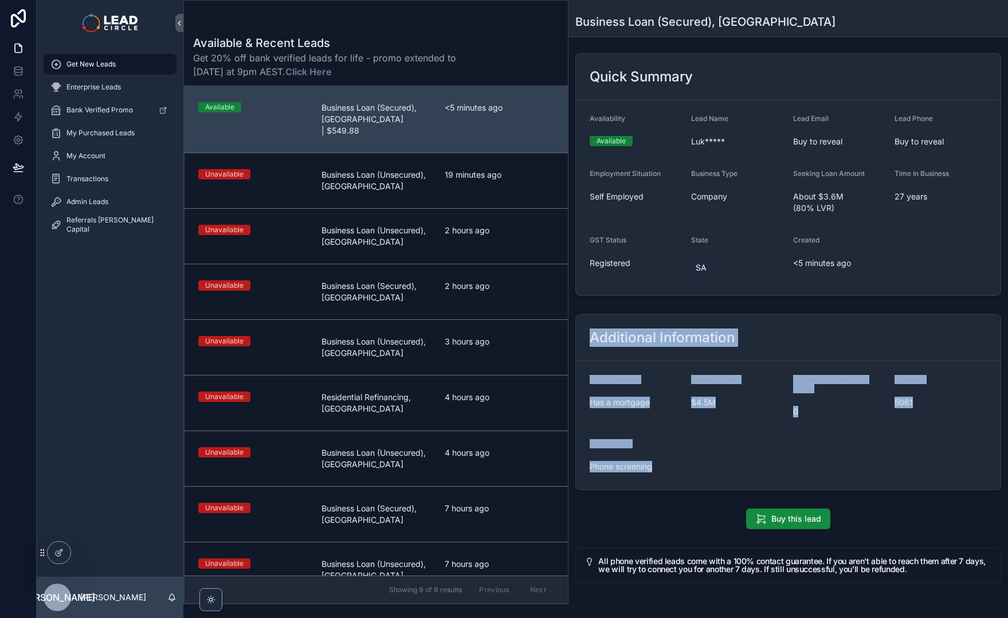
drag, startPoint x: 642, startPoint y: 308, endPoint x: 675, endPoint y: 442, distance: 137.3
click at [675, 442] on div "Additional Information Living Situation Has a mortgage Property Value $4.5M Num…" at bounding box center [788, 402] width 426 height 176
click at [675, 461] on span "Phone screening" at bounding box center [636, 466] width 92 height 11
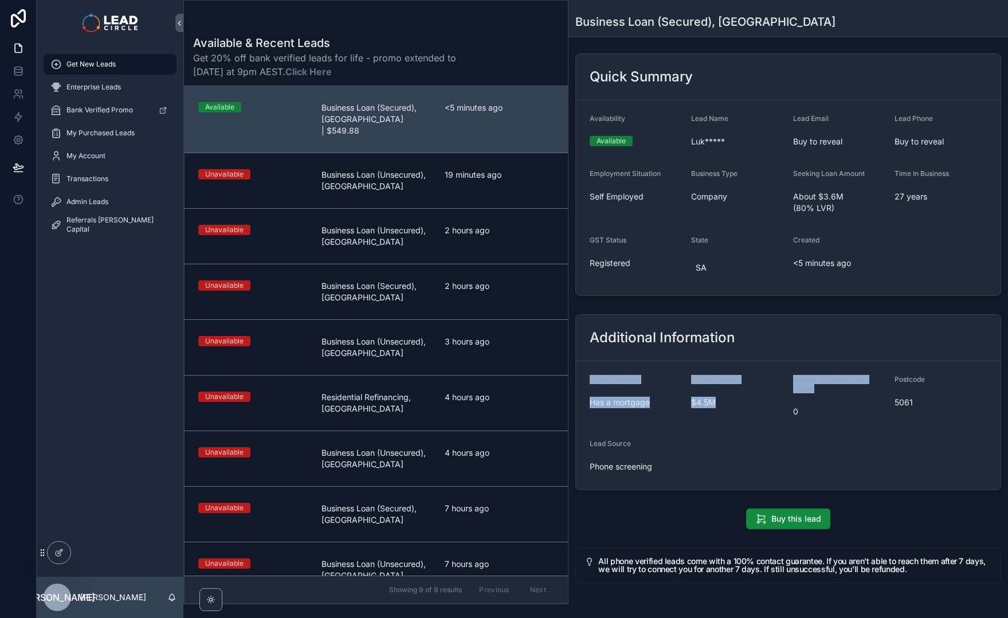
drag, startPoint x: 834, startPoint y: 329, endPoint x: 895, endPoint y: 385, distance: 83.2
click at [895, 385] on div "Additional Information Living Situation Has a mortgage Property Value $4.5M Num…" at bounding box center [788, 402] width 426 height 176
click at [897, 393] on div "5061" at bounding box center [941, 402] width 92 height 18
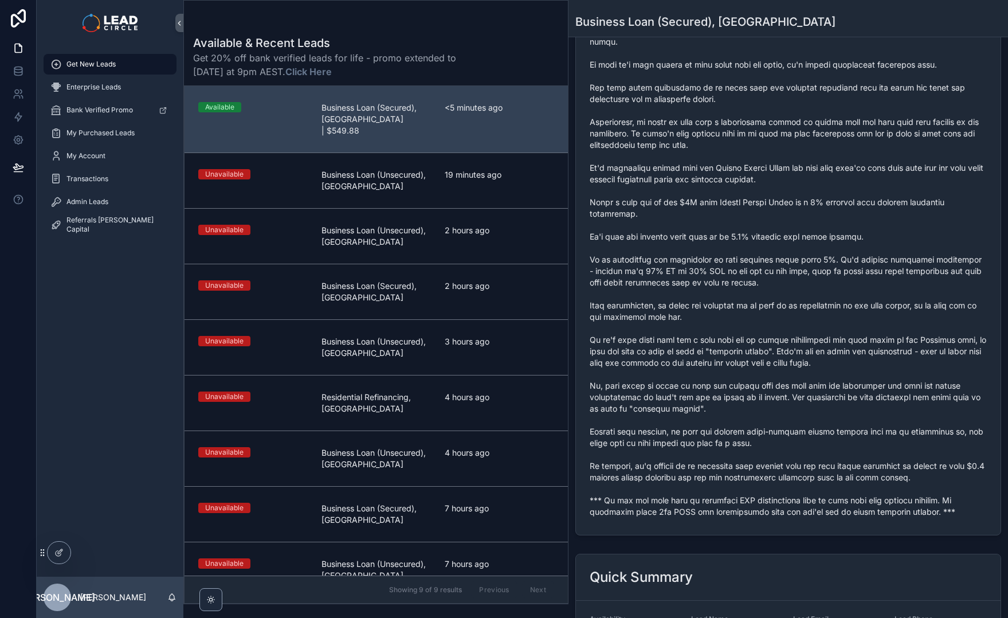
scroll to position [0, 0]
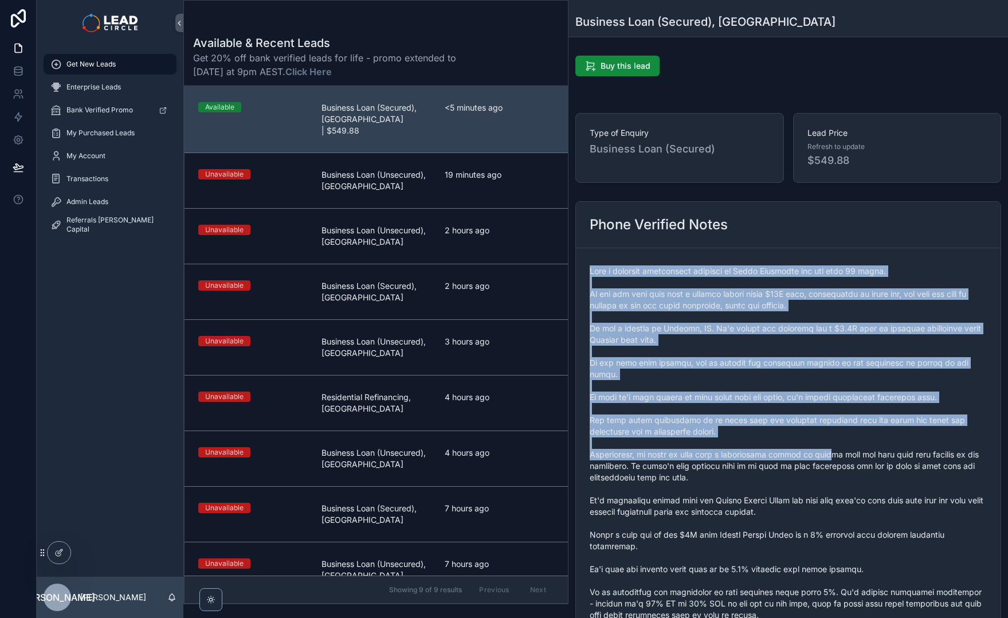
click at [834, 441] on span "scrollable content" at bounding box center [788, 557] width 397 height 585
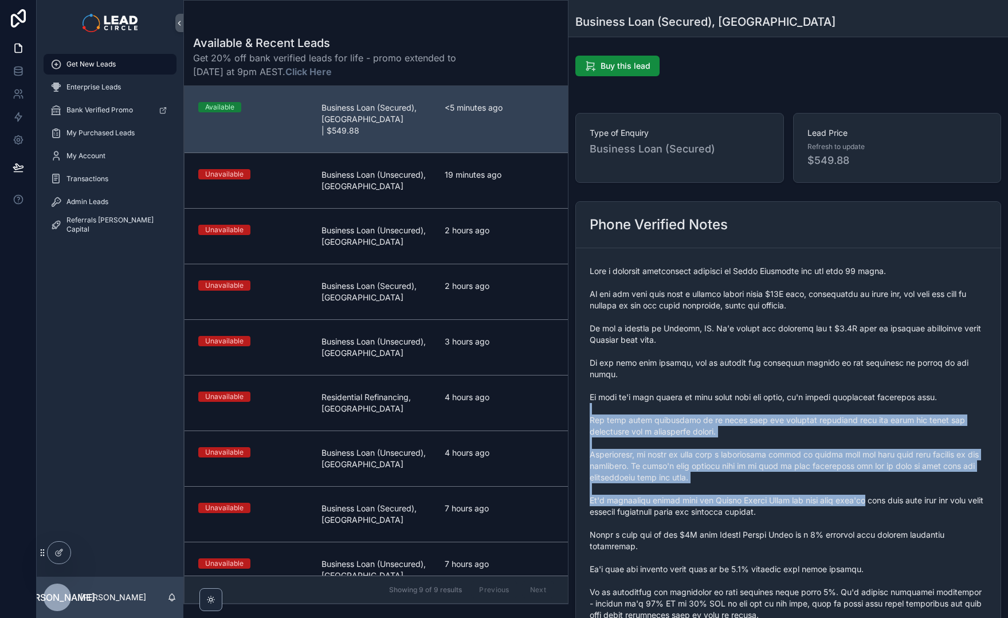
drag, startPoint x: 864, startPoint y: 487, endPoint x: 752, endPoint y: 331, distance: 192.1
click at [754, 336] on span "scrollable content" at bounding box center [788, 557] width 397 height 585
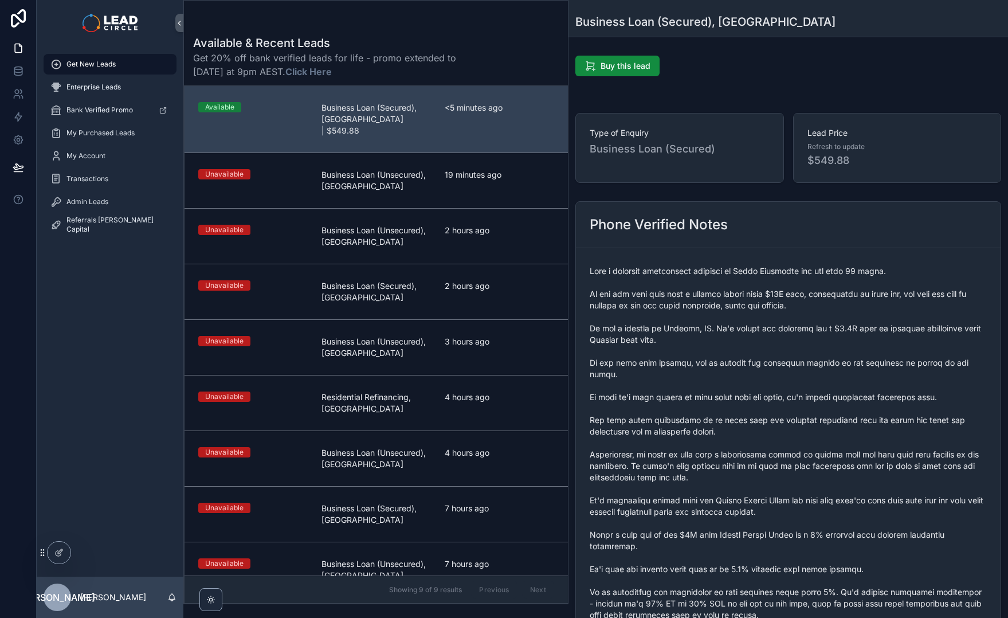
click at [752, 331] on span "scrollable content" at bounding box center [788, 557] width 397 height 585
drag
click at [863, 181] on div "Type of Enquiry Business Loan (Secured) Lead Price Refresh to update $549.88" at bounding box center [789, 147] width 440 height 79
click at [863, 181] on div "Lead Price Refresh to update $549.88" at bounding box center [897, 148] width 209 height 70
drag, startPoint x: 873, startPoint y: 177, endPoint x: 808, endPoint y: 117, distance: 88.9
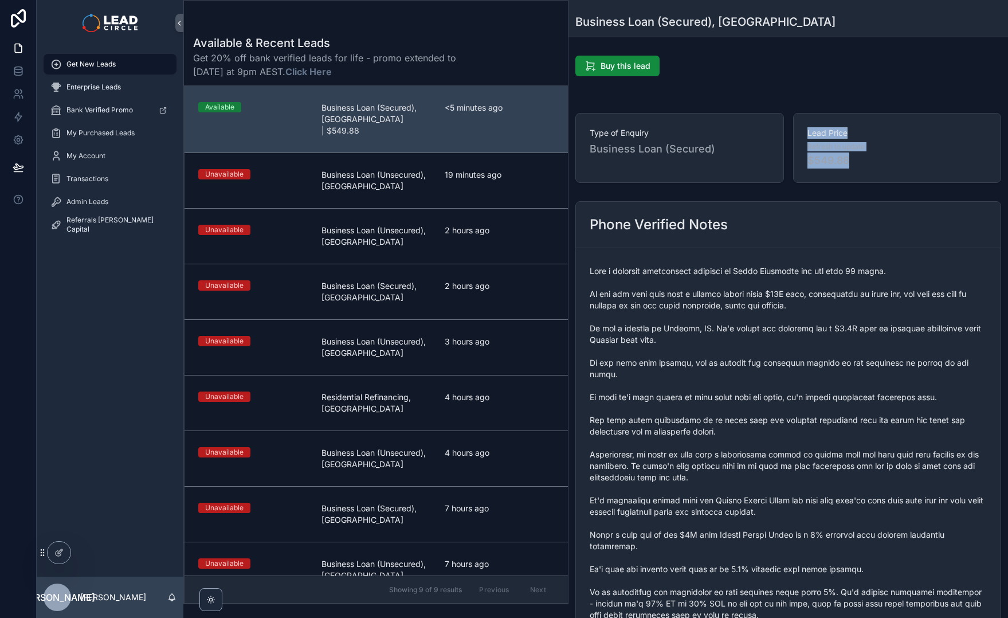
click at [808, 117] on div "Lead Price Refresh to update $549.88" at bounding box center [897, 148] width 209 height 70
click at [865, 183] on div "Type of Enquiry Business Loan (Secured) Lead Price Refresh to update $549.88" at bounding box center [789, 147] width 440 height 79
click at [869, 178] on div "Type of Enquiry Business Loan (Secured) Lead Price Refresh to update $549.88" at bounding box center [788, 148] width 426 height 70
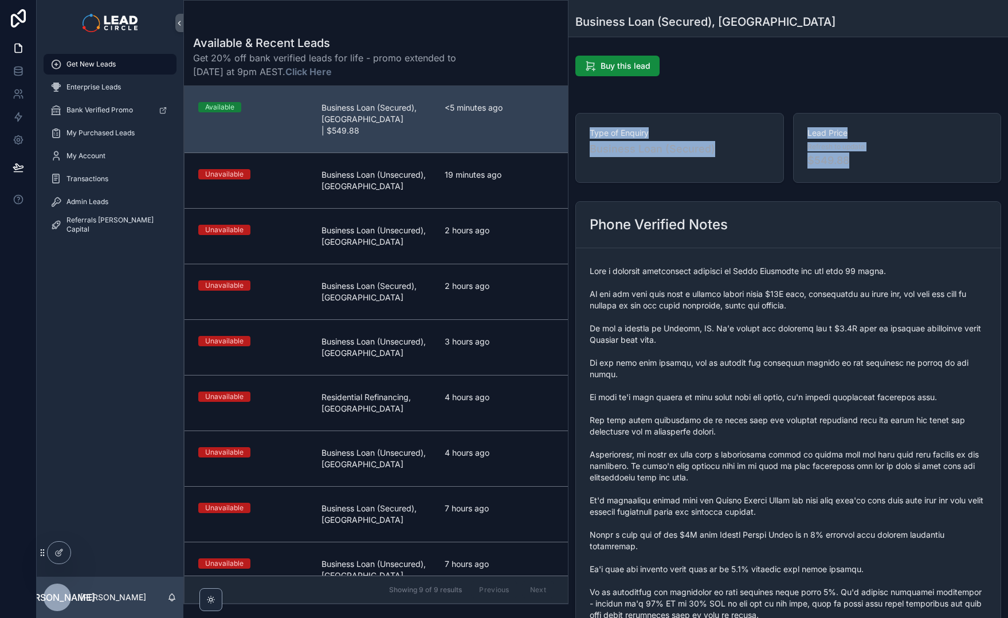
click at [869, 178] on div "Lead Price Refresh to update $549.88" at bounding box center [897, 148] width 209 height 70
click at [608, 109] on div "Type of Enquiry Business Loan (Secured) Lead Price Refresh to update $549.88" at bounding box center [789, 147] width 440 height 79
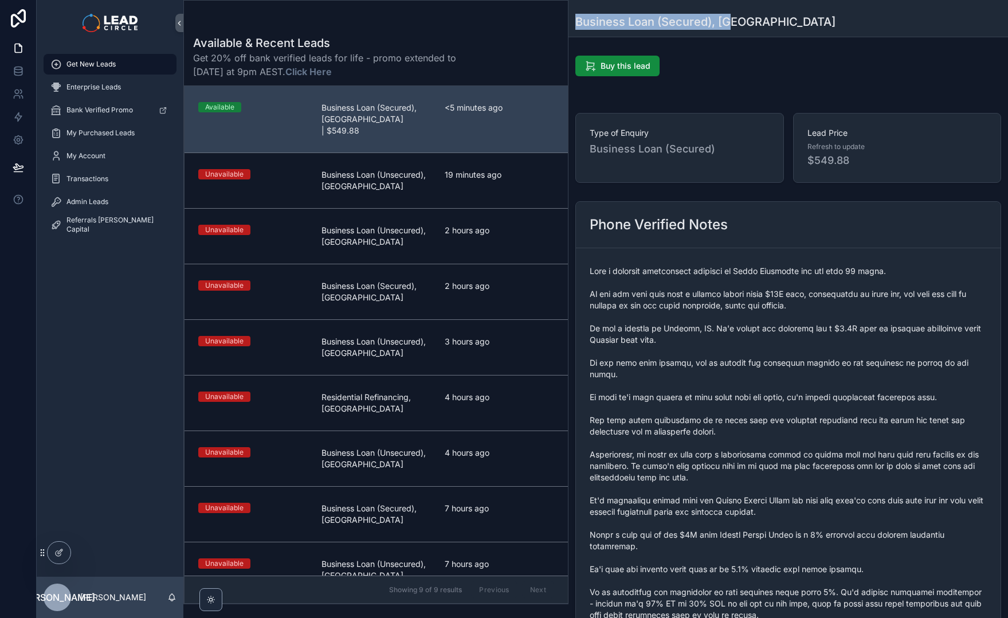
click at [783, 19] on div "Business Loan (Secured), [GEOGRAPHIC_DATA]" at bounding box center [788, 22] width 426 height 16
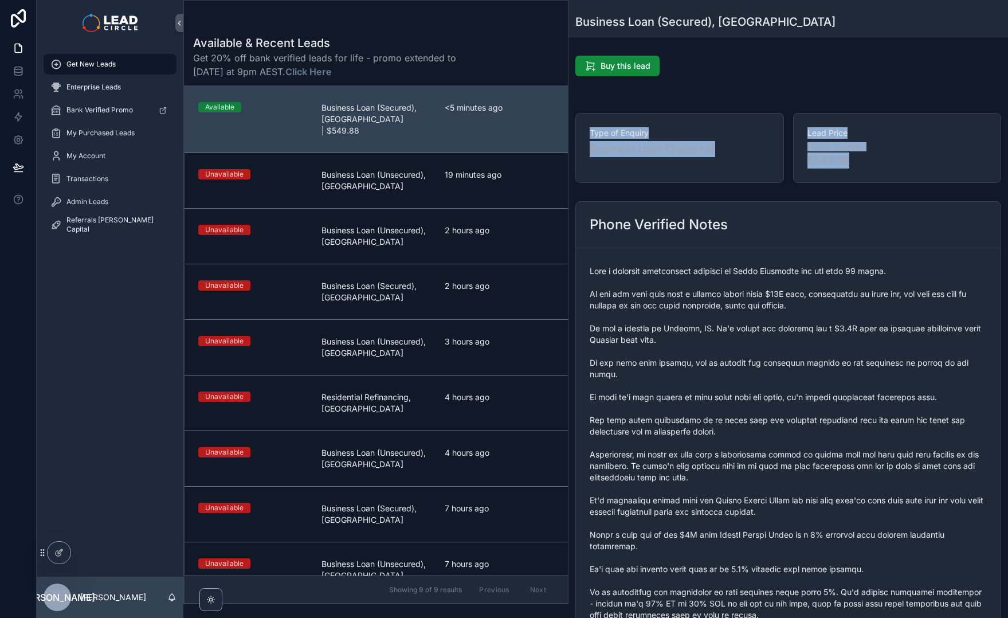
click at [854, 177] on div "Lead Price Refresh to update $549.88" at bounding box center [897, 148] width 209 height 70
click at [859, 213] on div "Phone Verified Notes" at bounding box center [788, 225] width 425 height 46
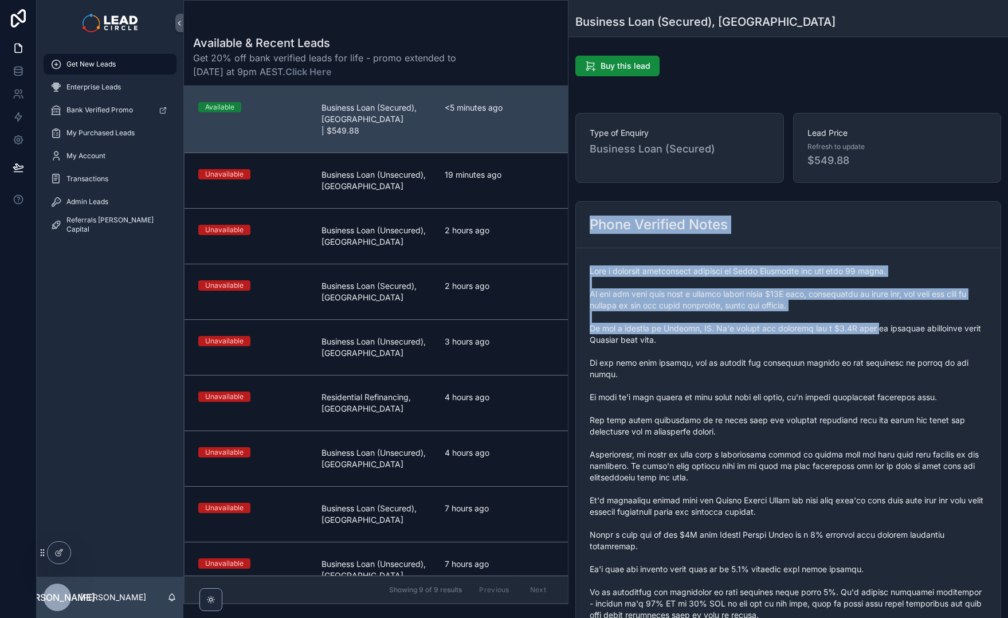
click at [877, 332] on div "Phone Verified Notes" at bounding box center [788, 534] width 426 height 667
click at [877, 332] on span "scrollable content" at bounding box center [788, 557] width 397 height 585
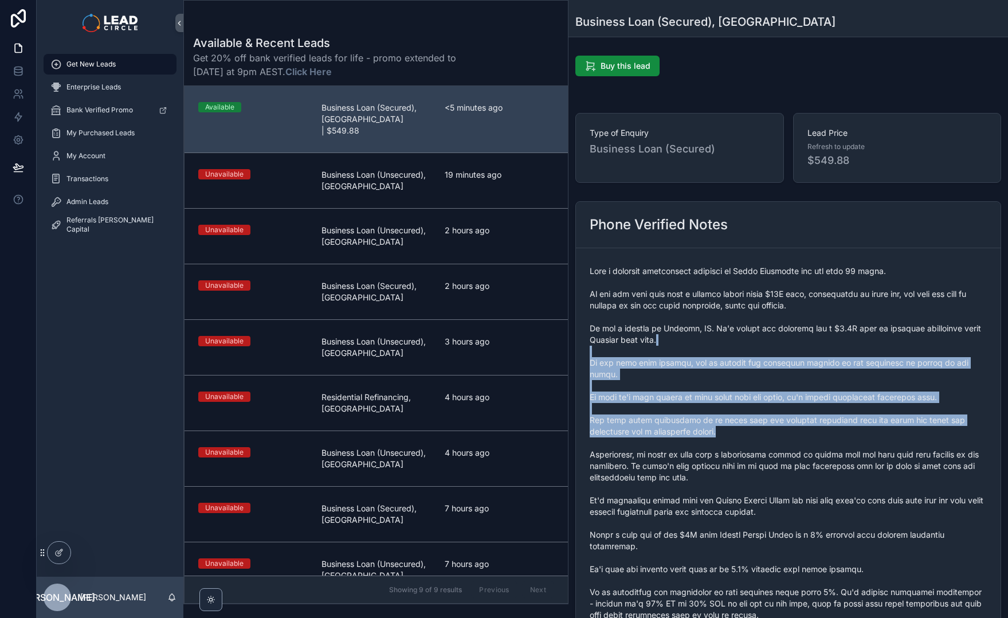
click at [769, 420] on span "scrollable content" at bounding box center [788, 557] width 397 height 585
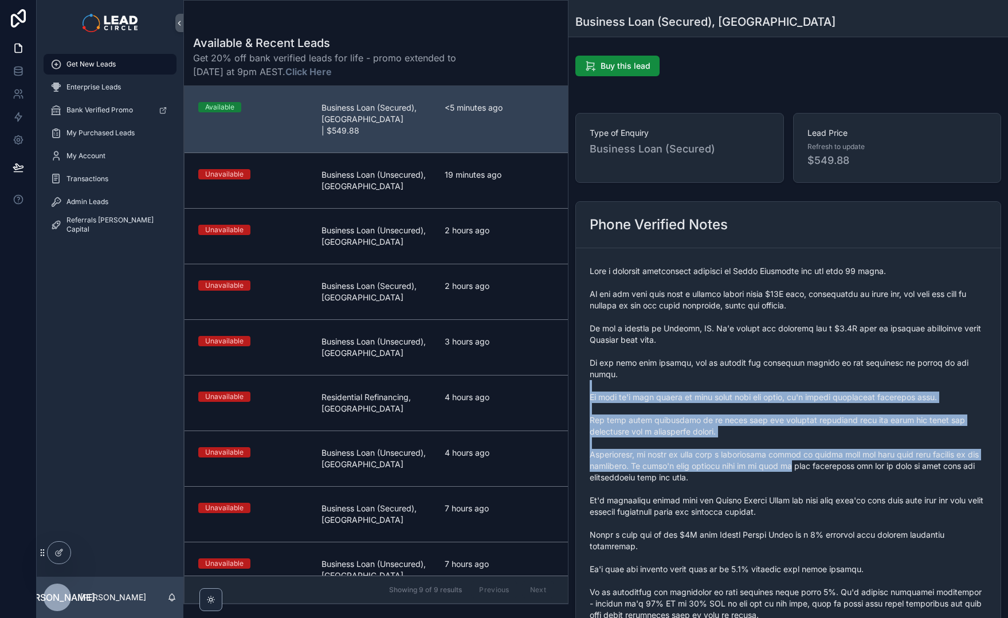
click at [754, 373] on span "scrollable content" at bounding box center [788, 557] width 397 height 585
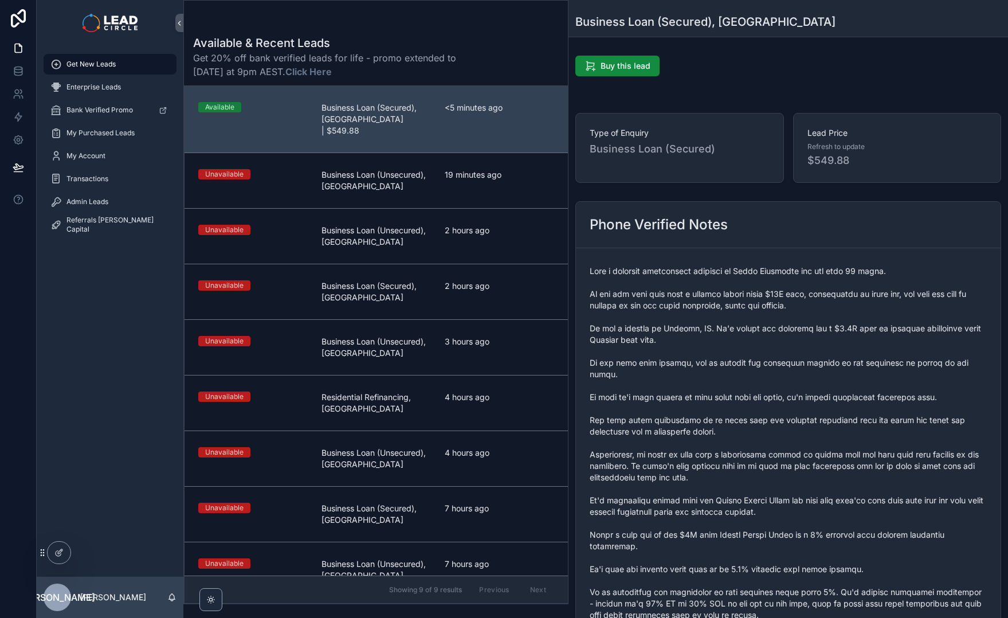
click at [754, 373] on span "scrollable content" at bounding box center [788, 557] width 397 height 585
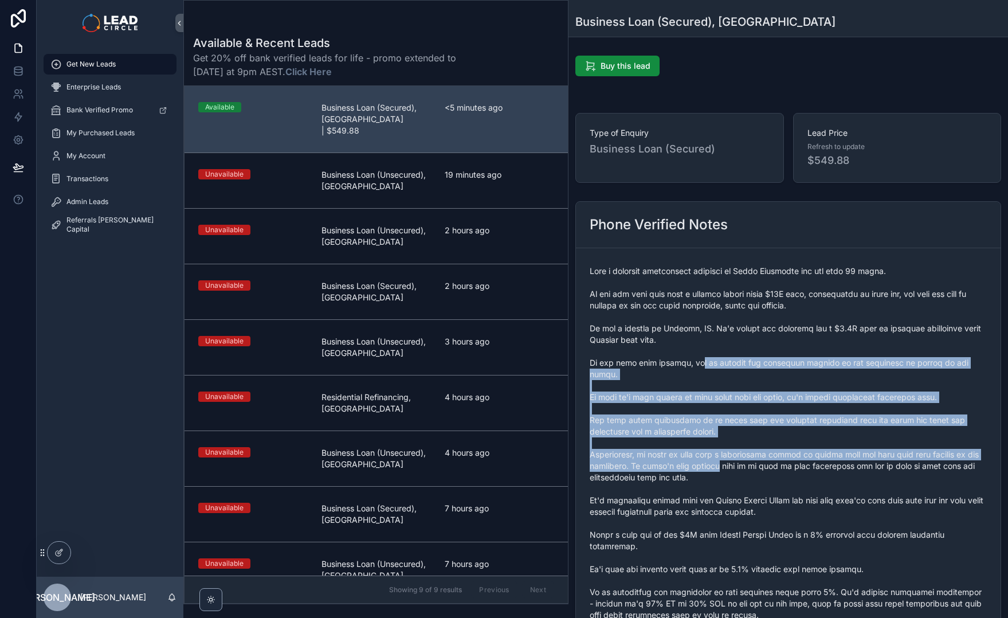
click at [740, 449] on span "scrollable content" at bounding box center [788, 557] width 397 height 585
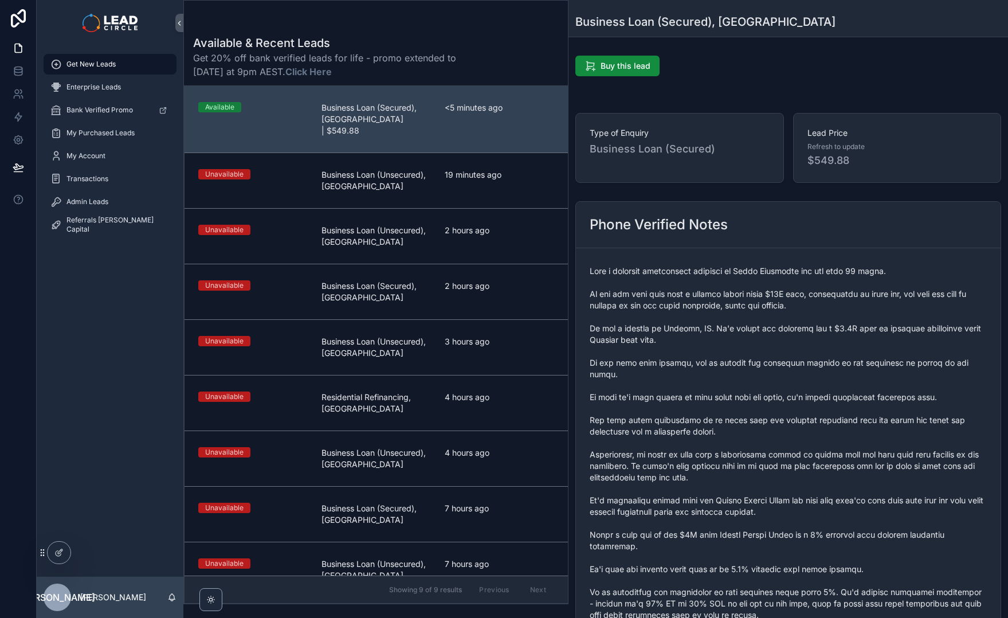
click at [774, 464] on span "scrollable content" at bounding box center [788, 557] width 397 height 585
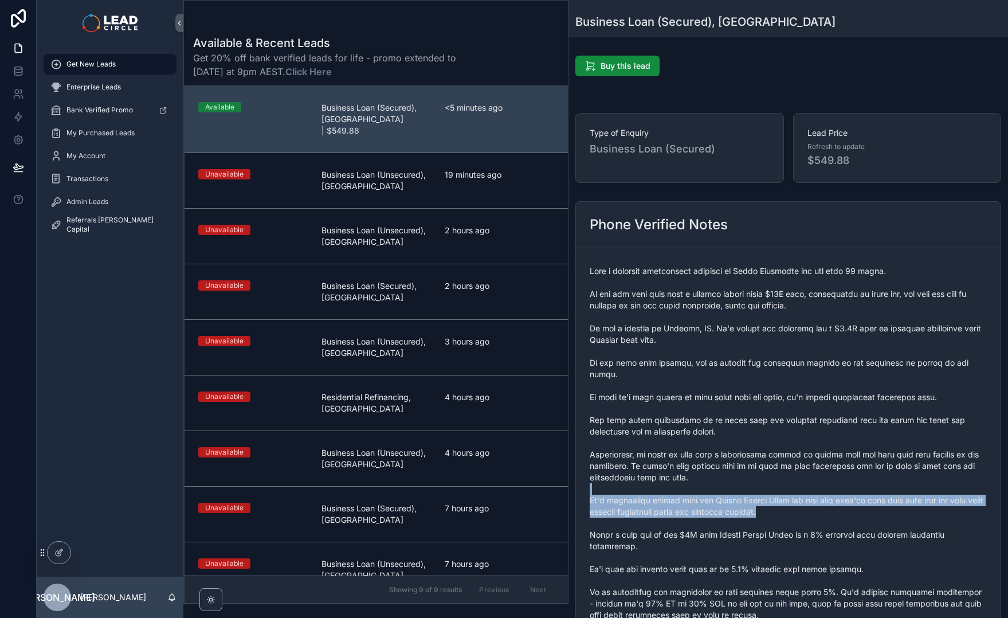
drag, startPoint x: 792, startPoint y: 504, endPoint x: 720, endPoint y: 369, distance: 153.8
click at [731, 383] on span "scrollable content" at bounding box center [788, 557] width 397 height 585
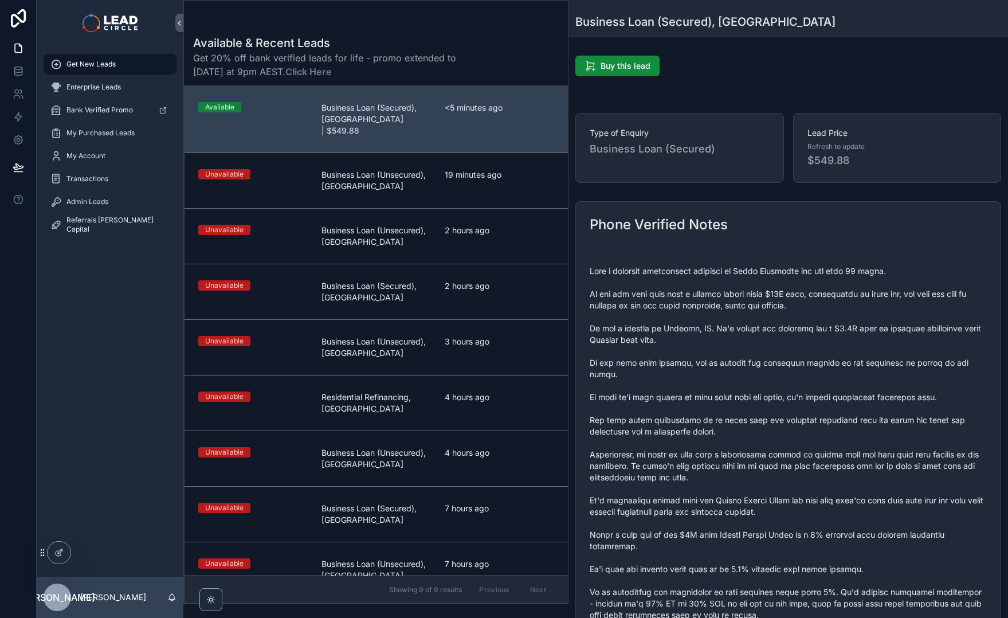
click at [720, 368] on span "scrollable content" at bounding box center [788, 557] width 397 height 585
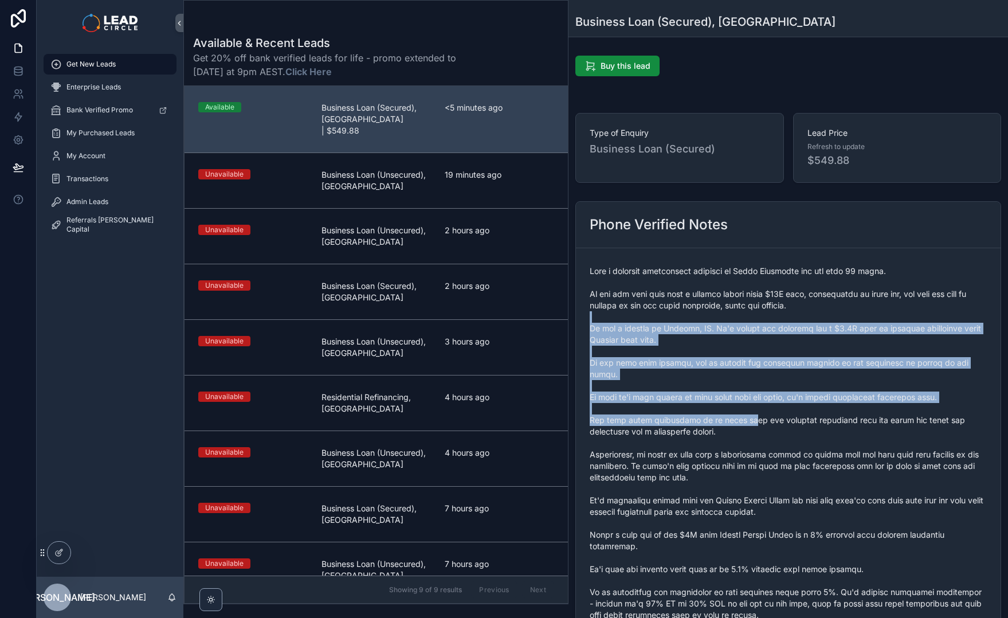
drag, startPoint x: 689, startPoint y: 318, endPoint x: 758, endPoint y: 428, distance: 129.5
click at [754, 424] on span "scrollable content" at bounding box center [788, 557] width 397 height 585
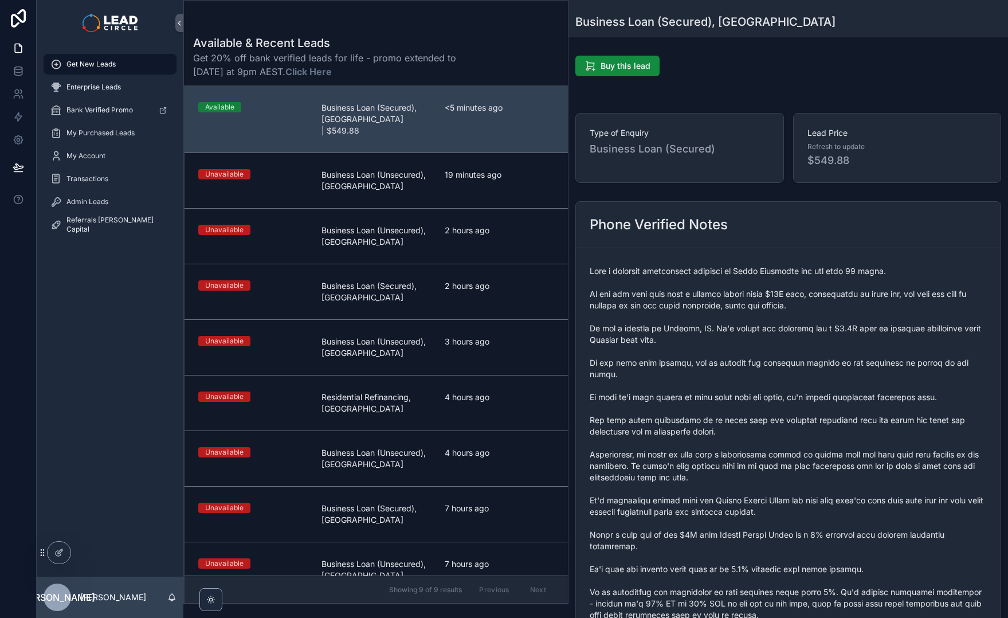
click at [758, 428] on span "scrollable content" at bounding box center [788, 557] width 397 height 585
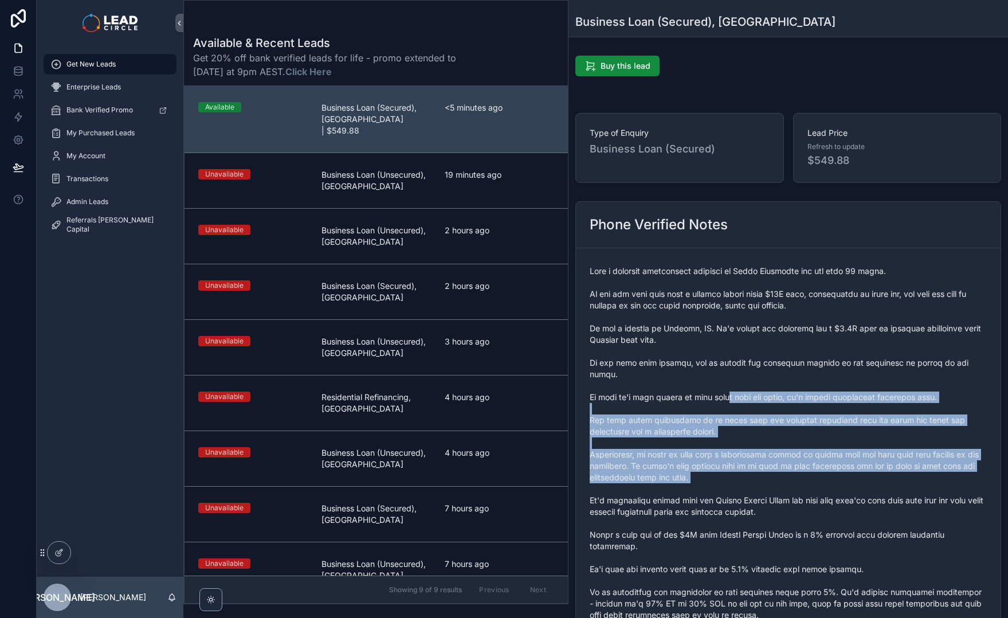
drag, startPoint x: 782, startPoint y: 478, endPoint x: 724, endPoint y: 369, distance: 124.1
click at [730, 377] on span "scrollable content" at bounding box center [788, 557] width 397 height 585
click at [724, 369] on span "scrollable content" at bounding box center [788, 557] width 397 height 585
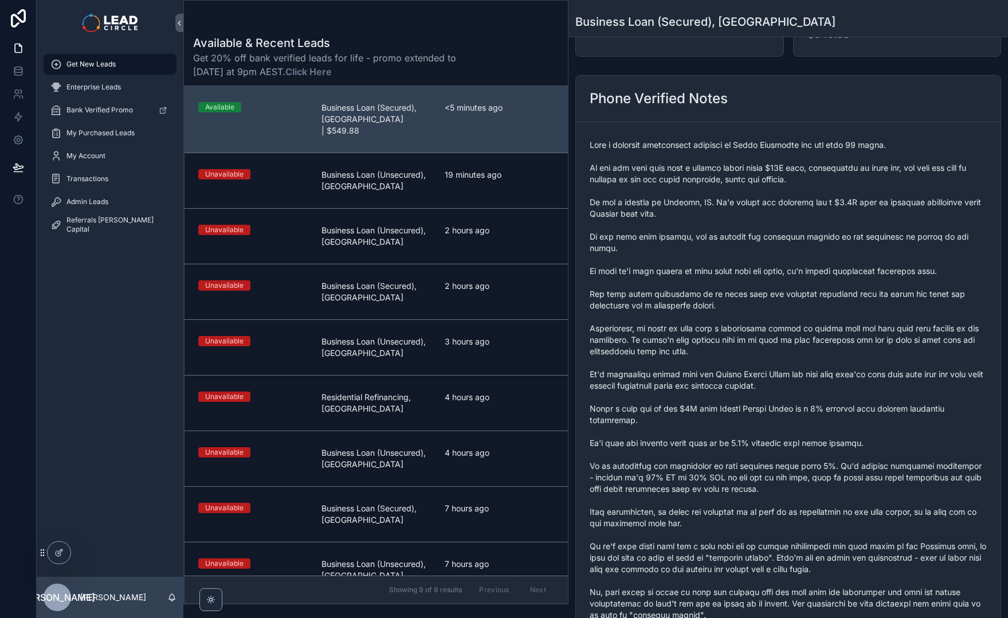
scroll to position [132, 0]
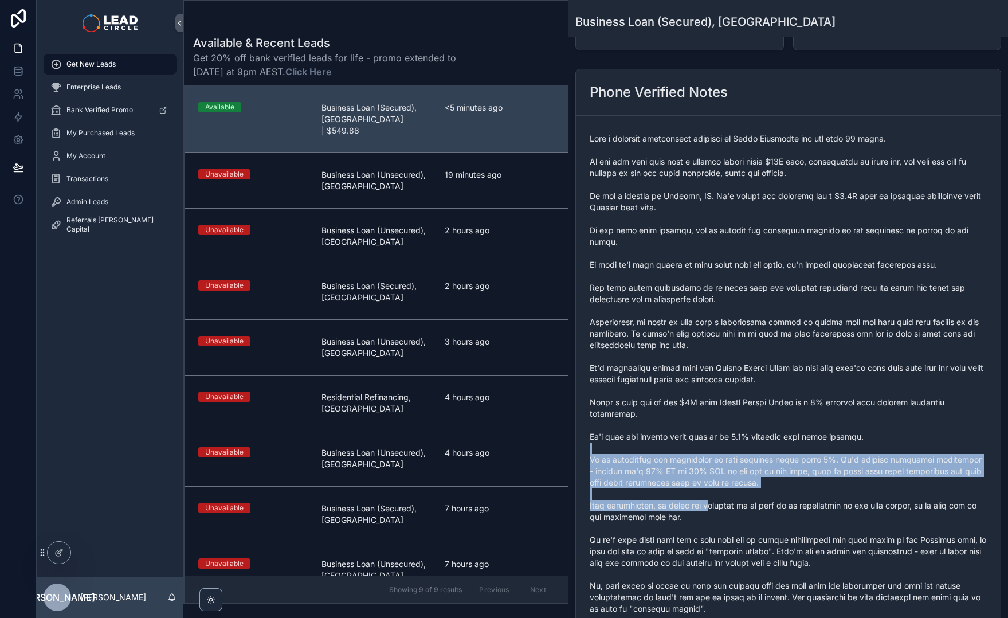
drag, startPoint x: 701, startPoint y: 472, endPoint x: 723, endPoint y: 507, distance: 40.9
click at [722, 506] on span "scrollable content" at bounding box center [788, 425] width 397 height 585
click at [723, 507] on span "scrollable content" at bounding box center [788, 425] width 397 height 585
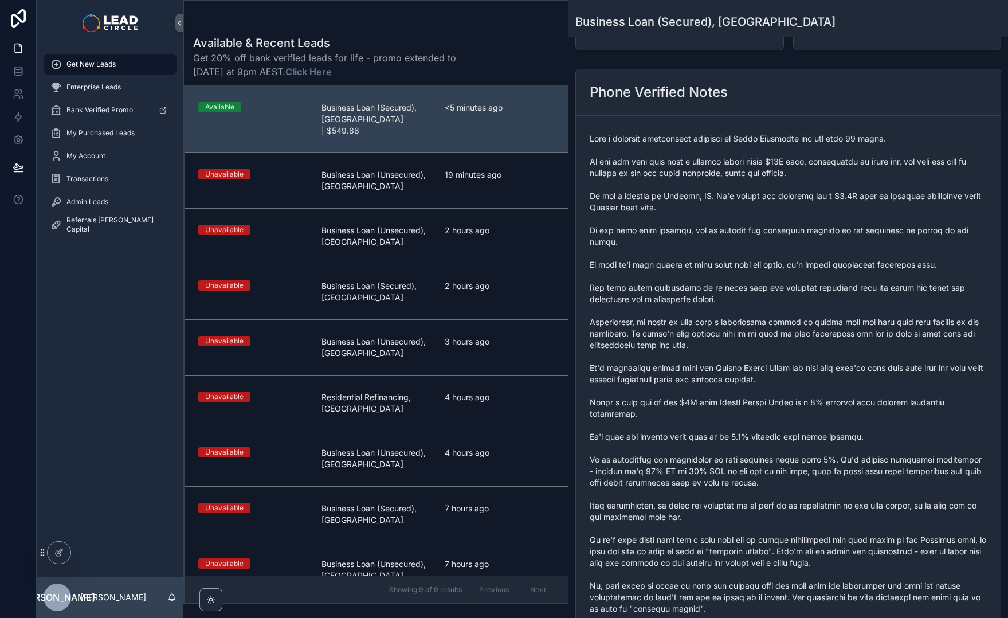
click at [753, 543] on span "scrollable content" at bounding box center [788, 425] width 397 height 585
click at [753, 542] on span "scrollable content" at bounding box center [788, 425] width 397 height 585
click at [755, 488] on span "scrollable content" at bounding box center [788, 425] width 397 height 585
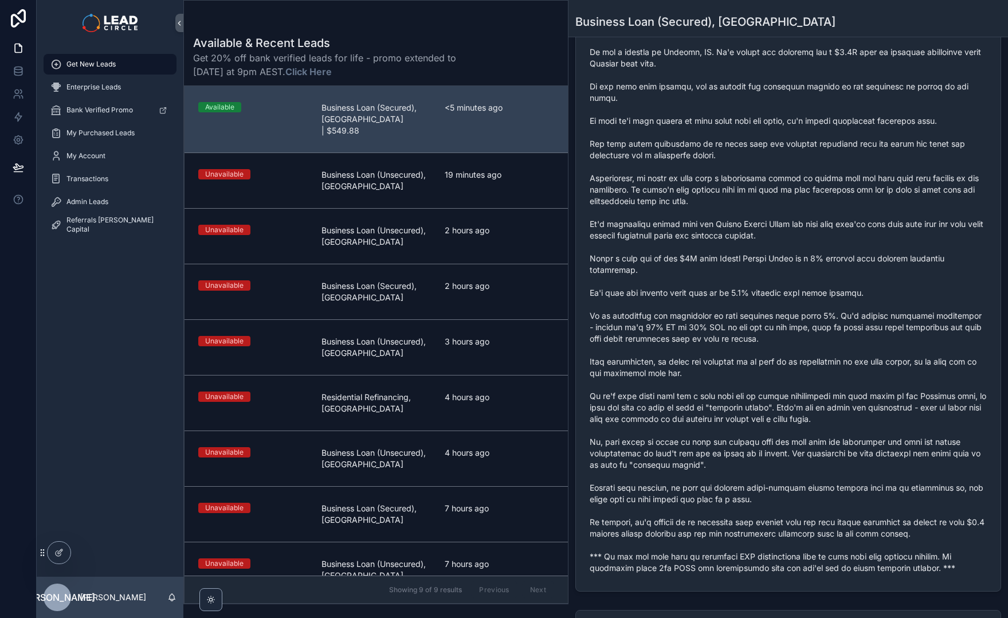
scroll to position [376, 0]
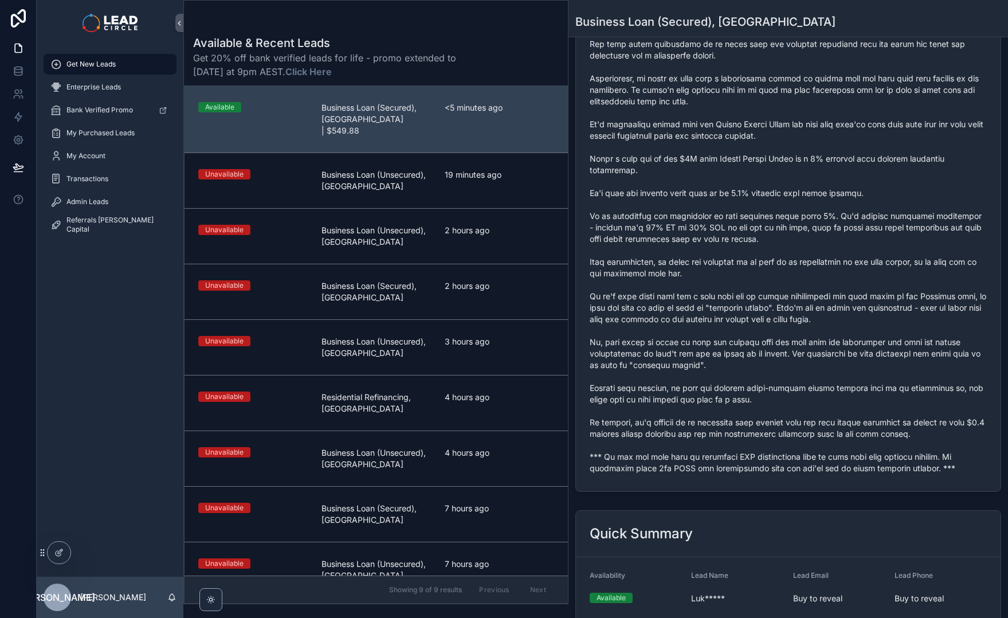
click at [761, 411] on span "scrollable content" at bounding box center [788, 181] width 397 height 585
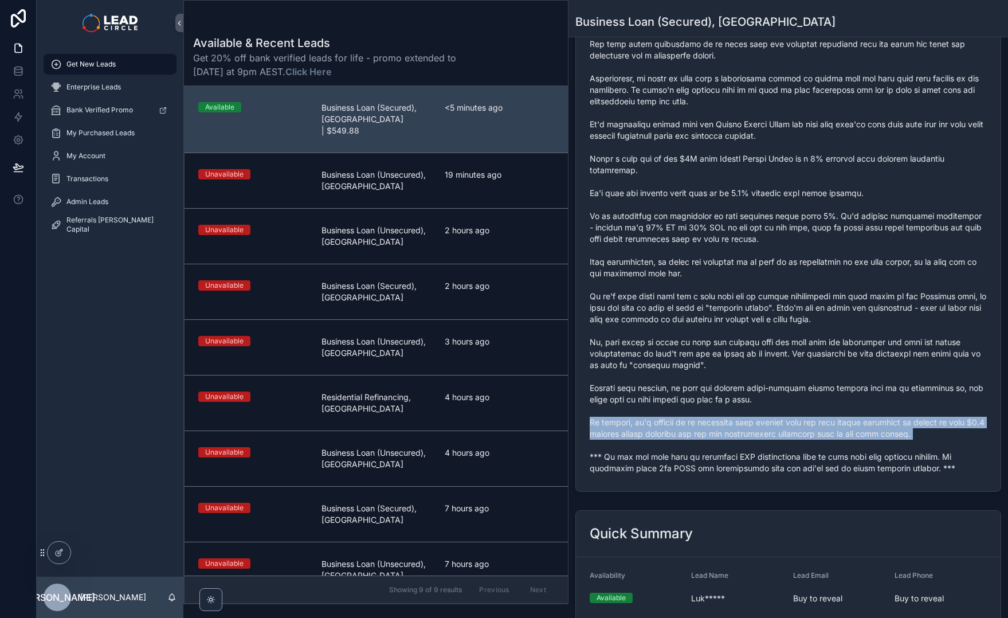
click at [761, 411] on span "scrollable content" at bounding box center [788, 181] width 397 height 585
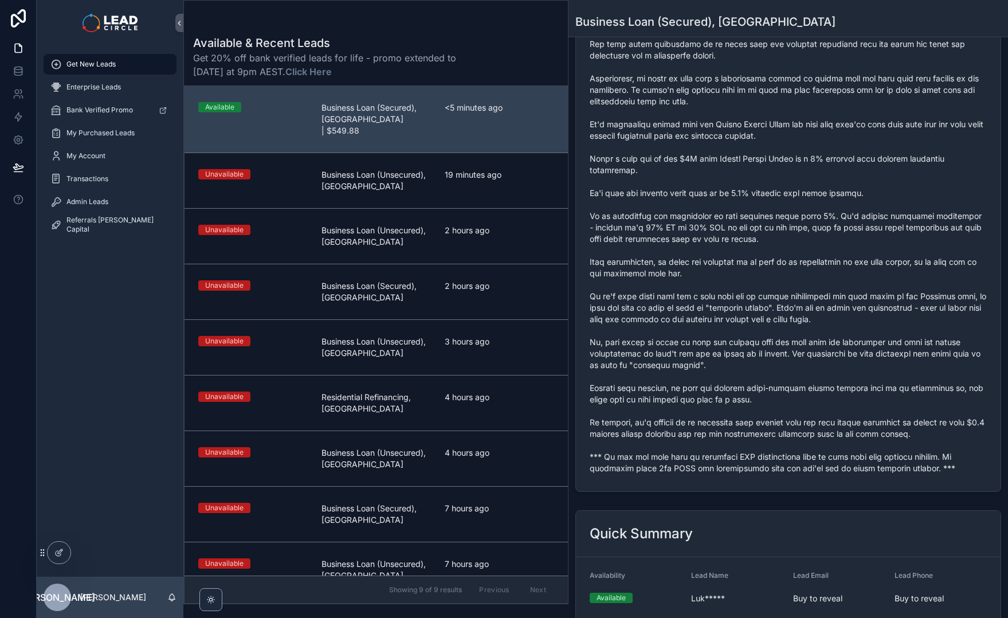
click at [778, 446] on span "scrollable content" at bounding box center [788, 181] width 397 height 585
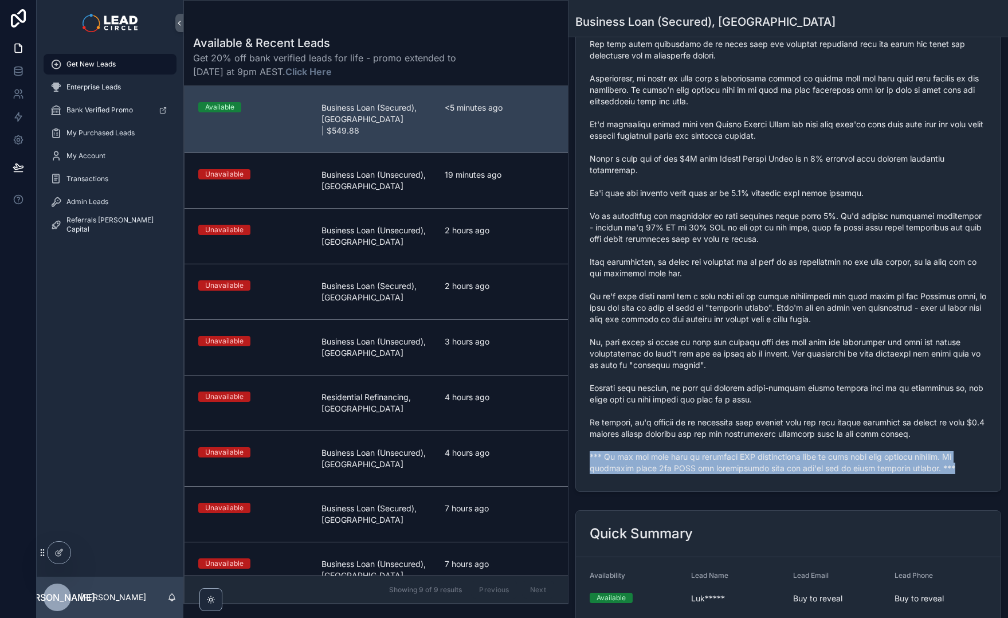
click at [778, 446] on span "scrollable content" at bounding box center [788, 181] width 397 height 585
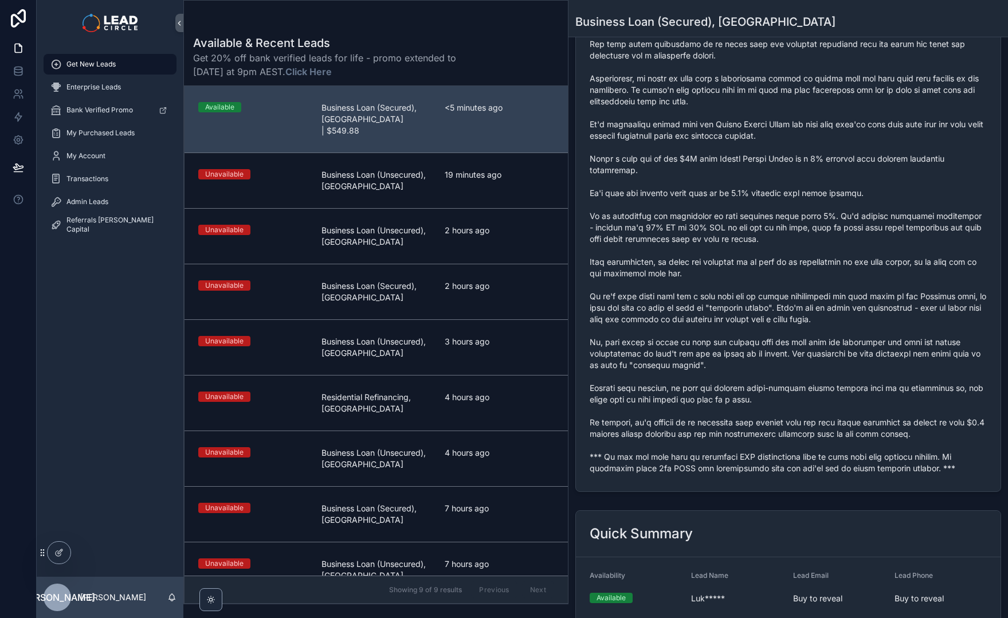
click at [777, 394] on span "scrollable content" at bounding box center [788, 181] width 397 height 585
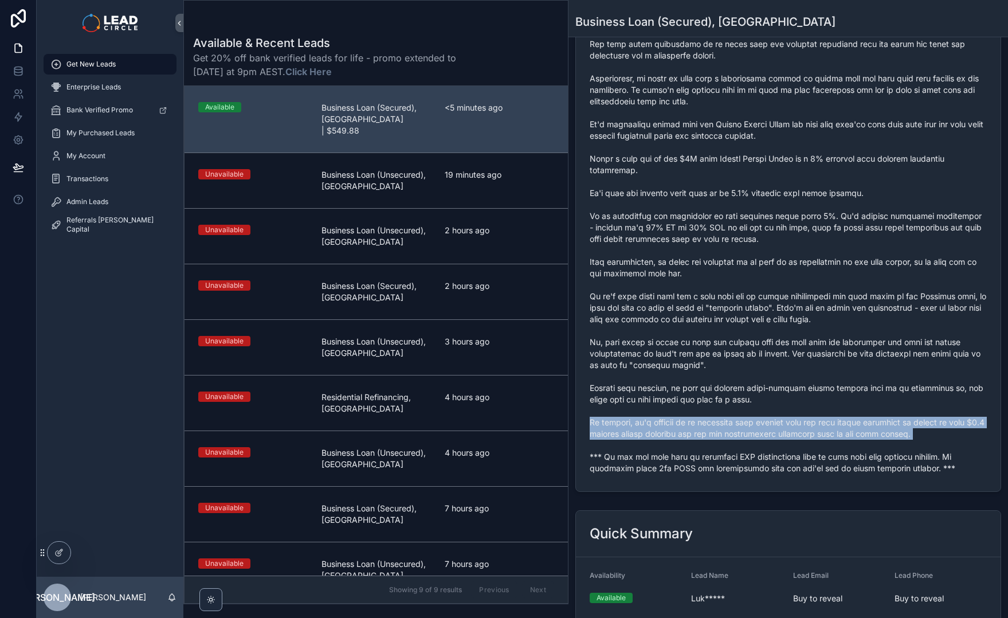
click at [777, 394] on span "scrollable content" at bounding box center [788, 181] width 397 height 585
click at [777, 400] on span "scrollable content" at bounding box center [788, 181] width 397 height 585
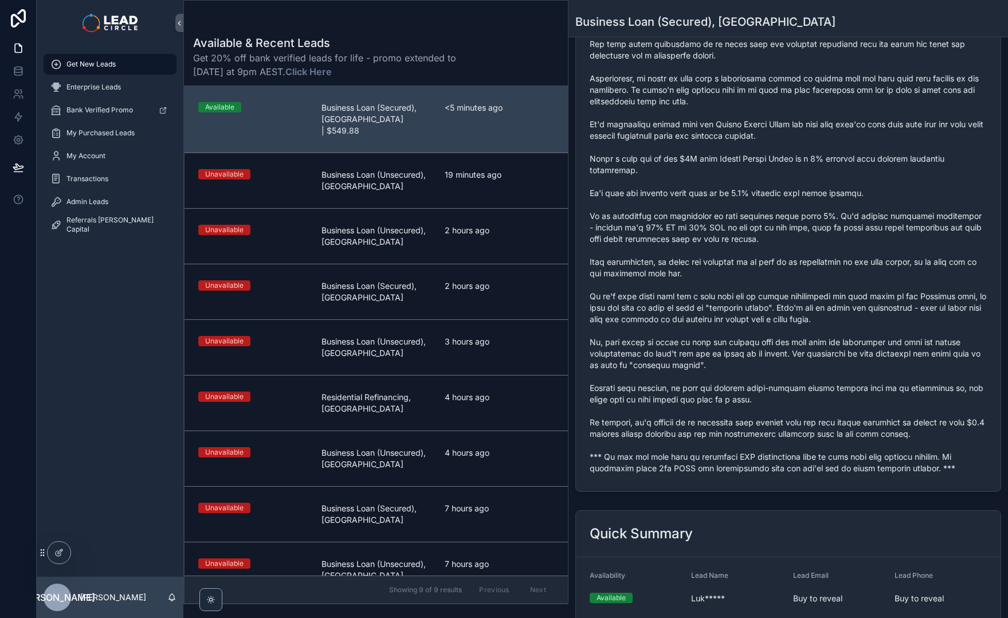
click at [771, 445] on span "scrollable content" at bounding box center [788, 181] width 397 height 585
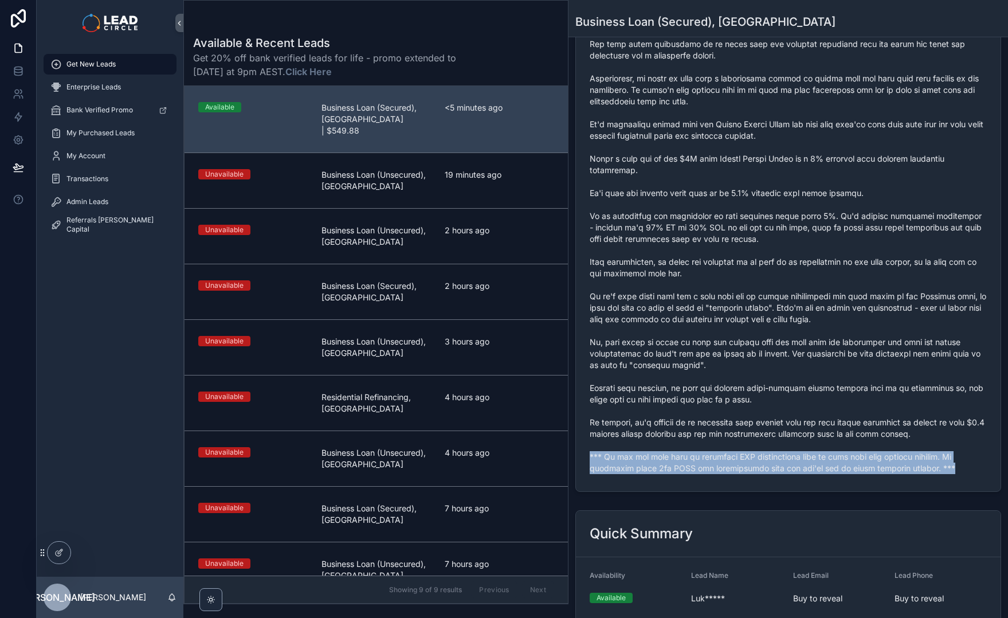
click at [771, 445] on span "scrollable content" at bounding box center [788, 181] width 397 height 585
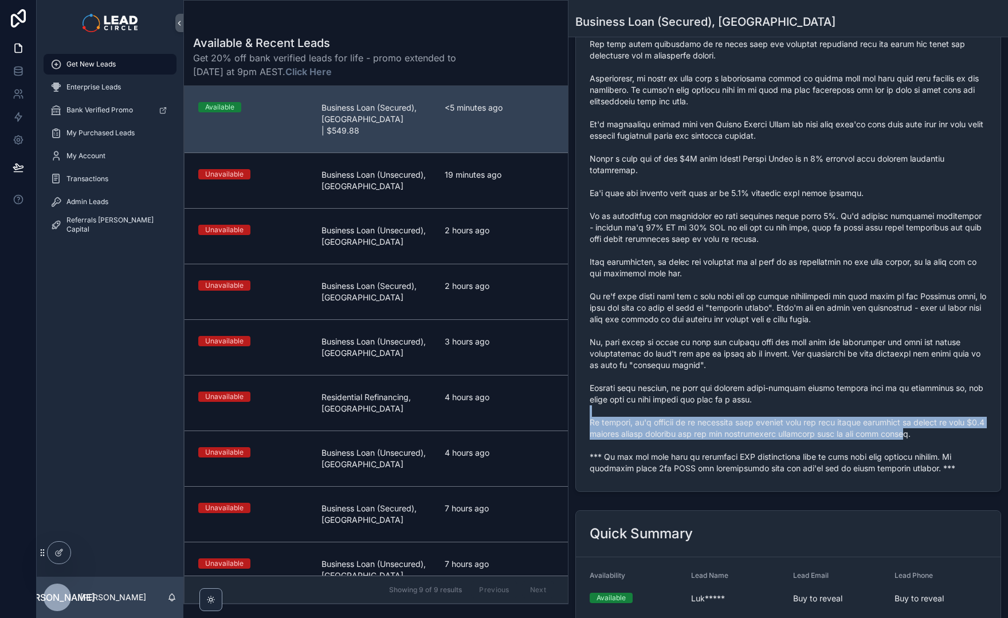
drag, startPoint x: 785, startPoint y: 391, endPoint x: 911, endPoint y: 414, distance: 128.2
click at [911, 414] on span "scrollable content" at bounding box center [788, 181] width 397 height 585
drag, startPoint x: 868, startPoint y: 400, endPoint x: 838, endPoint y: 393, distance: 30.6
click at [842, 394] on span "scrollable content" at bounding box center [788, 181] width 397 height 585
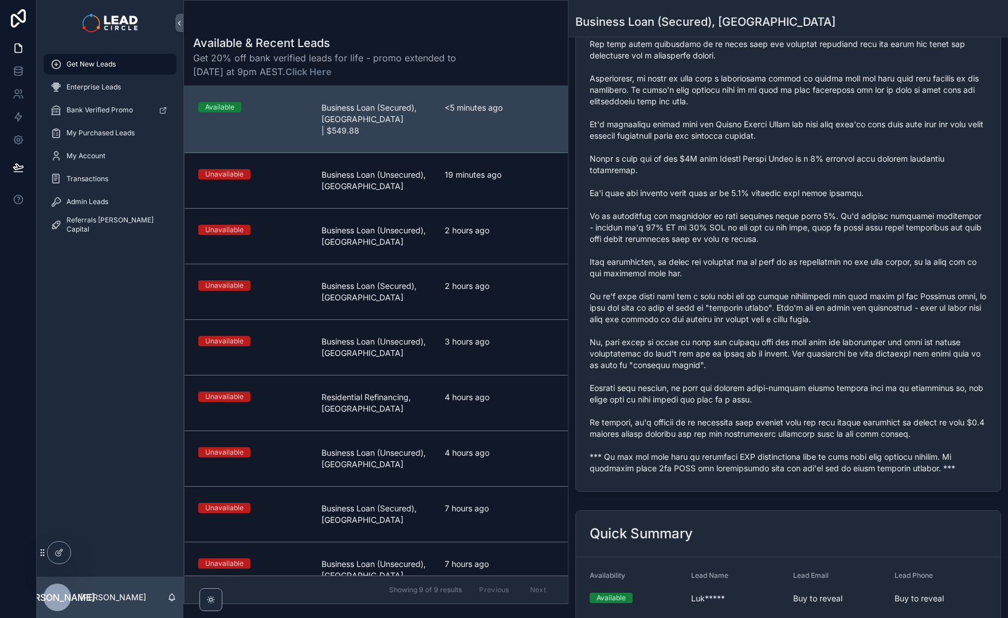
click at [837, 393] on span "scrollable content" at bounding box center [788, 181] width 397 height 585
click at [948, 413] on span "scrollable content" at bounding box center [788, 181] width 397 height 585
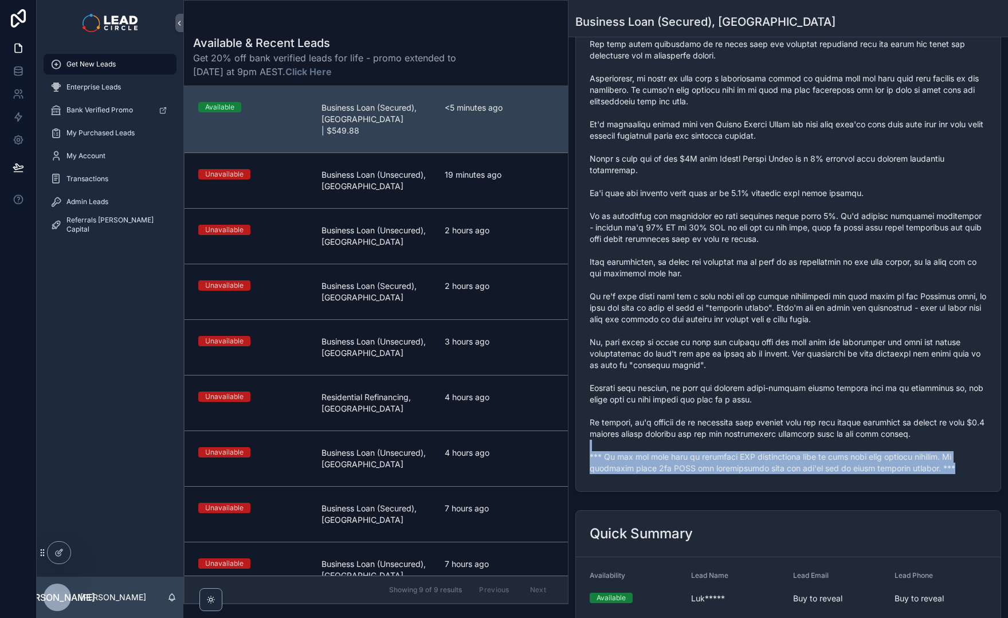
drag, startPoint x: 934, startPoint y: 427, endPoint x: 947, endPoint y: 456, distance: 31.5
click at [947, 456] on form "scrollable content" at bounding box center [788, 181] width 425 height 619
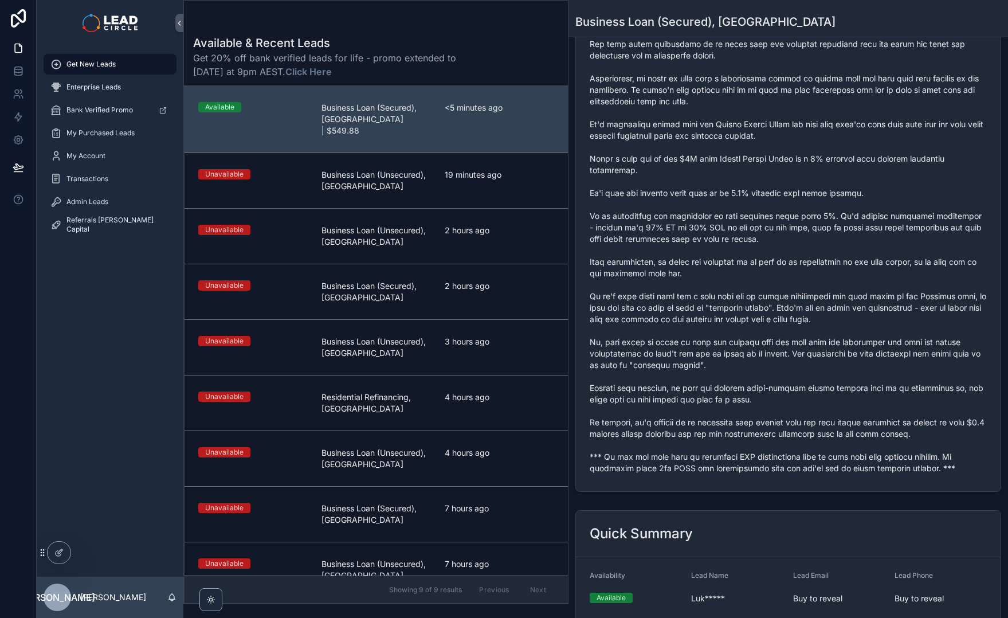
click at [947, 456] on form "scrollable content" at bounding box center [788, 181] width 425 height 619
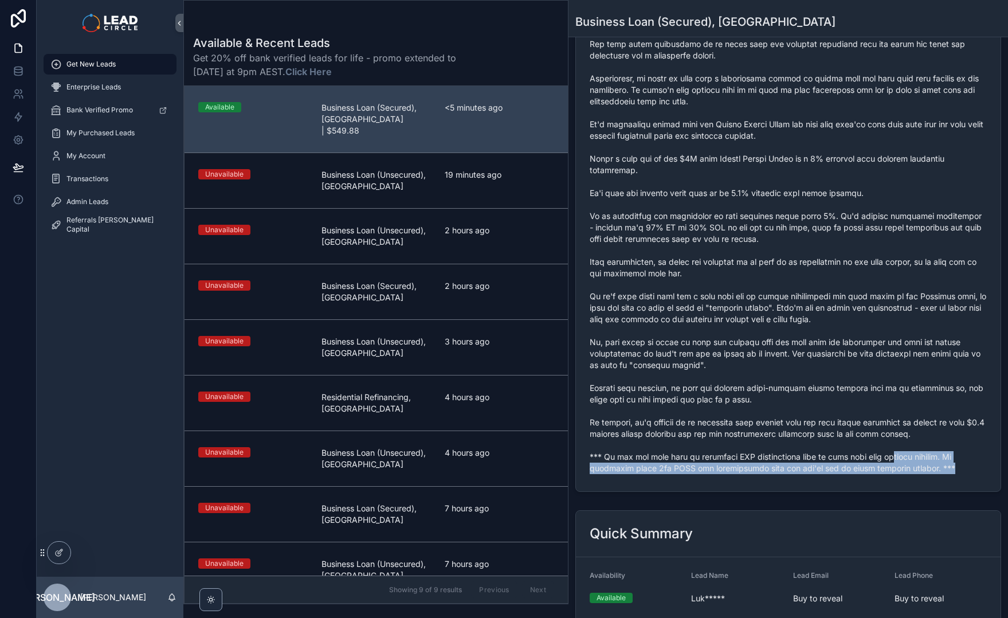
drag, startPoint x: 904, startPoint y: 442, endPoint x: 864, endPoint y: 431, distance: 41.7
click at [868, 432] on span "scrollable content" at bounding box center [788, 181] width 397 height 585
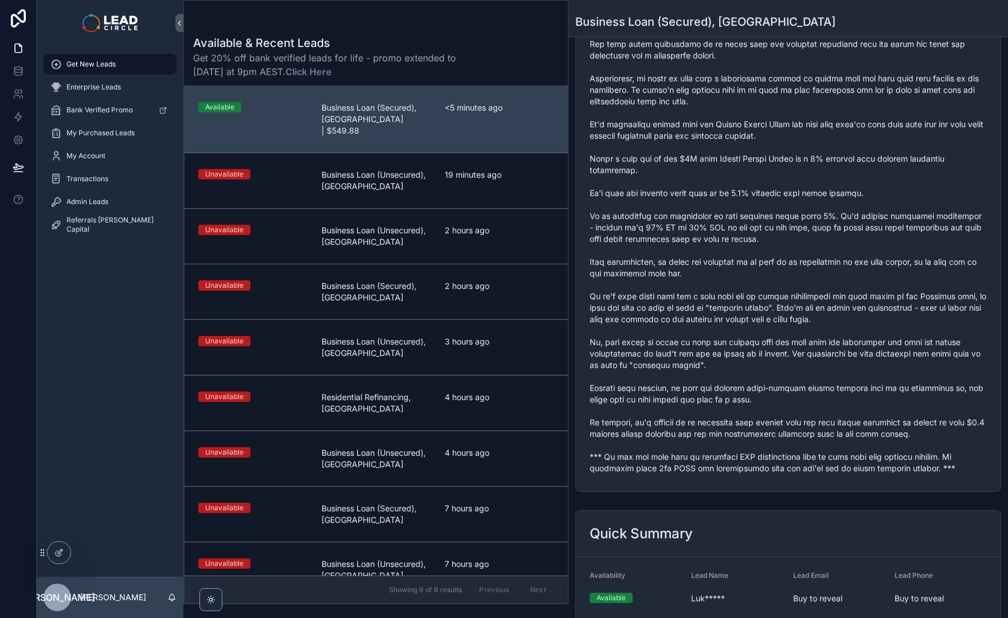
click at [864, 431] on span "scrollable content" at bounding box center [788, 181] width 397 height 585
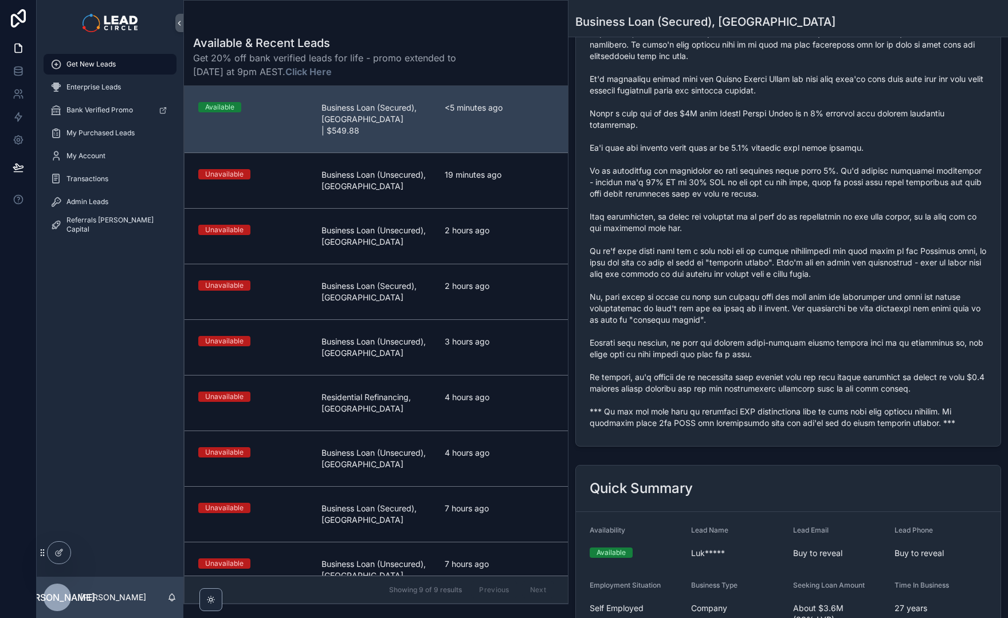
scroll to position [482, 0]
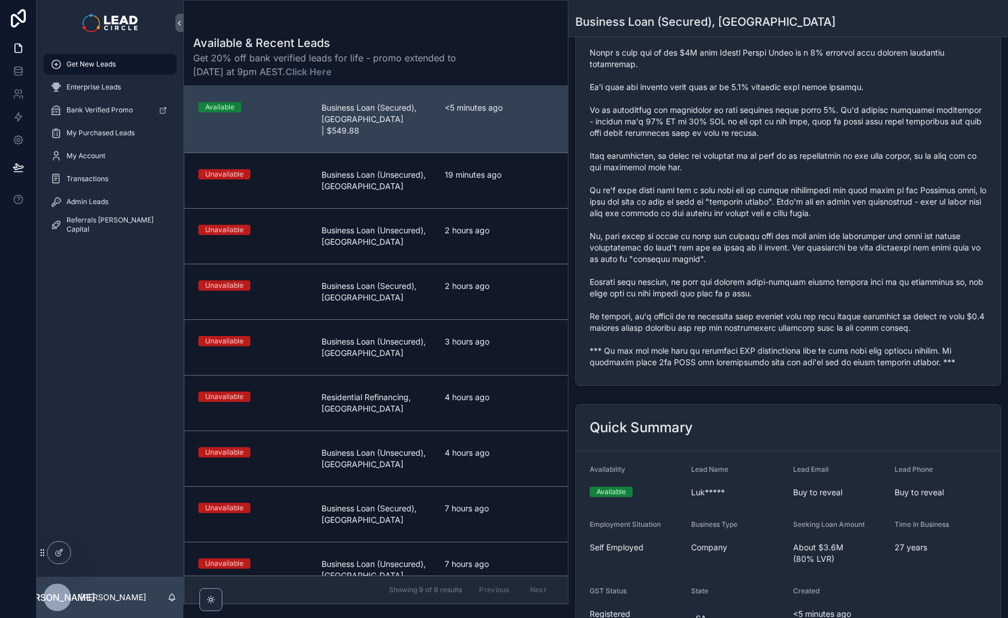
drag, startPoint x: 755, startPoint y: 335, endPoint x: 760, endPoint y: 350, distance: 15.8
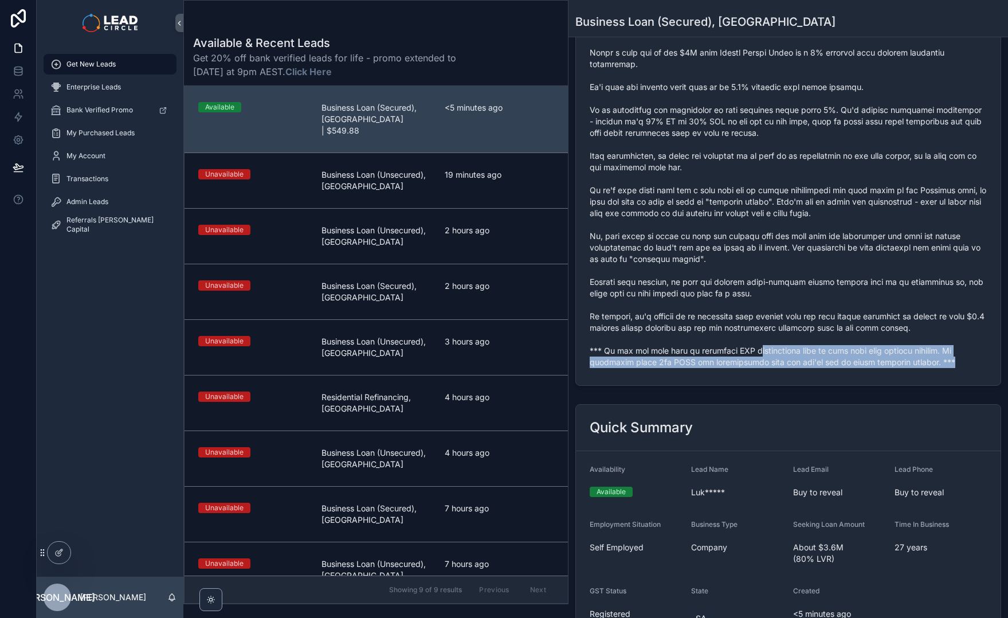
click at [760, 350] on form "scrollable content" at bounding box center [788, 75] width 425 height 619
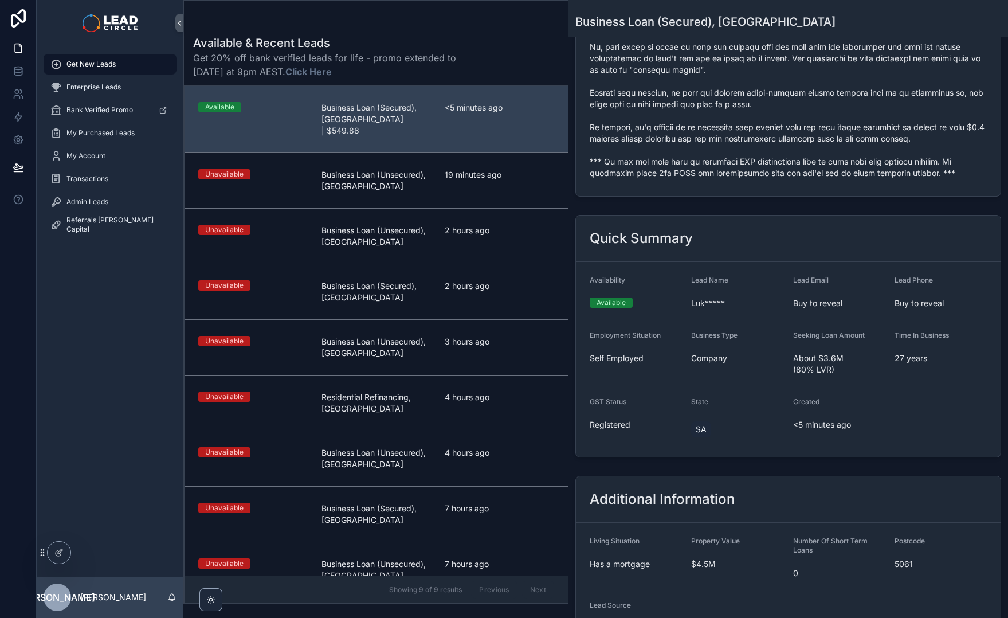
scroll to position [717, 0]
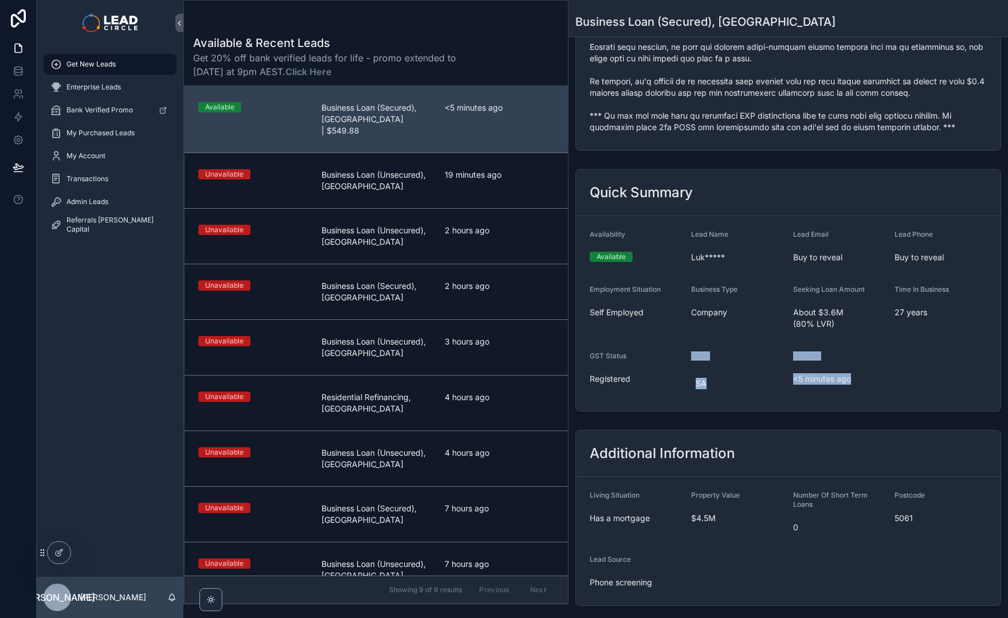
drag, startPoint x: 774, startPoint y: 324, endPoint x: 836, endPoint y: 386, distance: 87.5
click at [828, 383] on form "Availability Available Lead Name Luk***** Lead Email Buy to reveal Lead Phone B…" at bounding box center [788, 313] width 425 height 195
click at [843, 387] on form "Availability Available Lead Name Luk***** Lead Email Buy to reveal Lead Phone B…" at bounding box center [788, 313] width 425 height 195
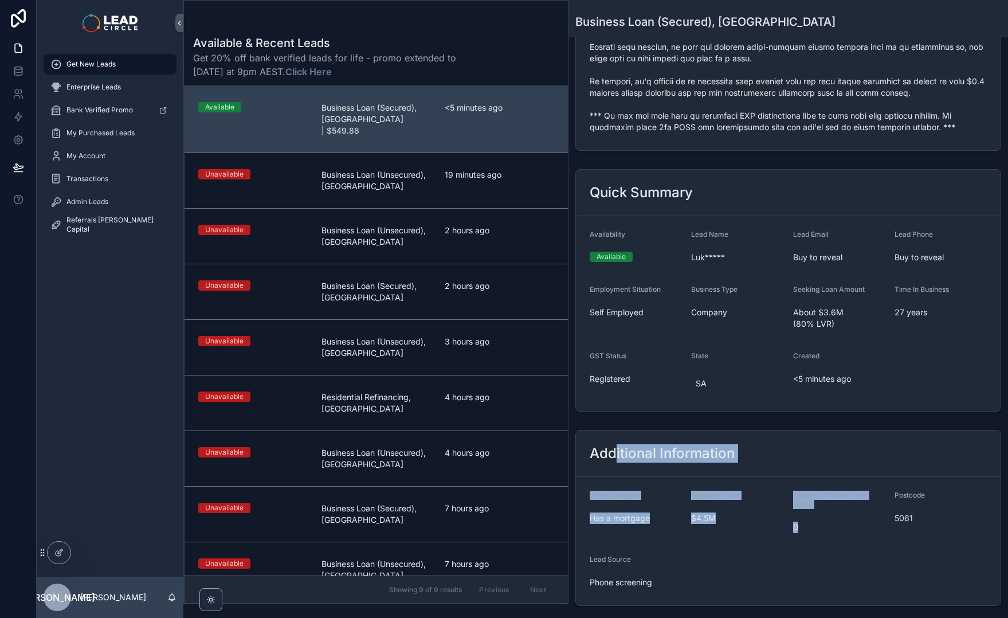
drag, startPoint x: 656, startPoint y: 452, endPoint x: 612, endPoint y: 422, distance: 53.6
click at [613, 430] on div "Additional Information Living Situation Has a mortgage Property Value $4.5M Num…" at bounding box center [788, 518] width 426 height 176
click at [612, 444] on h2 "Additional Information" at bounding box center [662, 453] width 145 height 18
drag, startPoint x: 612, startPoint y: 422, endPoint x: 761, endPoint y: 501, distance: 168.7
click at [761, 501] on div "Additional Information Living Situation Has a mortgage Property Value $4.5M Num…" at bounding box center [788, 518] width 426 height 176
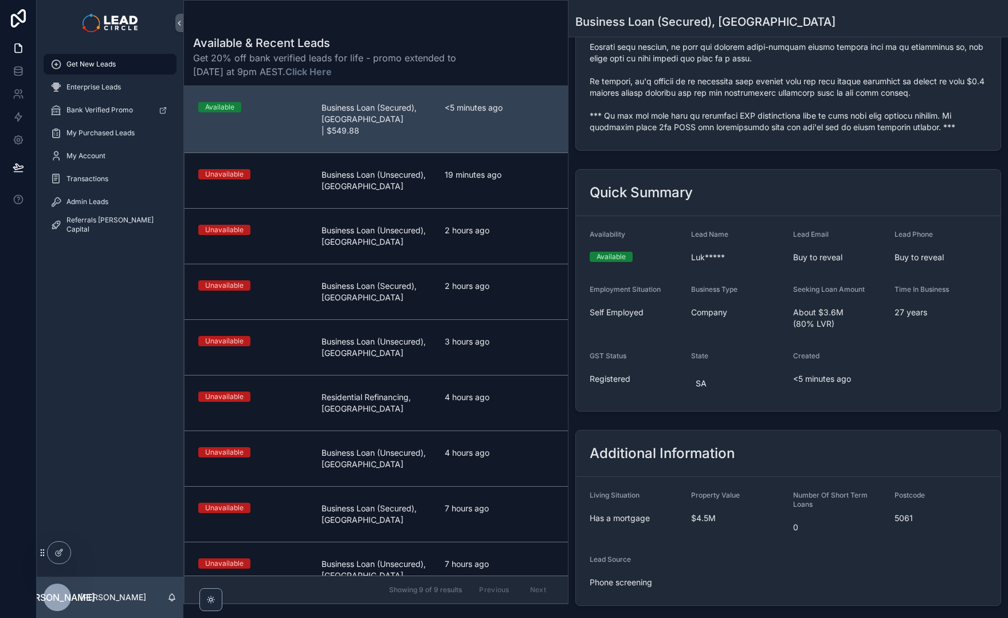
drag, startPoint x: 656, startPoint y: 548, endPoint x: 656, endPoint y: 554, distance: 6.3
click at [655, 555] on div "Lead Source Phone screening" at bounding box center [636, 573] width 92 height 37
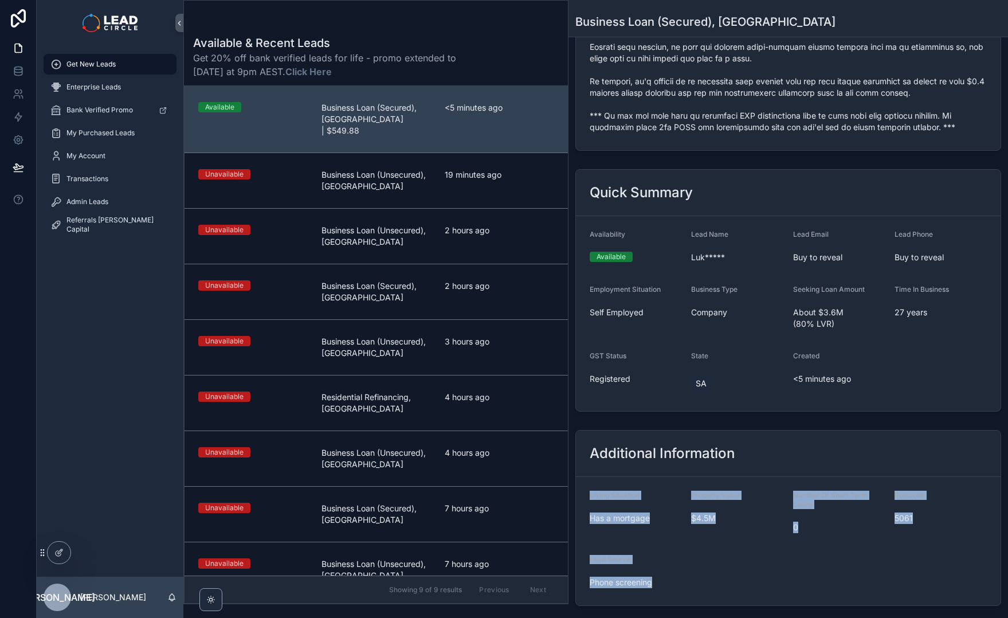
drag, startPoint x: 603, startPoint y: 503, endPoint x: 569, endPoint y: 420, distance: 89.9
click at [571, 432] on div "Additional Information Living Situation Has a mortgage Property Value $4.5M Num…" at bounding box center [789, 517] width 440 height 185
click at [594, 430] on div "Additional Information" at bounding box center [788, 453] width 425 height 46
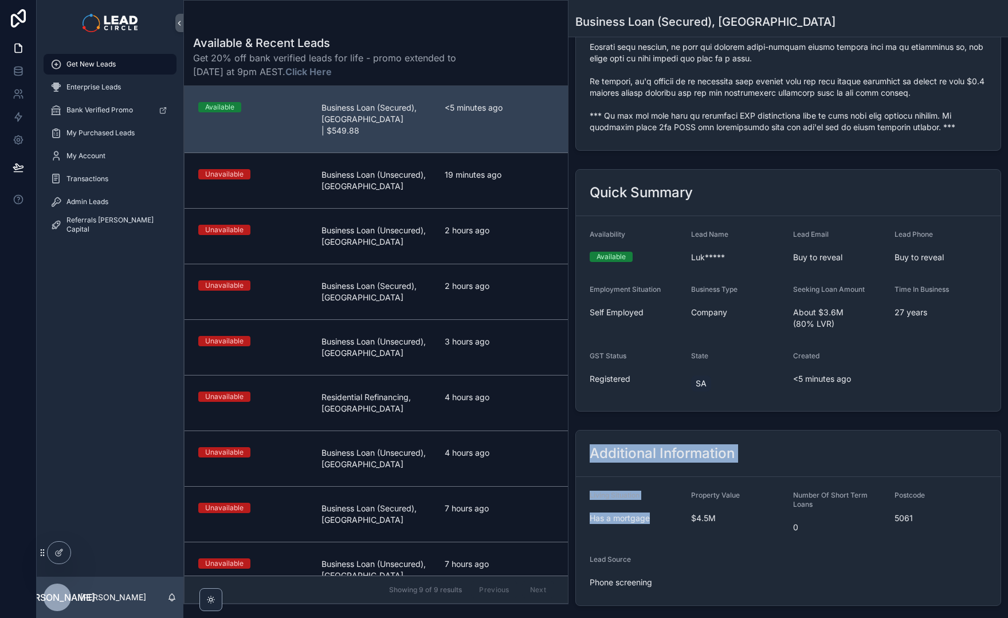
drag, startPoint x: 709, startPoint y: 452, endPoint x: 779, endPoint y: 475, distance: 74.1
click at [775, 475] on div "Additional Information Living Situation Has a mortgage Property Value $4.5M Num…" at bounding box center [788, 518] width 426 height 176
click at [779, 491] on div "Property Value" at bounding box center [737, 498] width 92 height 14
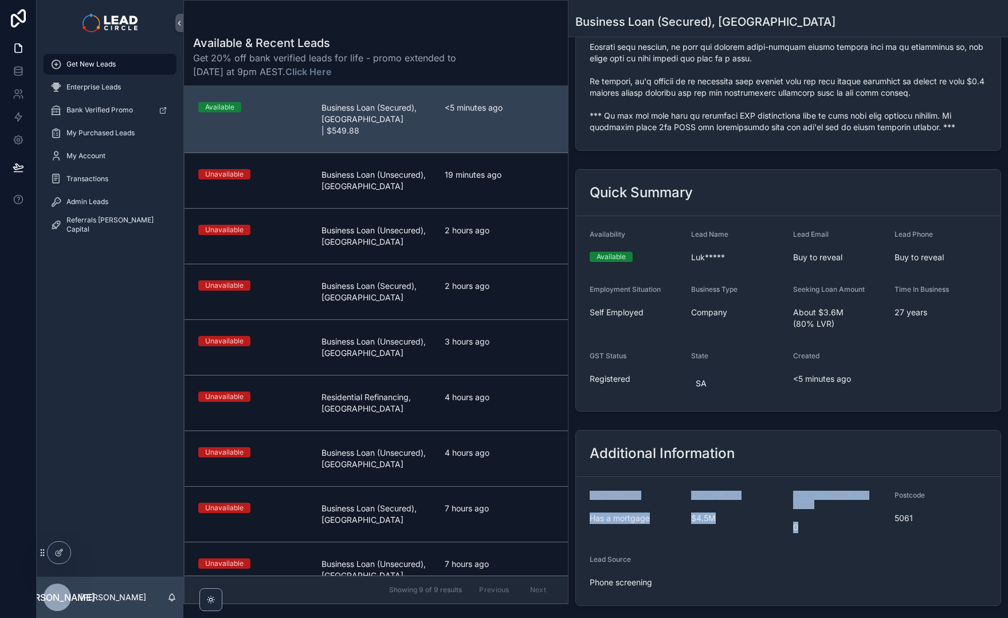
drag, startPoint x: 856, startPoint y: 512, endPoint x: 762, endPoint y: 429, distance: 125.4
click at [762, 430] on div "Additional Information Living Situation Has a mortgage Property Value $4.5M Num…" at bounding box center [788, 518] width 426 height 176
click at [762, 444] on div "Additional Information" at bounding box center [788, 453] width 397 height 18
drag, startPoint x: 745, startPoint y: 477, endPoint x: 817, endPoint y: 517, distance: 81.8
click at [803, 518] on div "Additional Information Living Situation Has a mortgage Property Value $4.5M Num…" at bounding box center [788, 518] width 426 height 176
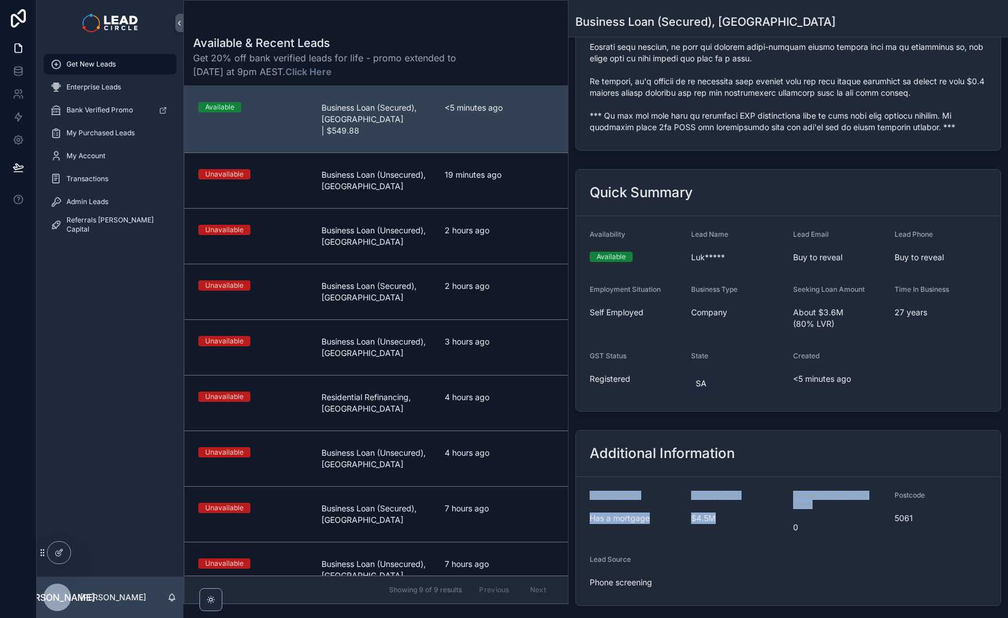
click at [817, 517] on form "Living Situation Has a mortgage Property Value $4.5M Number Of Short Term Loans…" at bounding box center [788, 541] width 425 height 128
drag, startPoint x: 927, startPoint y: 506, endPoint x: 586, endPoint y: 446, distance: 345.6
click at [587, 449] on div "Additional Information Living Situation Has a mortgage Property Value $4.5M Num…" at bounding box center [788, 518] width 426 height 176
click at [586, 443] on div "Additional Information" at bounding box center [788, 453] width 425 height 46
drag, startPoint x: 588, startPoint y: 432, endPoint x: 653, endPoint y: 556, distance: 140.5
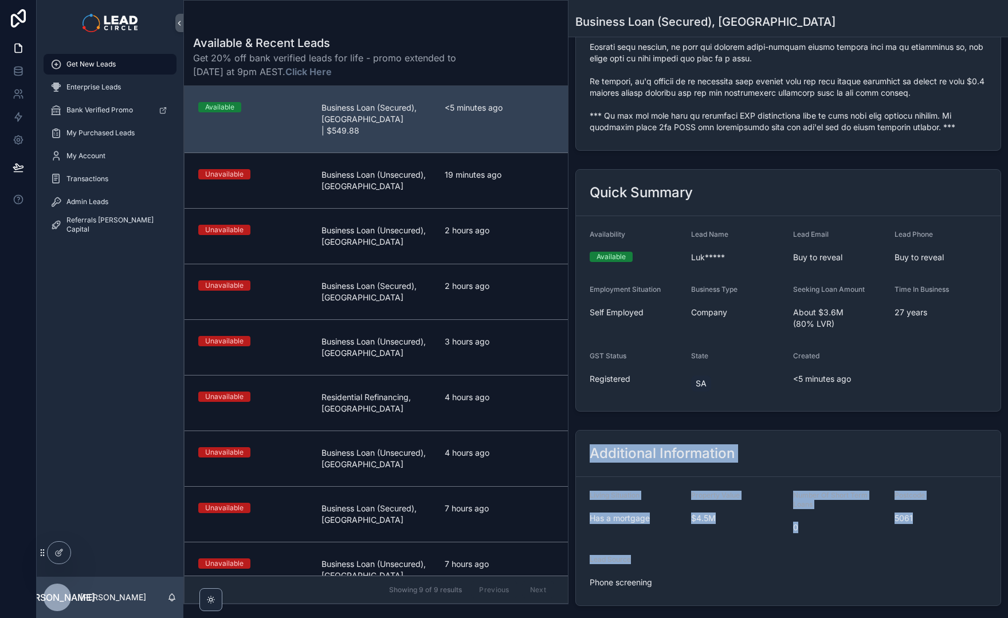
click at [653, 556] on div "Additional Information Living Situation Has a mortgage Property Value $4.5M Num…" at bounding box center [788, 518] width 426 height 176
drag, startPoint x: 658, startPoint y: 560, endPoint x: 585, endPoint y: 427, distance: 152.4
click at [585, 430] on div "Additional Information" at bounding box center [788, 453] width 425 height 46
drag, startPoint x: 585, startPoint y: 427, endPoint x: 644, endPoint y: 561, distance: 146.5
click at [645, 560] on div "Additional Information Living Situation Has a mortgage Property Value $4.5M Num…" at bounding box center [788, 518] width 426 height 176
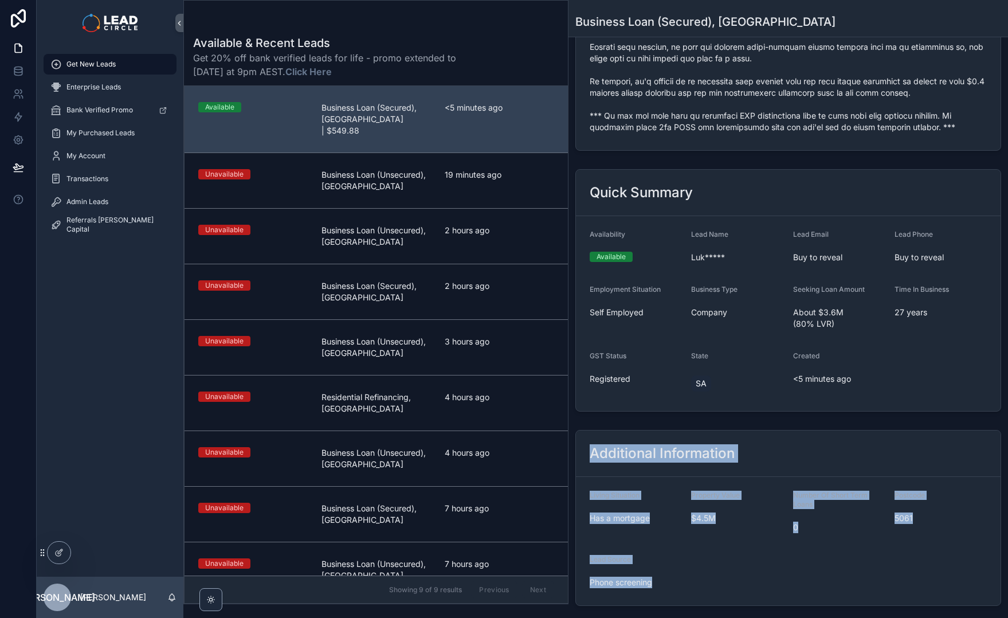
click at [645, 577] on span "Phone screening" at bounding box center [636, 582] width 92 height 11
drag, startPoint x: 648, startPoint y: 552, endPoint x: 629, endPoint y: 502, distance: 53.5
click at [629, 502] on form "Living Situation Has a mortgage Property Value $4.5M Number Of Short Term Loans…" at bounding box center [788, 541] width 425 height 128
click at [629, 509] on div "Has a mortgage" at bounding box center [636, 518] width 92 height 18
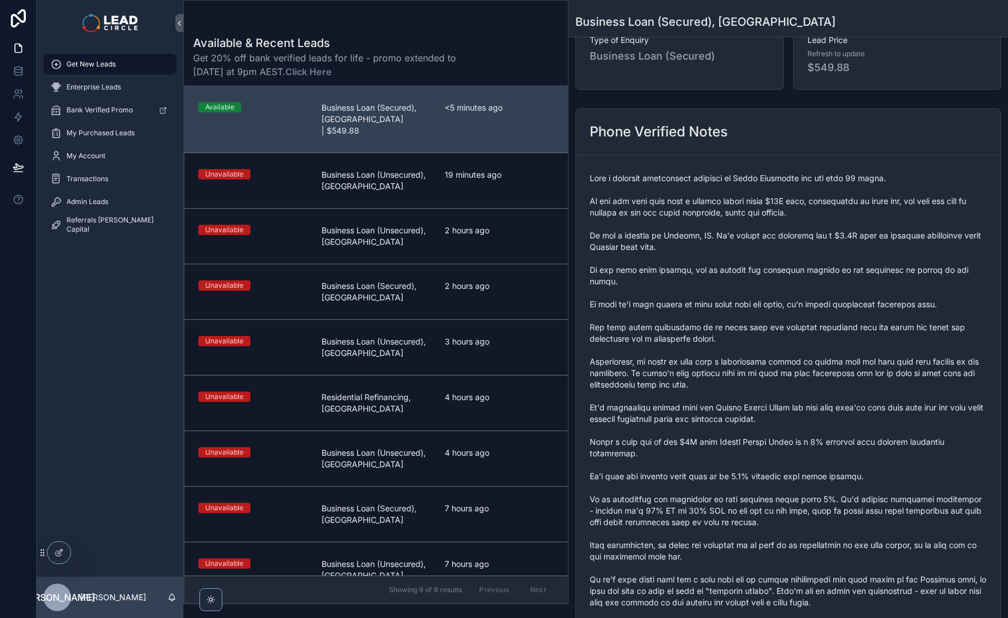
click at [681, 364] on span "scrollable content" at bounding box center [788, 465] width 397 height 585
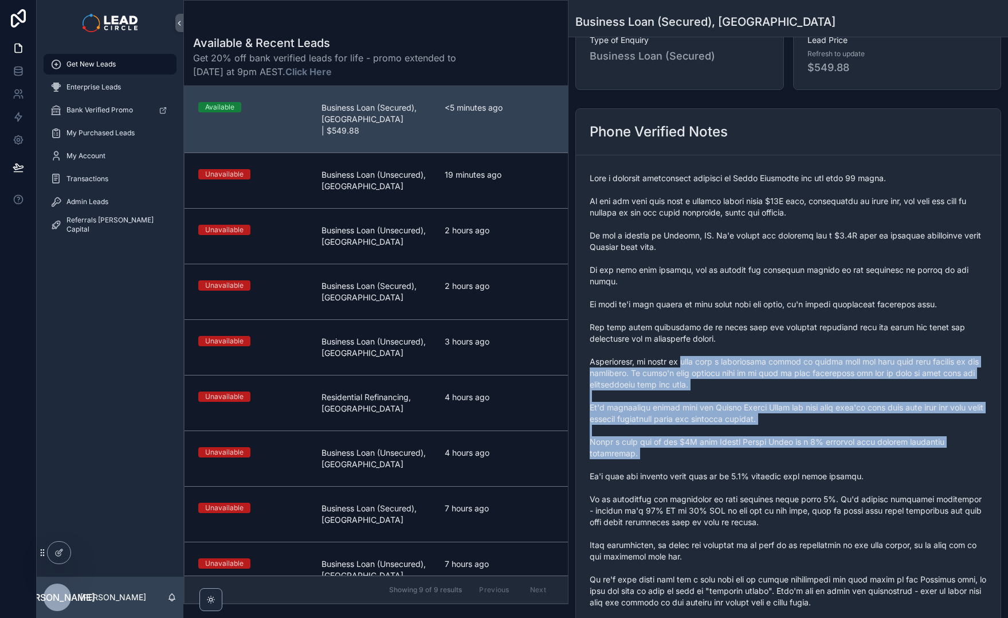
drag, startPoint x: 695, startPoint y: 391, endPoint x: 719, endPoint y: 461, distance: 73.6
click at [719, 461] on span "scrollable content" at bounding box center [788, 465] width 397 height 585
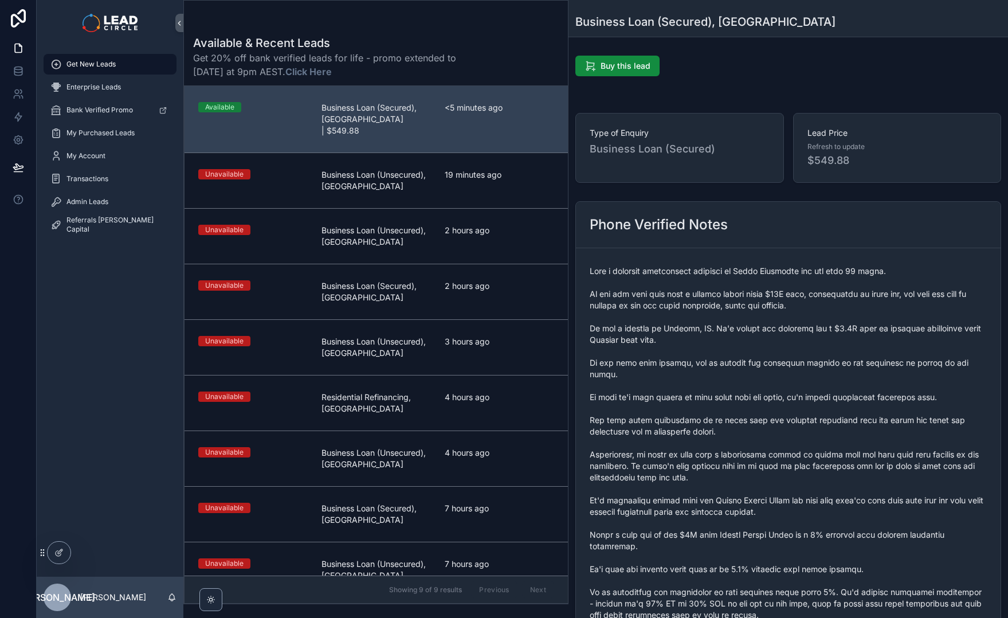
scroll to position [0, 0]
click at [664, 469] on span "scrollable content" at bounding box center [788, 557] width 397 height 585
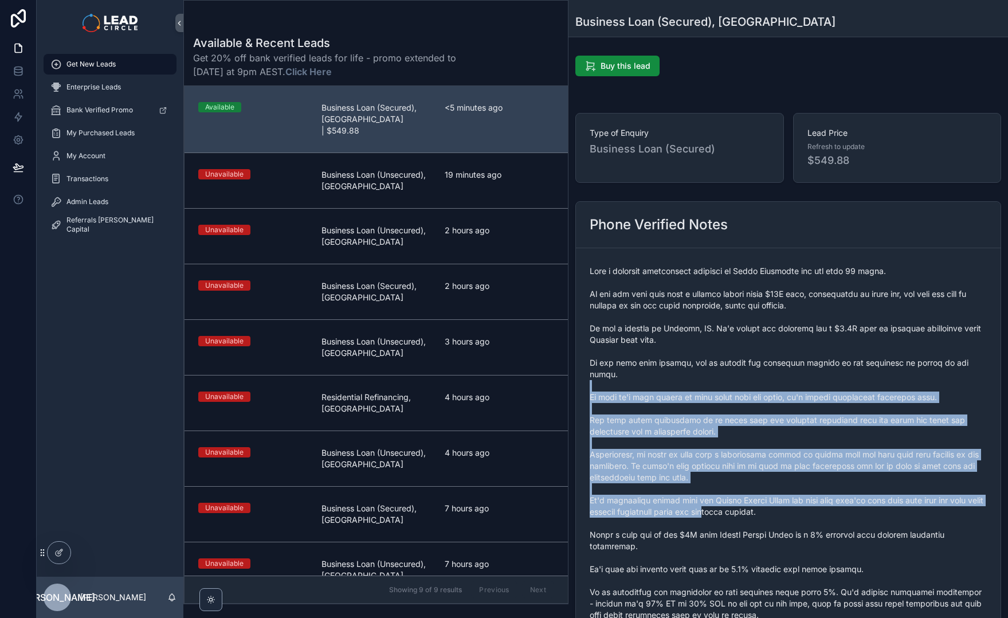
drag, startPoint x: 675, startPoint y: 374, endPoint x: 735, endPoint y: 497, distance: 137.1
click at [734, 496] on span "scrollable content" at bounding box center [788, 557] width 397 height 585
click at [735, 497] on span "scrollable content" at bounding box center [788, 557] width 397 height 585
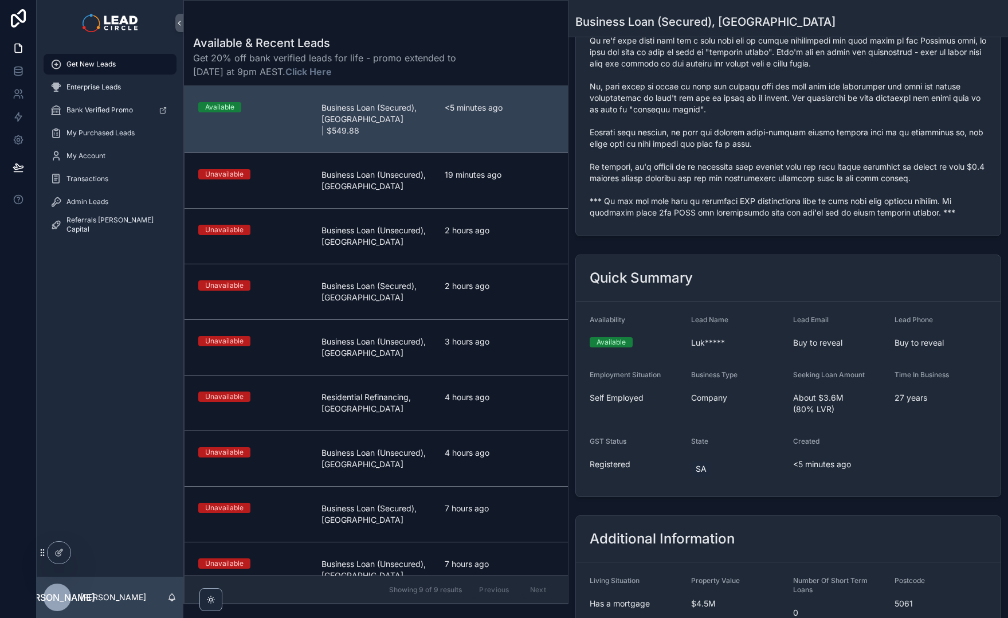
scroll to position [853, 0]
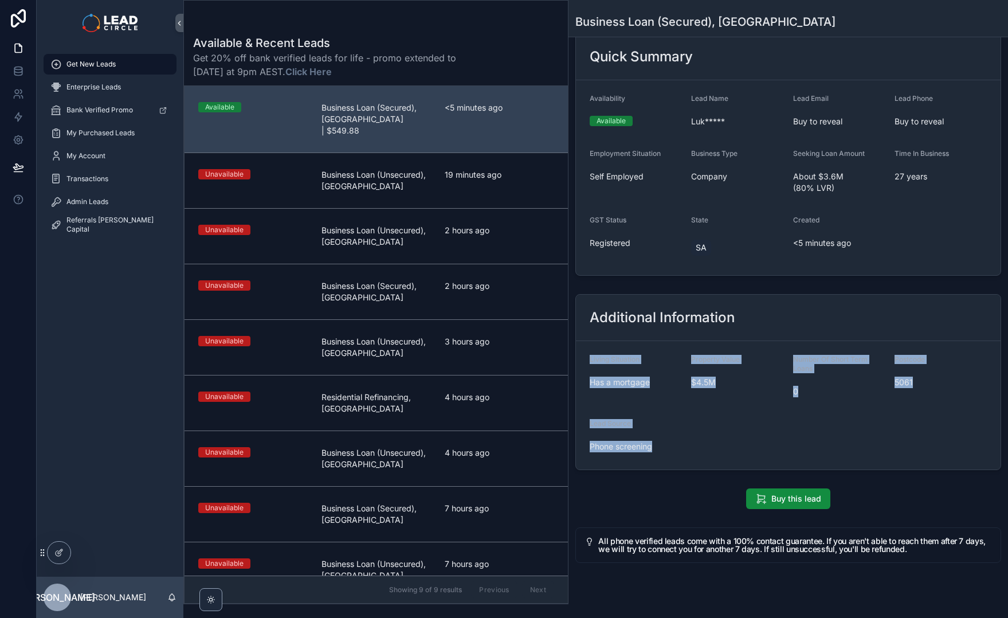
drag, startPoint x: 663, startPoint y: 460, endPoint x: 642, endPoint y: 321, distance: 140.2
click at [642, 341] on form "Living Situation Has a mortgage Property Value $4.5M Number Of Short Term Loans…" at bounding box center [788, 405] width 425 height 128
drag, startPoint x: 619, startPoint y: 281, endPoint x: 666, endPoint y: 434, distance: 159.5
click at [666, 434] on div "Additional Information Living Situation Has a mortgage Property Value $4.5M Num…" at bounding box center [788, 382] width 426 height 176
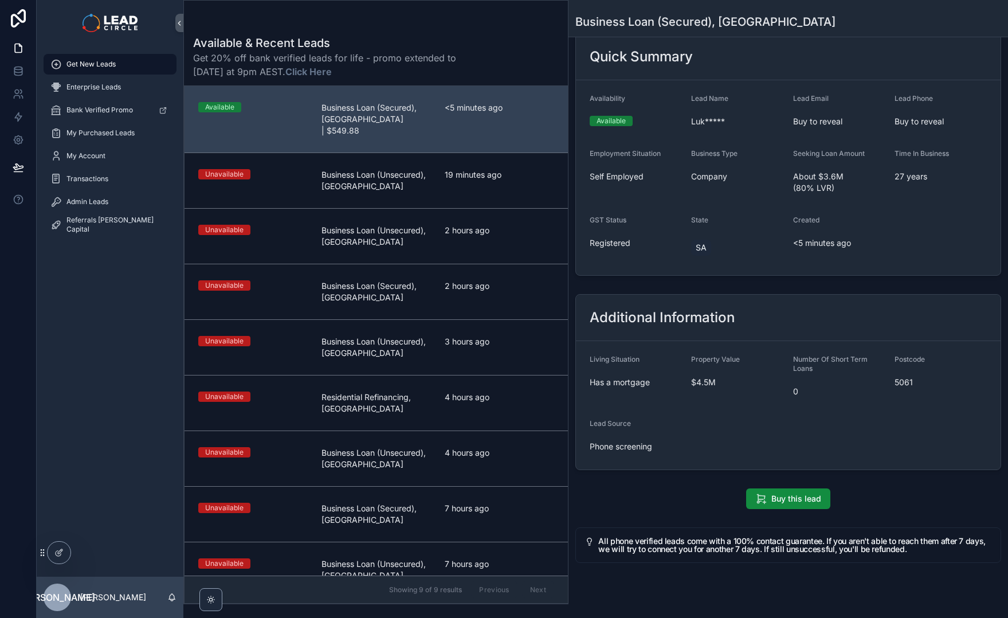
click at [666, 434] on form "Living Situation Has a mortgage Property Value $4.5M Number Of Short Term Loans…" at bounding box center [788, 405] width 425 height 128
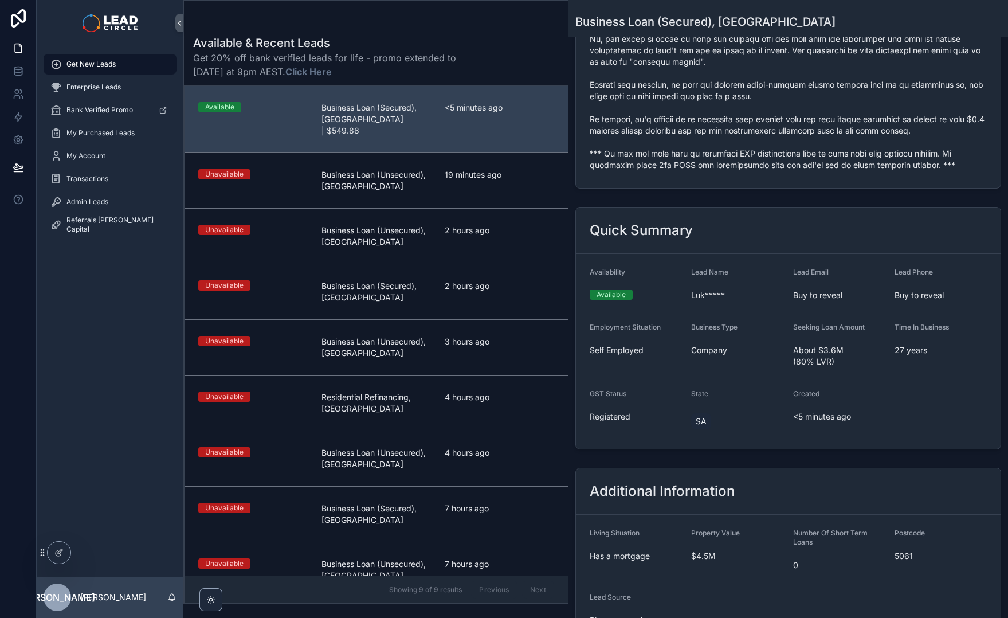
scroll to position [678, 0]
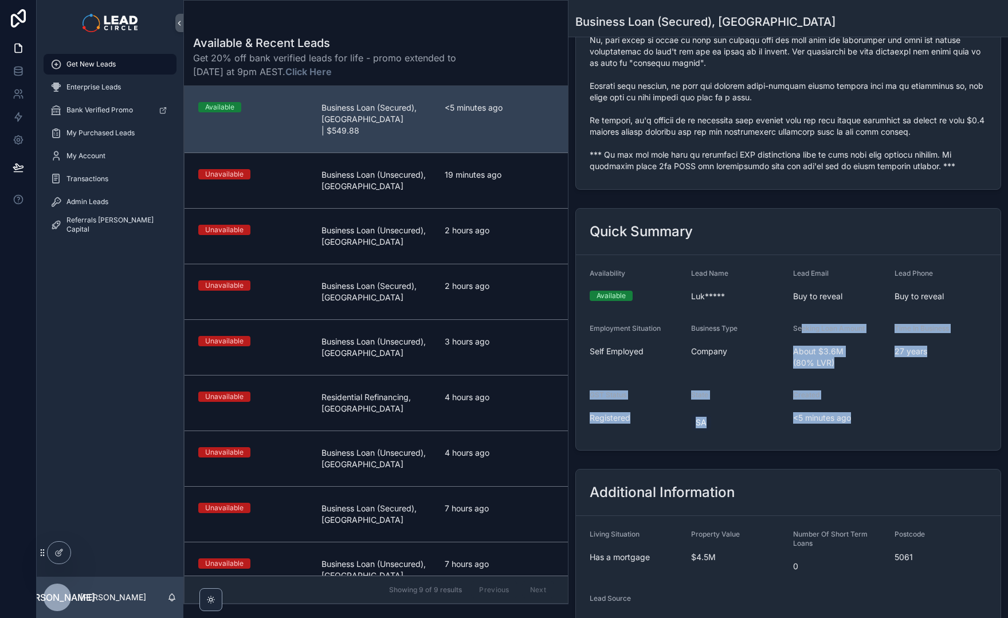
drag, startPoint x: 818, startPoint y: 338, endPoint x: 855, endPoint y: 391, distance: 64.4
click at [855, 391] on form "Availability Available Lead Name Luk***** Lead Email Buy to reveal Lead Phone B…" at bounding box center [788, 352] width 425 height 195
click at [855, 412] on span "<5 minutes ago" at bounding box center [839, 417] width 92 height 11
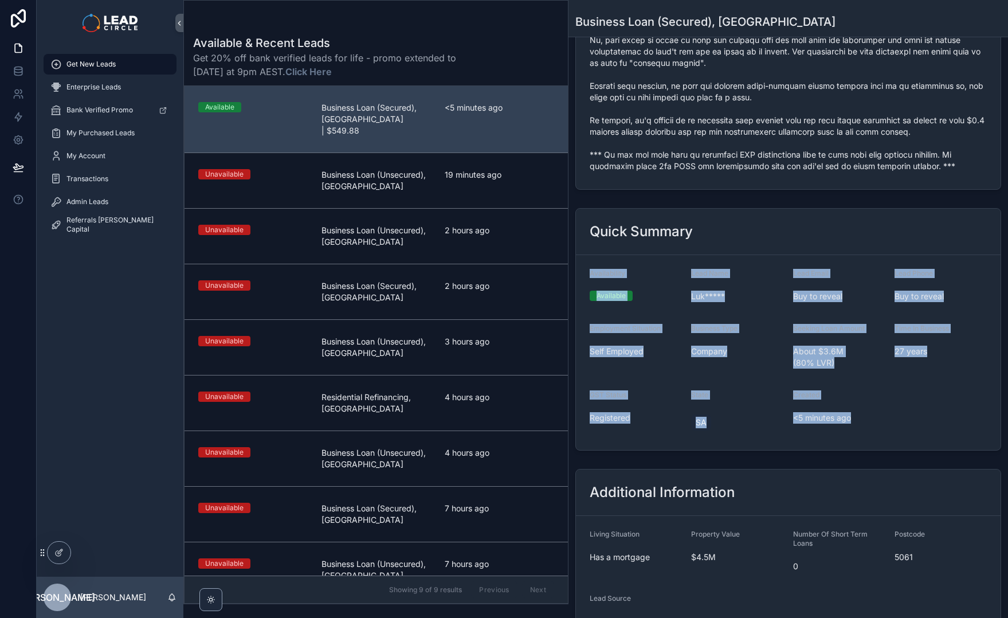
drag, startPoint x: 881, startPoint y: 409, endPoint x: 607, endPoint y: 231, distance: 327.3
click at [607, 231] on div "Quick Summary Availability Available Lead Name Luk***** Lead Email Buy to revea…" at bounding box center [788, 329] width 426 height 242
click at [607, 231] on div "Quick Summary" at bounding box center [788, 232] width 425 height 46
drag, startPoint x: 607, startPoint y: 231, endPoint x: 887, endPoint y: 400, distance: 326.8
click at [887, 400] on div "Quick Summary Availability Available Lead Name Luk***** Lead Email Buy to revea…" at bounding box center [788, 329] width 426 height 242
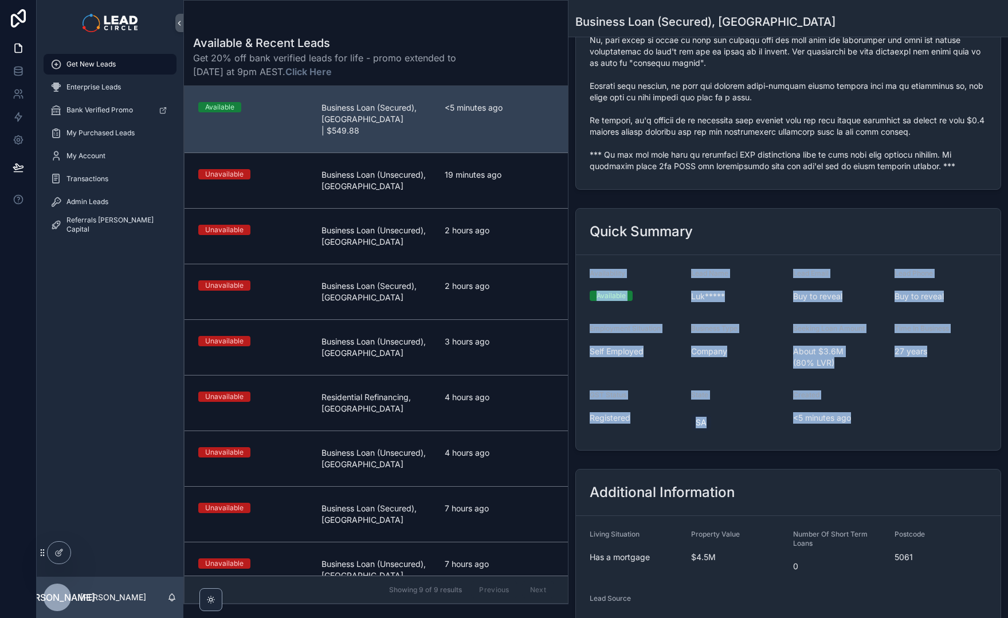
click at [887, 400] on form "Availability Available Lead Name Luk***** Lead Email Buy to reveal Lead Phone B…" at bounding box center [788, 352] width 425 height 195
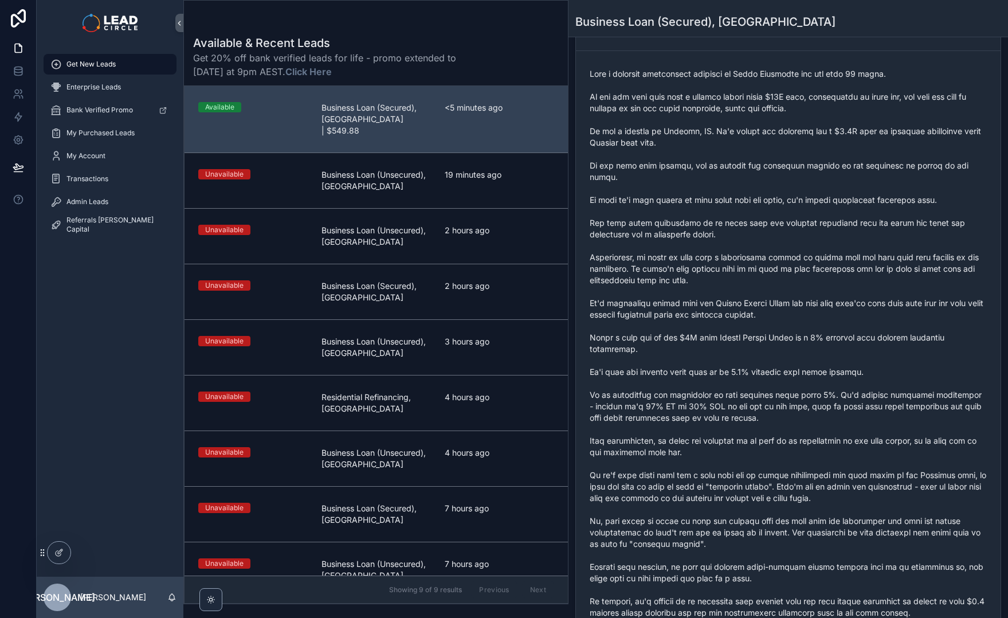
scroll to position [179, 0]
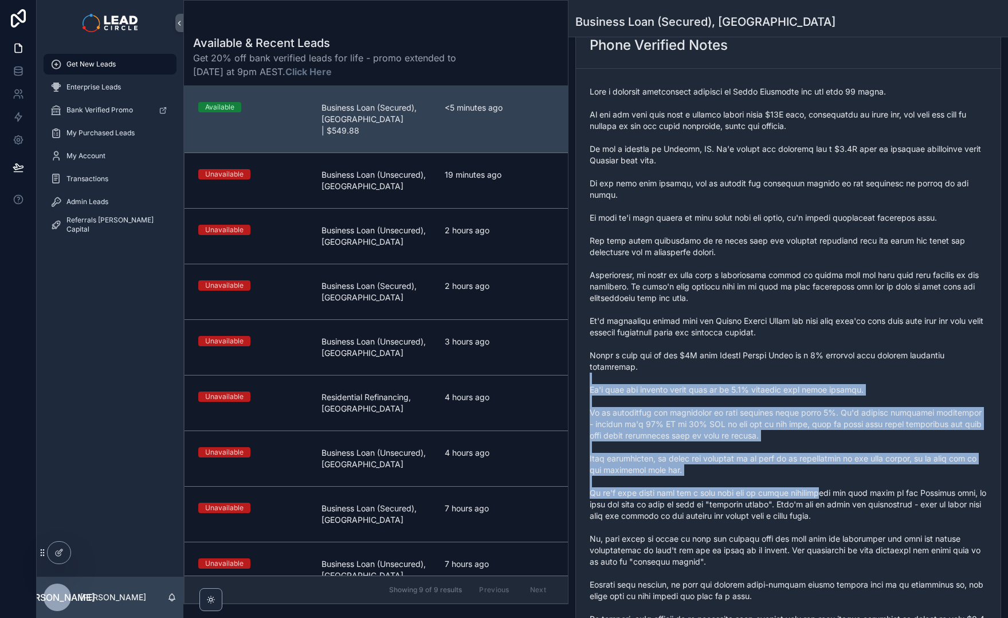
drag, startPoint x: 772, startPoint y: 352, endPoint x: 816, endPoint y: 472, distance: 127.6
click at [816, 472] on span "scrollable content" at bounding box center [788, 378] width 397 height 585
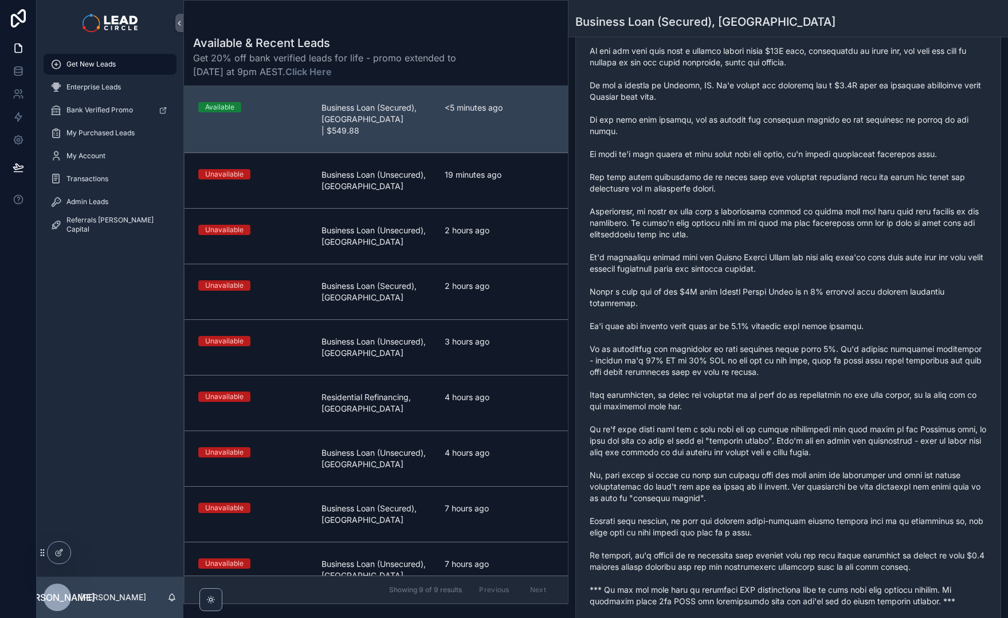
scroll to position [389, 0]
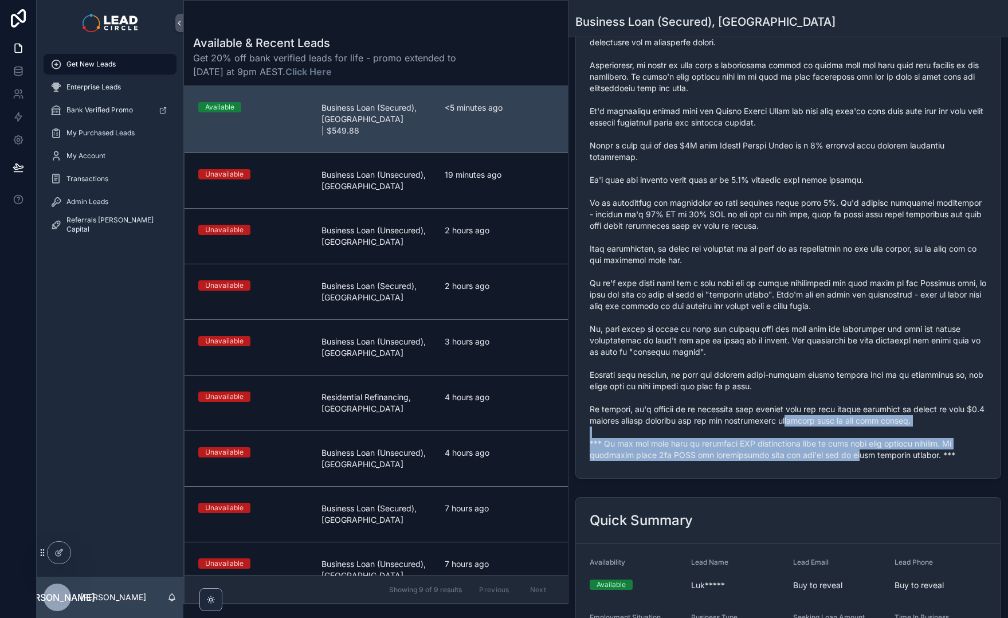
drag, startPoint x: 793, startPoint y: 393, endPoint x: 890, endPoint y: 440, distance: 107.7
click at [887, 440] on div "scrollable content" at bounding box center [788, 168] width 397 height 591
click at [892, 440] on div "scrollable content" at bounding box center [788, 168] width 397 height 591
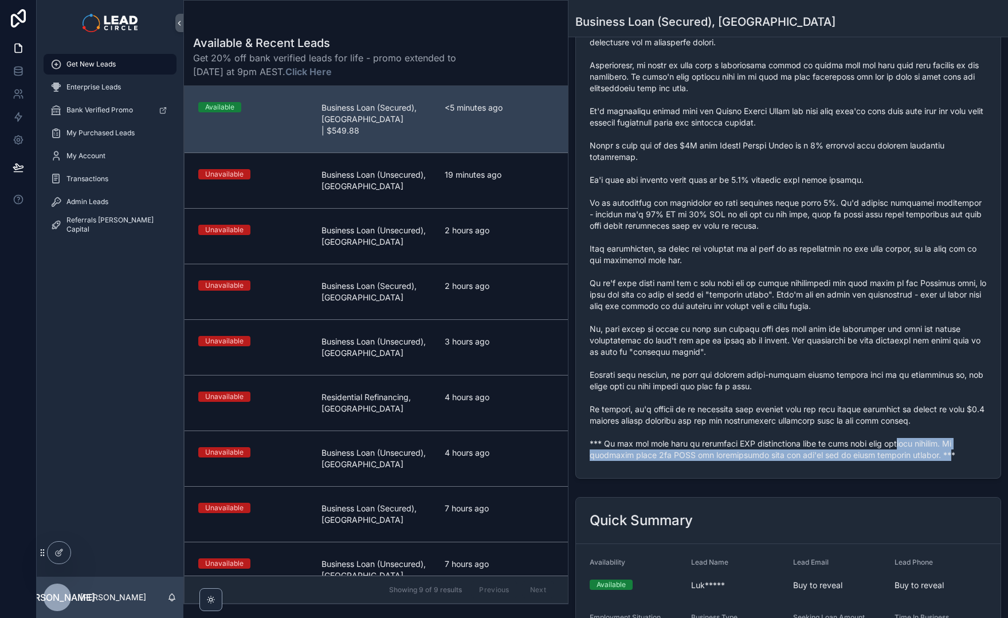
drag, startPoint x: 938, startPoint y: 428, endPoint x: 854, endPoint y: 420, distance: 84.6
click at [869, 422] on span "scrollable content" at bounding box center [788, 168] width 397 height 585
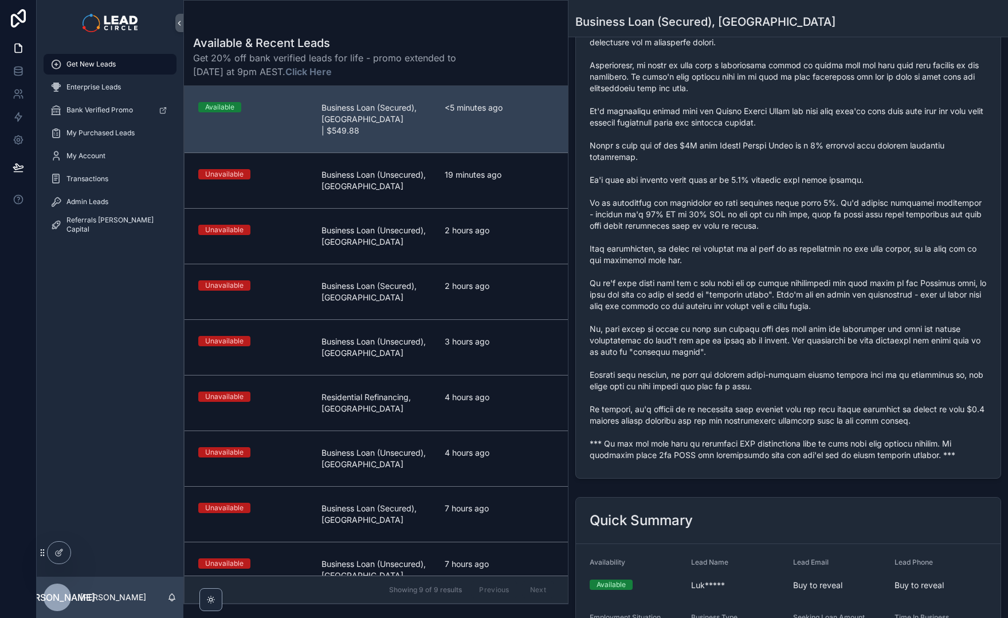
click at [854, 420] on span "scrollable content" at bounding box center [788, 168] width 397 height 585
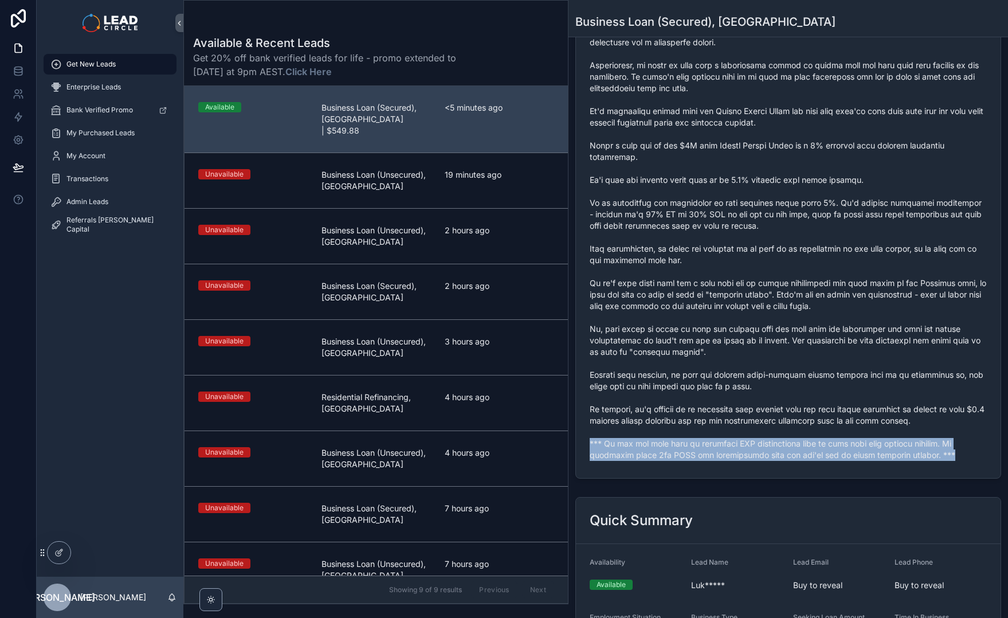
click at [854, 420] on span "scrollable content" at bounding box center [788, 168] width 397 height 585
click at [915, 430] on span "scrollable content" at bounding box center [788, 168] width 397 height 585
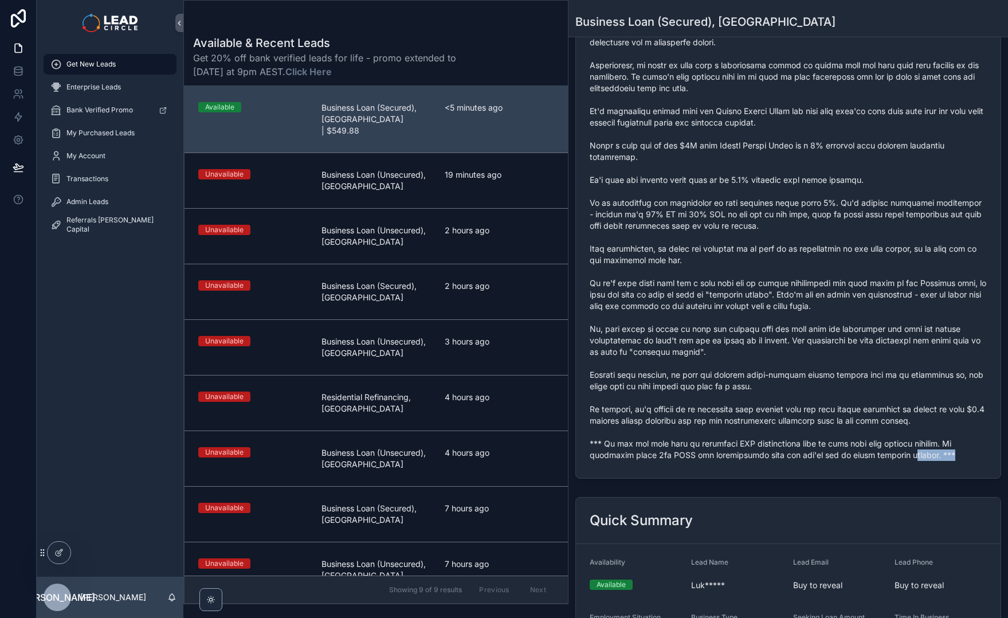
drag, startPoint x: 940, startPoint y: 432, endPoint x: 884, endPoint y: 424, distance: 56.7
click at [886, 424] on span "scrollable content" at bounding box center [788, 168] width 397 height 585
click at [884, 424] on span "scrollable content" at bounding box center [788, 168] width 397 height 585
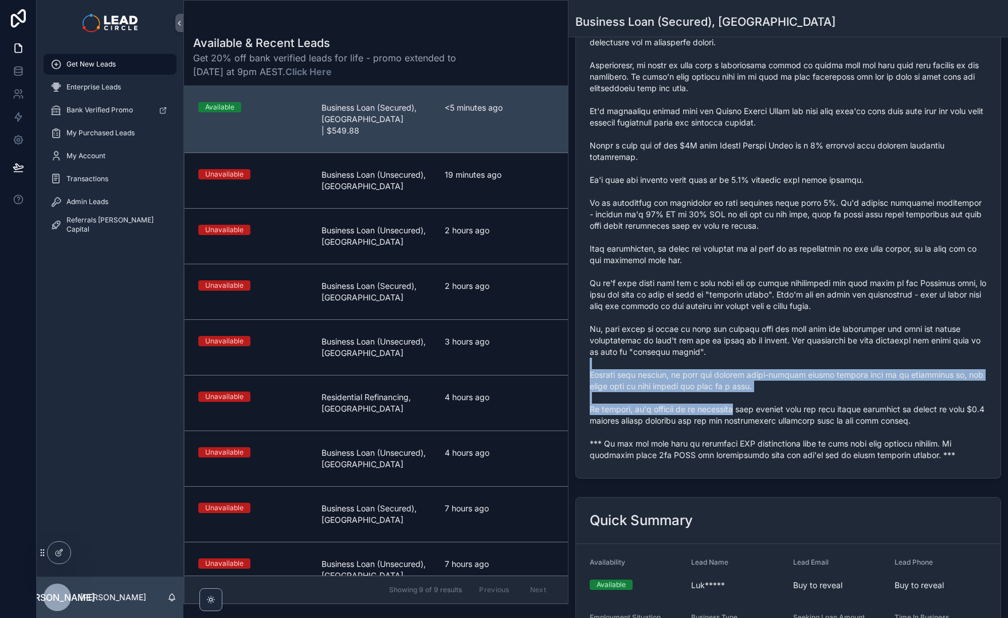
drag, startPoint x: 731, startPoint y: 335, endPoint x: 752, endPoint y: 393, distance: 60.9
click at [752, 393] on span "scrollable content" at bounding box center [788, 168] width 397 height 585
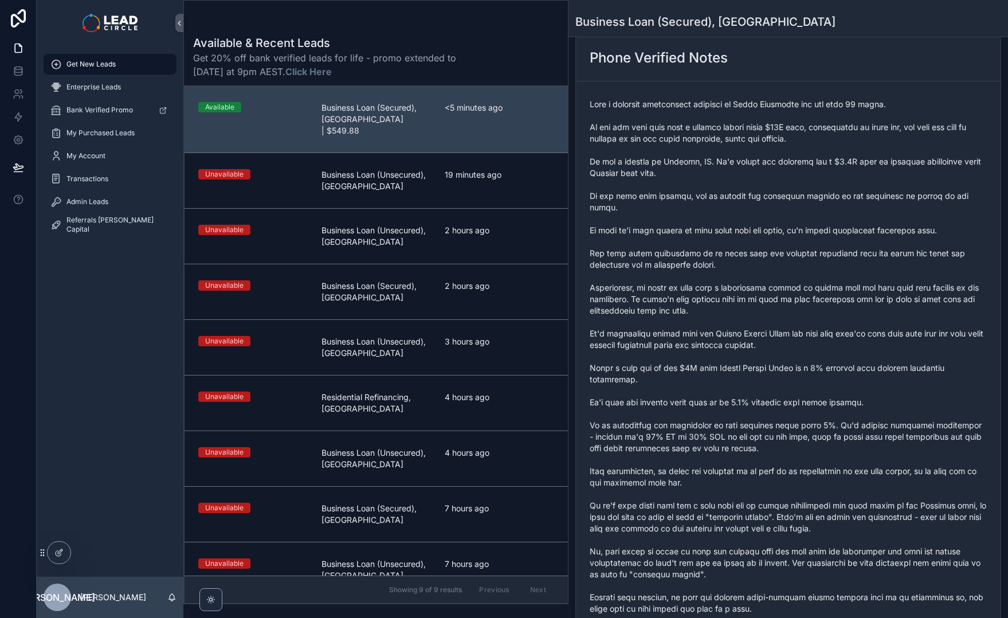
scroll to position [72, 0]
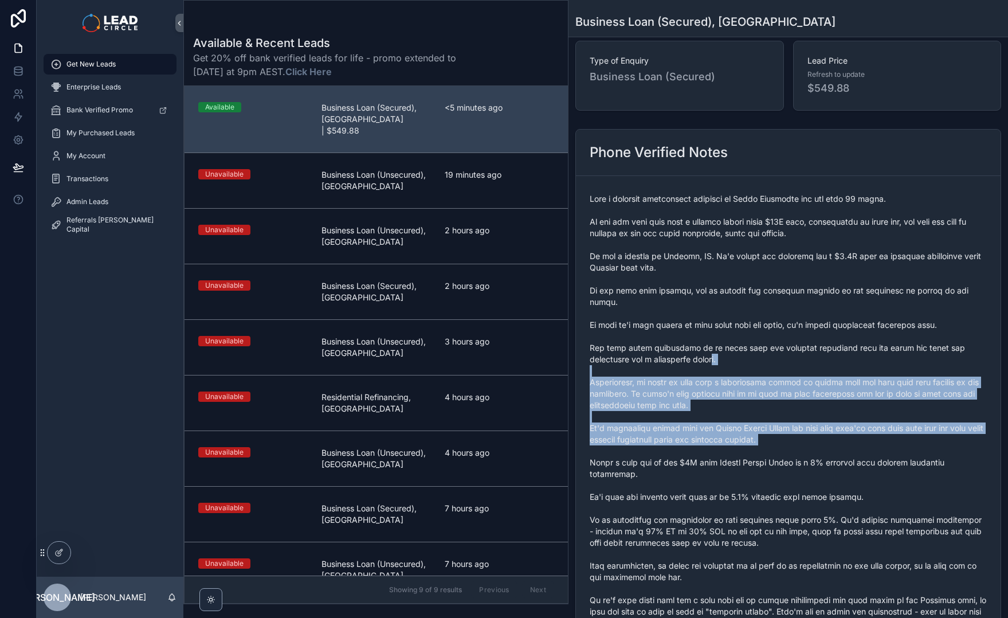
drag, startPoint x: 726, startPoint y: 343, endPoint x: 764, endPoint y: 437, distance: 101.8
click at [764, 437] on span "scrollable content" at bounding box center [788, 485] width 397 height 585
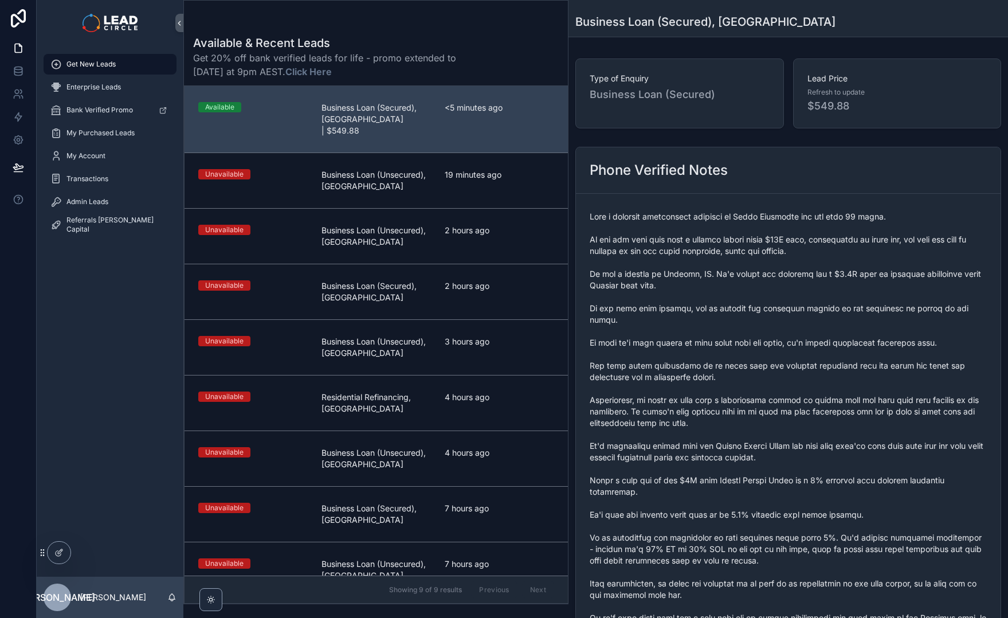
scroll to position [0, 0]
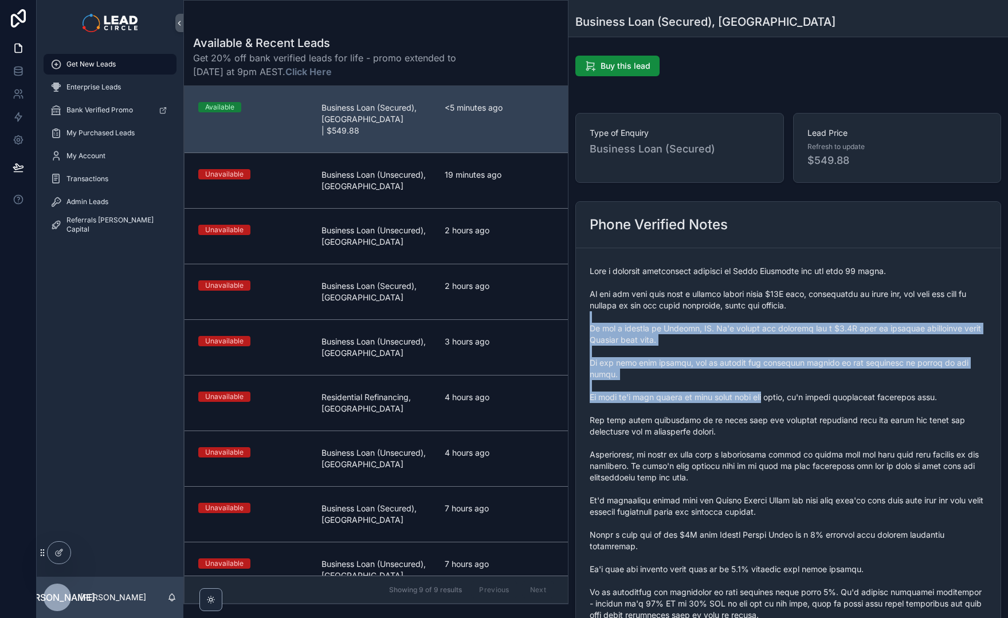
drag, startPoint x: 771, startPoint y: 381, endPoint x: 783, endPoint y: 410, distance: 31.6
click at [783, 407] on span "scrollable content" at bounding box center [788, 557] width 397 height 585
click at [783, 410] on span "scrollable content" at bounding box center [788, 557] width 397 height 585
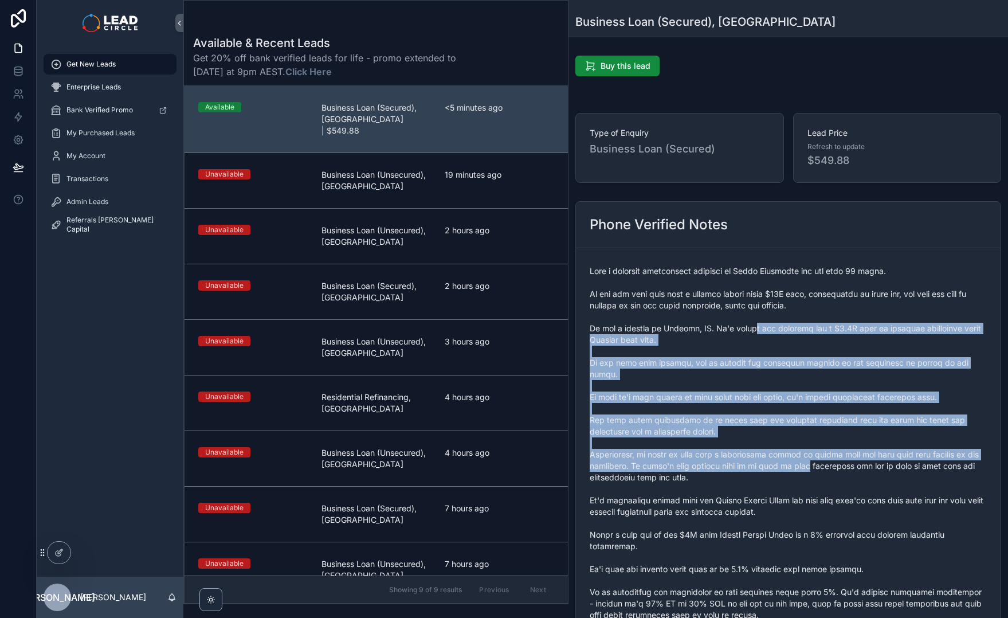
drag, startPoint x: 826, startPoint y: 454, endPoint x: 756, endPoint y: 323, distance: 149.5
click at [756, 323] on span "scrollable content" at bounding box center [788, 557] width 397 height 585
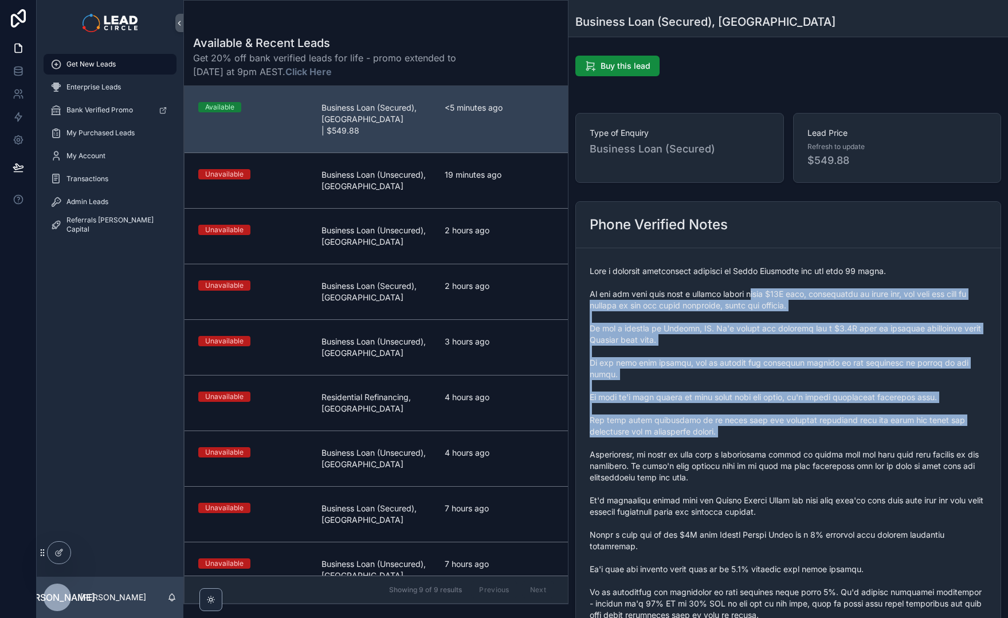
drag, startPoint x: 762, startPoint y: 293, endPoint x: 803, endPoint y: 431, distance: 144.2
click at [803, 431] on span "scrollable content" at bounding box center [788, 557] width 397 height 585
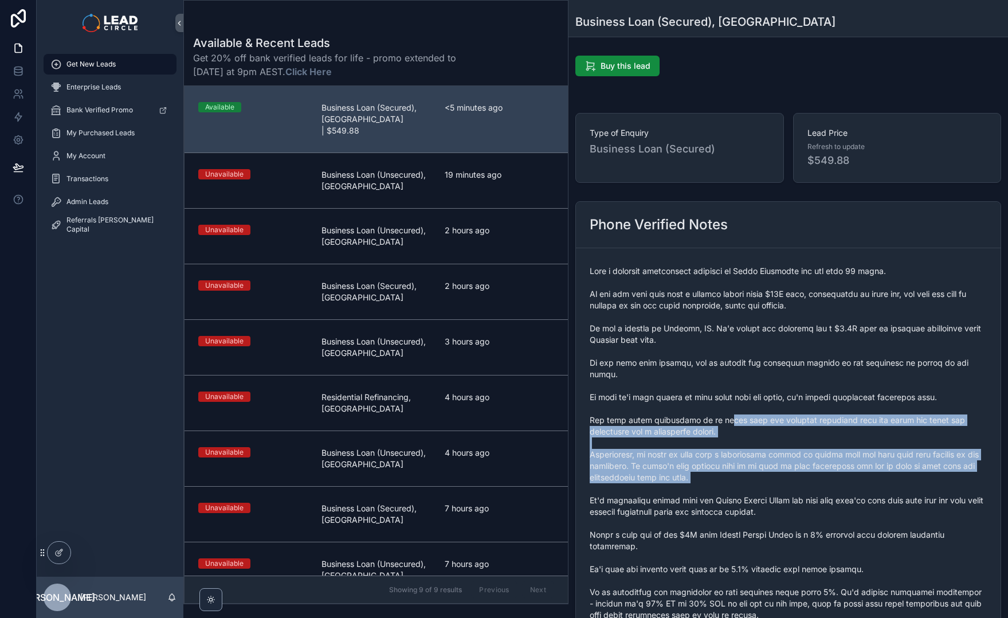
drag, startPoint x: 712, startPoint y: 410, endPoint x: 721, endPoint y: 473, distance: 63.6
click at [721, 473] on span "scrollable content" at bounding box center [788, 557] width 397 height 585
click at [726, 478] on span "scrollable content" at bounding box center [788, 557] width 397 height 585
drag, startPoint x: 746, startPoint y: 470, endPoint x: 757, endPoint y: 501, distance: 33.3
click at [754, 495] on span "scrollable content" at bounding box center [788, 557] width 397 height 585
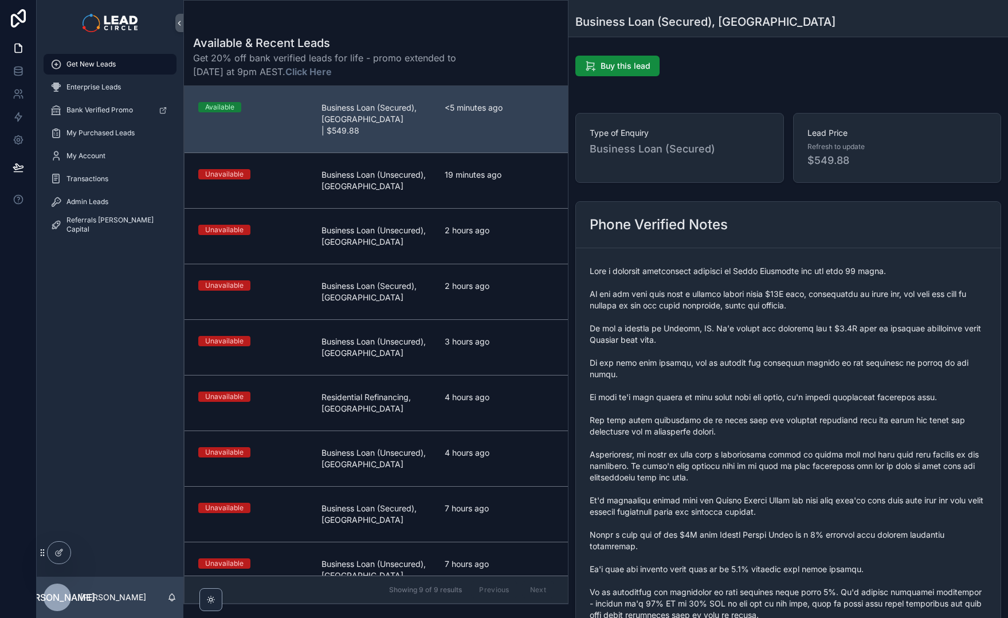
click at [757, 501] on span "scrollable content" at bounding box center [788, 557] width 397 height 585
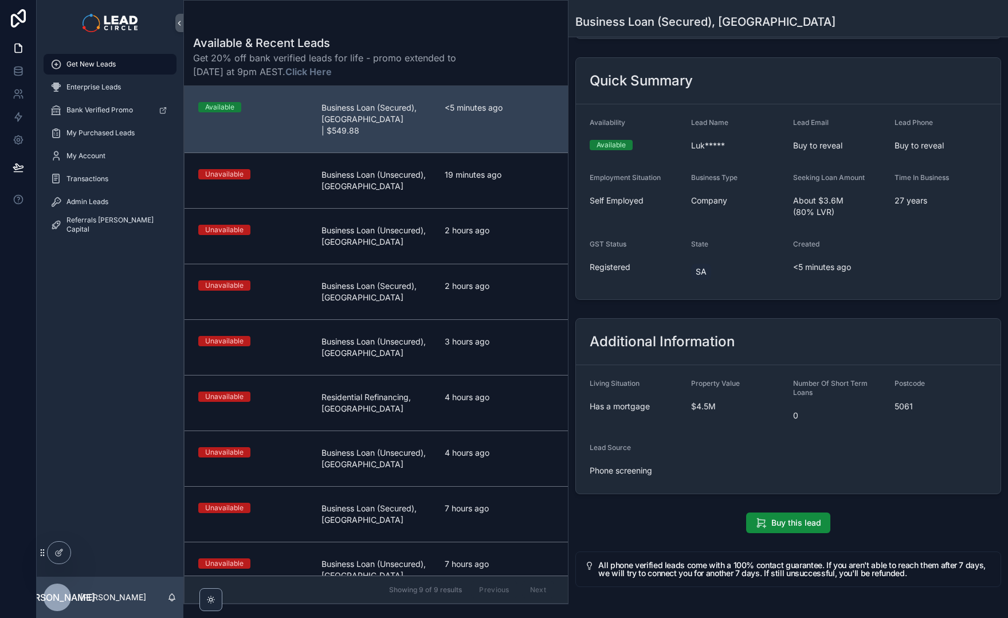
scroll to position [853, 0]
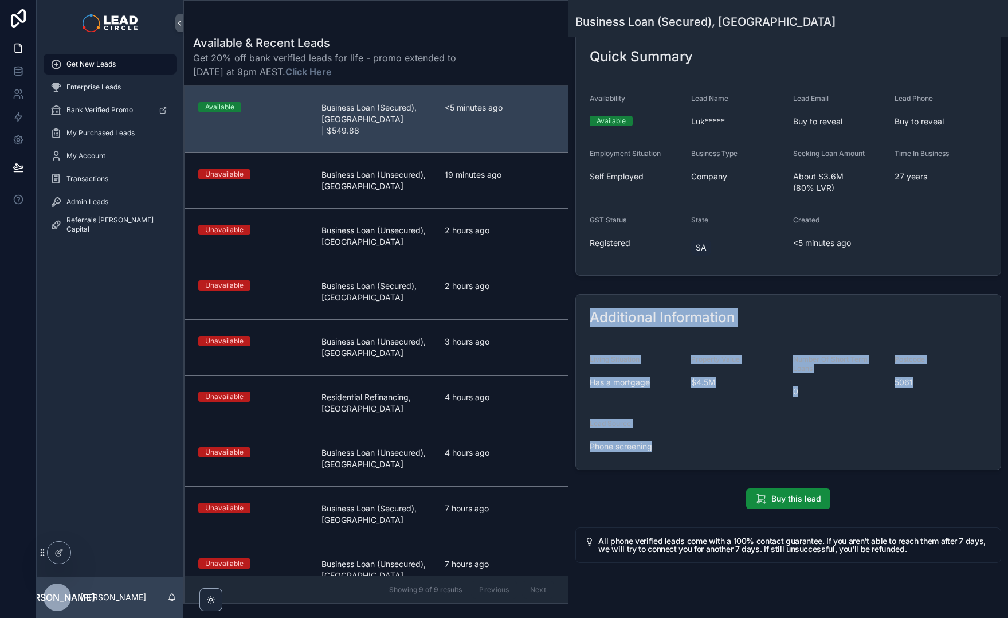
drag, startPoint x: 675, startPoint y: 431, endPoint x: 603, endPoint y: 279, distance: 168.4
click at [603, 294] on div "Additional Information Living Situation Has a mortgage Property Value $4.5M Num…" at bounding box center [788, 382] width 426 height 176
click at [603, 295] on div "Additional Information" at bounding box center [788, 318] width 425 height 46
drag, startPoint x: 603, startPoint y: 279, endPoint x: 663, endPoint y: 441, distance: 172.6
click at [662, 441] on div "Additional Information Living Situation Has a mortgage Property Value $4.5M Num…" at bounding box center [788, 382] width 426 height 176
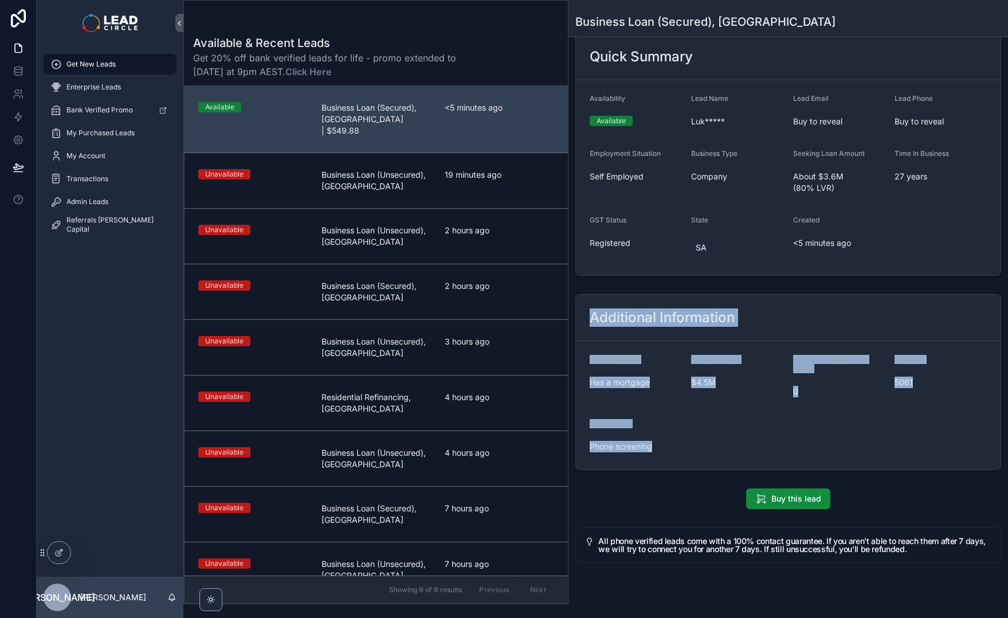
click at [663, 441] on form "Living Situation Has a mortgage Property Value $4.5M Number Of Short Term Loans…" at bounding box center [788, 405] width 425 height 128
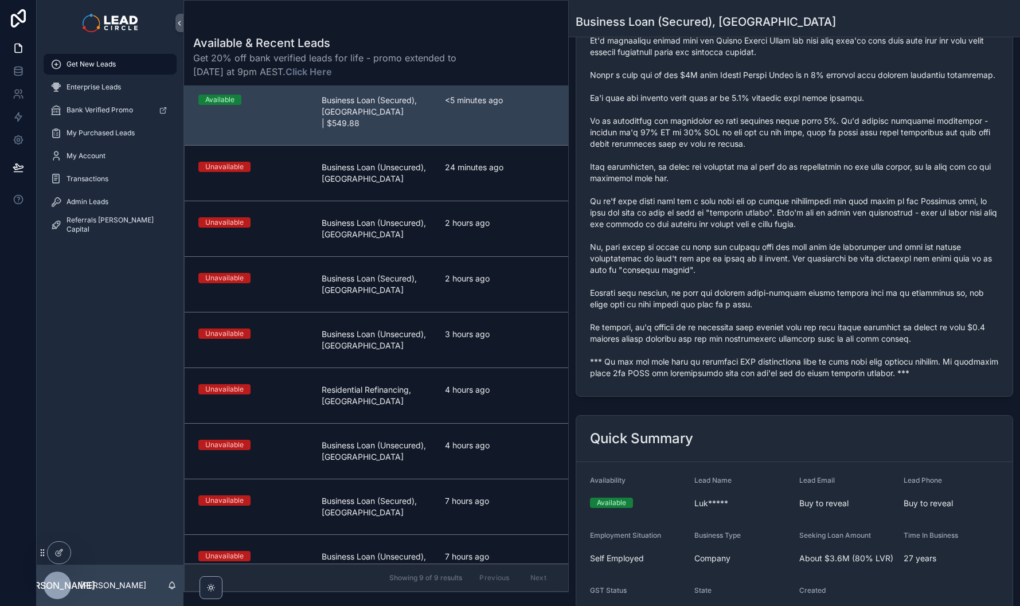
scroll to position [0, 0]
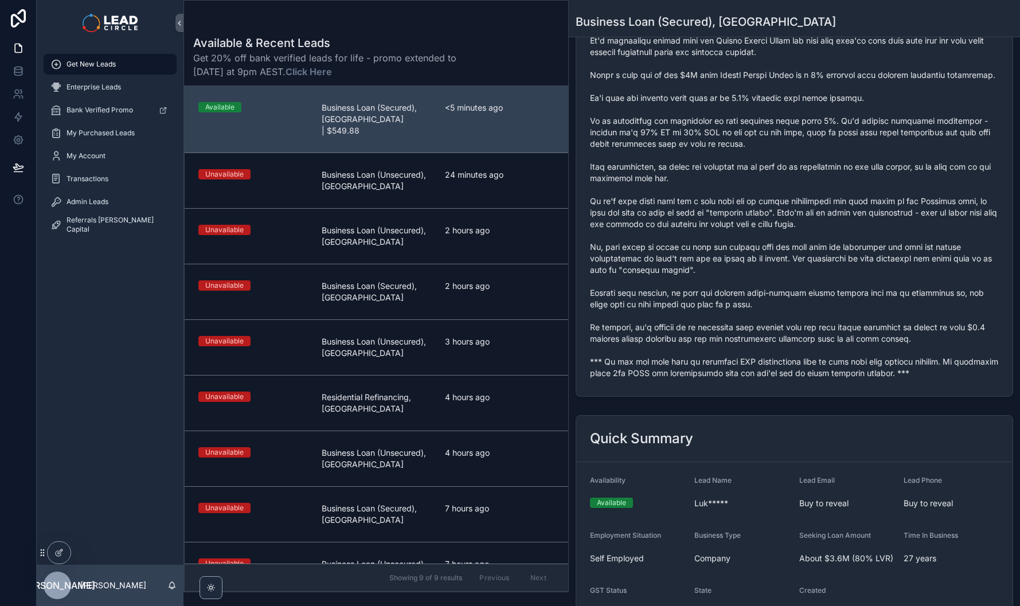
click at [777, 346] on span "scrollable content" at bounding box center [794, 92] width 409 height 573
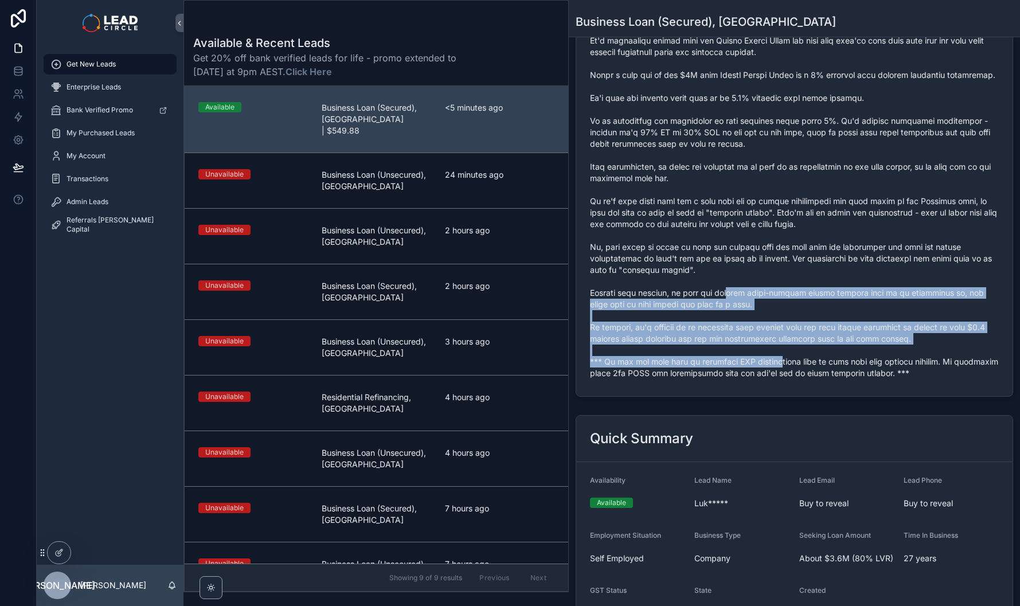
click at [778, 346] on span "scrollable content" at bounding box center [794, 92] width 409 height 573
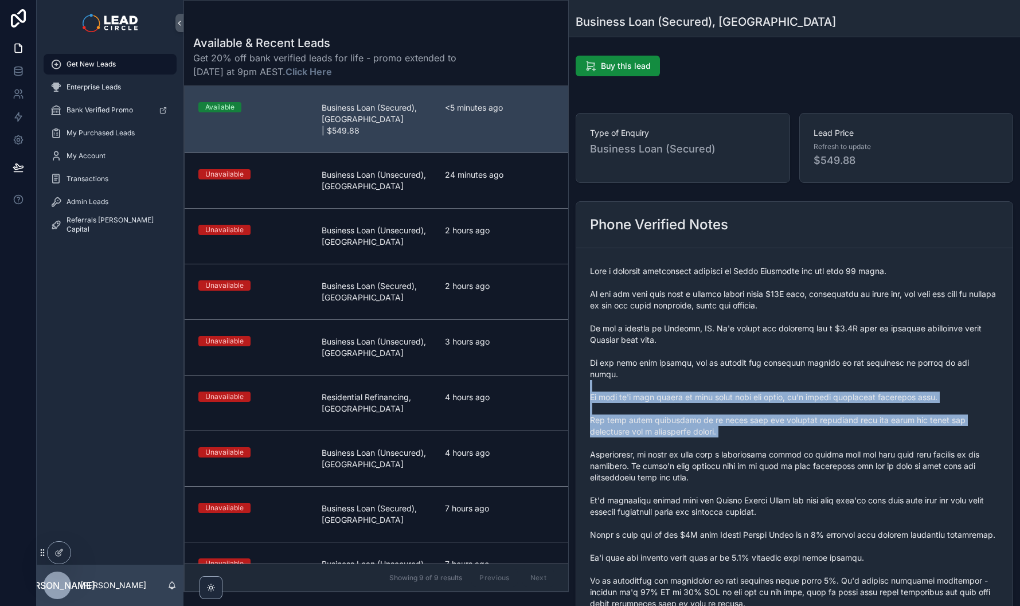
click at [734, 437] on span "scrollable content" at bounding box center [794, 551] width 409 height 573
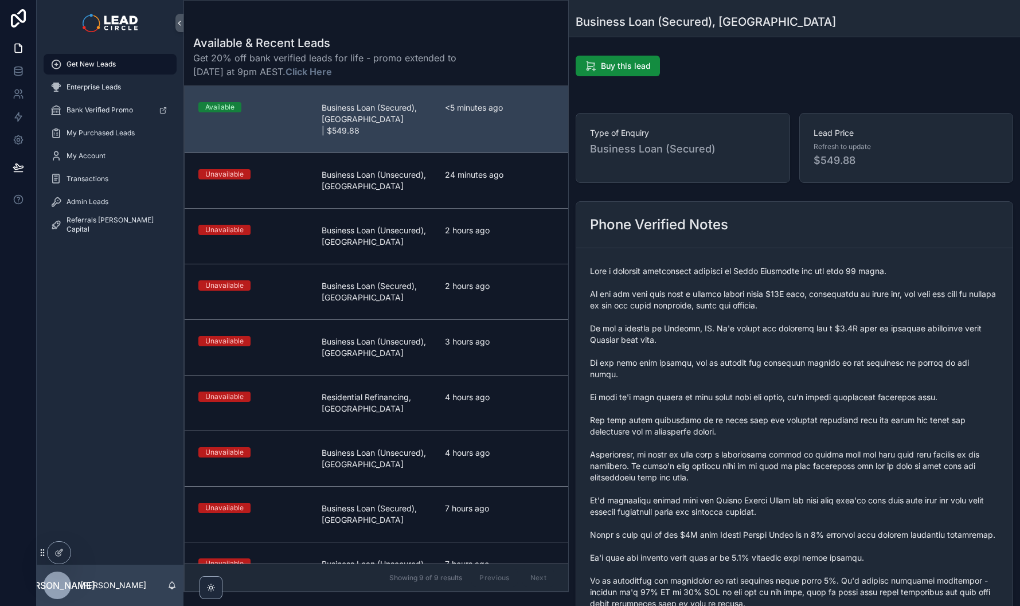
click at [734, 437] on span "scrollable content" at bounding box center [794, 551] width 409 height 573
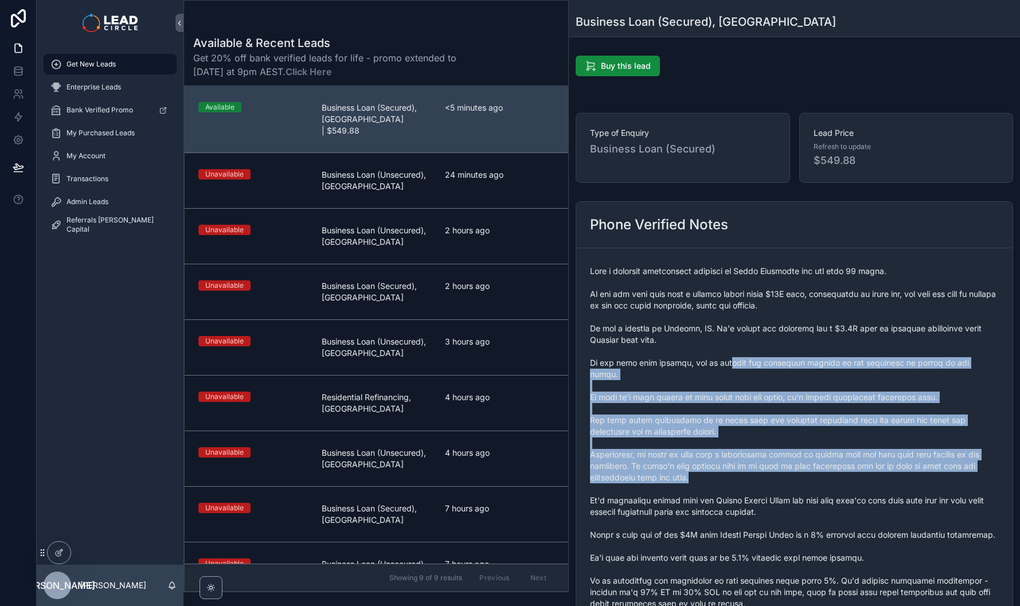
drag, startPoint x: 742, startPoint y: 417, endPoint x: 770, endPoint y: 466, distance: 56.2
click at [770, 466] on span "scrollable content" at bounding box center [794, 551] width 409 height 573
click at [770, 467] on span "scrollable content" at bounding box center [794, 551] width 409 height 573
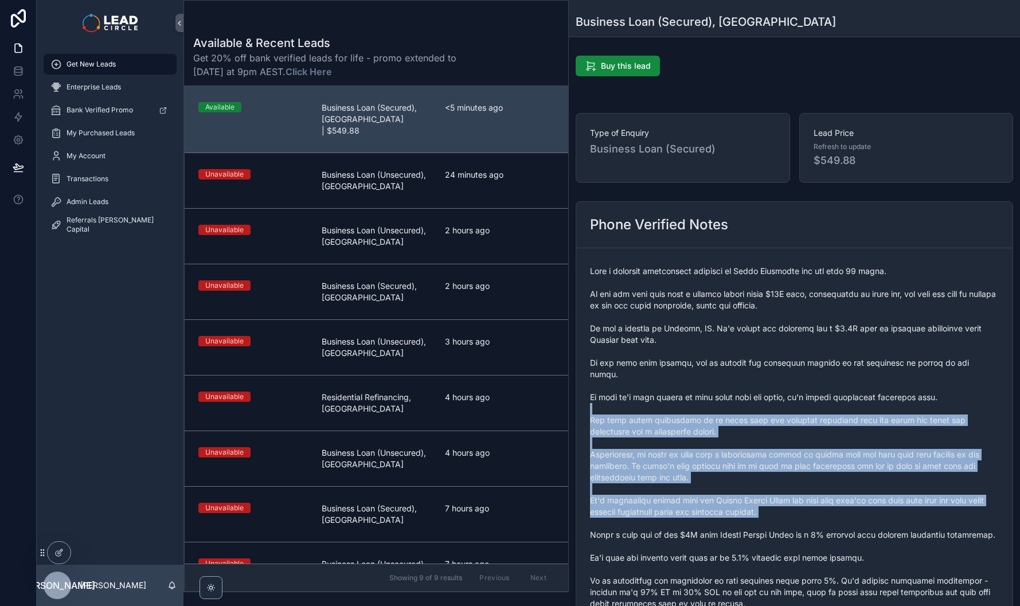
drag, startPoint x: 829, startPoint y: 506, endPoint x: 717, endPoint y: 391, distance: 160.1
click at [717, 391] on span "scrollable content" at bounding box center [794, 551] width 409 height 573
click at [717, 393] on span "scrollable content" at bounding box center [794, 551] width 409 height 573
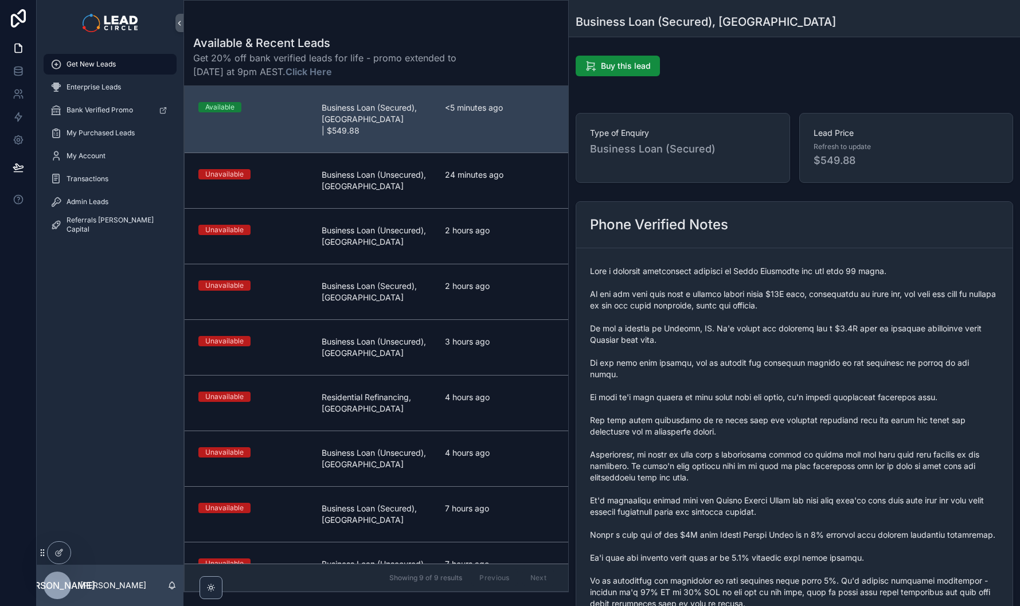
drag, startPoint x: 714, startPoint y: 437, endPoint x: 736, endPoint y: 480, distance: 48.2
click at [736, 480] on span "scrollable content" at bounding box center [794, 551] width 409 height 573
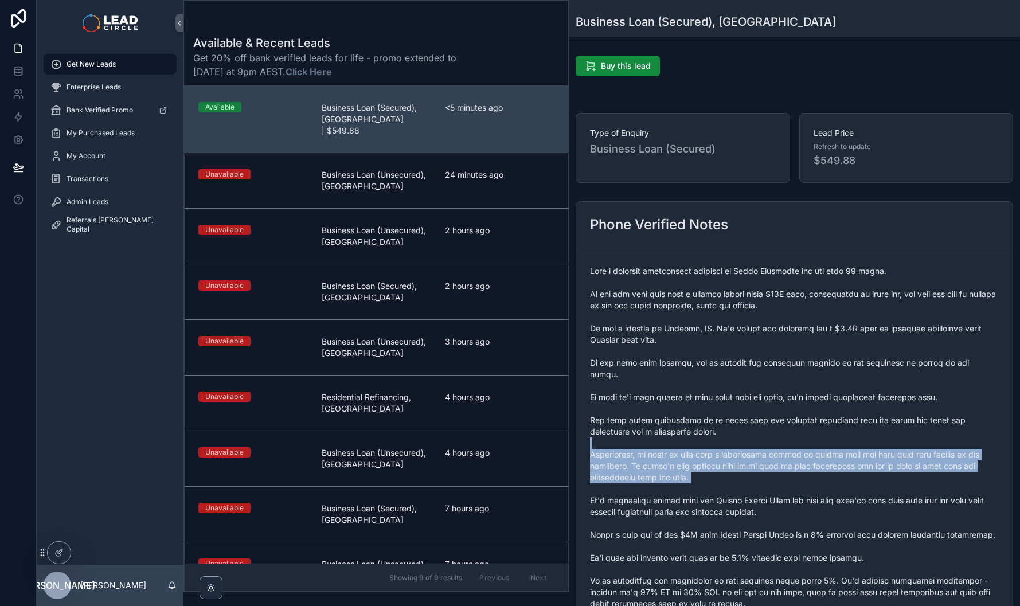
drag, startPoint x: 727, startPoint y: 464, endPoint x: 668, endPoint y: 434, distance: 66.9
click at [668, 434] on span "scrollable content" at bounding box center [794, 551] width 409 height 573
drag, startPoint x: 668, startPoint y: 442, endPoint x: 714, endPoint y: 477, distance: 58.5
click at [714, 477] on span "scrollable content" at bounding box center [794, 551] width 409 height 573
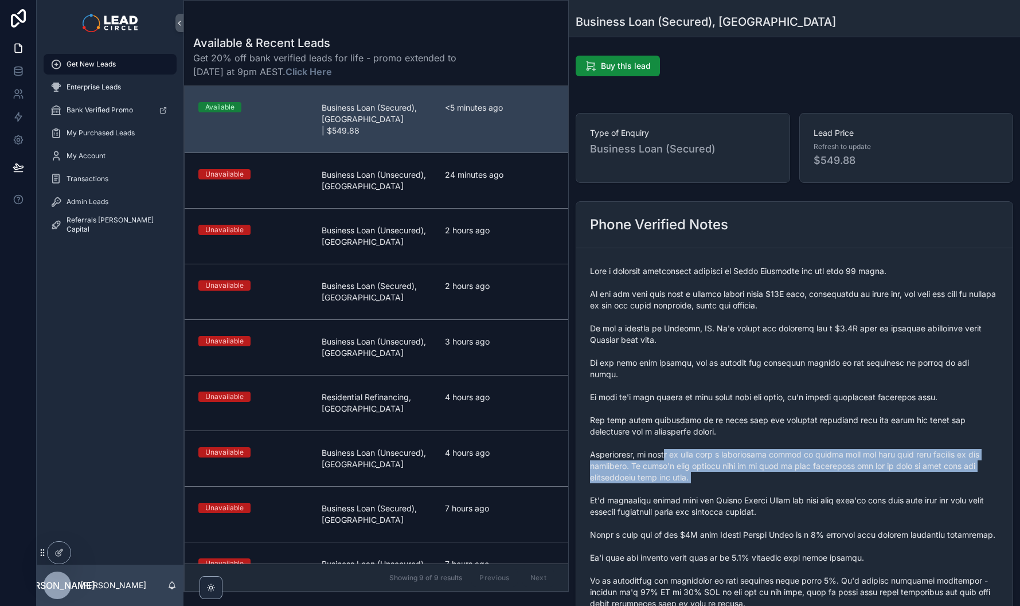
click at [714, 477] on span "scrollable content" at bounding box center [794, 551] width 409 height 573
drag, startPoint x: 714, startPoint y: 475, endPoint x: 586, endPoint y: 446, distance: 130.4
click at [585, 447] on form "scrollable content" at bounding box center [794, 551] width 436 height 607
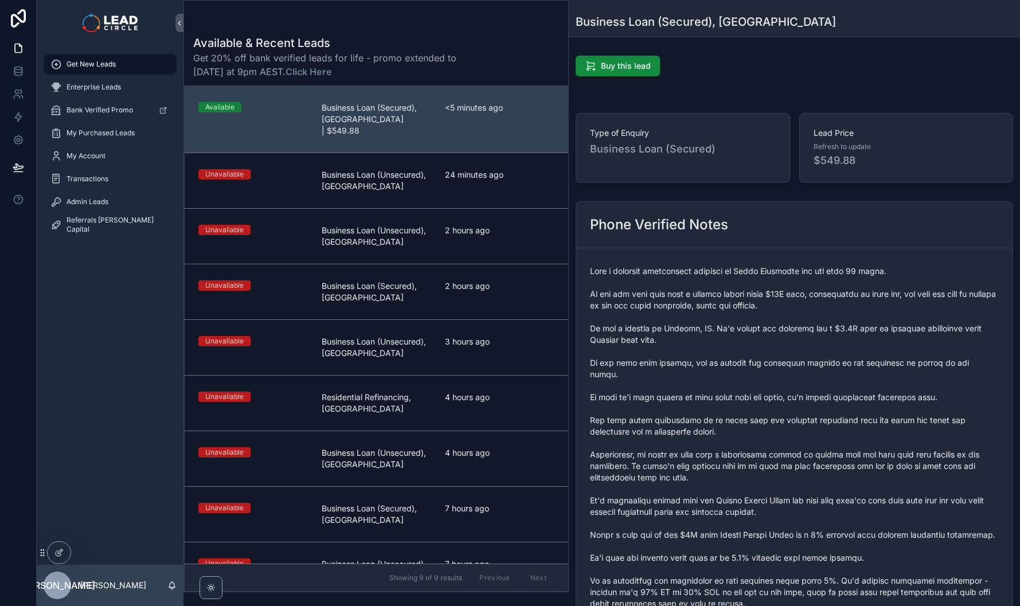
click at [587, 446] on form "scrollable content" at bounding box center [794, 551] width 436 height 607
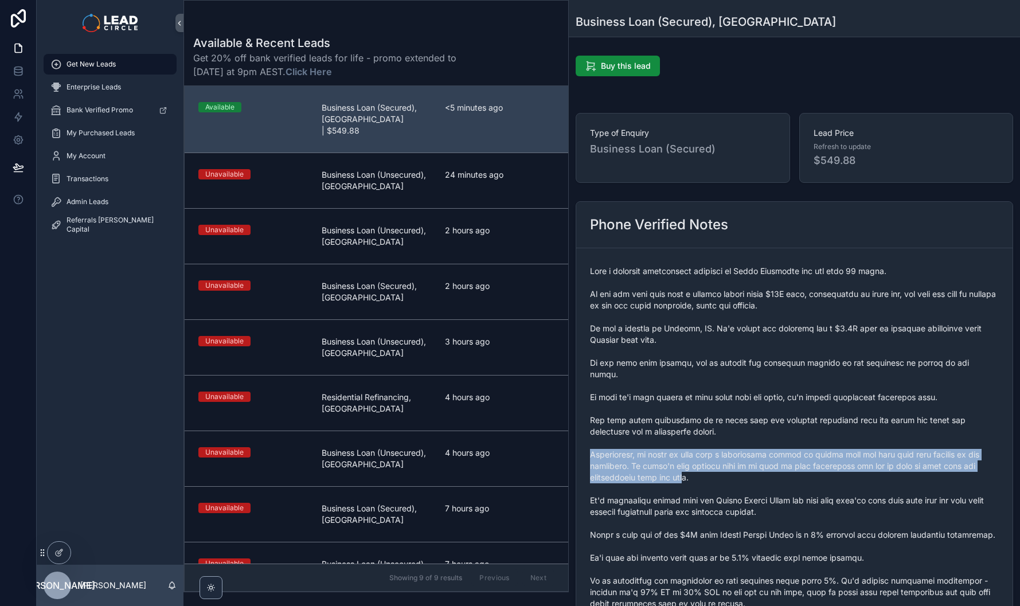
drag, startPoint x: 589, startPoint y: 445, endPoint x: 690, endPoint y: 471, distance: 104.5
click at [690, 471] on form "scrollable content" at bounding box center [794, 551] width 436 height 607
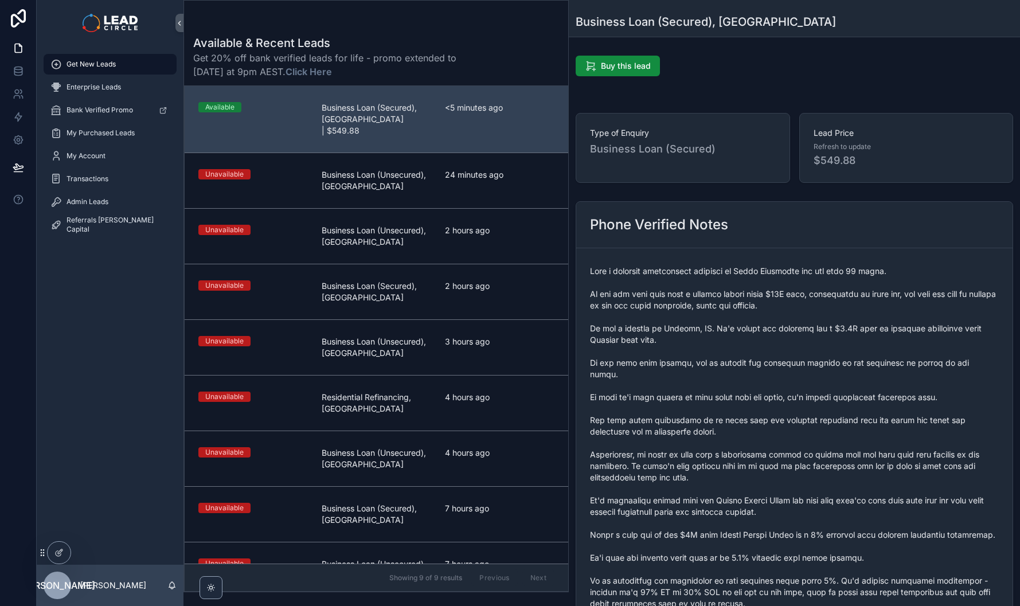
click at [692, 471] on span "scrollable content" at bounding box center [794, 551] width 409 height 573
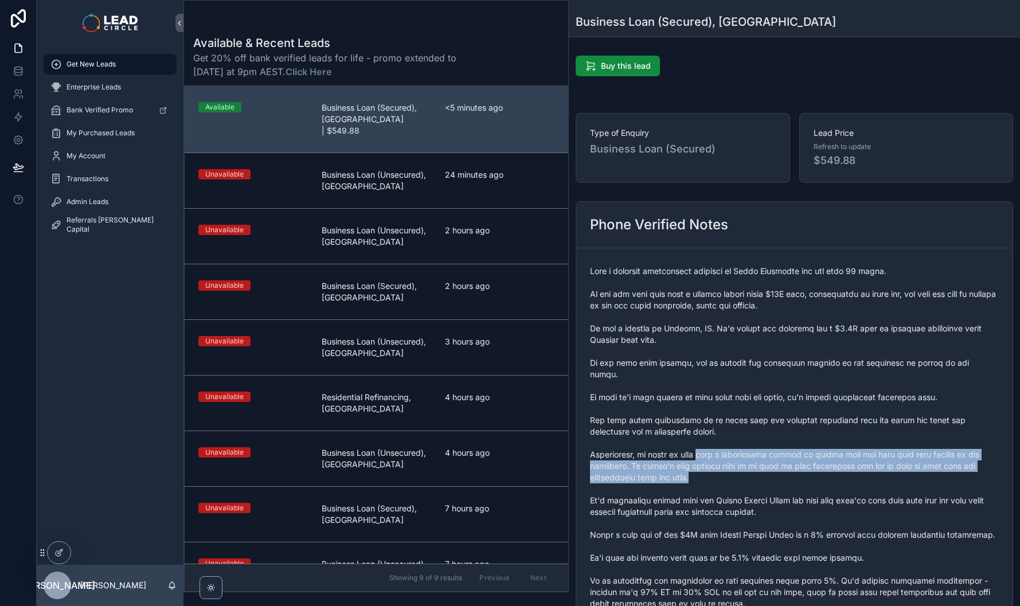
drag, startPoint x: 700, startPoint y: 470, endPoint x: 707, endPoint y: 437, distance: 33.4
click at [707, 437] on span "scrollable content" at bounding box center [794, 551] width 409 height 573
drag, startPoint x: 707, startPoint y: 437, endPoint x: 744, endPoint y: 442, distance: 37.0
click at [709, 437] on span "scrollable content" at bounding box center [794, 551] width 409 height 573
drag, startPoint x: 758, startPoint y: 442, endPoint x: 761, endPoint y: 472, distance: 30.0
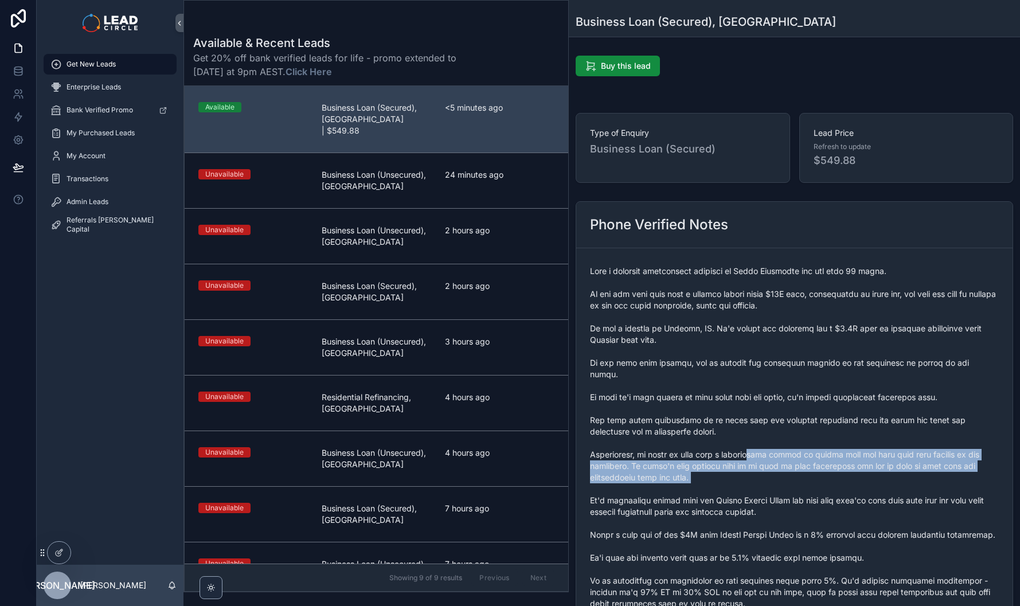
click at [761, 472] on span "scrollable content" at bounding box center [794, 551] width 409 height 573
drag, startPoint x: 761, startPoint y: 472, endPoint x: 778, endPoint y: 439, distance: 37.4
click at [778, 439] on span "scrollable content" at bounding box center [794, 551] width 409 height 573
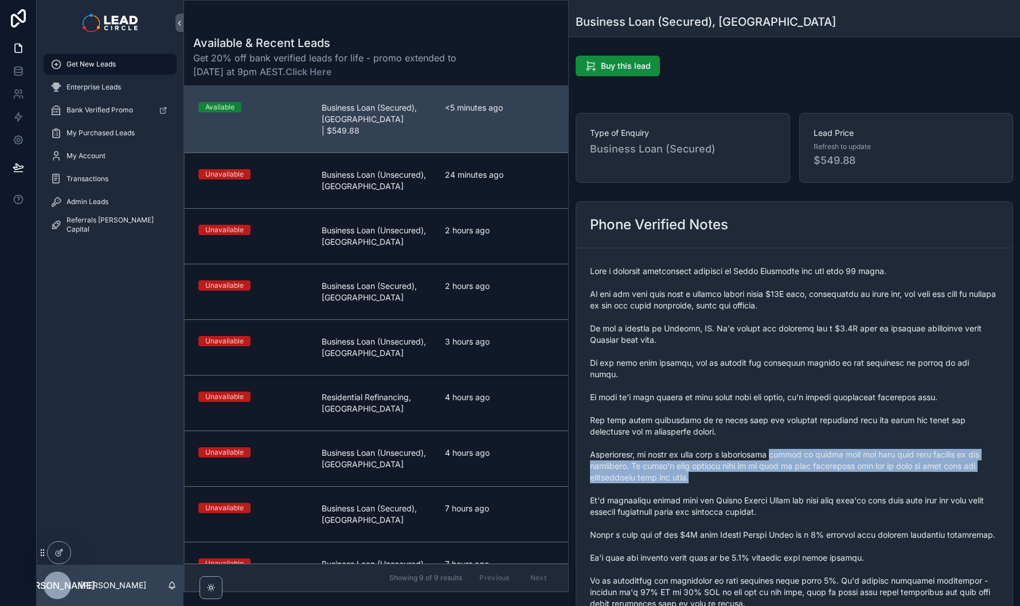
drag, startPoint x: 779, startPoint y: 438, endPoint x: 780, endPoint y: 469, distance: 31.0
click at [780, 469] on span "scrollable content" at bounding box center [794, 551] width 409 height 573
drag, startPoint x: 780, startPoint y: 469, endPoint x: 787, endPoint y: 444, distance: 26.3
click at [787, 444] on span "scrollable content" at bounding box center [794, 551] width 409 height 573
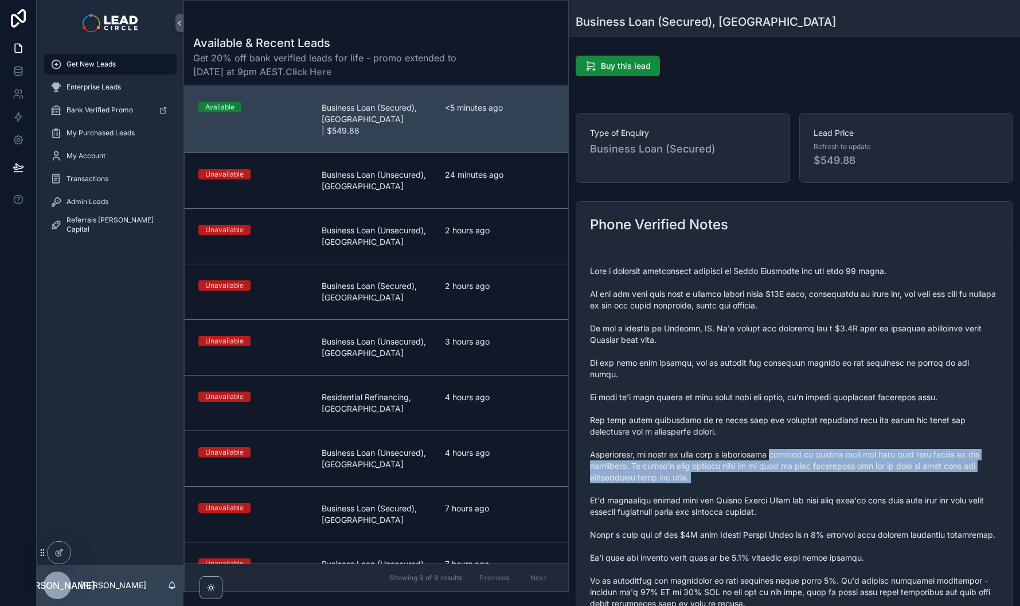
click at [787, 444] on span "scrollable content" at bounding box center [794, 551] width 409 height 573
drag, startPoint x: 789, startPoint y: 441, endPoint x: 786, endPoint y: 464, distance: 23.1
click at [786, 464] on span "scrollable content" at bounding box center [794, 551] width 409 height 573
drag, startPoint x: 786, startPoint y: 466, endPoint x: 798, endPoint y: 437, distance: 30.9
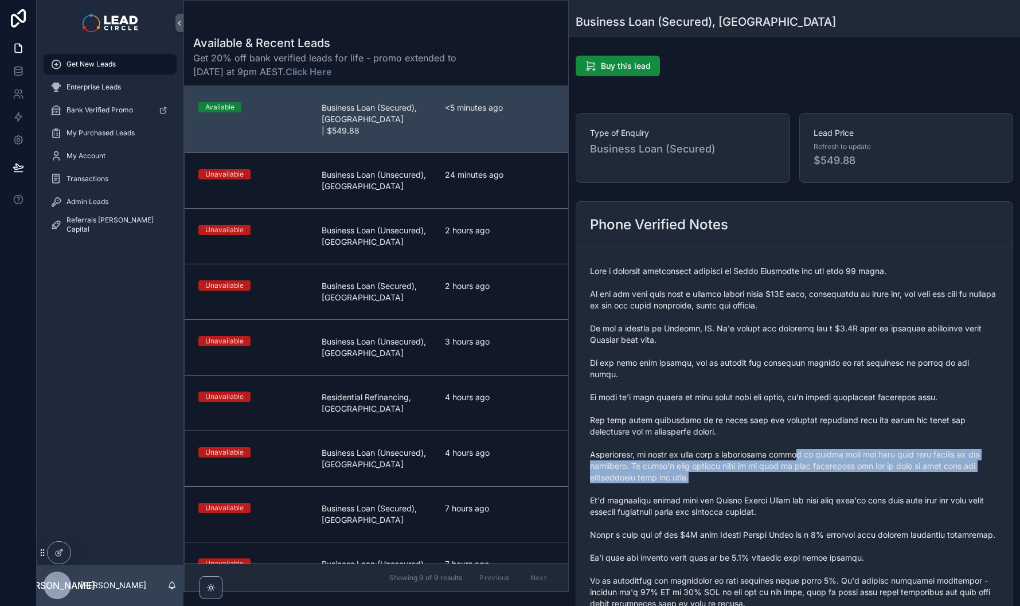
click at [798, 437] on span "scrollable content" at bounding box center [794, 551] width 409 height 573
drag, startPoint x: 798, startPoint y: 437, endPoint x: 798, endPoint y: 468, distance: 30.4
click at [798, 468] on span "scrollable content" at bounding box center [794, 551] width 409 height 573
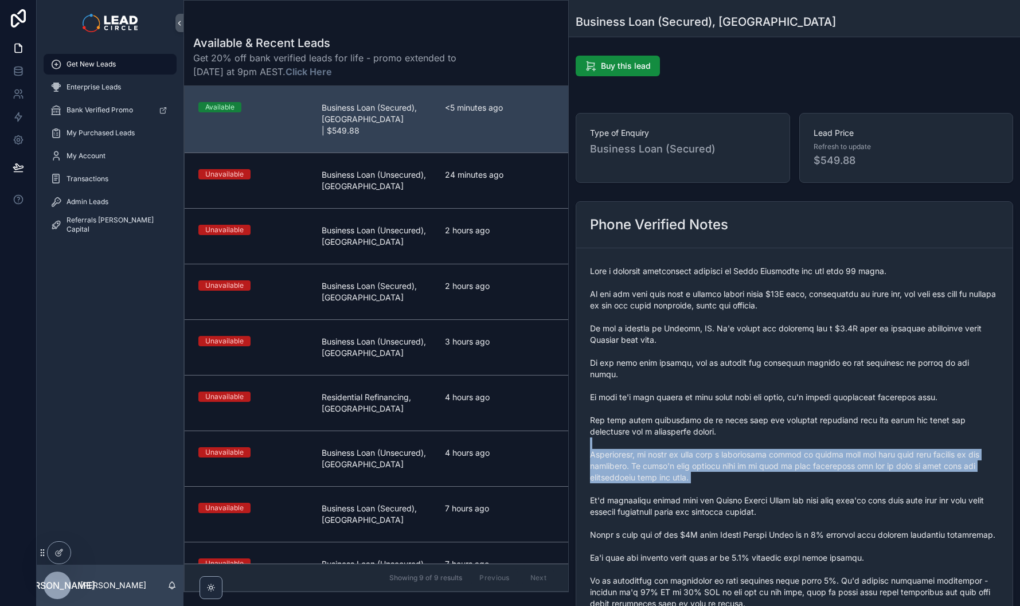
drag, startPoint x: 798, startPoint y: 468, endPoint x: 802, endPoint y: 437, distance: 31.2
click at [802, 437] on span "scrollable content" at bounding box center [794, 551] width 409 height 573
drag, startPoint x: 590, startPoint y: 444, endPoint x: 719, endPoint y: 463, distance: 130.9
click at [719, 463] on span "scrollable content" at bounding box center [794, 551] width 409 height 573
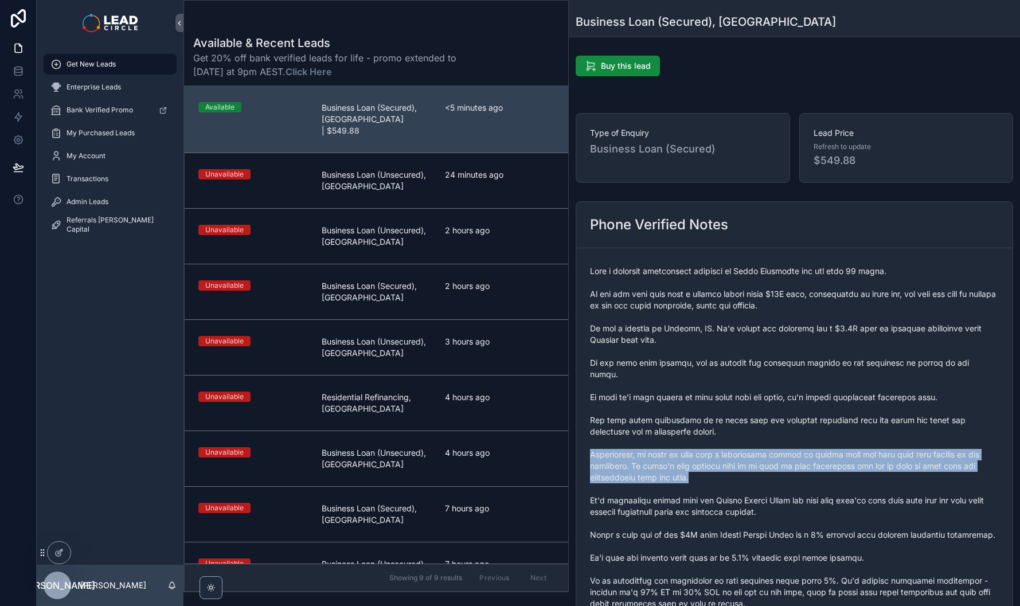
click at [719, 463] on span "scrollable content" at bounding box center [794, 551] width 409 height 573
drag, startPoint x: 711, startPoint y: 468, endPoint x: 578, endPoint y: 442, distance: 135.3
click at [578, 442] on form "scrollable content" at bounding box center [794, 551] width 436 height 607
click at [582, 442] on form "scrollable content" at bounding box center [794, 551] width 436 height 607
drag, startPoint x: 582, startPoint y: 442, endPoint x: 712, endPoint y: 465, distance: 132.1
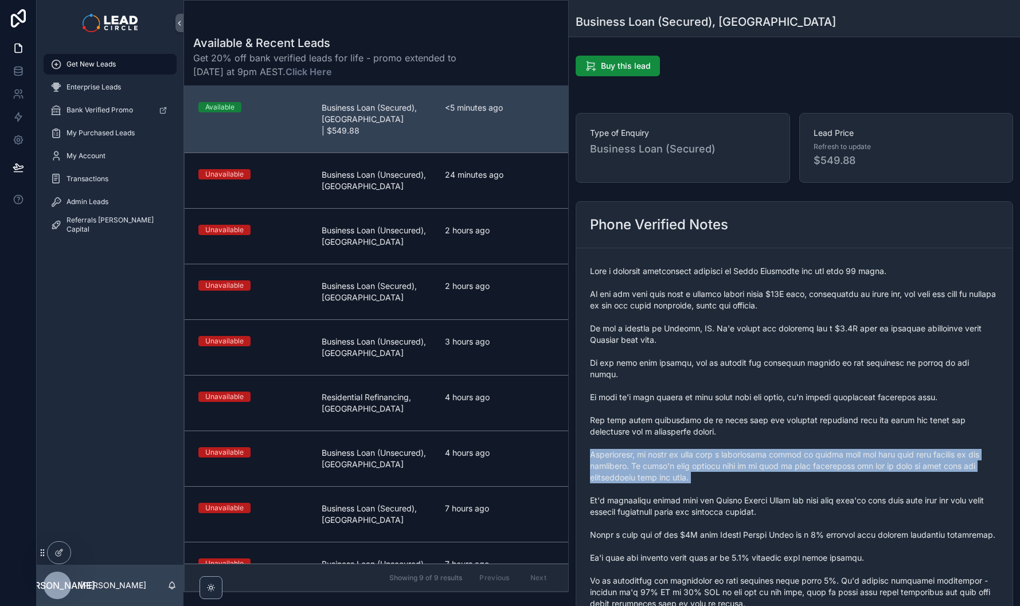
click at [712, 465] on form "scrollable content" at bounding box center [794, 551] width 436 height 607
click at [712, 465] on span "scrollable content" at bounding box center [794, 551] width 409 height 573
drag, startPoint x: 712, startPoint y: 465, endPoint x: 590, endPoint y: 441, distance: 124.4
click at [590, 441] on span "scrollable content" at bounding box center [794, 551] width 409 height 573
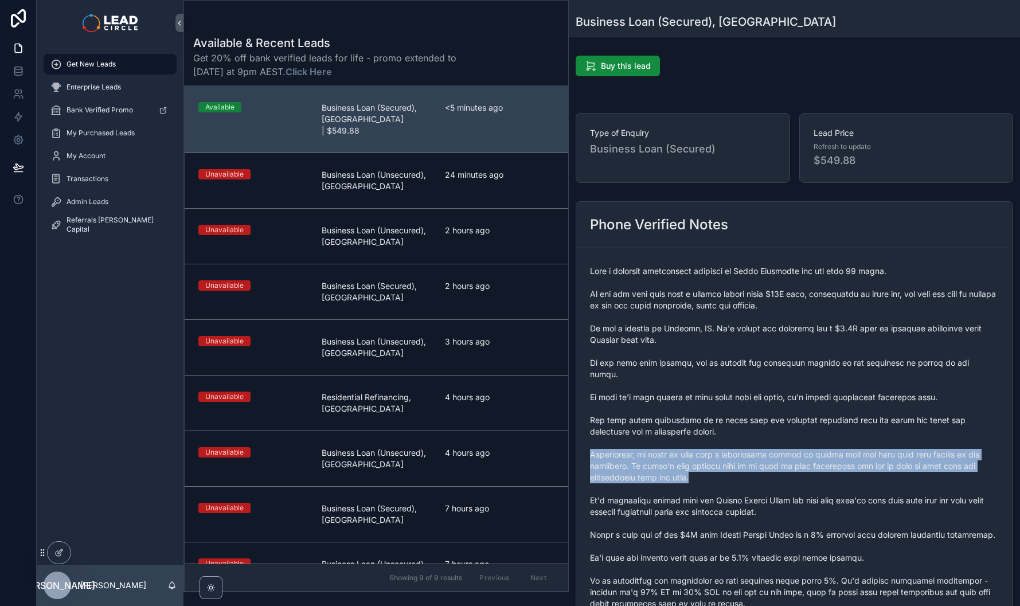
drag, startPoint x: 589, startPoint y: 442, endPoint x: 734, endPoint y: 467, distance: 147.6
click at [734, 467] on form "scrollable content" at bounding box center [794, 551] width 436 height 607
click at [734, 467] on span "scrollable content" at bounding box center [794, 551] width 409 height 573
drag, startPoint x: 734, startPoint y: 467, endPoint x: 595, endPoint y: 438, distance: 141.5
click at [595, 438] on span "scrollable content" at bounding box center [794, 551] width 409 height 573
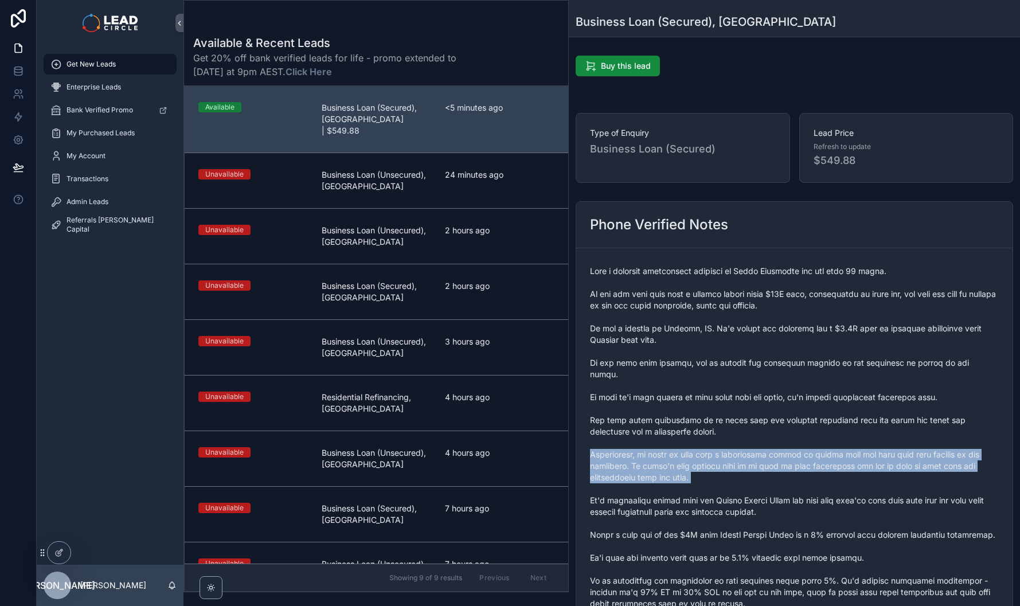
click at [595, 438] on span "scrollable content" at bounding box center [794, 551] width 409 height 573
drag, startPoint x: 595, startPoint y: 438, endPoint x: 738, endPoint y: 471, distance: 145.7
click at [737, 471] on span "scrollable content" at bounding box center [794, 551] width 409 height 573
click at [738, 471] on span "scrollable content" at bounding box center [794, 551] width 409 height 573
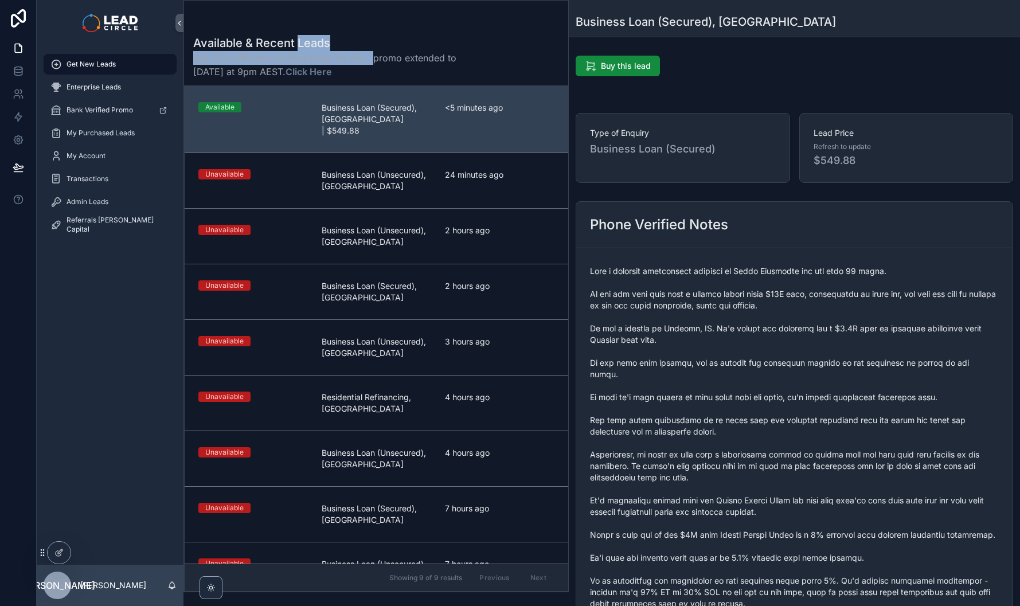
drag, startPoint x: 296, startPoint y: 41, endPoint x: 373, endPoint y: 50, distance: 77.9
click at [372, 50] on div "Available & Recent Leads Get 20% off bank verified leads for life - promo exten…" at bounding box center [333, 57] width 280 height 44
click at [374, 50] on h1 "Available & Recent Leads" at bounding box center [333, 43] width 280 height 16
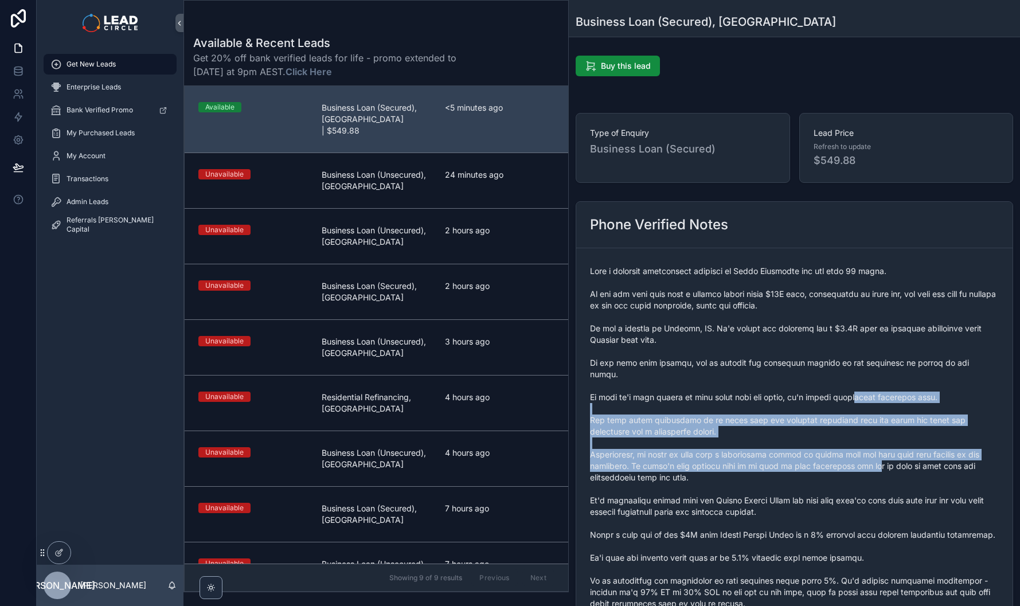
drag, startPoint x: 863, startPoint y: 390, endPoint x: 890, endPoint y: 476, distance: 90.1
click at [890, 476] on span "scrollable content" at bounding box center [794, 551] width 409 height 573
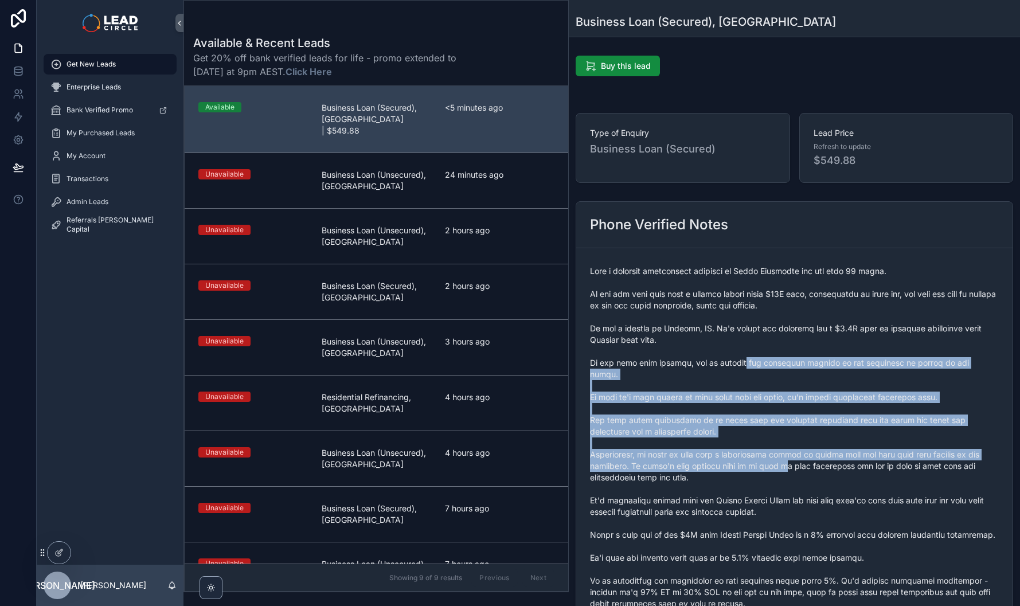
drag, startPoint x: 737, startPoint y: 359, endPoint x: 790, endPoint y: 450, distance: 105.3
click at [790, 450] on span "scrollable content" at bounding box center [794, 551] width 409 height 573
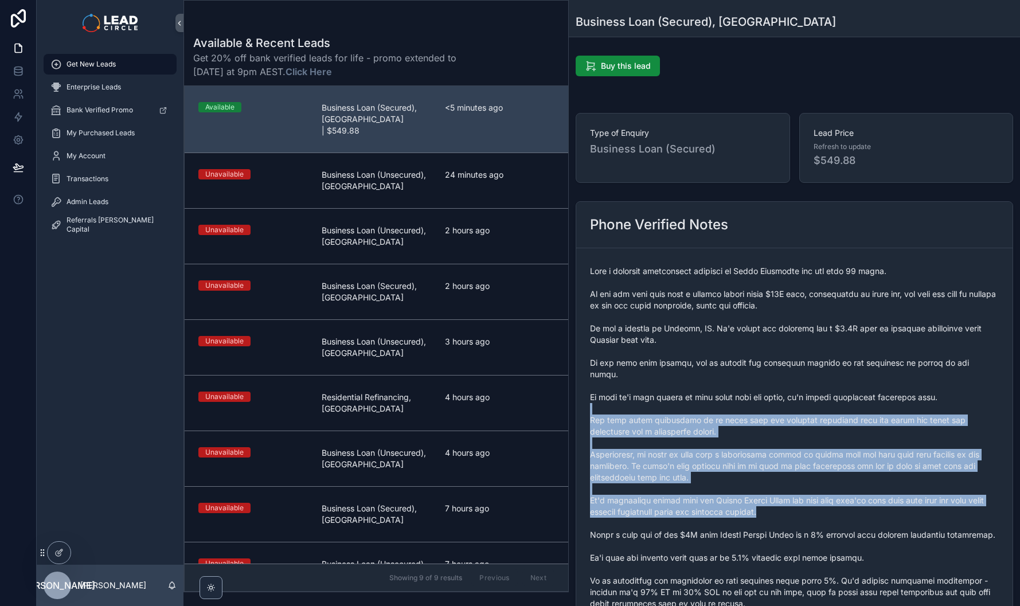
click at [710, 385] on span "scrollable content" at bounding box center [794, 551] width 409 height 573
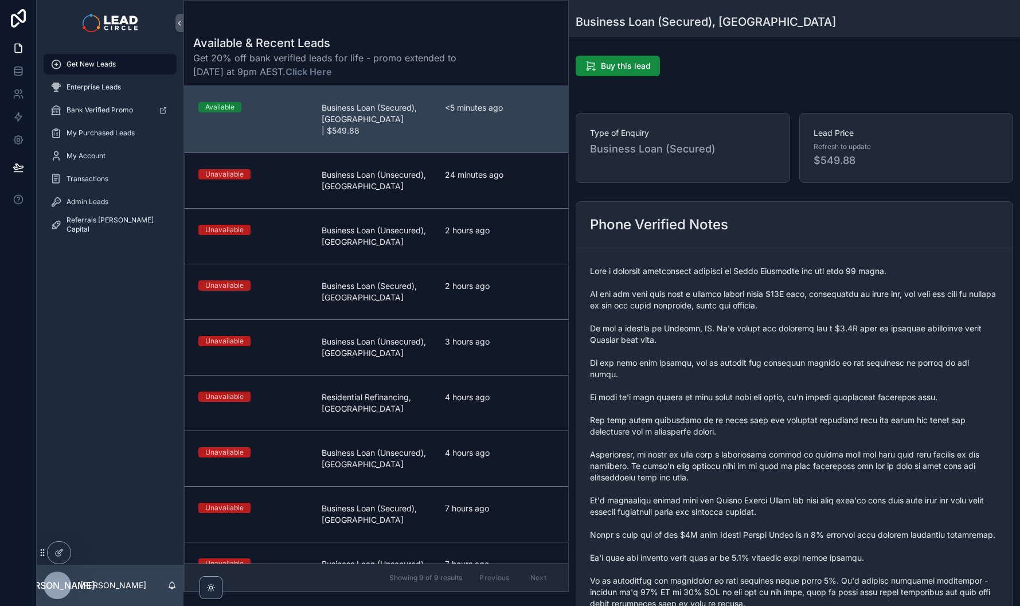
click at [708, 385] on span "scrollable content" at bounding box center [794, 551] width 409 height 573
click at [757, 356] on span "scrollable content" at bounding box center [794, 551] width 409 height 573
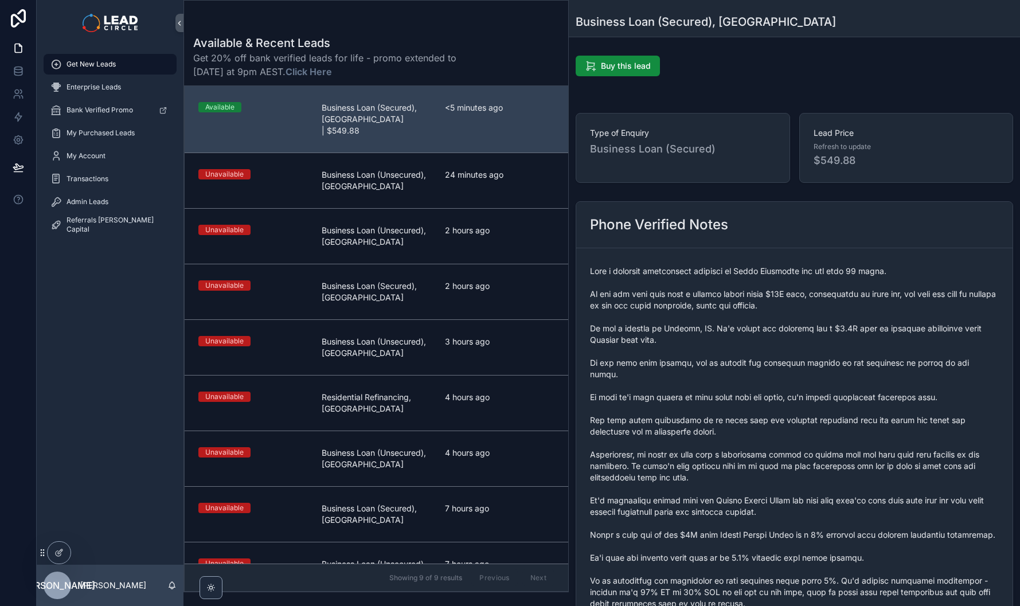
click at [766, 363] on span "scrollable content" at bounding box center [794, 551] width 409 height 573
click at [765, 389] on span "scrollable content" at bounding box center [794, 551] width 409 height 573
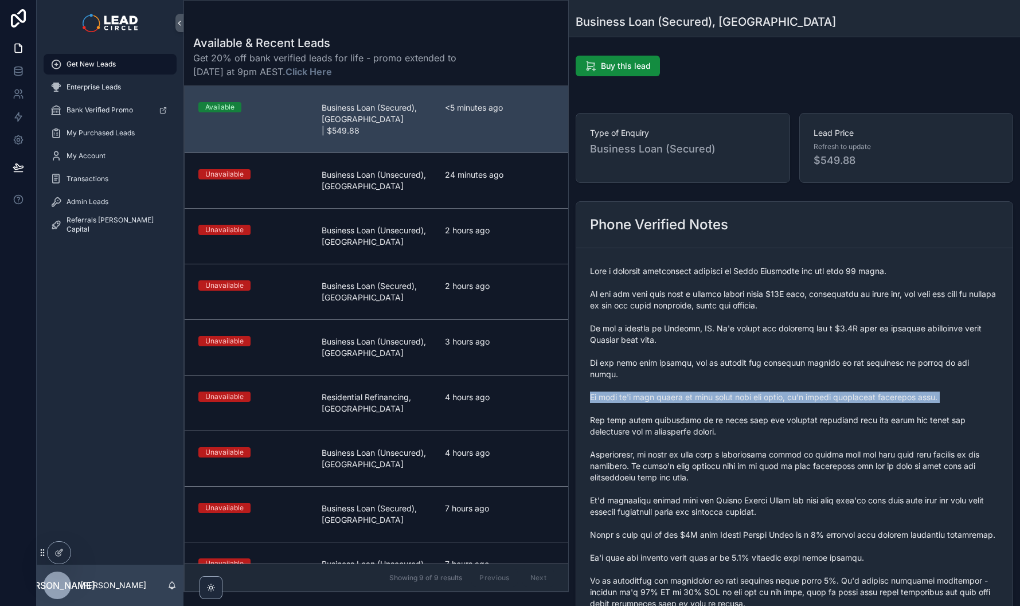
click at [765, 389] on span "scrollable content" at bounding box center [794, 551] width 409 height 573
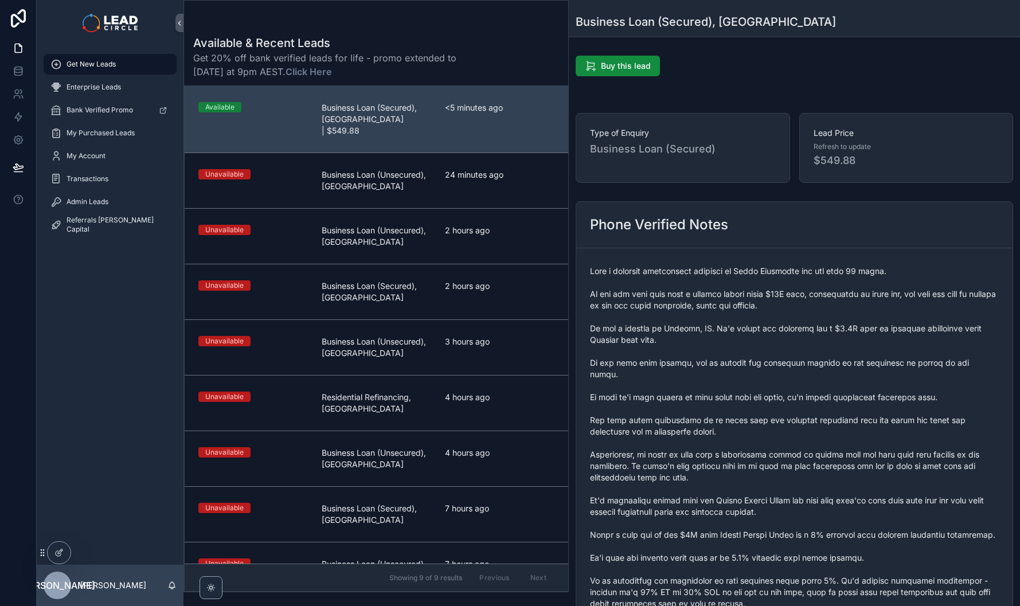
click at [774, 407] on span "scrollable content" at bounding box center [794, 551] width 409 height 573
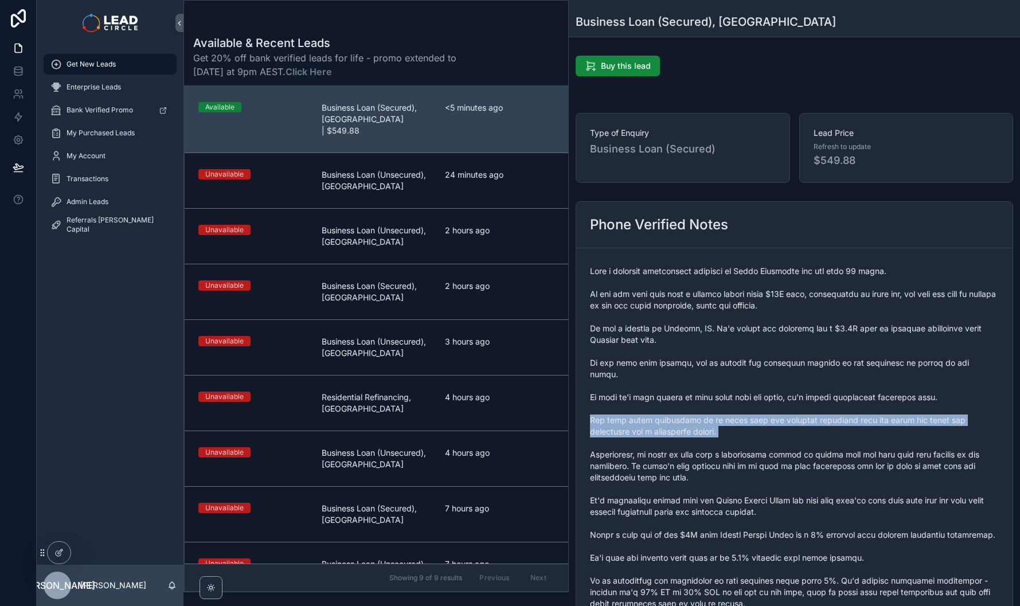
click at [774, 407] on span "scrollable content" at bounding box center [794, 551] width 409 height 573
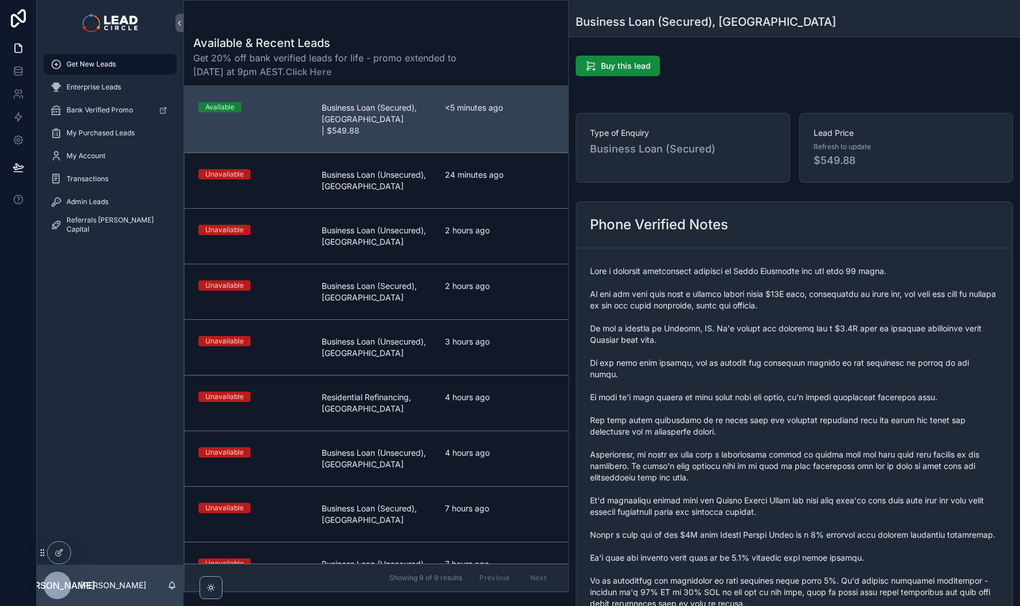
click at [770, 446] on span "scrollable content" at bounding box center [794, 551] width 409 height 573
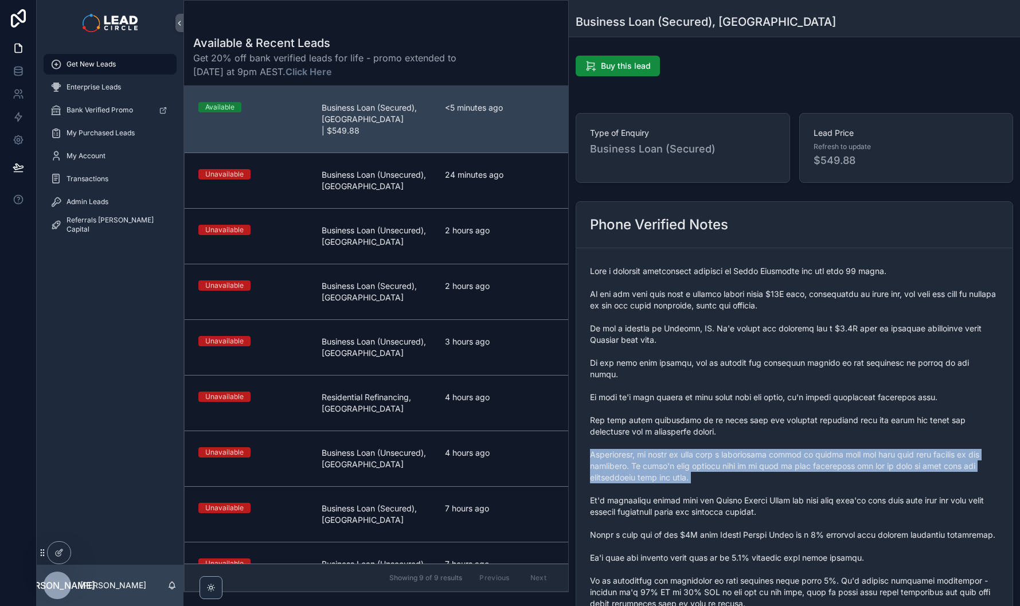
click at [770, 446] on span "scrollable content" at bounding box center [794, 551] width 409 height 573
click at [775, 458] on span "scrollable content" at bounding box center [794, 551] width 409 height 573
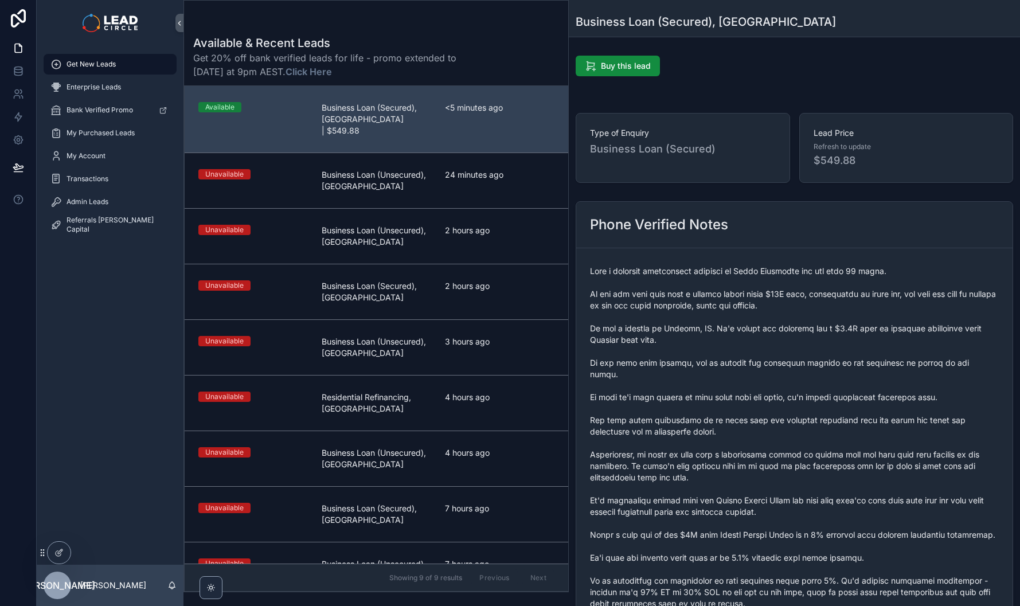
click at [773, 492] on span "scrollable content" at bounding box center [794, 551] width 409 height 573
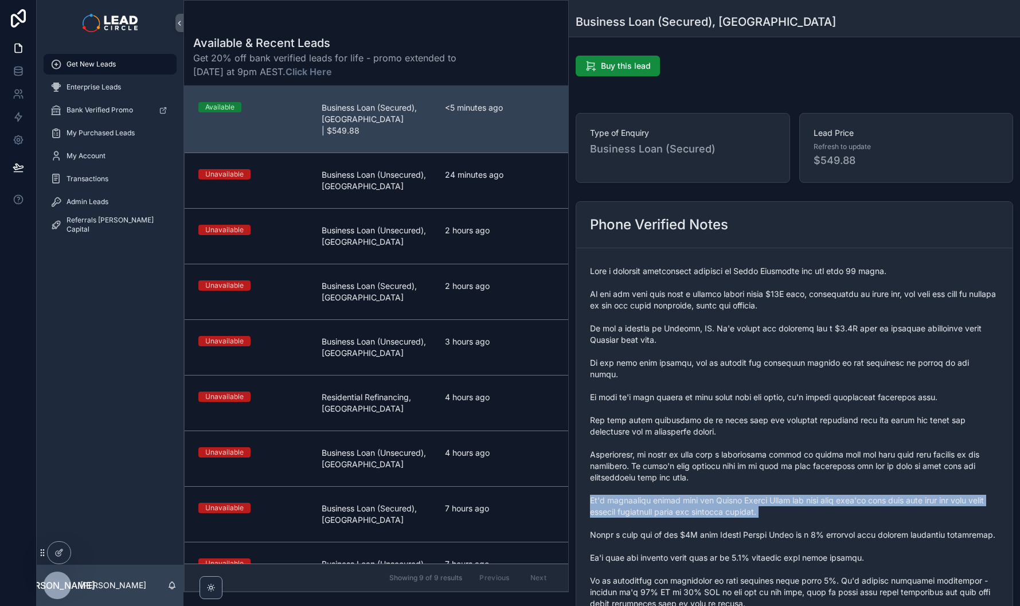
click at [773, 492] on span "scrollable content" at bounding box center [794, 551] width 409 height 573
click at [774, 500] on span "scrollable content" at bounding box center [794, 551] width 409 height 573
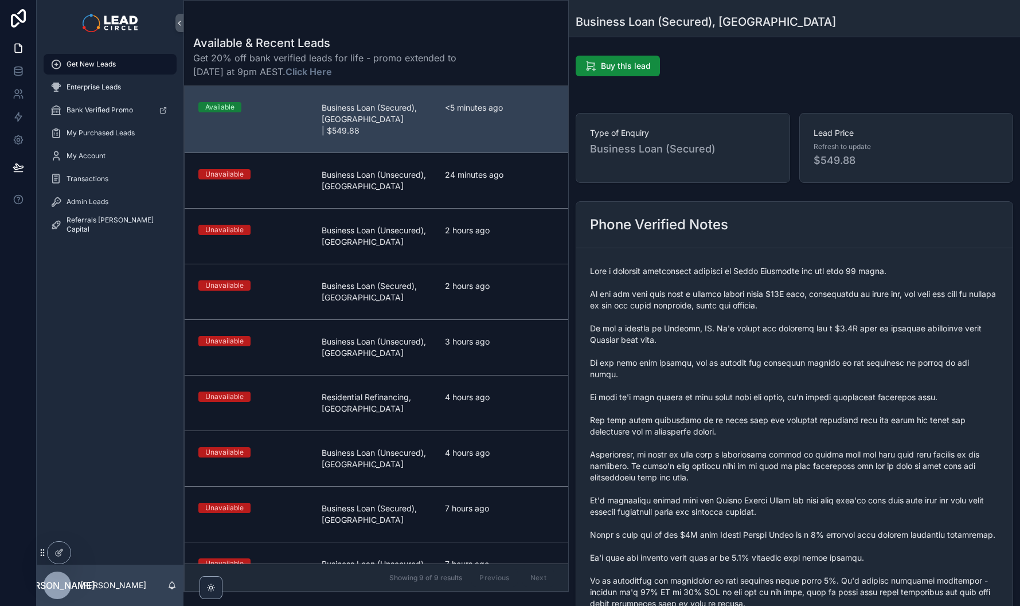
scroll to position [96, 0]
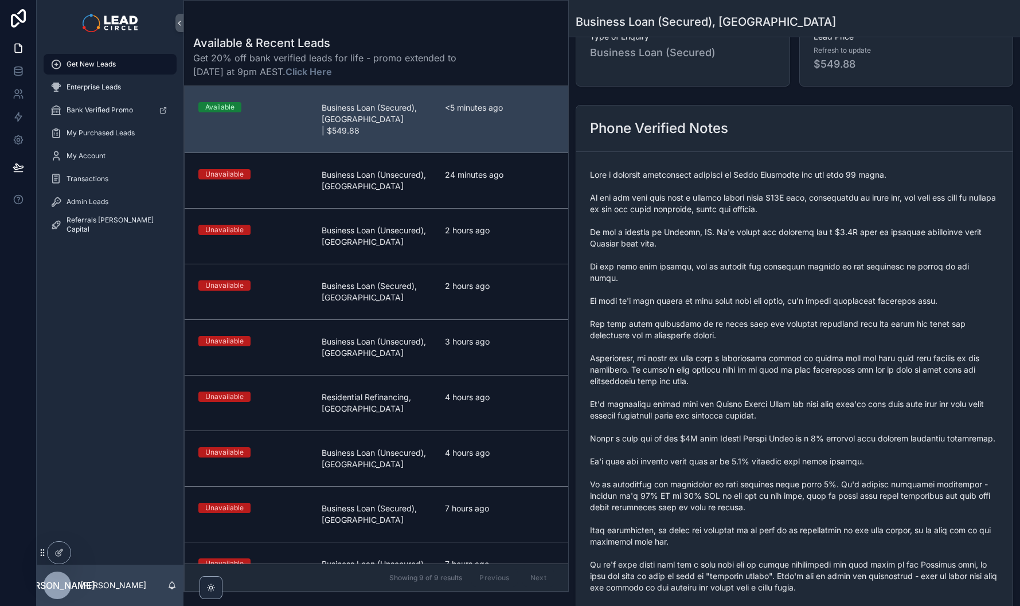
click at [774, 485] on span "scrollable content" at bounding box center [794, 455] width 409 height 573
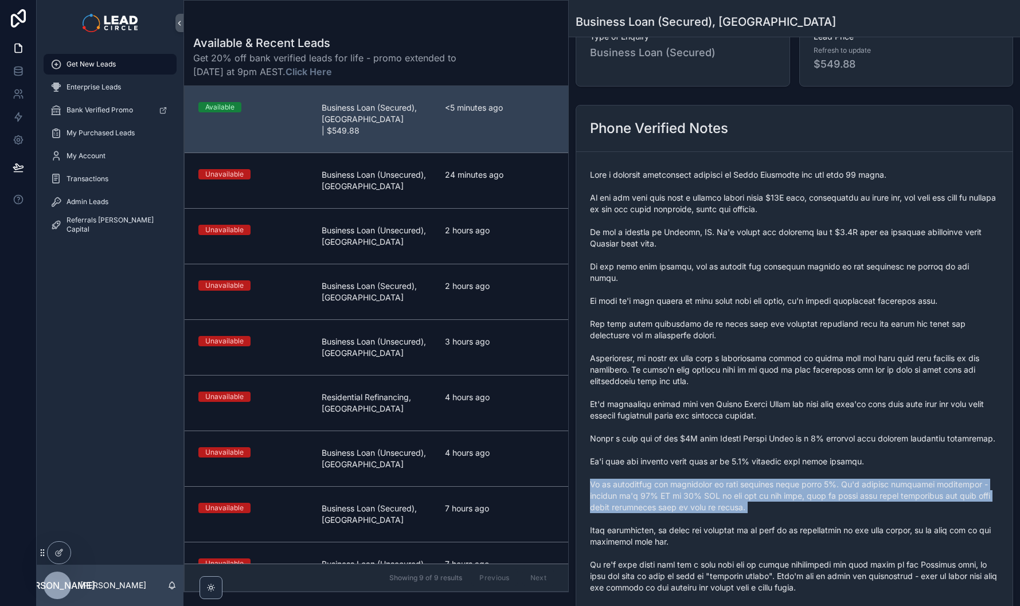
click at [774, 485] on span "scrollable content" at bounding box center [794, 455] width 409 height 573
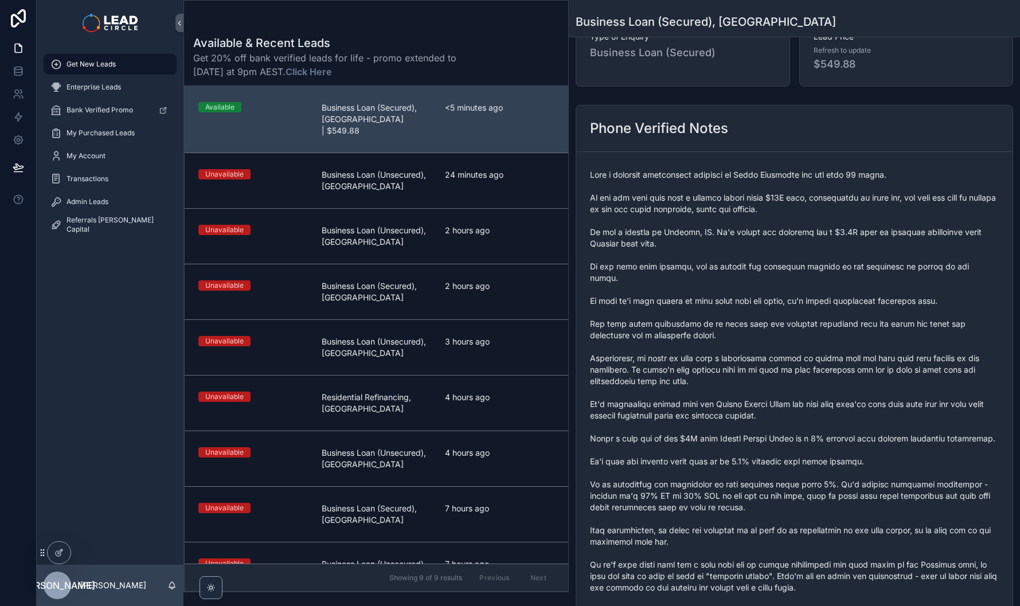
click at [785, 519] on span "scrollable content" at bounding box center [794, 455] width 409 height 573
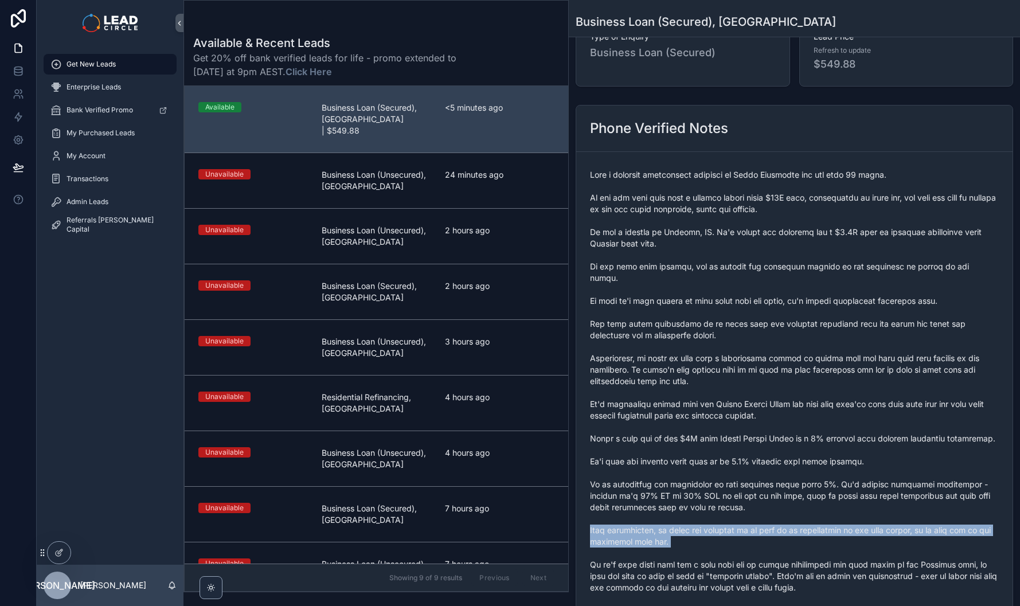
click at [785, 519] on span "scrollable content" at bounding box center [794, 455] width 409 height 573
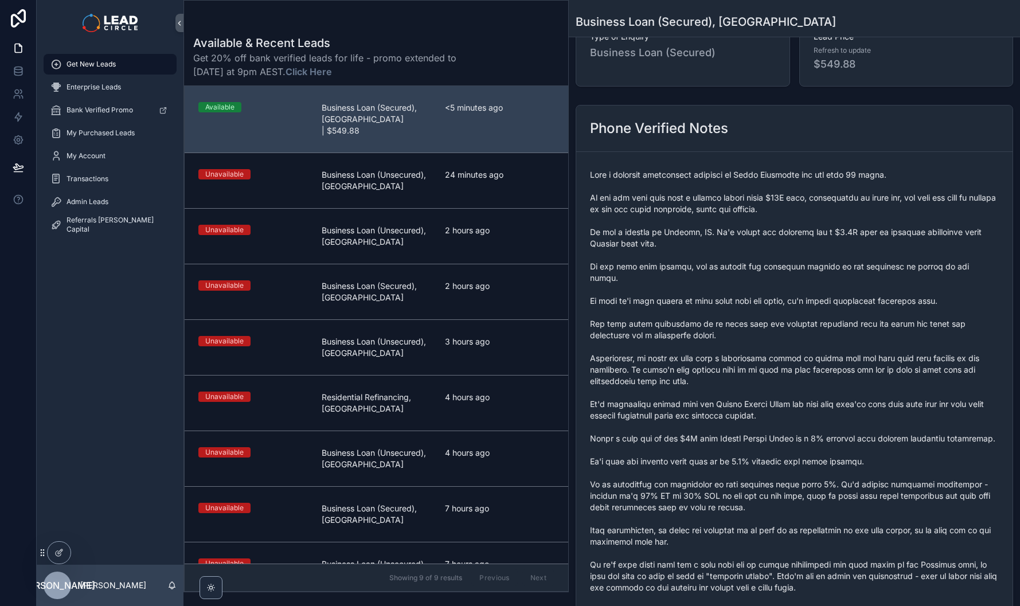
click at [787, 461] on span "scrollable content" at bounding box center [794, 455] width 409 height 573
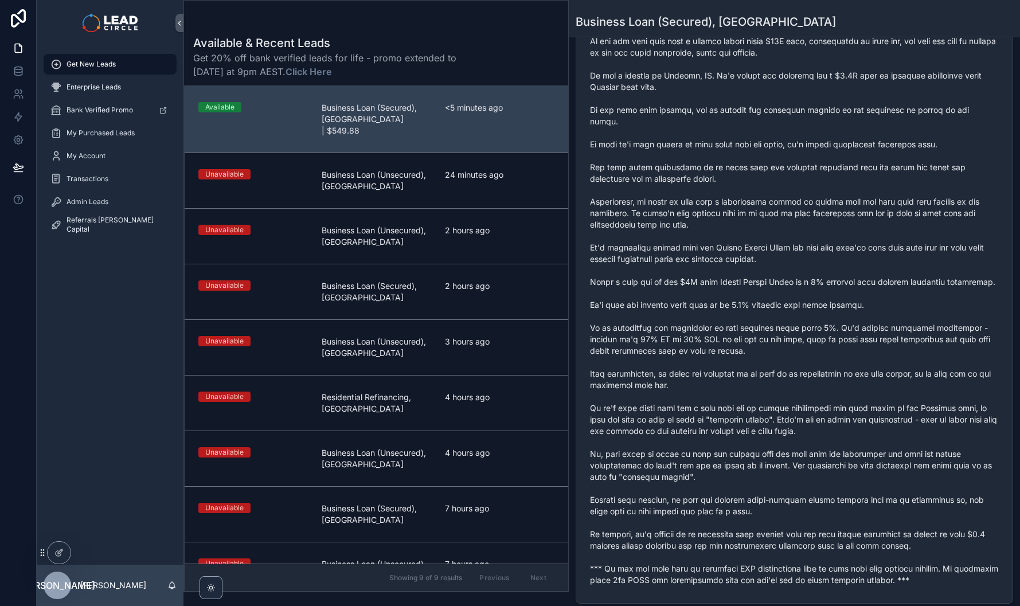
scroll to position [329, 0]
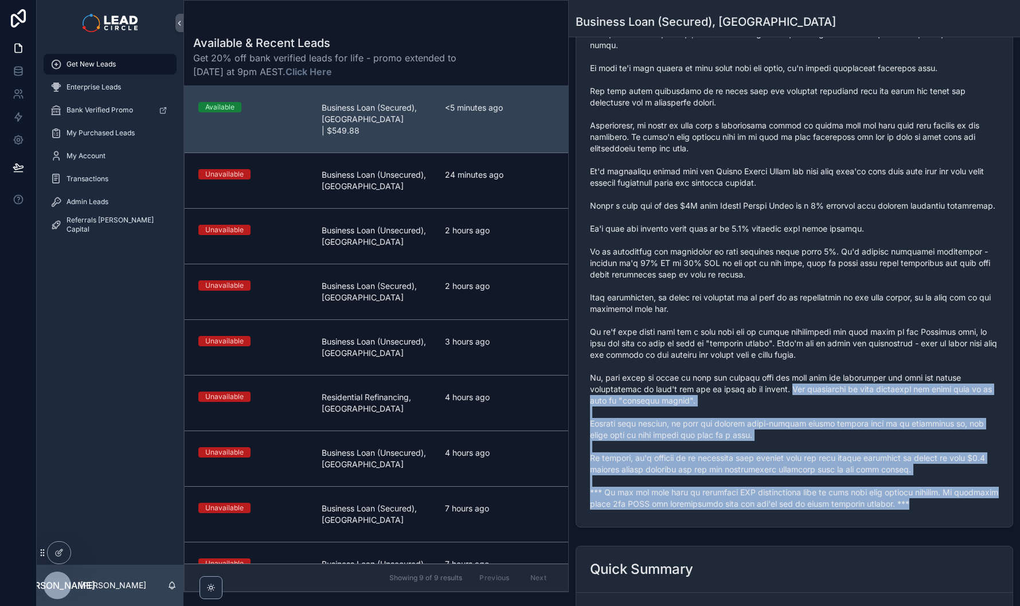
drag, startPoint x: 793, startPoint y: 501, endPoint x: 791, endPoint y: 364, distance: 137.0
click at [790, 366] on div "scrollable content" at bounding box center [794, 223] width 409 height 580
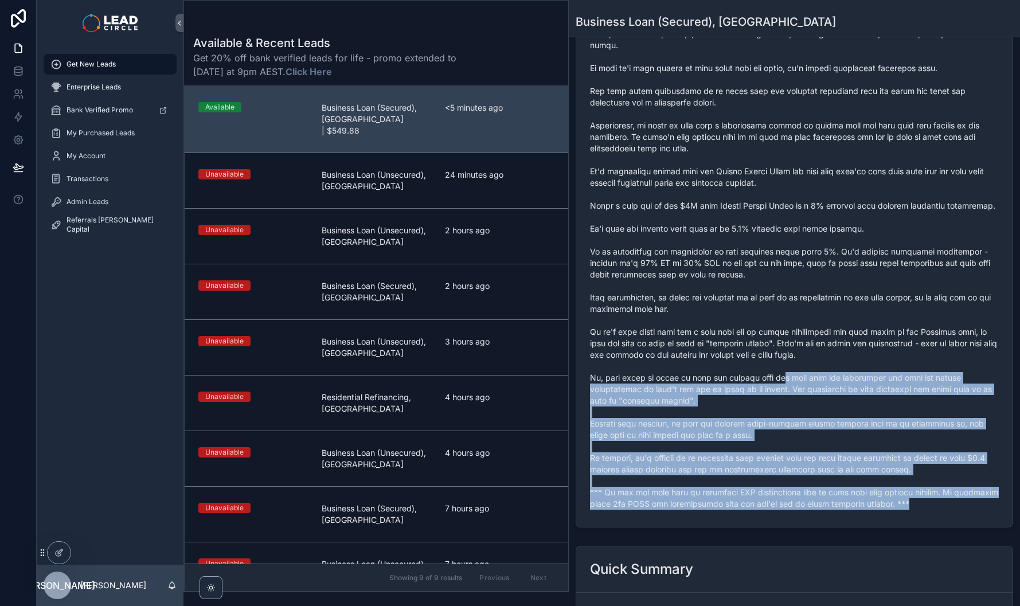
click at [791, 363] on span "scrollable content" at bounding box center [794, 222] width 409 height 573
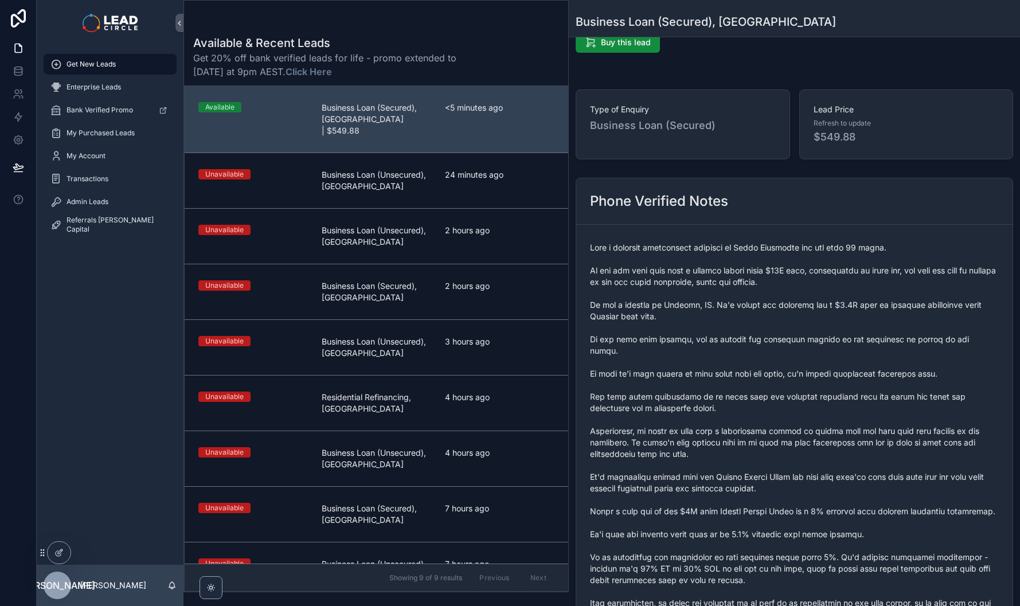
scroll to position [0, 0]
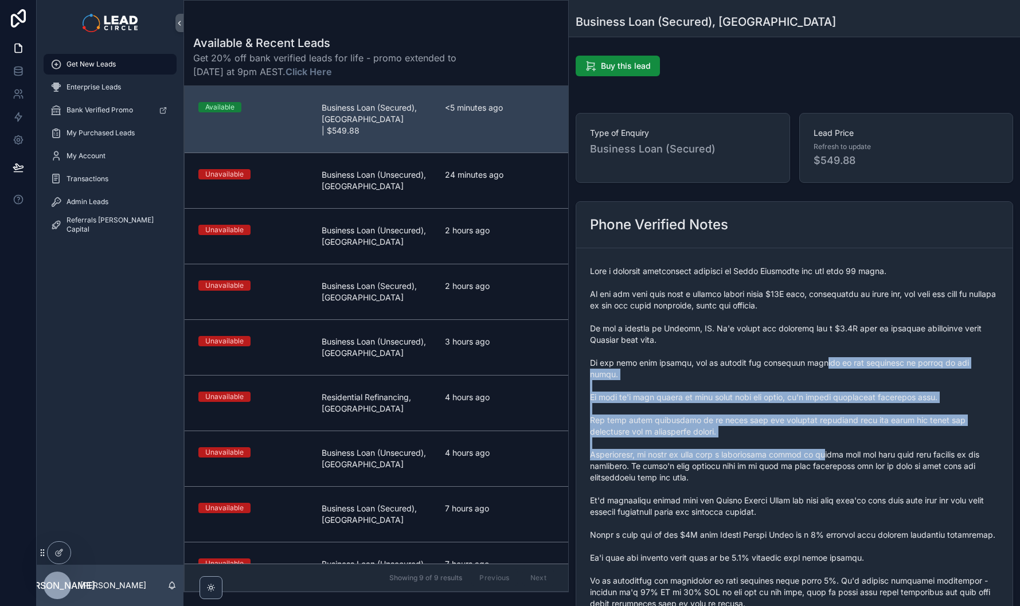
drag, startPoint x: 808, startPoint y: 385, endPoint x: 822, endPoint y: 450, distance: 66.2
click at [822, 450] on span "scrollable content" at bounding box center [794, 551] width 409 height 573
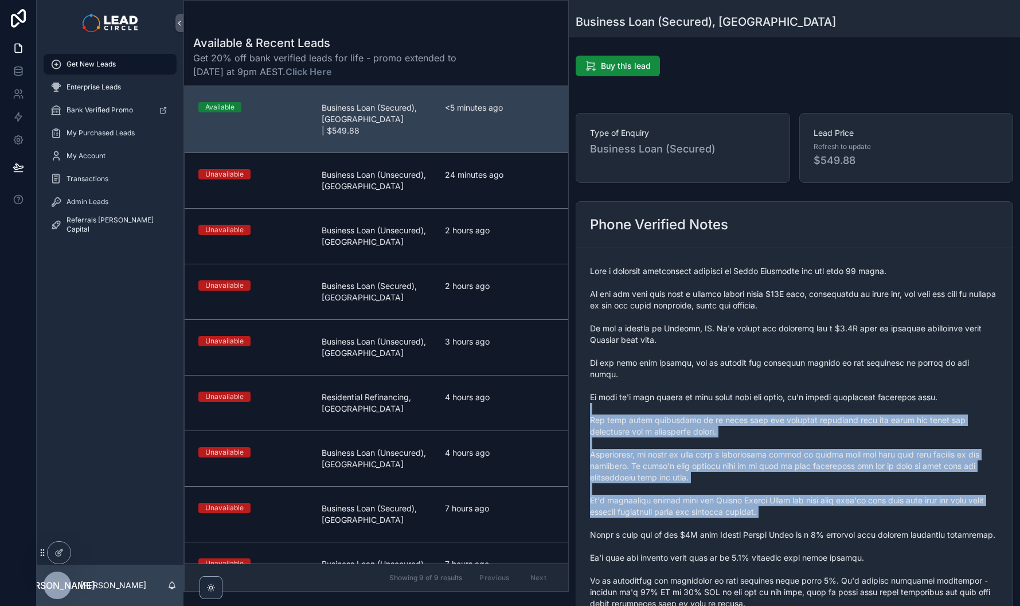
drag, startPoint x: 820, startPoint y: 488, endPoint x: 805, endPoint y: 371, distance: 117.9
click at [805, 371] on span "scrollable content" at bounding box center [794, 551] width 409 height 573
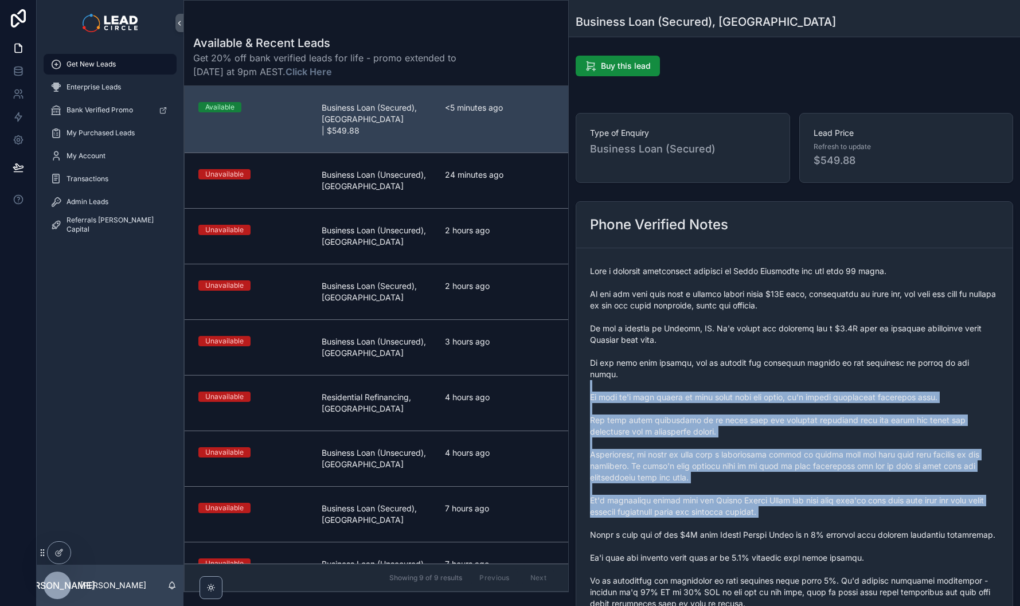
click at [805, 371] on span "scrollable content" at bounding box center [794, 551] width 409 height 573
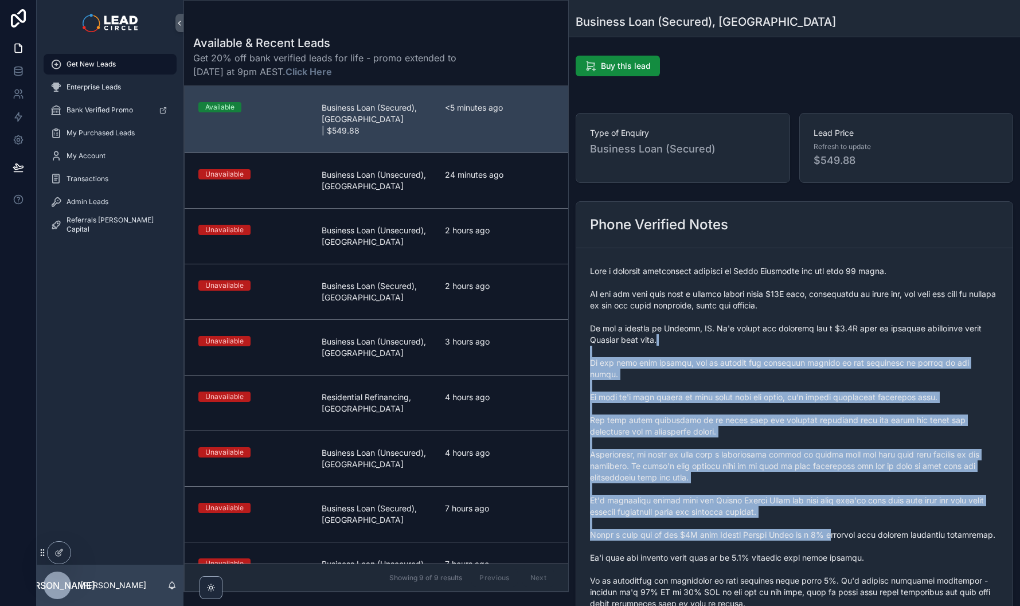
drag, startPoint x: 813, startPoint y: 335, endPoint x: 830, endPoint y: 518, distance: 183.7
click at [830, 518] on span "scrollable content" at bounding box center [794, 551] width 409 height 573
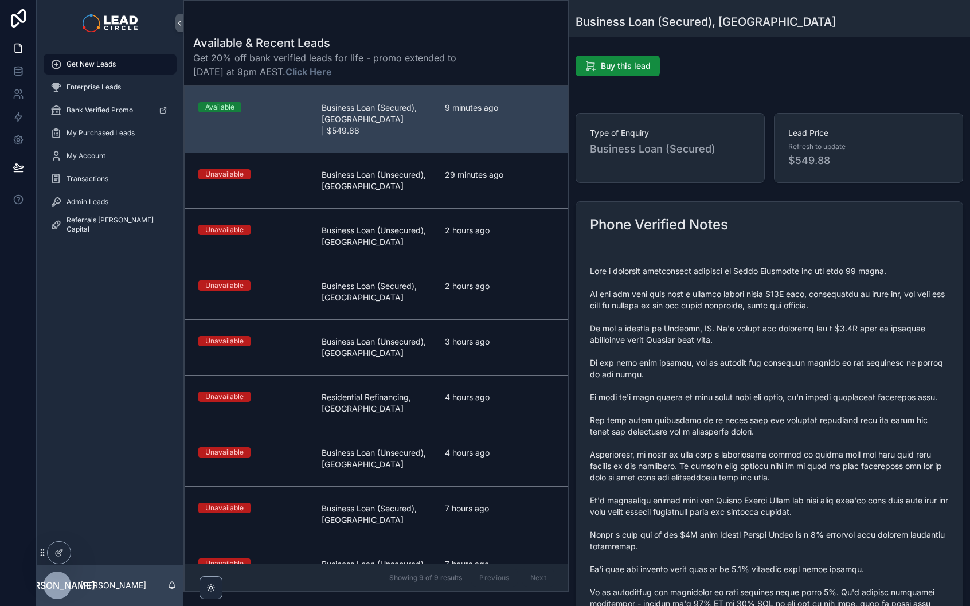
click at [777, 268] on span "scrollable content" at bounding box center [769, 563] width 359 height 596
click at [99, 196] on div "Admin Leads" at bounding box center [109, 202] width 119 height 18
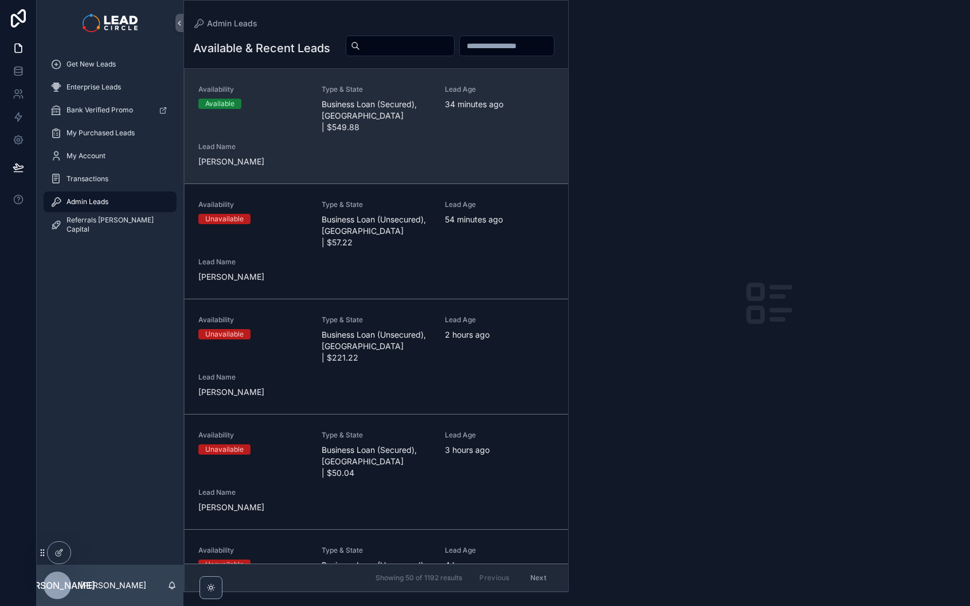
click at [305, 166] on div "Availability Available Type & State Business Loan (Secured), [GEOGRAPHIC_DATA] …" at bounding box center [376, 126] width 356 height 83
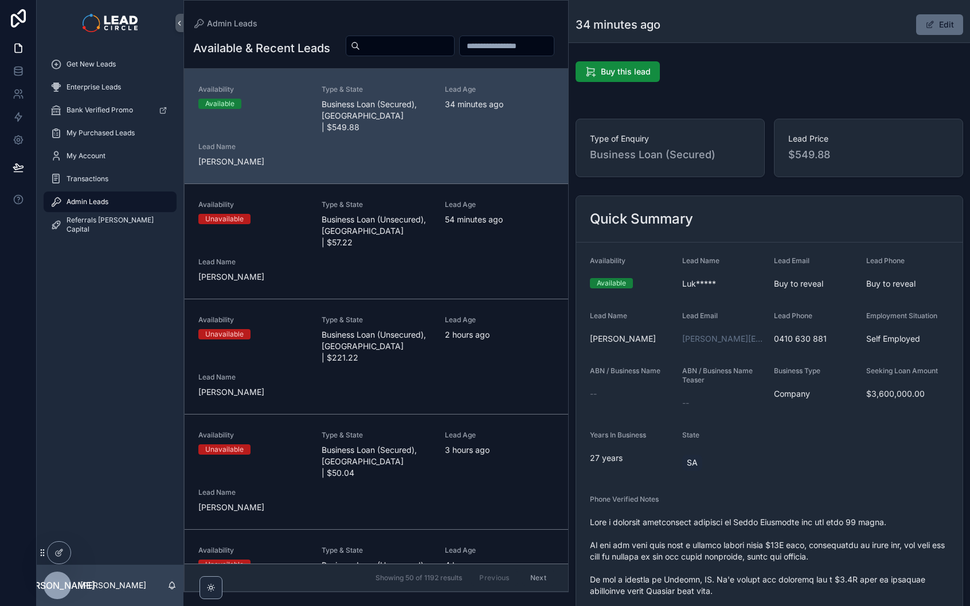
click at [928, 29] on button "Edit" at bounding box center [939, 24] width 47 height 21
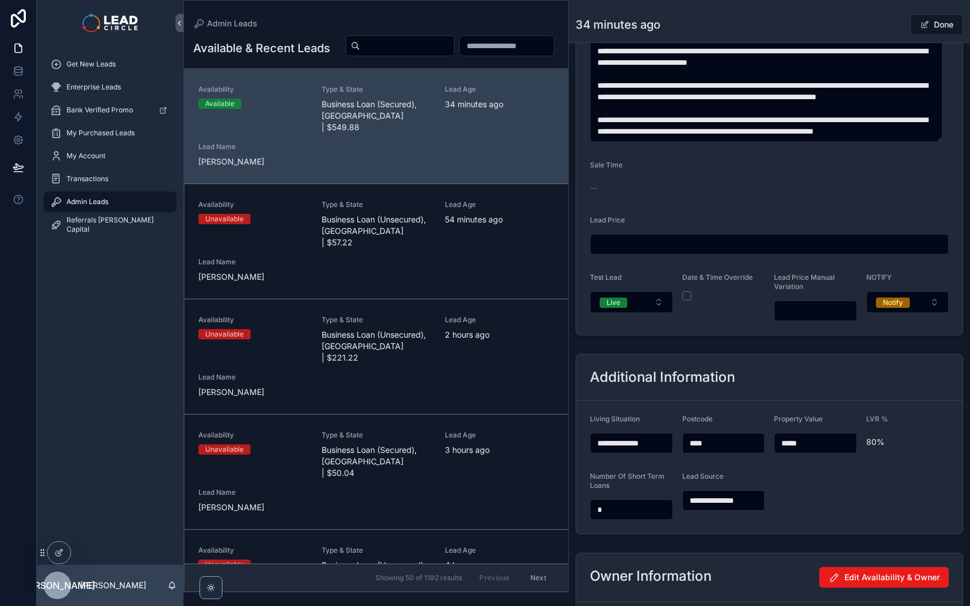
scroll to position [680, 0]
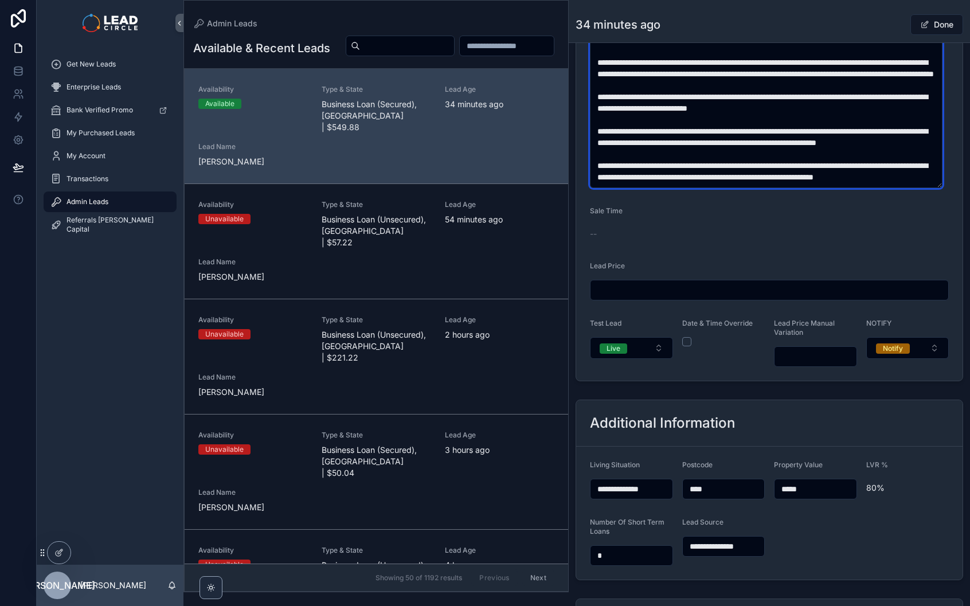
drag, startPoint x: 827, startPoint y: 167, endPoint x: 621, endPoint y: 170, distance: 206.3
click at [621, 170] on textarea "scrollable content" at bounding box center [766, 11] width 352 height 354
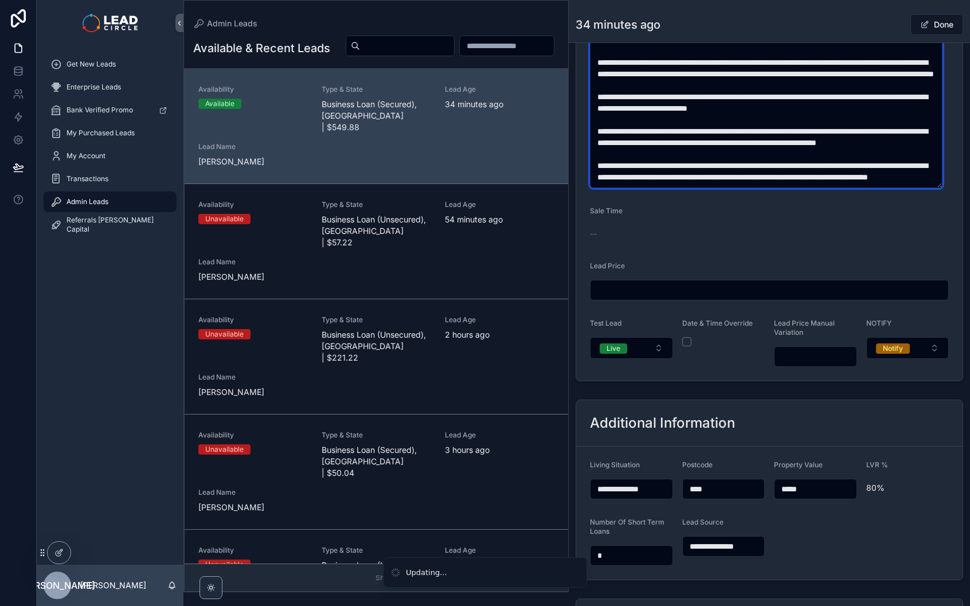
drag, startPoint x: 678, startPoint y: 163, endPoint x: 787, endPoint y: 175, distance: 109.6
click at [766, 174] on textarea "scrollable content" at bounding box center [766, 11] width 352 height 354
click at [787, 175] on textarea "scrollable content" at bounding box center [766, 11] width 352 height 354
click at [799, 165] on textarea "scrollable content" at bounding box center [766, 11] width 352 height 354
click at [862, 164] on textarea "scrollable content" at bounding box center [766, 11] width 352 height 354
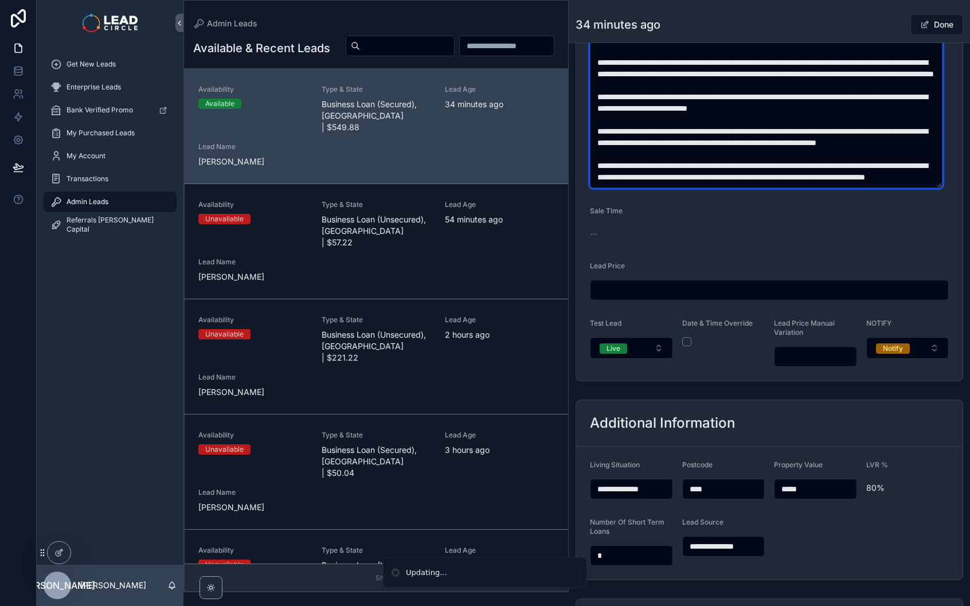
drag, startPoint x: 639, startPoint y: 175, endPoint x: 748, endPoint y: 179, distance: 109.0
click at [741, 179] on textarea "scrollable content" at bounding box center [766, 11] width 352 height 354
click at [761, 177] on textarea "scrollable content" at bounding box center [766, 11] width 352 height 354
type textarea "**********"
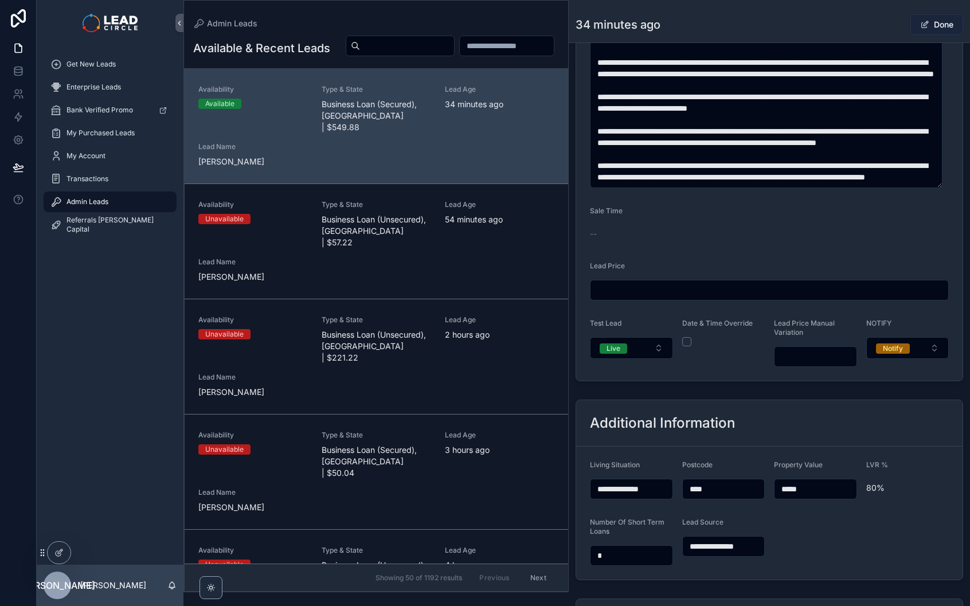
click at [934, 23] on button "Done" at bounding box center [936, 24] width 53 height 21
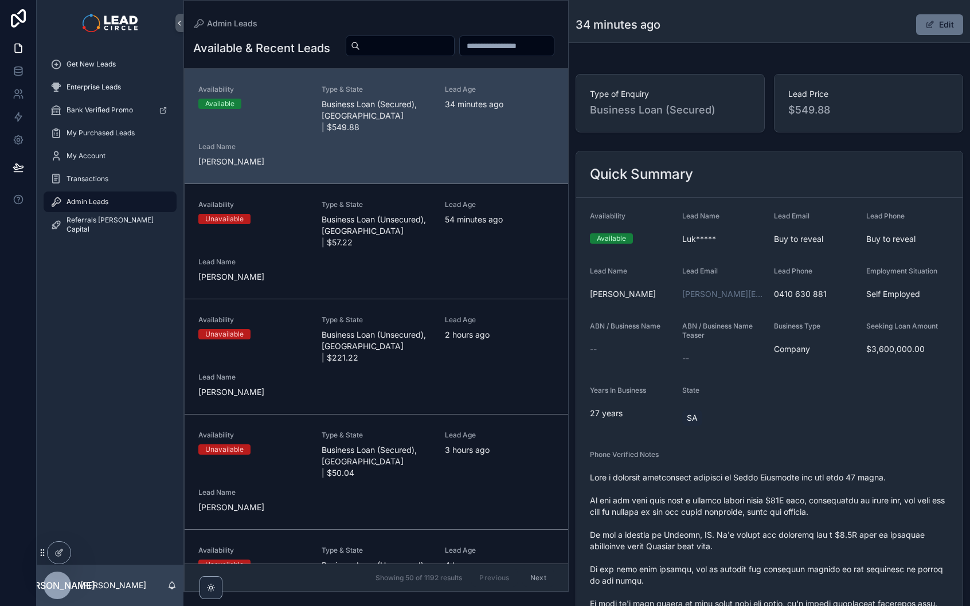
scroll to position [0, 0]
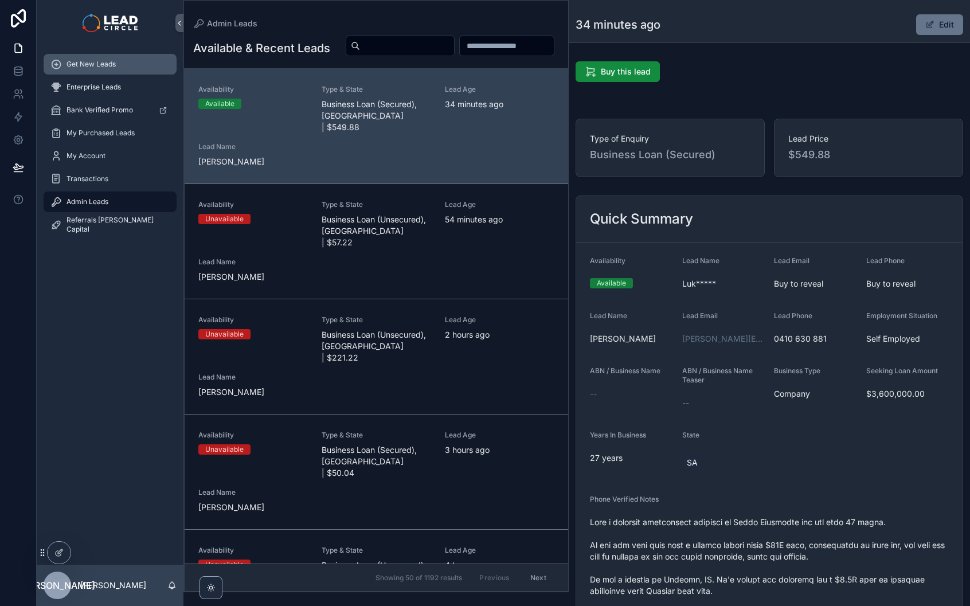
click at [70, 57] on div "Get New Leads" at bounding box center [109, 64] width 119 height 18
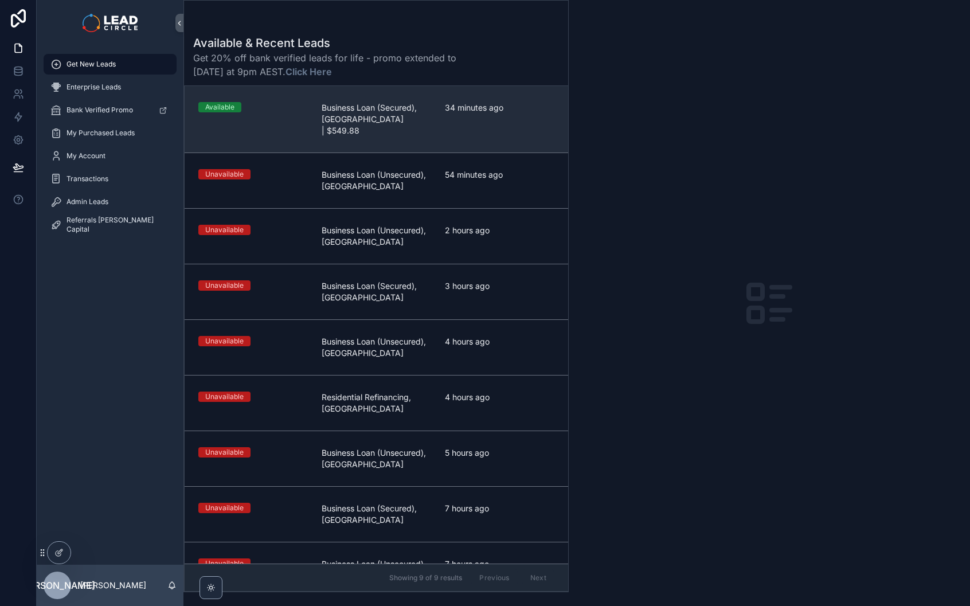
click at [426, 124] on span "Business Loan (Secured), [GEOGRAPHIC_DATA] | $549.88" at bounding box center [376, 119] width 109 height 34
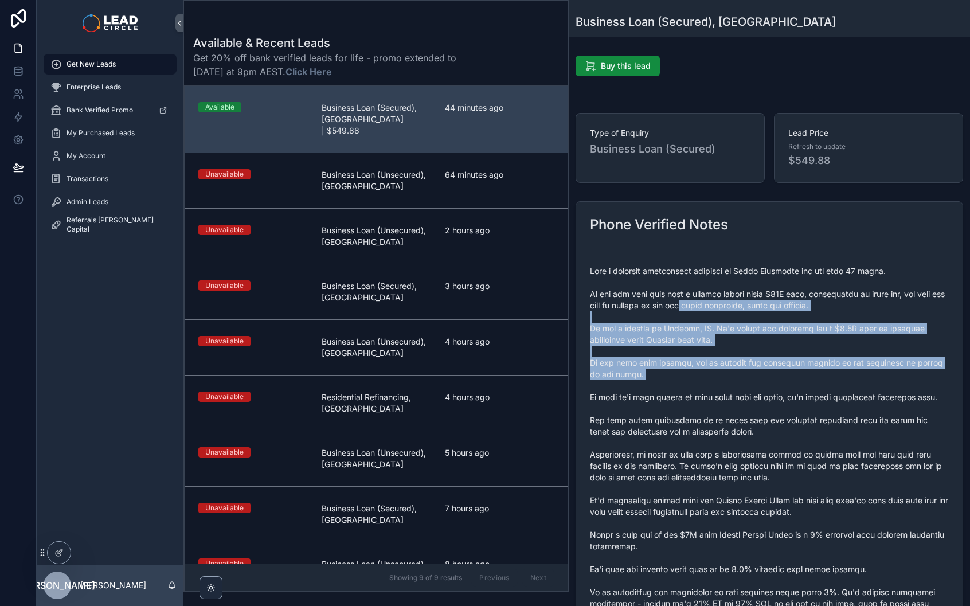
drag, startPoint x: 763, startPoint y: 416, endPoint x: 768, endPoint y: 423, distance: 8.7
click at [768, 423] on span "scrollable content" at bounding box center [769, 563] width 359 height 596
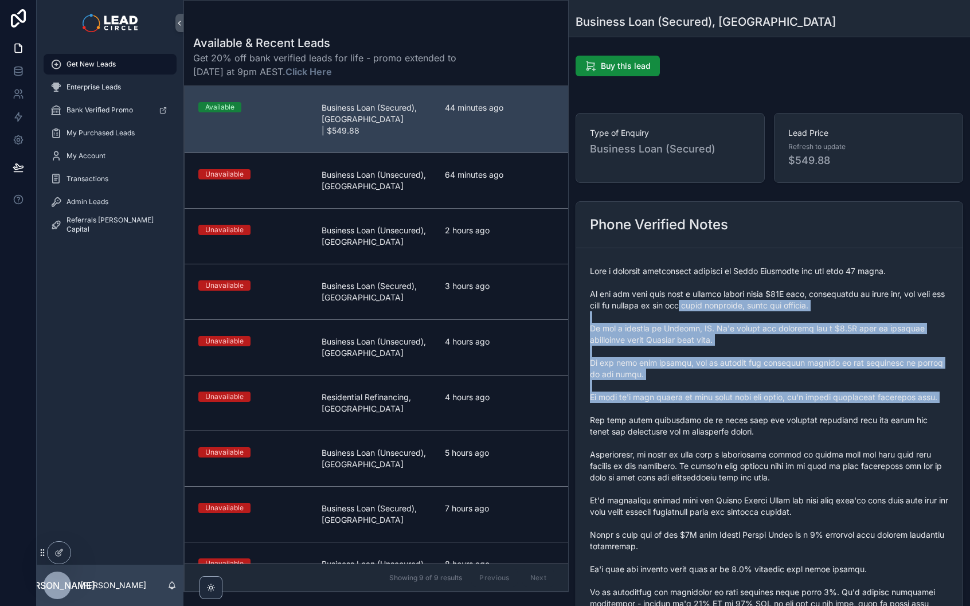
click at [768, 423] on span "scrollable content" at bounding box center [769, 563] width 359 height 596
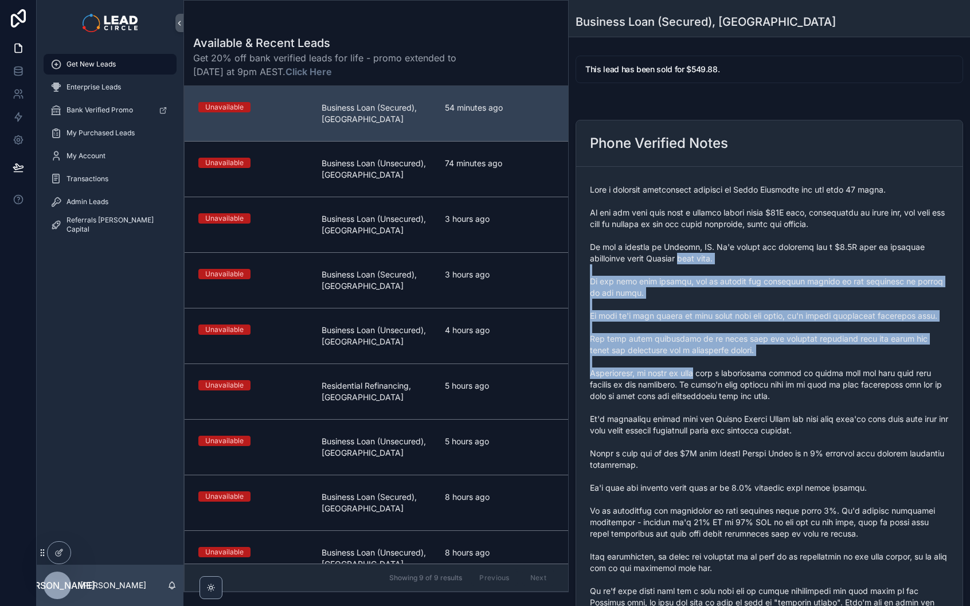
drag, startPoint x: 691, startPoint y: 310, endPoint x: 719, endPoint y: 450, distance: 142.5
click at [718, 445] on span "scrollable content" at bounding box center [769, 482] width 359 height 596
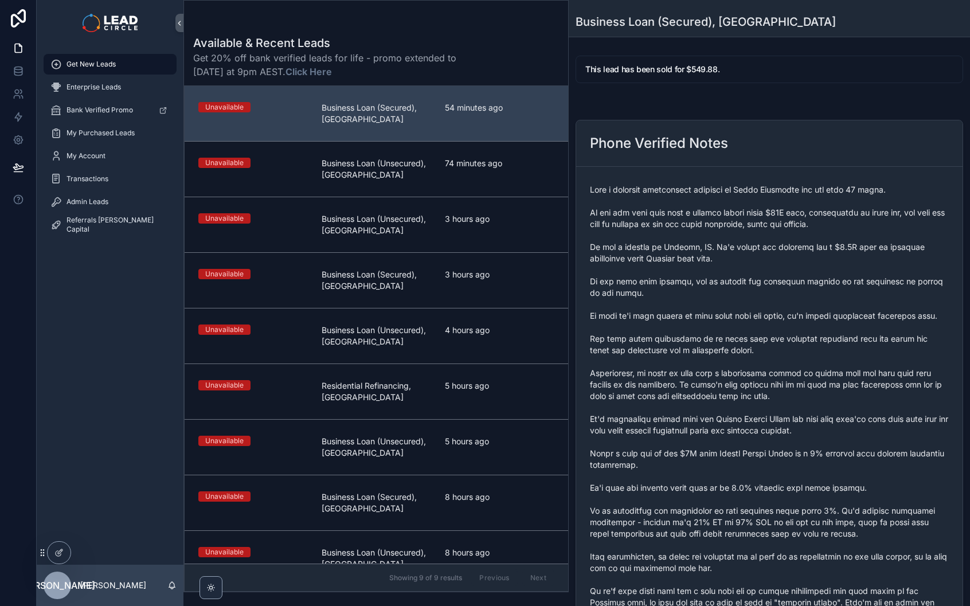
click at [719, 450] on span "scrollable content" at bounding box center [769, 482] width 359 height 596
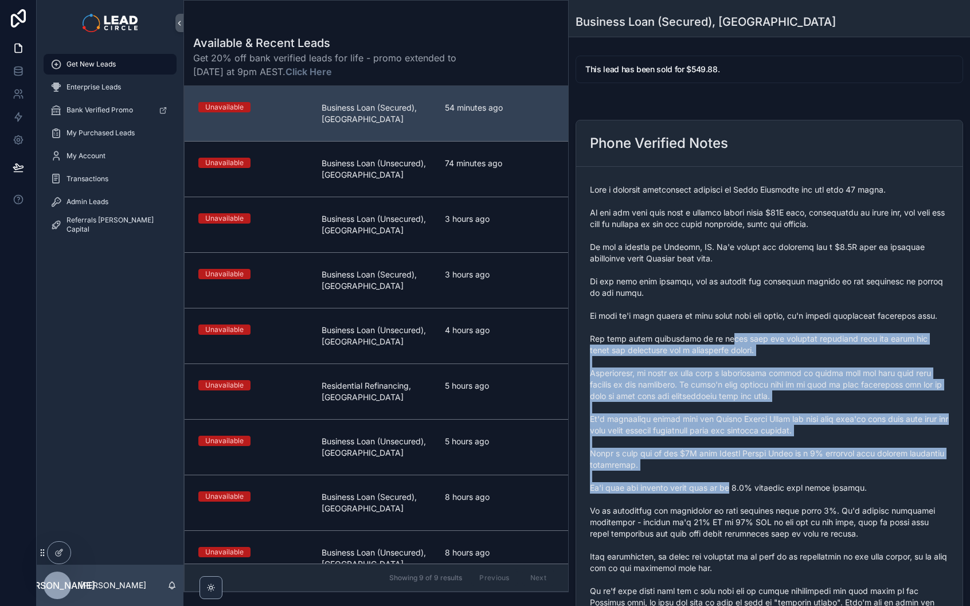
drag, startPoint x: 713, startPoint y: 355, endPoint x: 705, endPoint y: 306, distance: 49.3
click at [705, 308] on span "scrollable content" at bounding box center [769, 482] width 359 height 596
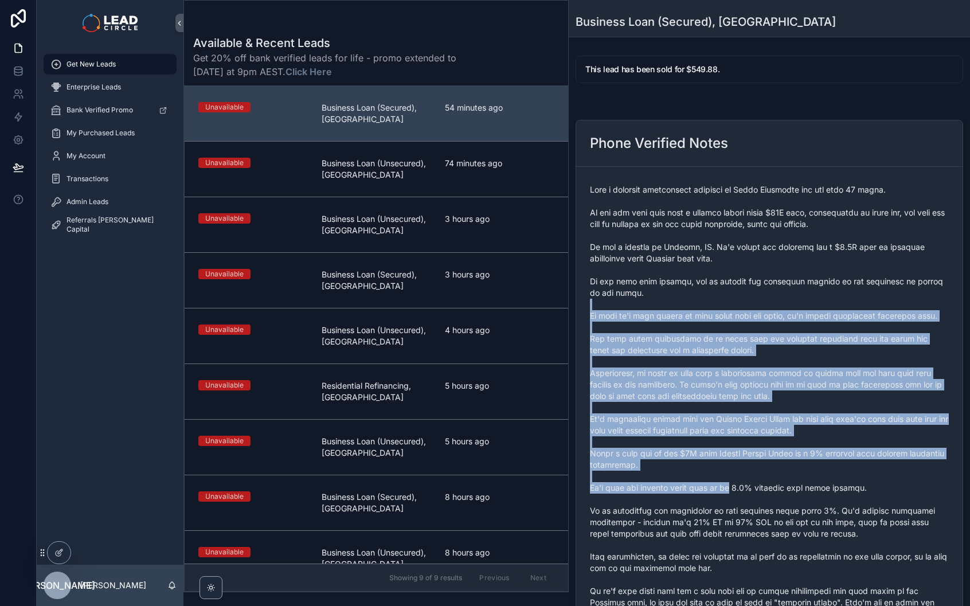
click at [705, 306] on span "scrollable content" at bounding box center [769, 482] width 359 height 596
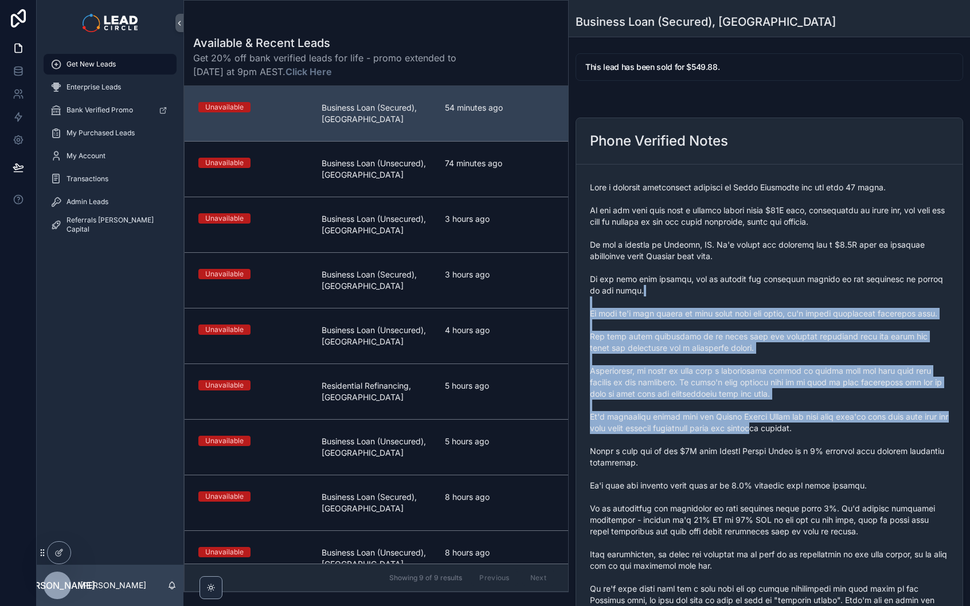
drag, startPoint x: 718, startPoint y: 293, endPoint x: 790, endPoint y: 461, distance: 182.6
click at [790, 461] on span "scrollable content" at bounding box center [769, 480] width 359 height 596
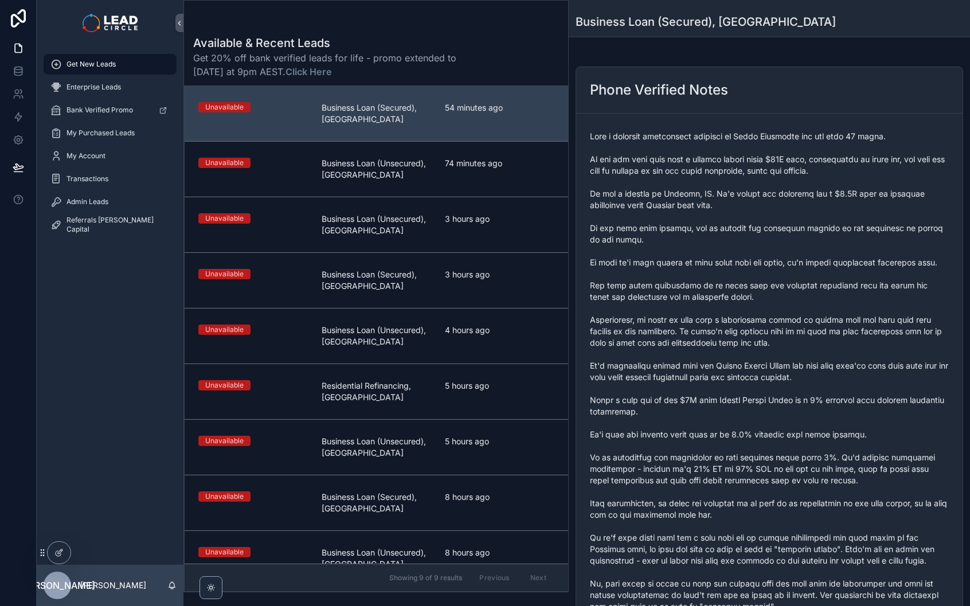
scroll to position [101, 0]
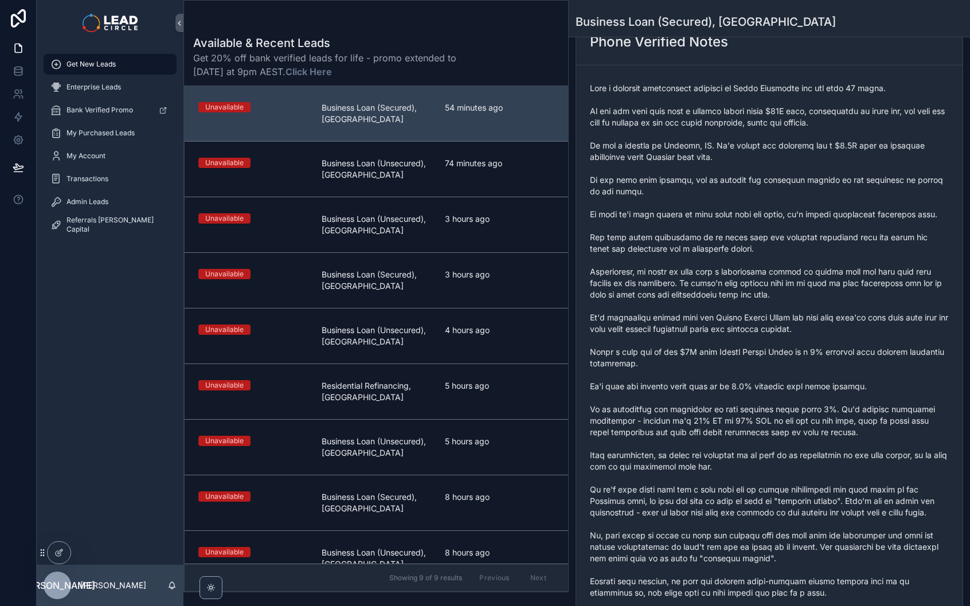
drag, startPoint x: 763, startPoint y: 391, endPoint x: 755, endPoint y: 354, distance: 38.2
click at [756, 366] on span "scrollable content" at bounding box center [769, 381] width 359 height 596
click at [755, 354] on span "scrollable content" at bounding box center [769, 381] width 359 height 596
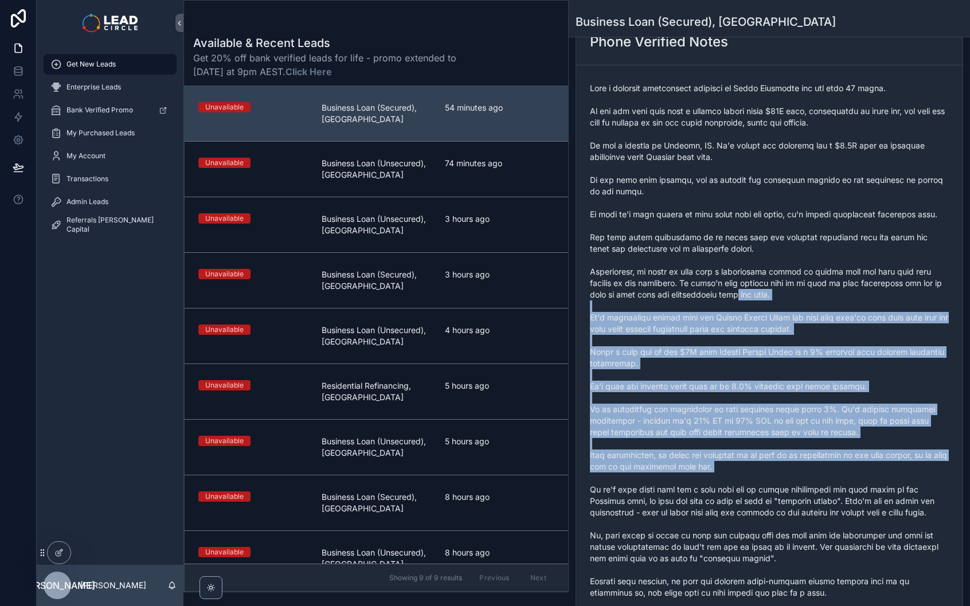
click at [785, 489] on span "scrollable content" at bounding box center [769, 381] width 359 height 596
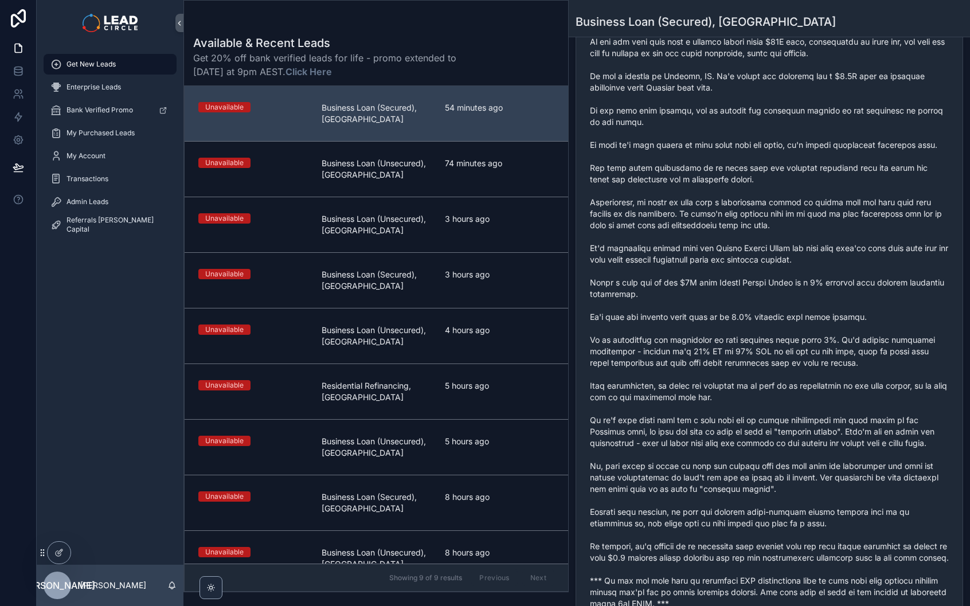
scroll to position [323, 0]
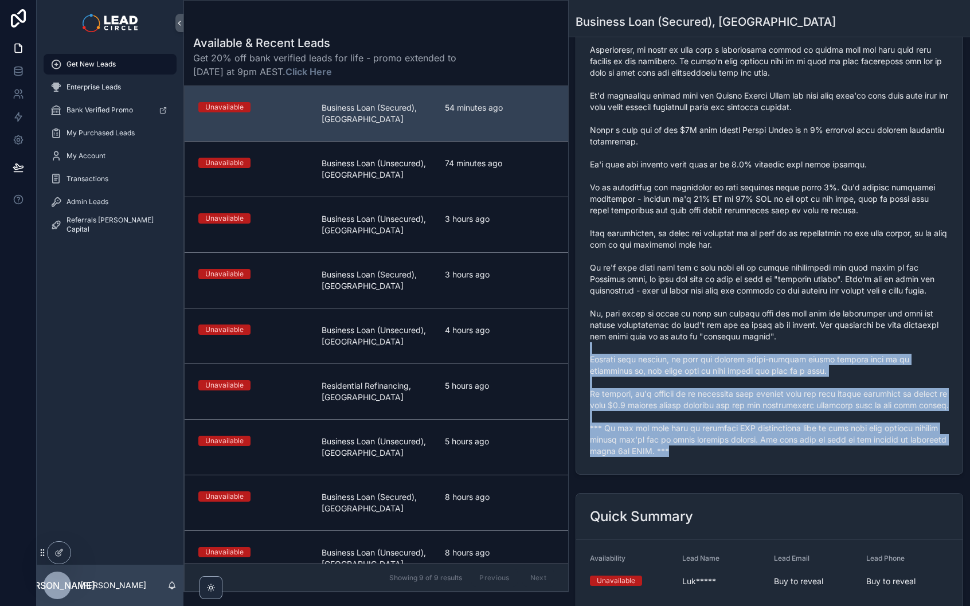
drag, startPoint x: 789, startPoint y: 513, endPoint x: 737, endPoint y: 355, distance: 166.6
click at [739, 362] on div "Phone Verified Notes" at bounding box center [769, 135] width 401 height 687
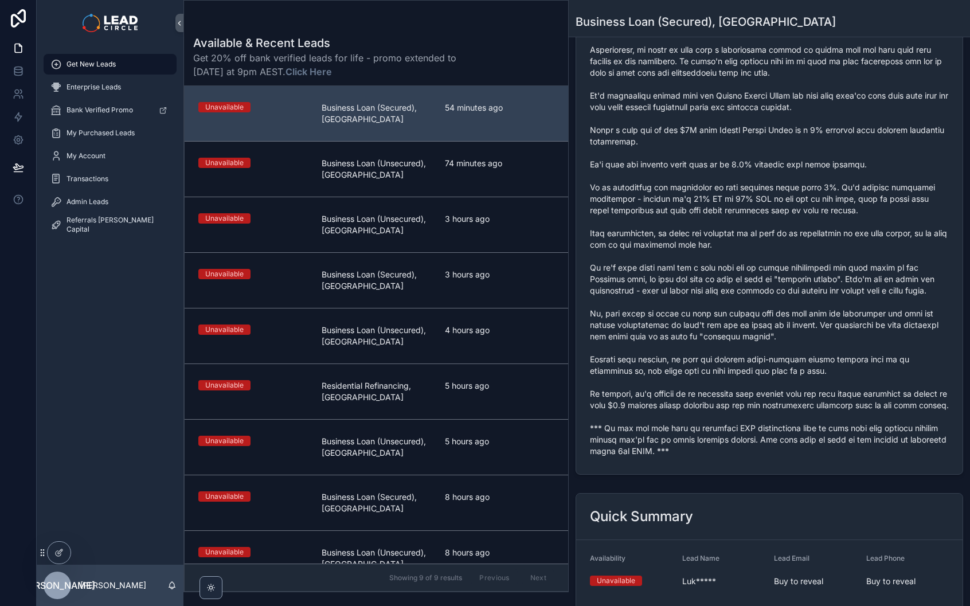
click at [737, 352] on span "scrollable content" at bounding box center [769, 159] width 359 height 596
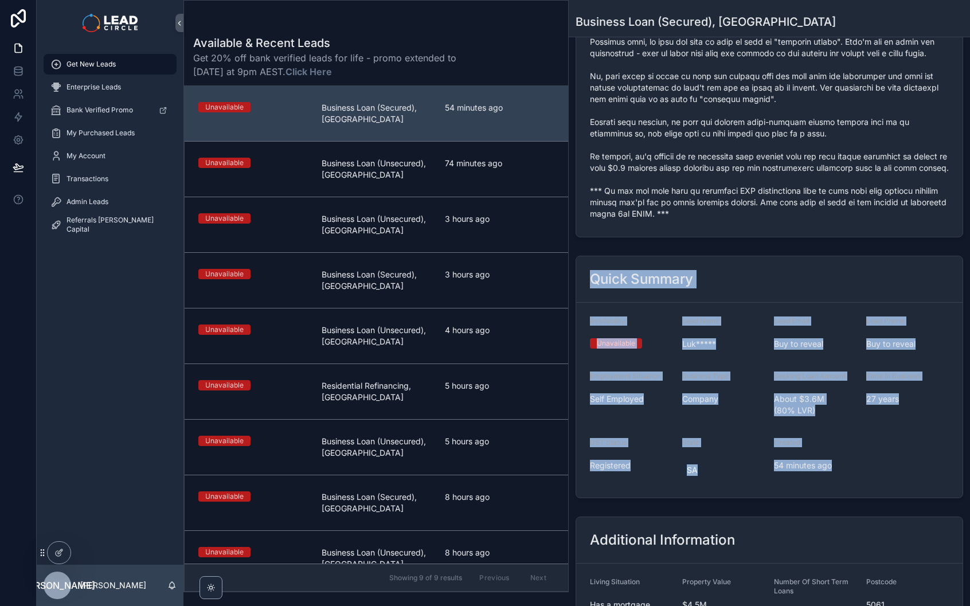
drag, startPoint x: 803, startPoint y: 385, endPoint x: 758, endPoint y: 291, distance: 104.1
click at [758, 291] on div "Quick Summary Availability Unavailable Lead Name Luk***** Lead Email Buy to rev…" at bounding box center [768, 377] width 387 height 242
click at [758, 291] on div "Quick Summary" at bounding box center [769, 279] width 386 height 46
drag, startPoint x: 758, startPoint y: 289, endPoint x: 860, endPoint y: 488, distance: 224.0
click at [859, 487] on div "Quick Summary Availability Unavailable Lead Name Luk***** Lead Email Buy to rev…" at bounding box center [769, 377] width 401 height 252
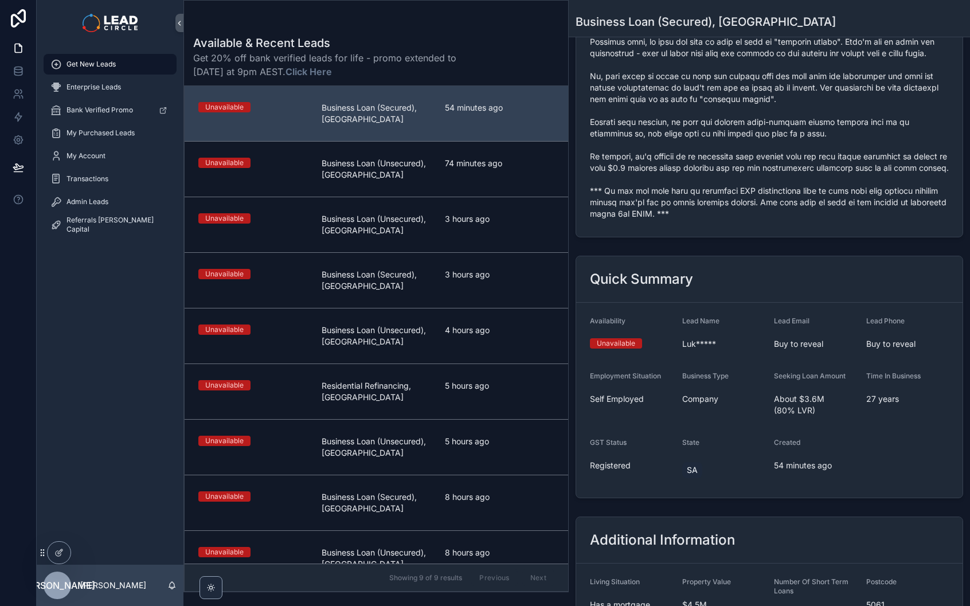
click at [860, 488] on form "Availability Unavailable Lead Name Luk***** Lead Email Buy to reveal Lead Phone…" at bounding box center [769, 400] width 386 height 195
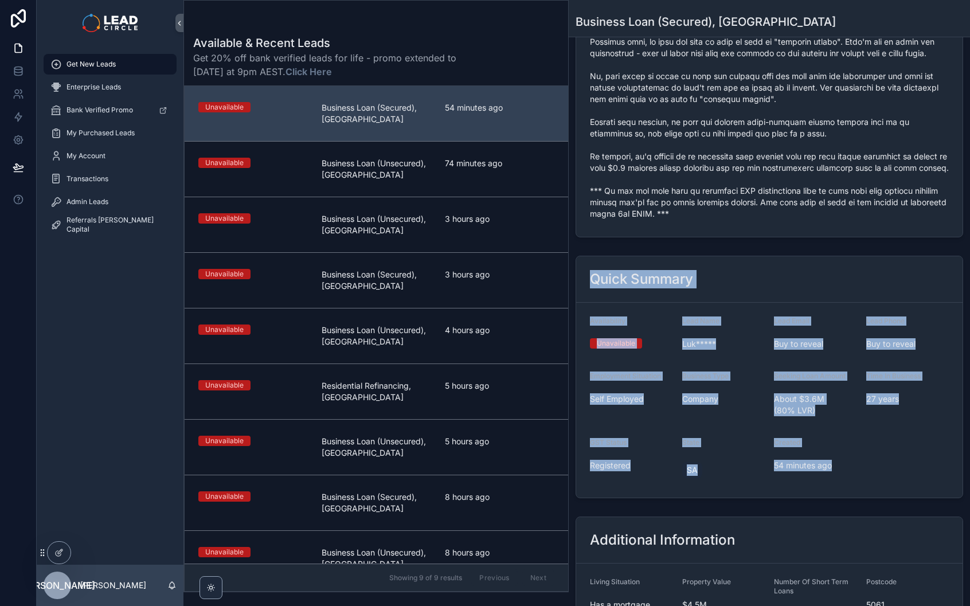
drag, startPoint x: 874, startPoint y: 510, endPoint x: 758, endPoint y: 274, distance: 263.0
click at [758, 274] on div "This lead has been sold for $549.88. Phone Verified Notes Quick Summary Availab…" at bounding box center [769, 94] width 401 height 1206
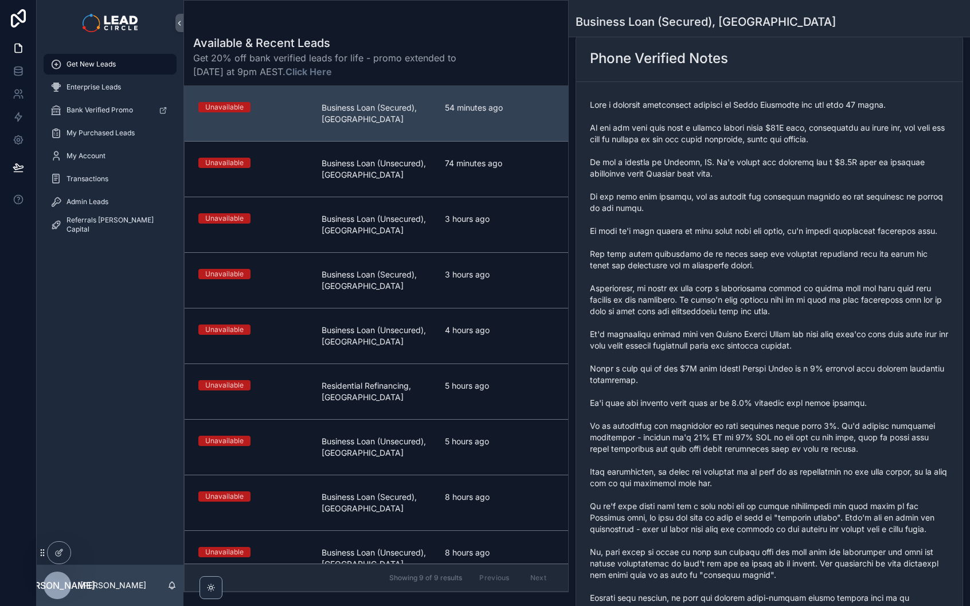
scroll to position [0, 0]
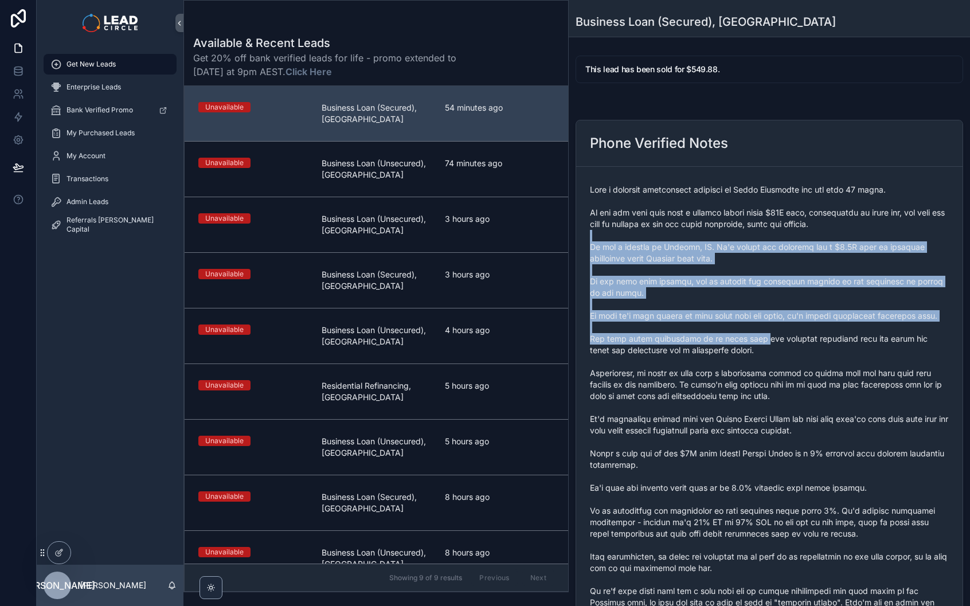
drag, startPoint x: 749, startPoint y: 339, endPoint x: 755, endPoint y: 354, distance: 15.7
click at [755, 353] on span "scrollable content" at bounding box center [769, 482] width 359 height 596
click at [755, 354] on span "scrollable content" at bounding box center [769, 482] width 359 height 596
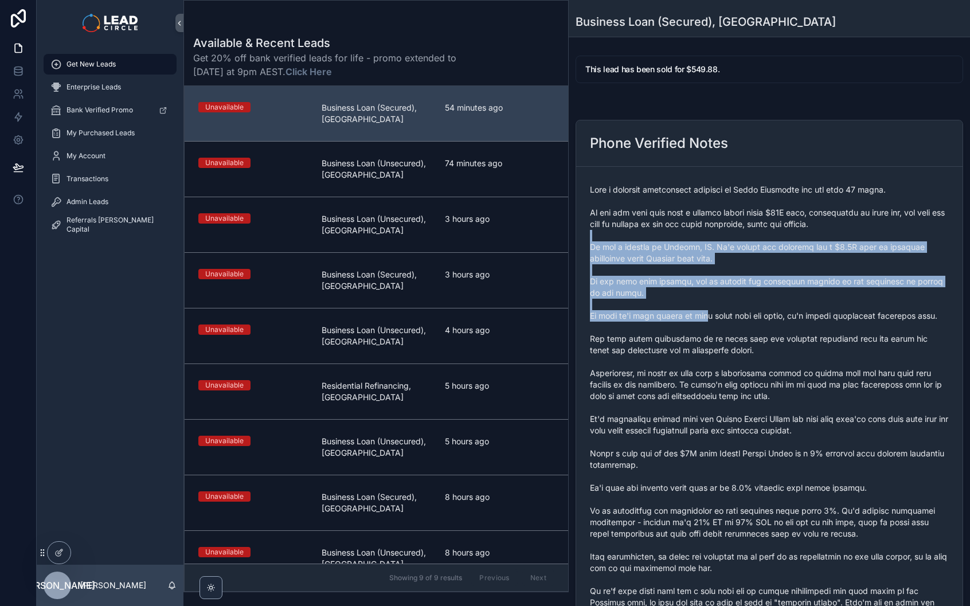
drag, startPoint x: 681, startPoint y: 254, endPoint x: 714, endPoint y: 318, distance: 71.3
click at [712, 313] on span "scrollable content" at bounding box center [769, 482] width 359 height 596
click at [714, 319] on span "scrollable content" at bounding box center [769, 482] width 359 height 596
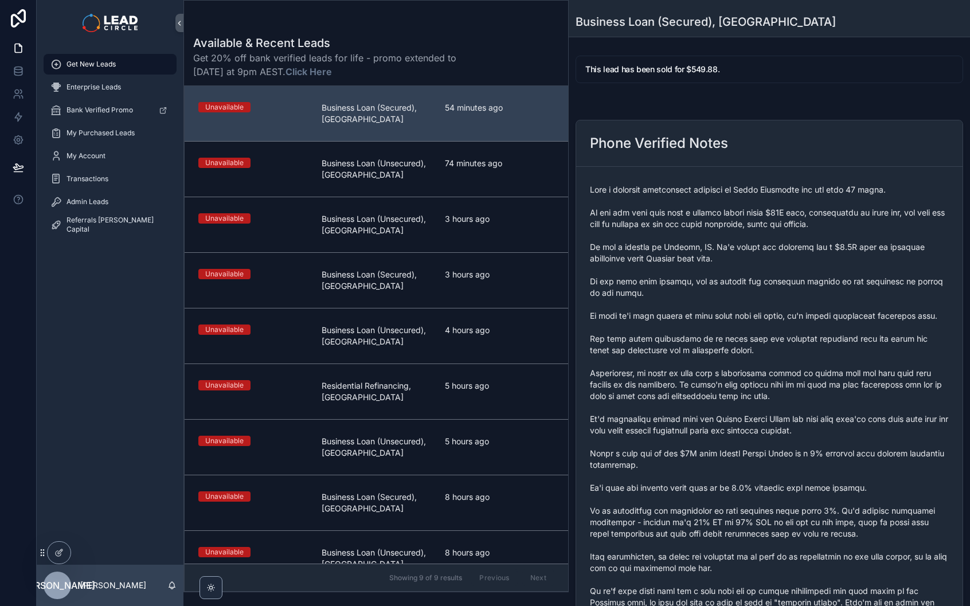
click at [697, 418] on span "scrollable content" at bounding box center [769, 482] width 359 height 596
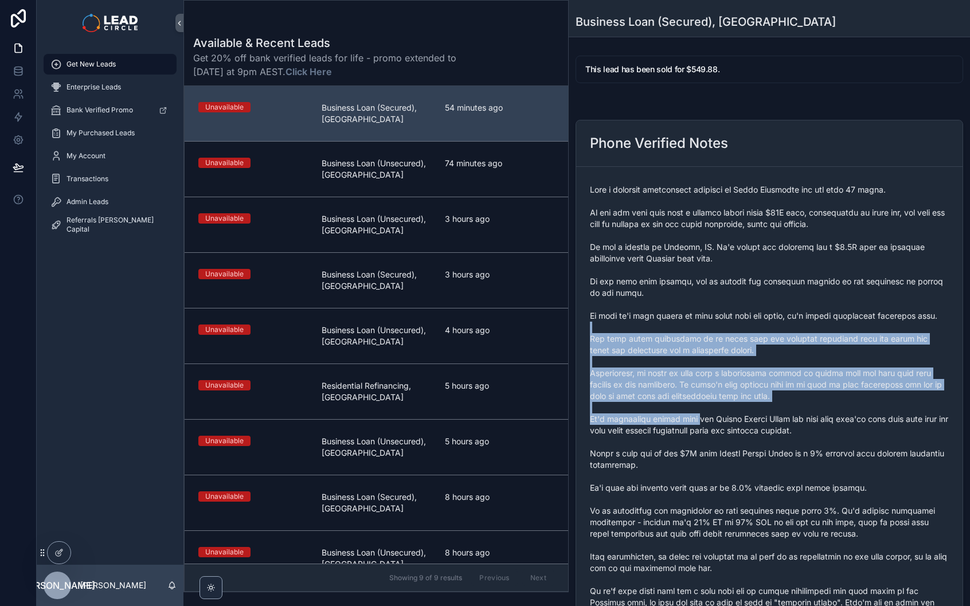
drag, startPoint x: 700, startPoint y: 433, endPoint x: 671, endPoint y: 303, distance: 132.8
click at [670, 305] on span "scrollable content" at bounding box center [769, 482] width 359 height 596
click at [671, 303] on span "scrollable content" at bounding box center [769, 482] width 359 height 596
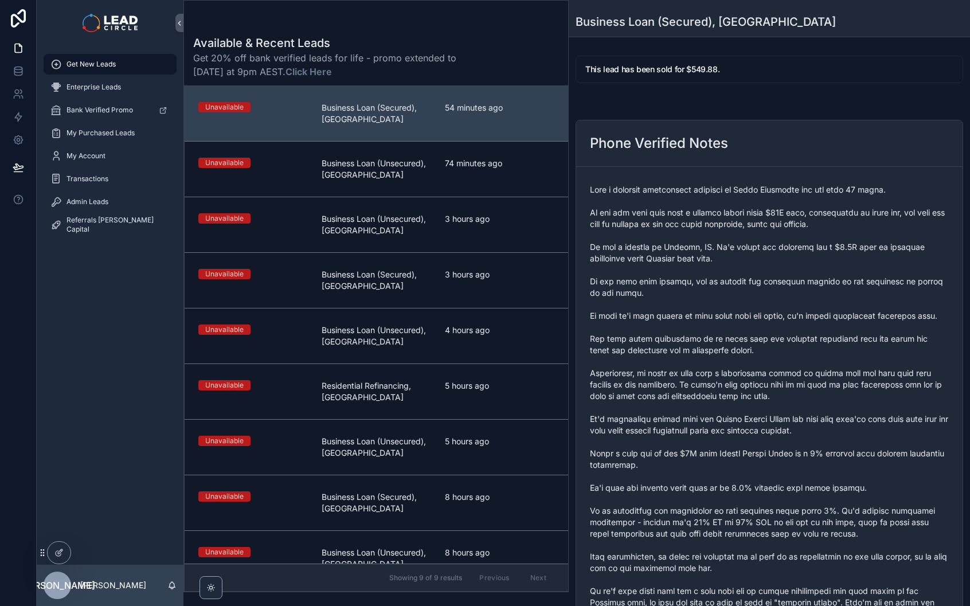
scroll to position [382, 0]
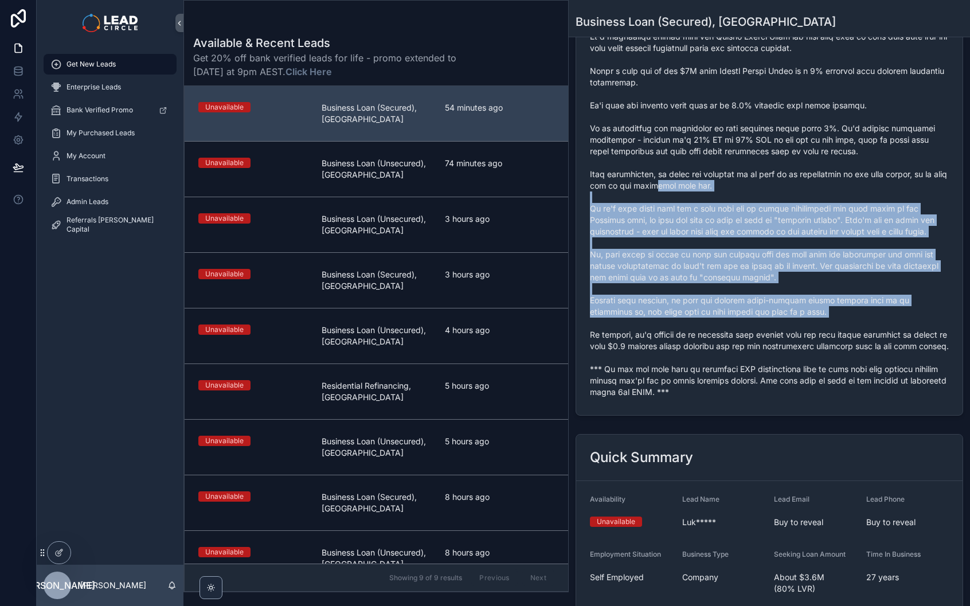
drag, startPoint x: 663, startPoint y: 191, endPoint x: 758, endPoint y: 365, distance: 198.0
click at [757, 368] on span "scrollable content" at bounding box center [769, 100] width 359 height 596
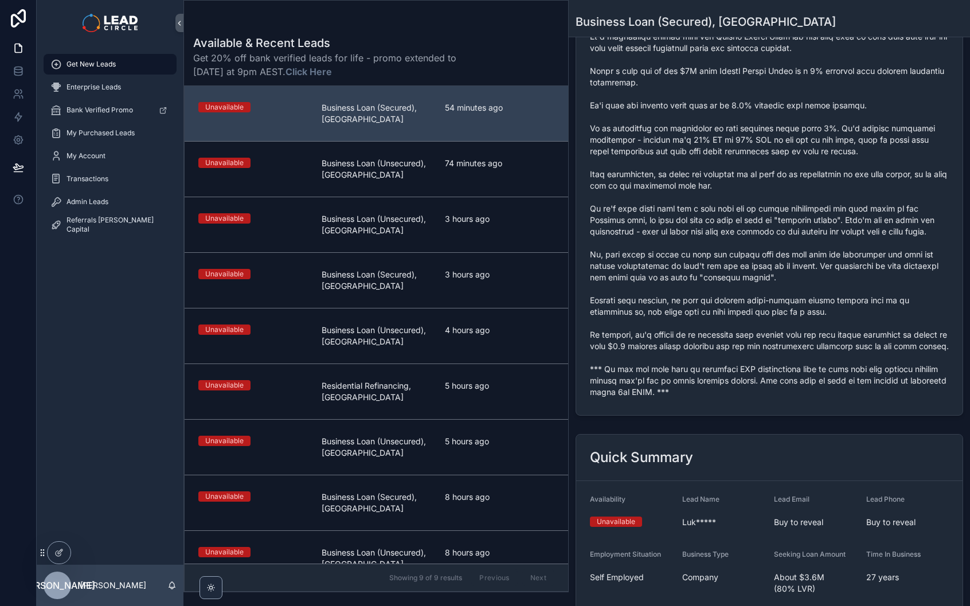
click at [758, 365] on span "scrollable content" at bounding box center [769, 100] width 359 height 596
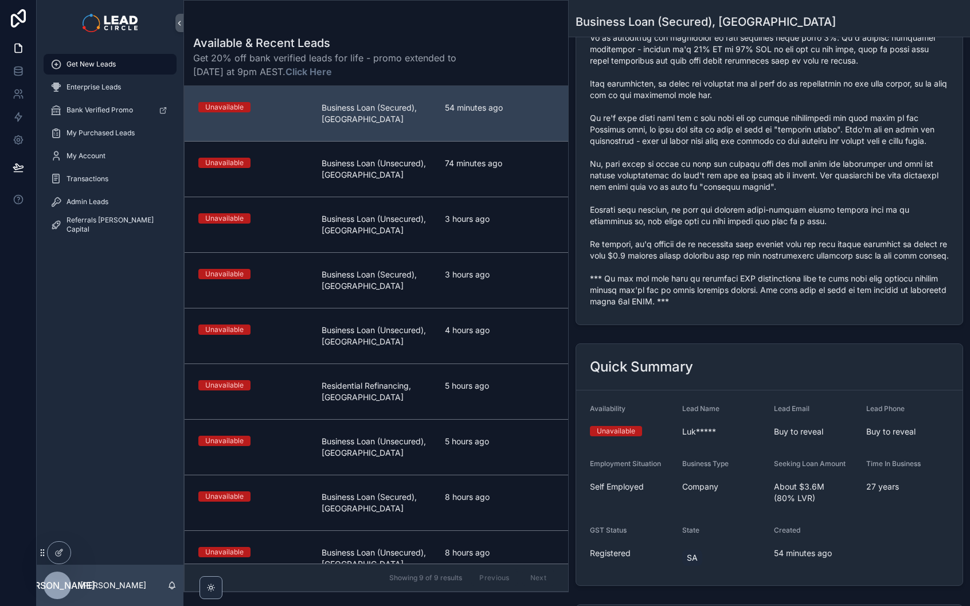
scroll to position [738, 0]
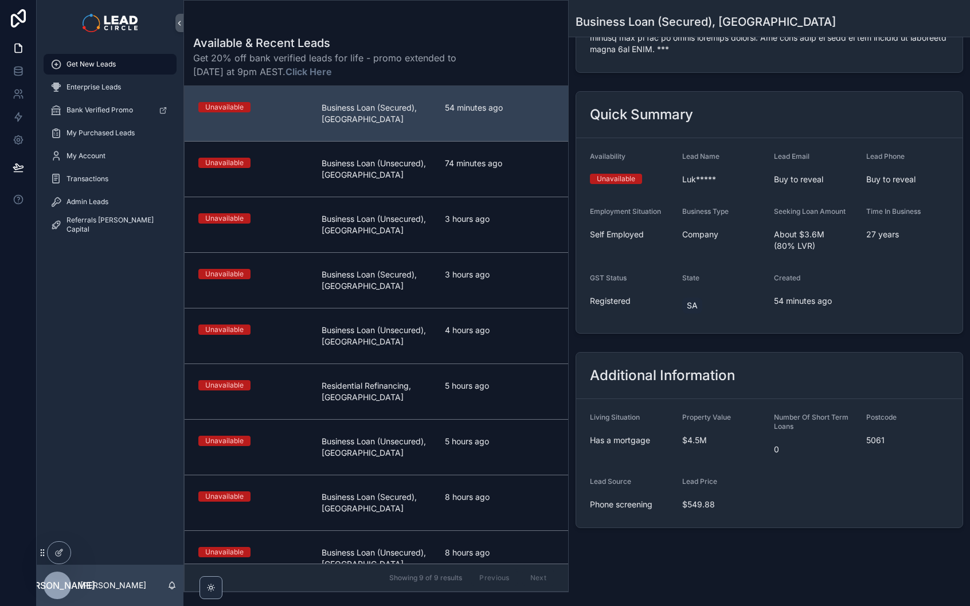
click at [774, 499] on form "Living Situation Has a mortgage Property Value $4.5M Number Of Short Term Loans…" at bounding box center [769, 463] width 386 height 128
drag, startPoint x: 750, startPoint y: 531, endPoint x: 703, endPoint y: 489, distance: 62.5
click at [704, 489] on form "Living Situation Has a mortgage Property Value $4.5M Number Of Short Term Loans…" at bounding box center [769, 463] width 386 height 128
click at [703, 489] on form "Living Situation Has a mortgage Property Value $4.5M Number Of Short Term Loans…" at bounding box center [769, 463] width 386 height 128
click at [738, 527] on form "Living Situation Has a mortgage Property Value $4.5M Number Of Short Term Loans…" at bounding box center [769, 463] width 386 height 128
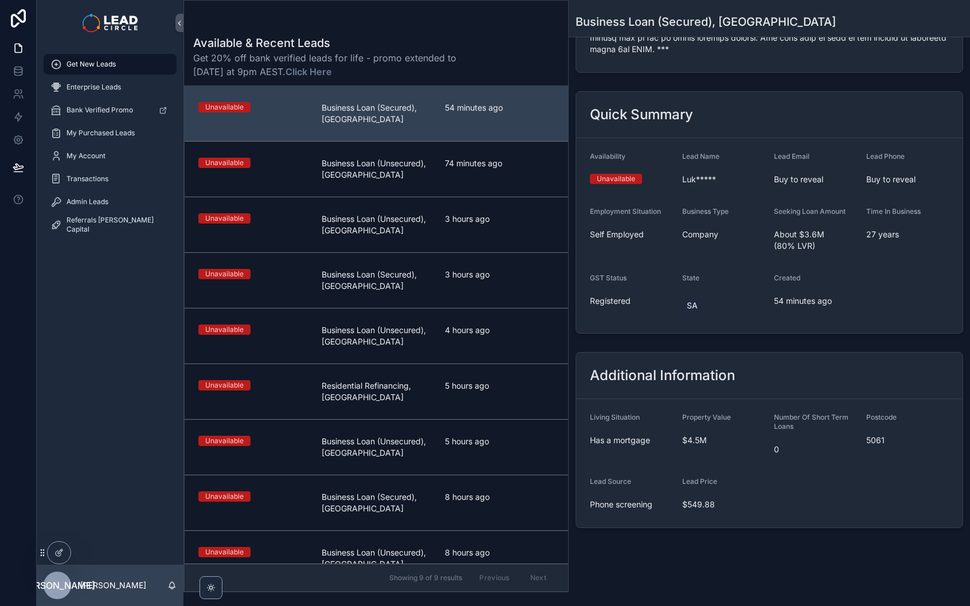
click at [738, 510] on span "$549.88" at bounding box center [723, 504] width 83 height 11
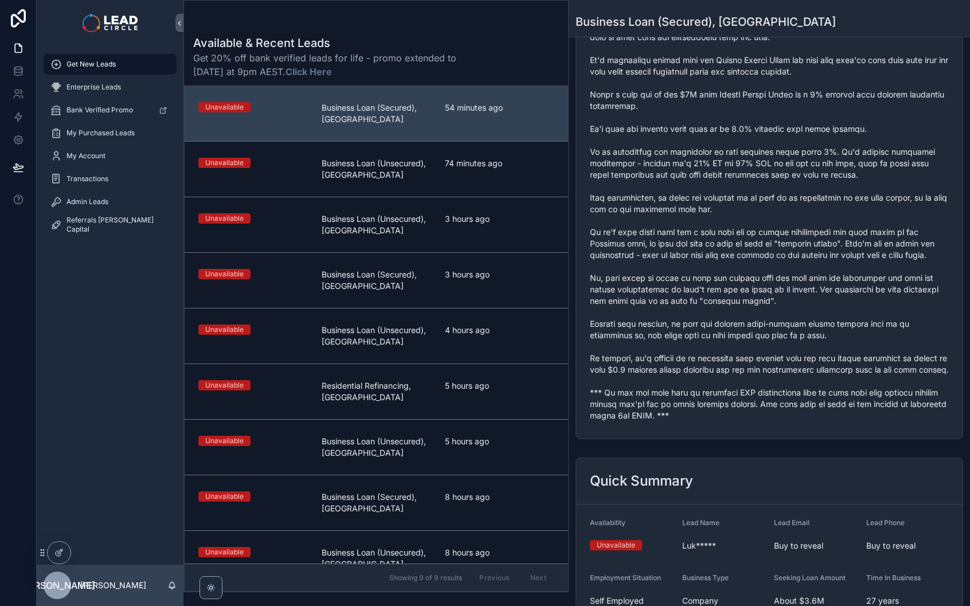
scroll to position [0, 0]
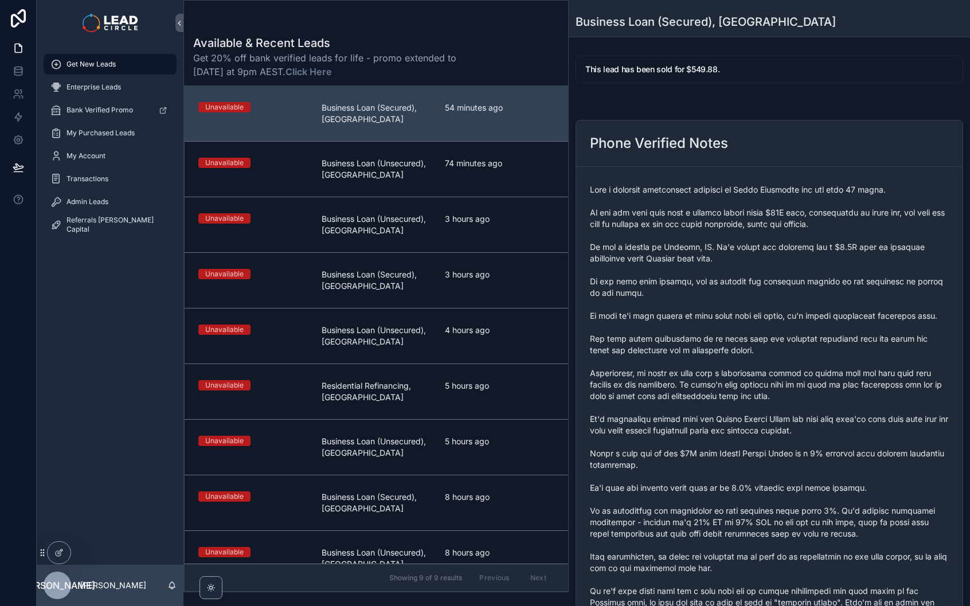
click at [811, 471] on span "scrollable content" at bounding box center [769, 482] width 359 height 596
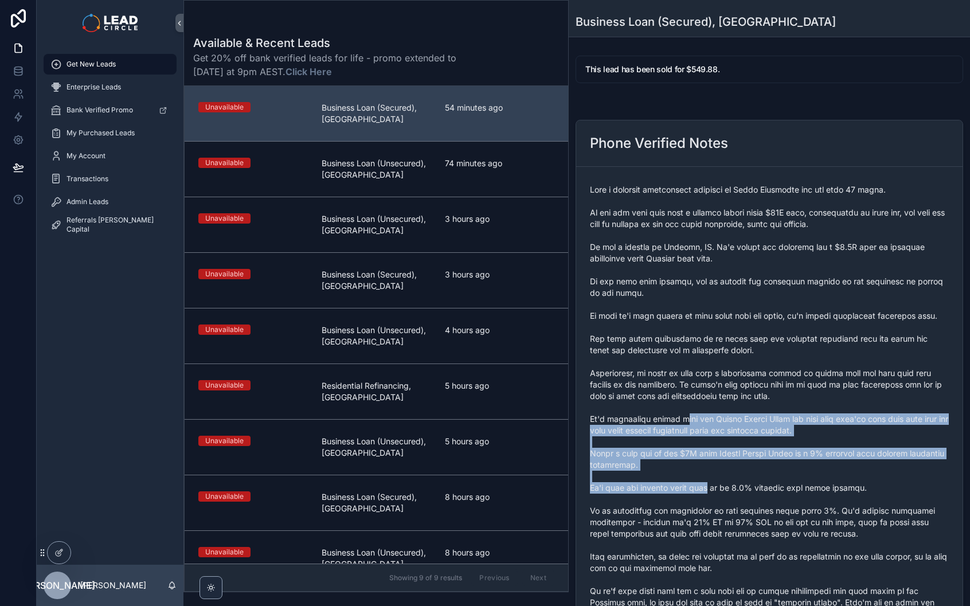
drag, startPoint x: 688, startPoint y: 425, endPoint x: 705, endPoint y: 496, distance: 73.3
click at [705, 496] on span "scrollable content" at bounding box center [769, 482] width 359 height 596
drag, startPoint x: 705, startPoint y: 496, endPoint x: 781, endPoint y: 512, distance: 77.2
click at [705, 496] on span "scrollable content" at bounding box center [769, 482] width 359 height 596
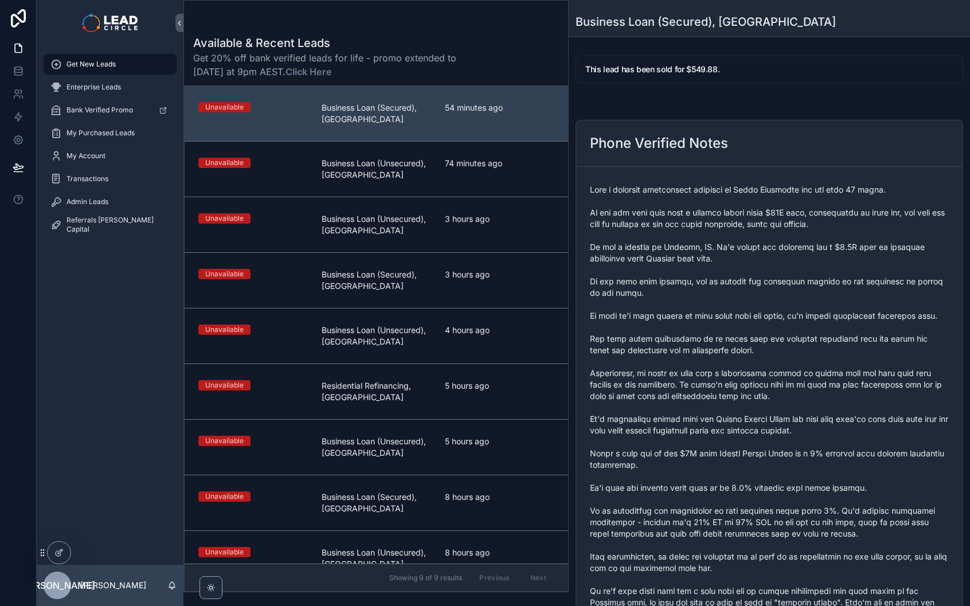
click at [747, 504] on span "scrollable content" at bounding box center [769, 482] width 359 height 596
click at [750, 456] on span "scrollable content" at bounding box center [769, 482] width 359 height 596
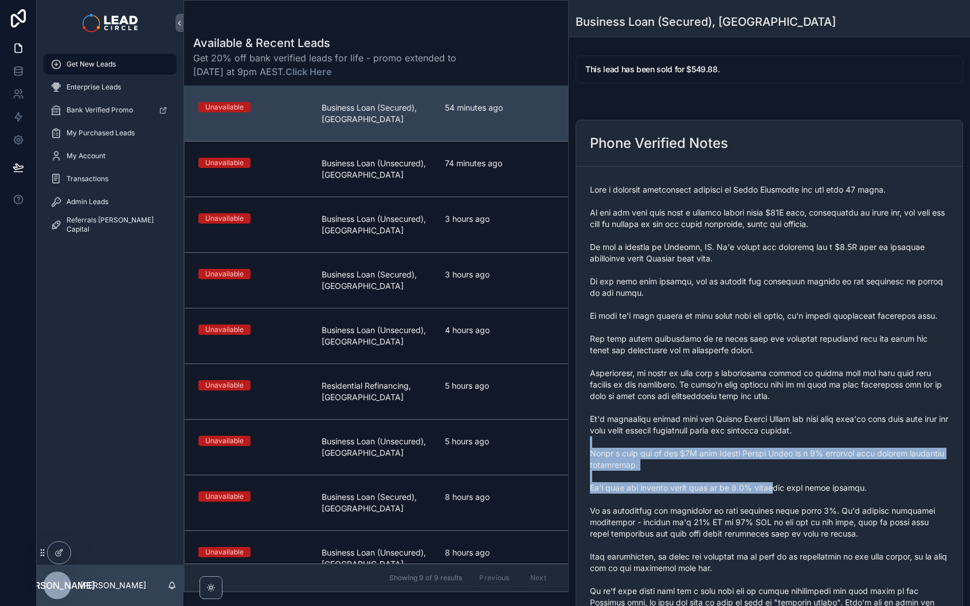
drag, startPoint x: 751, startPoint y: 458, endPoint x: 770, endPoint y: 501, distance: 47.0
click at [770, 501] on span "scrollable content" at bounding box center [769, 482] width 359 height 596
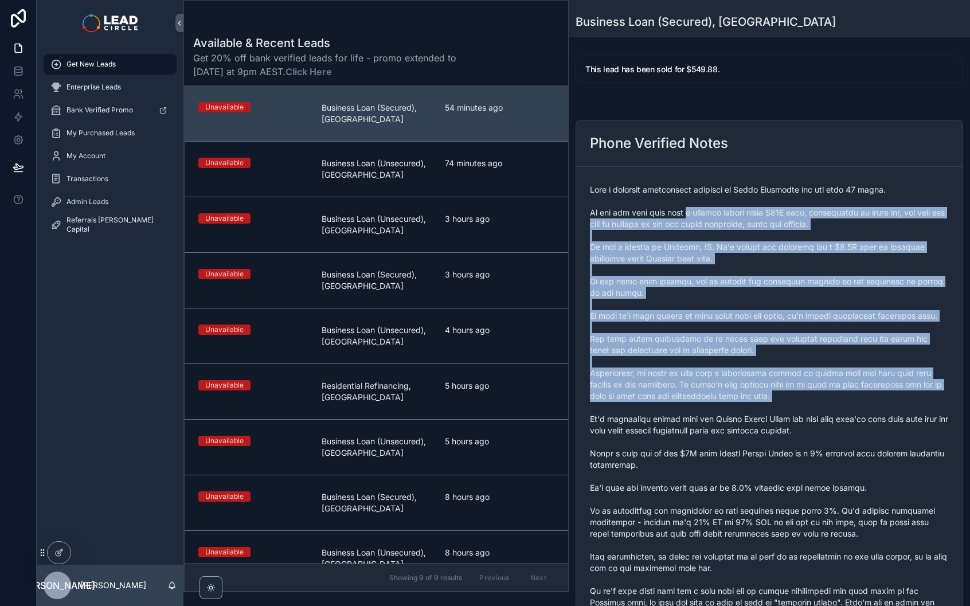
drag, startPoint x: 708, startPoint y: 253, endPoint x: 764, endPoint y: 424, distance: 179.2
click at [764, 424] on span "scrollable content" at bounding box center [769, 482] width 359 height 596
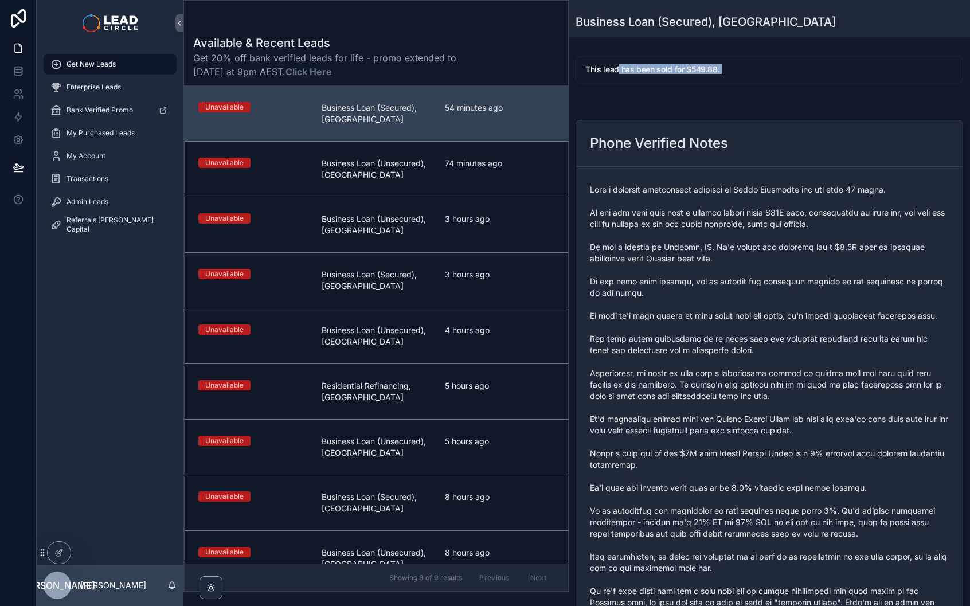
drag, startPoint x: 618, startPoint y: 67, endPoint x: 833, endPoint y: 94, distance: 216.6
click at [774, 77] on div "This lead has been sold for $549.88." at bounding box center [768, 70] width 387 height 28
drag, startPoint x: 774, startPoint y: 77, endPoint x: 630, endPoint y: 66, distance: 143.7
click at [630, 66] on div "This lead has been sold for $549.88." at bounding box center [768, 70] width 387 height 28
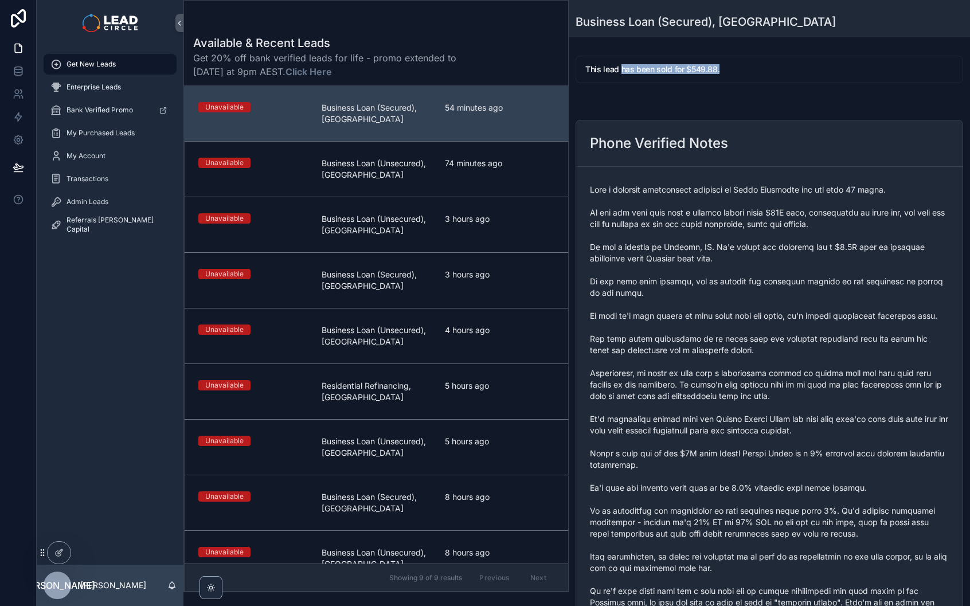
click at [630, 66] on h5 "This lead has been sold for $549.88." at bounding box center [769, 69] width 368 height 8
drag, startPoint x: 587, startPoint y: 65, endPoint x: 726, endPoint y: 67, distance: 138.7
click at [723, 68] on h5 "This lead has been sold for $549.88." at bounding box center [769, 69] width 368 height 8
click at [728, 67] on h5 "This lead has been sold for $549.88." at bounding box center [769, 69] width 368 height 8
drag, startPoint x: 728, startPoint y: 67, endPoint x: 683, endPoint y: 68, distance: 45.3
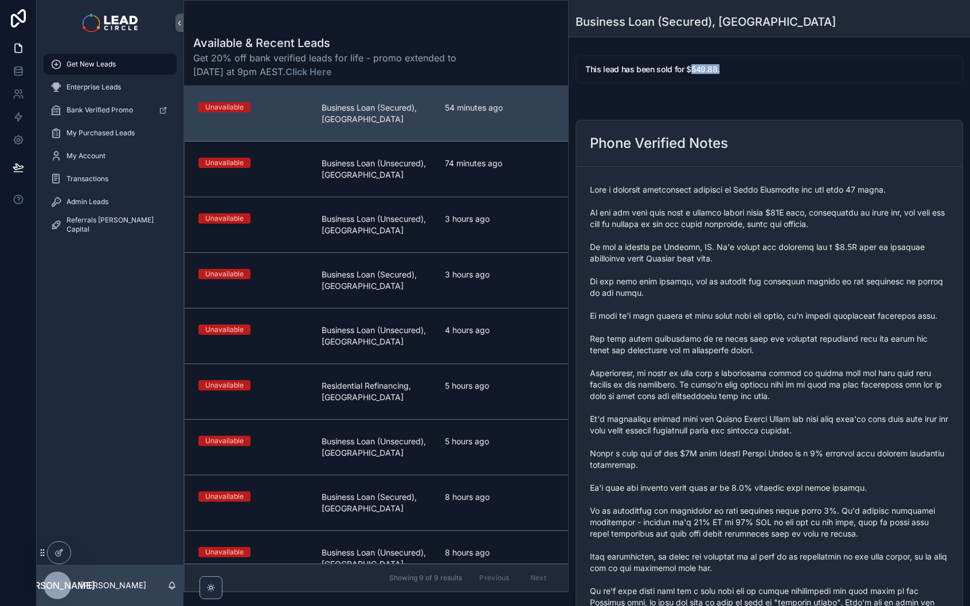
click at [683, 68] on h5 "This lead has been sold for $549.88." at bounding box center [769, 69] width 368 height 8
drag, startPoint x: 685, startPoint y: 67, endPoint x: 715, endPoint y: 68, distance: 30.4
click at [715, 68] on h5 "This lead has been sold for $549.88." at bounding box center [769, 69] width 368 height 8
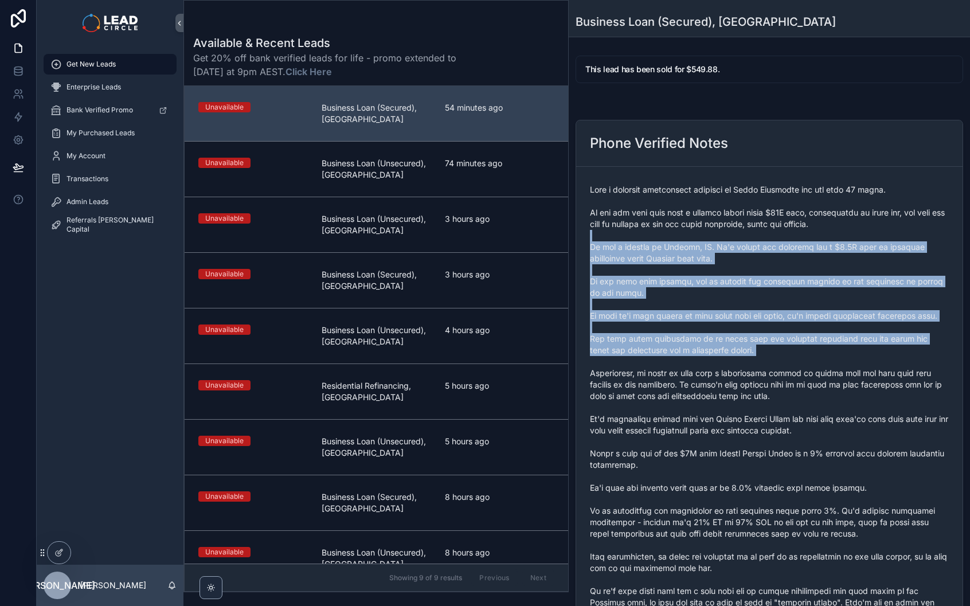
drag, startPoint x: 746, startPoint y: 236, endPoint x: 780, endPoint y: 370, distance: 138.4
click at [780, 370] on span "scrollable content" at bounding box center [769, 482] width 359 height 596
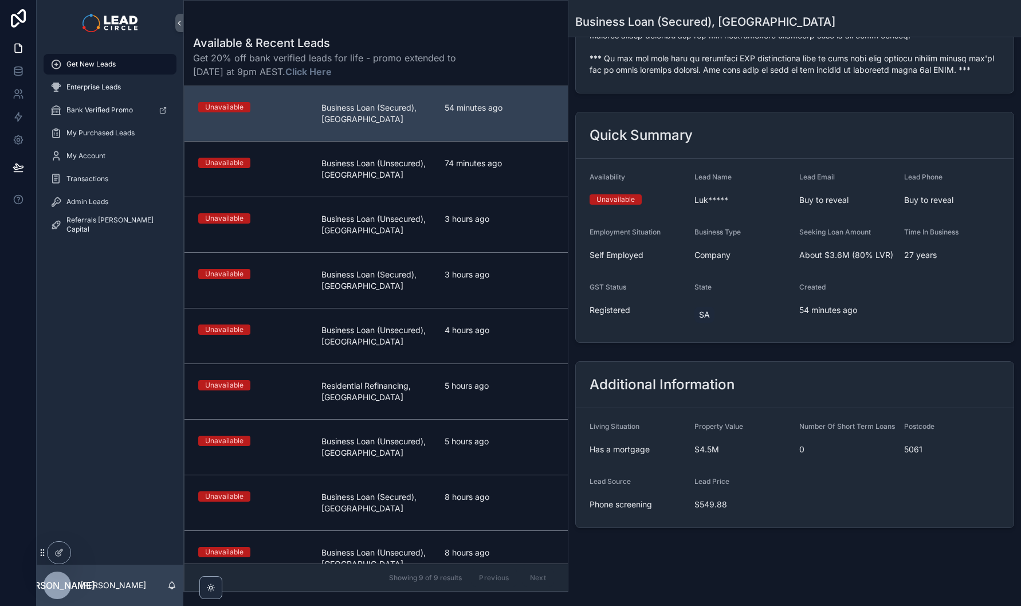
scroll to position [679, 0]
drag, startPoint x: 696, startPoint y: 505, endPoint x: 744, endPoint y: 505, distance: 48.7
click at [742, 505] on span "$549.88" at bounding box center [743, 504] width 96 height 11
click at [744, 505] on span "$549.88" at bounding box center [743, 504] width 96 height 11
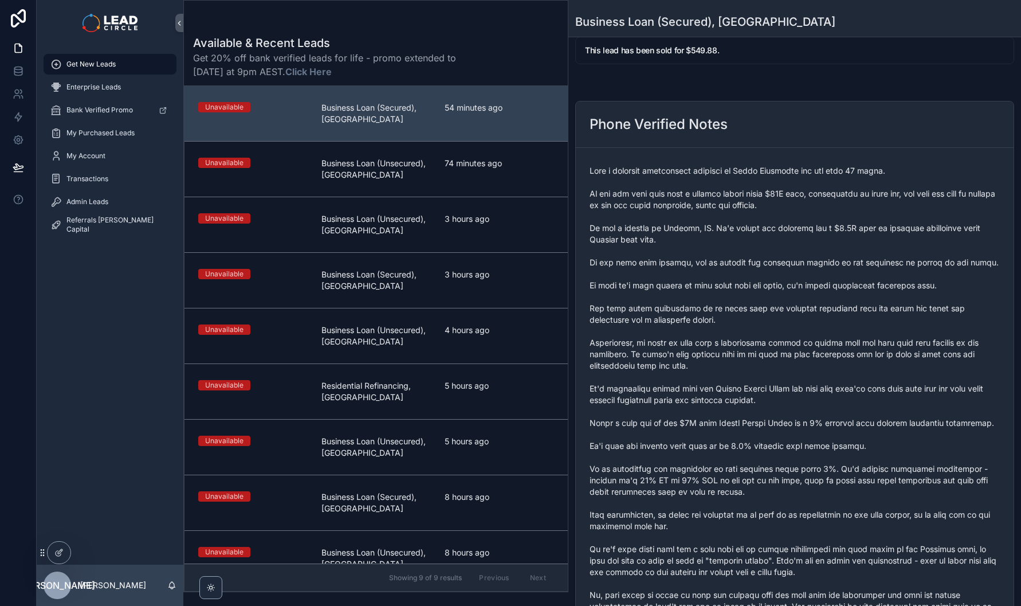
scroll to position [0, 0]
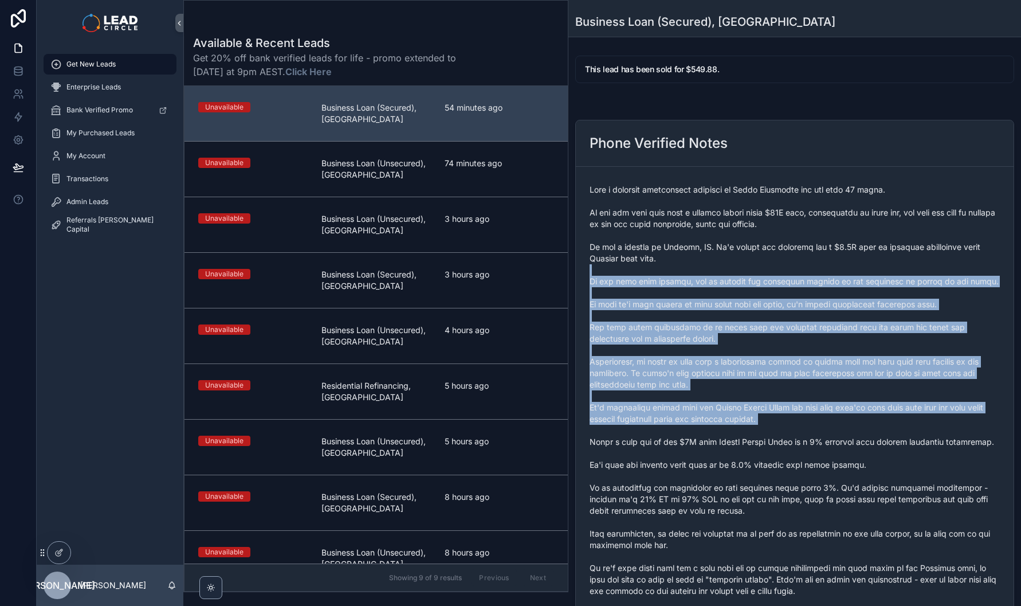
drag, startPoint x: 771, startPoint y: 417, endPoint x: 777, endPoint y: 436, distance: 19.2
click at [777, 436] on span "scrollable content" at bounding box center [795, 465] width 410 height 562
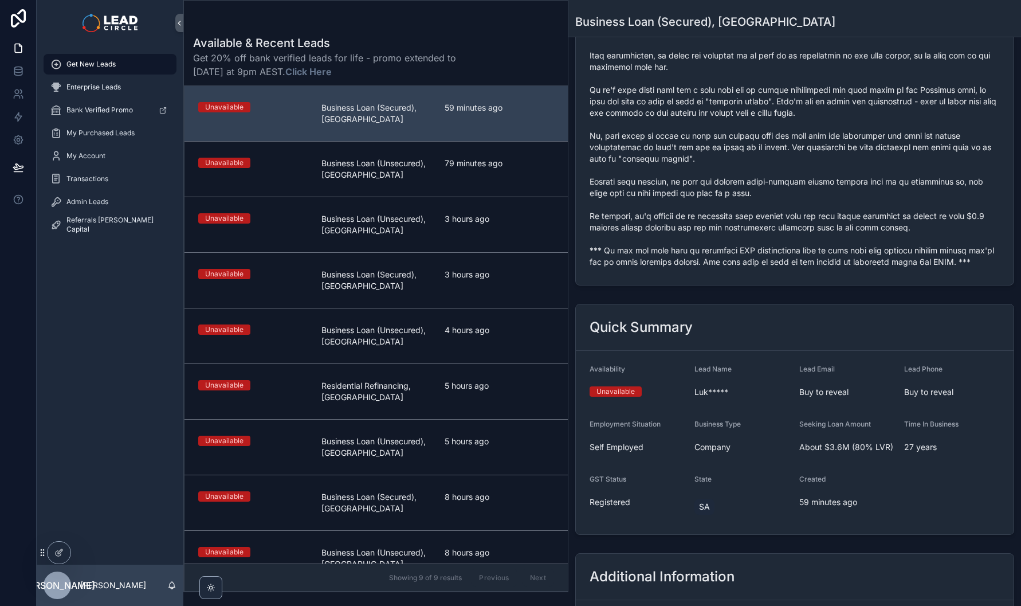
scroll to position [467, 0]
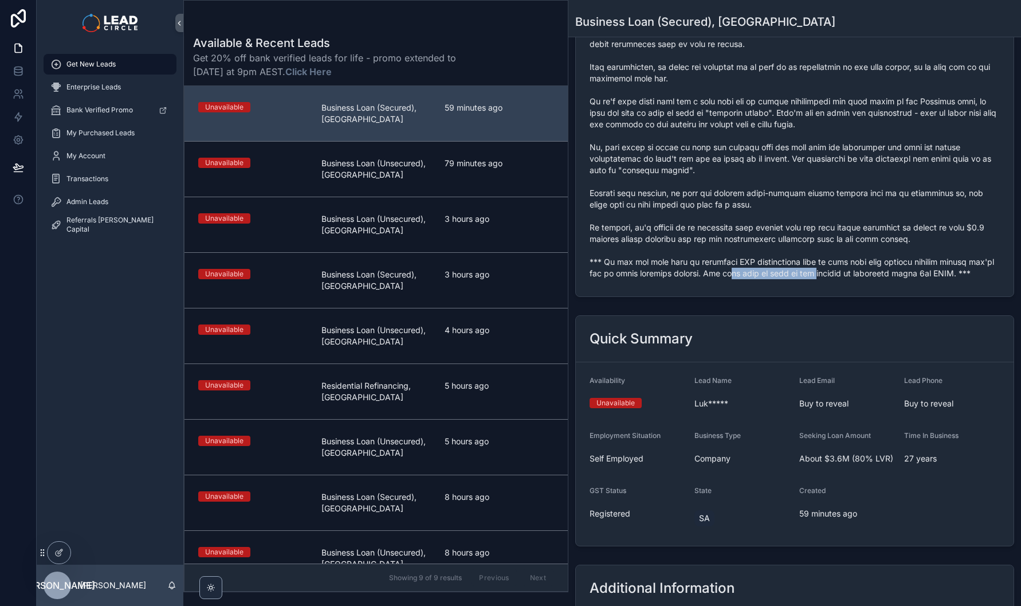
drag, startPoint x: 736, startPoint y: 276, endPoint x: 843, endPoint y: 275, distance: 106.6
drag, startPoint x: 867, startPoint y: 271, endPoint x: 791, endPoint y: 269, distance: 75.7
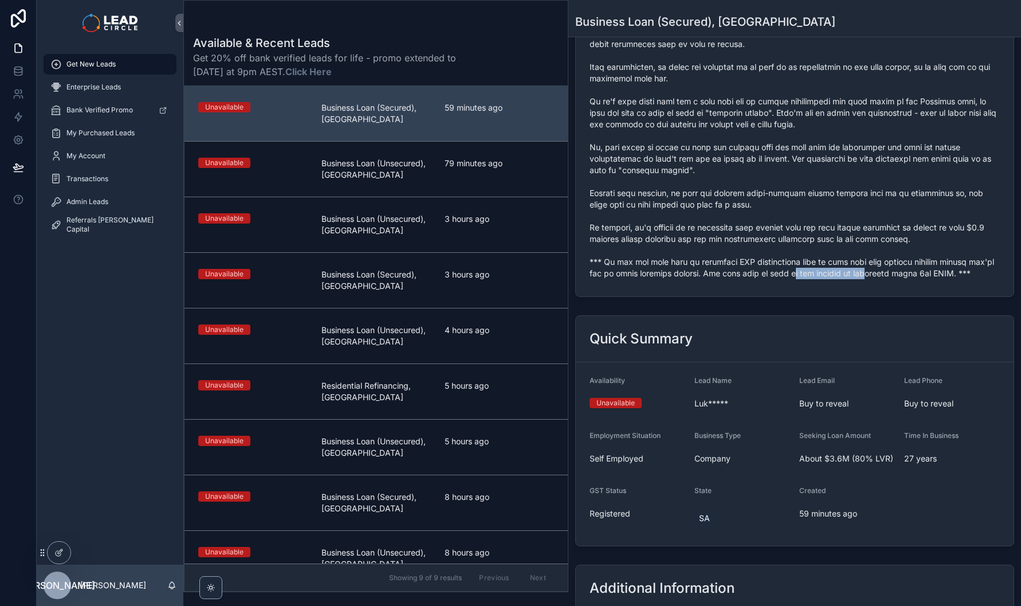
drag, startPoint x: 791, startPoint y: 269, endPoint x: 895, endPoint y: 267, distance: 103.8
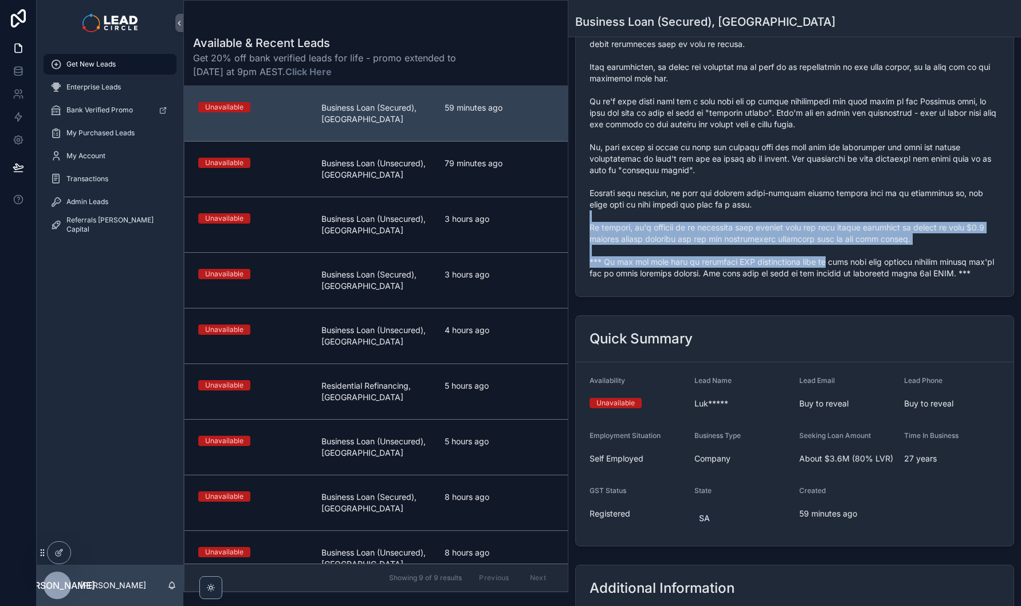
drag, startPoint x: 786, startPoint y: 221, endPoint x: 824, endPoint y: 273, distance: 64.8
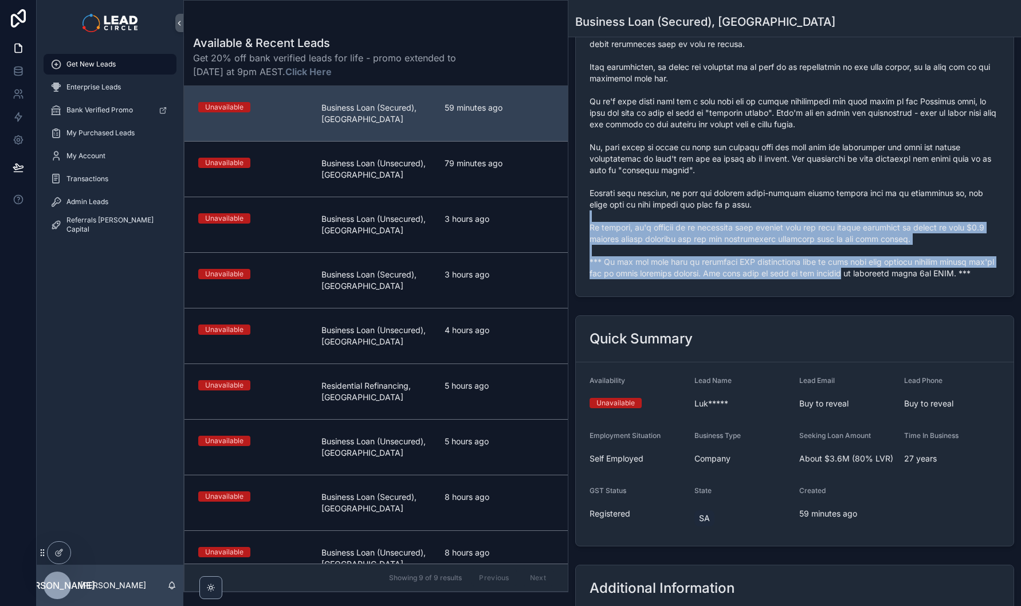
drag, startPoint x: 824, startPoint y: 273, endPoint x: 877, endPoint y: 279, distance: 53.0
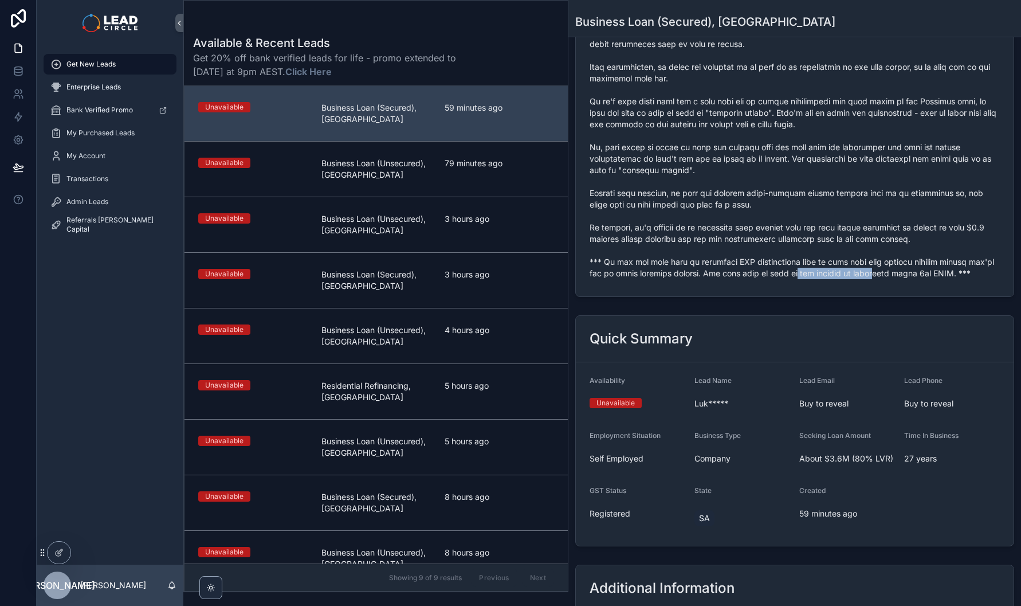
drag, startPoint x: 877, startPoint y: 279, endPoint x: 781, endPoint y: 263, distance: 97.5
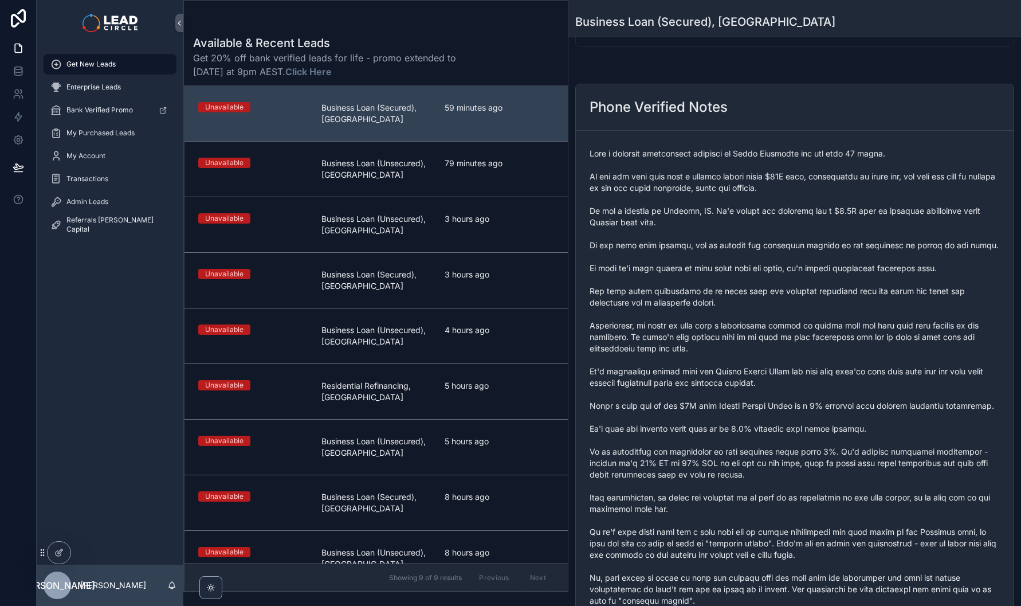
scroll to position [0, 0]
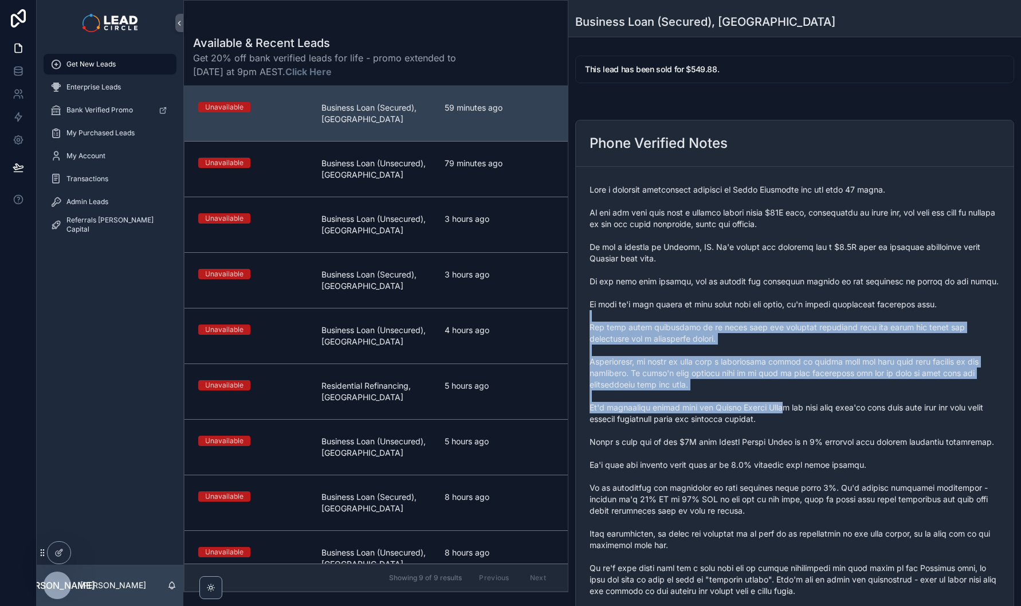
drag, startPoint x: 765, startPoint y: 317, endPoint x: 808, endPoint y: 468, distance: 157.3
click at [805, 467] on span "scrollable content" at bounding box center [795, 465] width 410 height 562
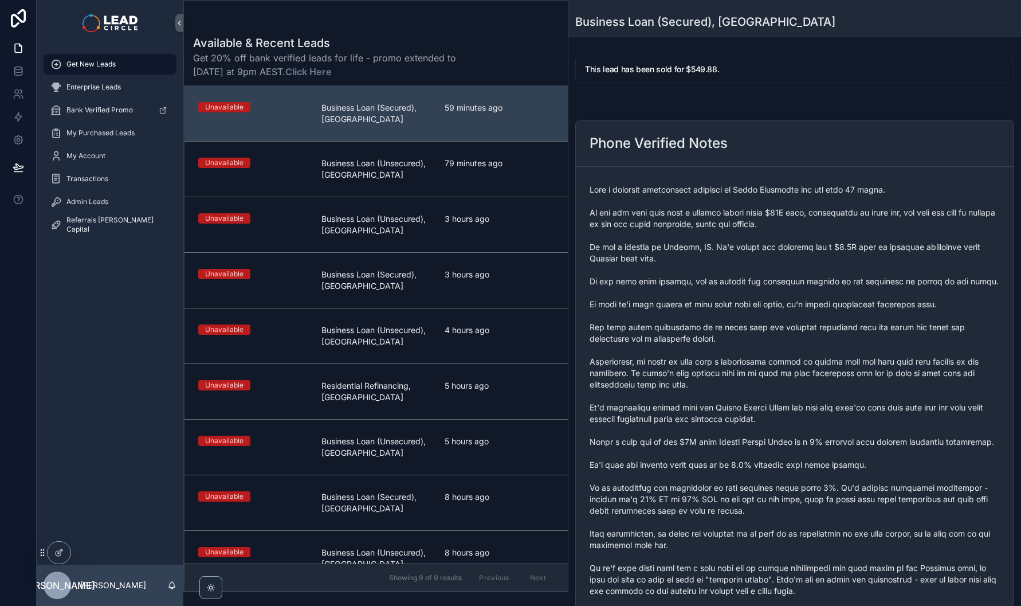
click at [808, 468] on span "scrollable content" at bounding box center [795, 465] width 410 height 562
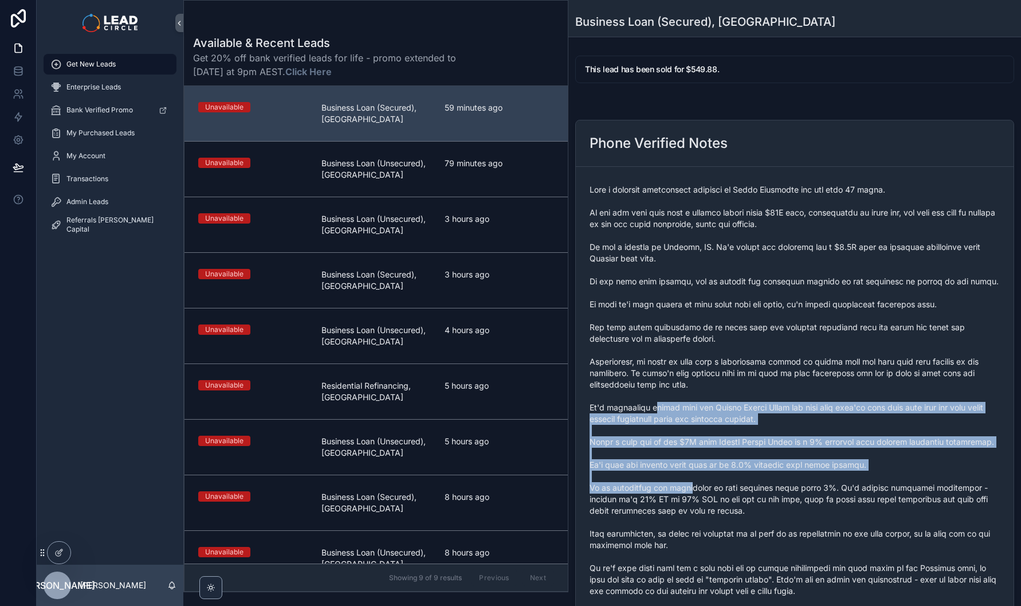
drag, startPoint x: 673, startPoint y: 446, endPoint x: 681, endPoint y: 497, distance: 51.2
click at [681, 497] on span "scrollable content" at bounding box center [795, 465] width 410 height 562
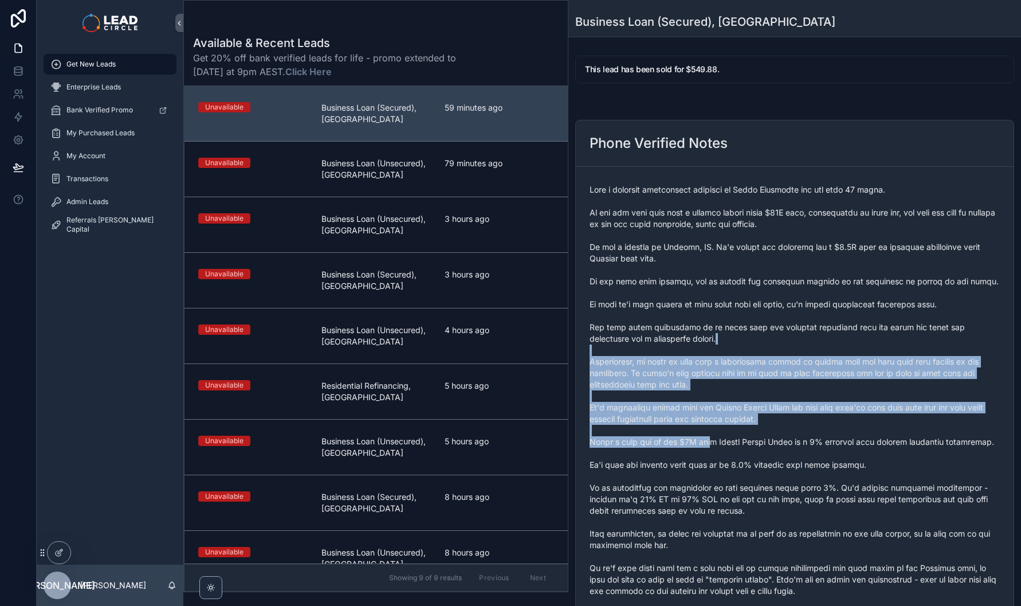
drag, startPoint x: 701, startPoint y: 409, endPoint x: 714, endPoint y: 442, distance: 35.6
click at [714, 442] on span "scrollable content" at bounding box center [795, 465] width 410 height 562
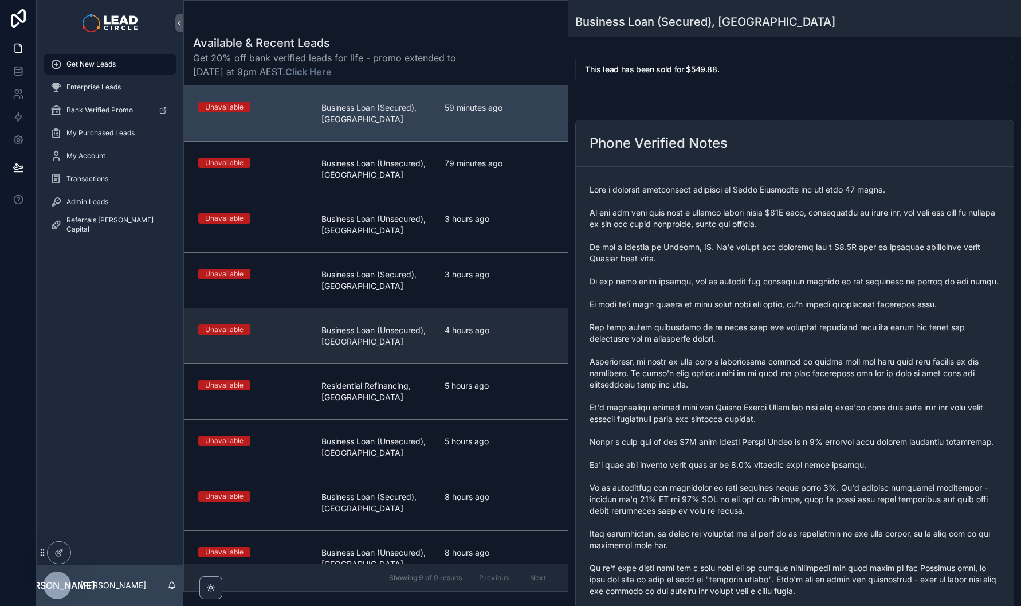
click at [445, 331] on span "4 hours ago" at bounding box center [499, 329] width 109 height 11
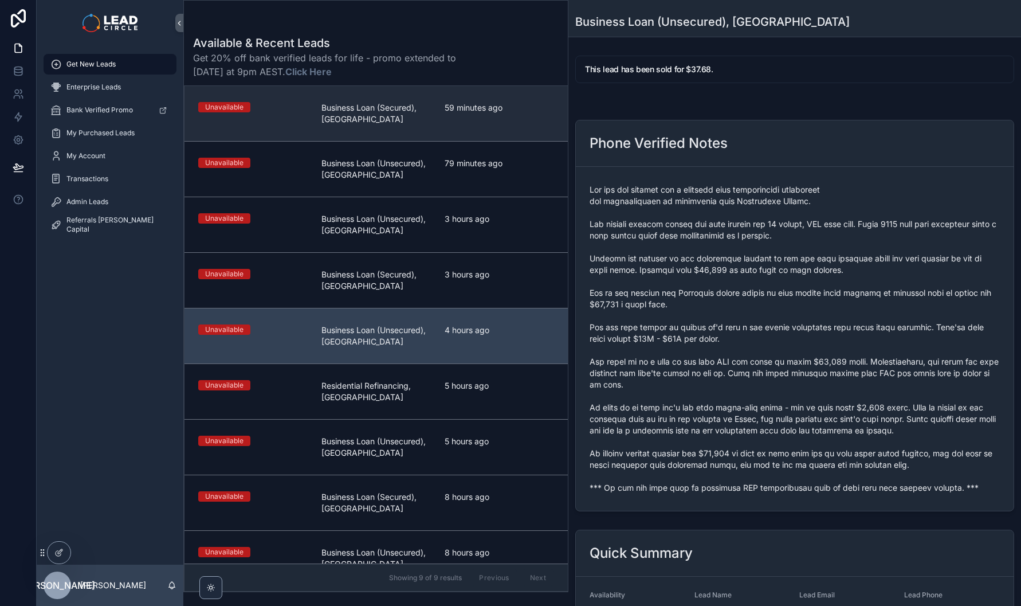
click at [502, 92] on link "Unavailable Business Loan (Secured), SA 59 minutes ago" at bounding box center [376, 113] width 383 height 55
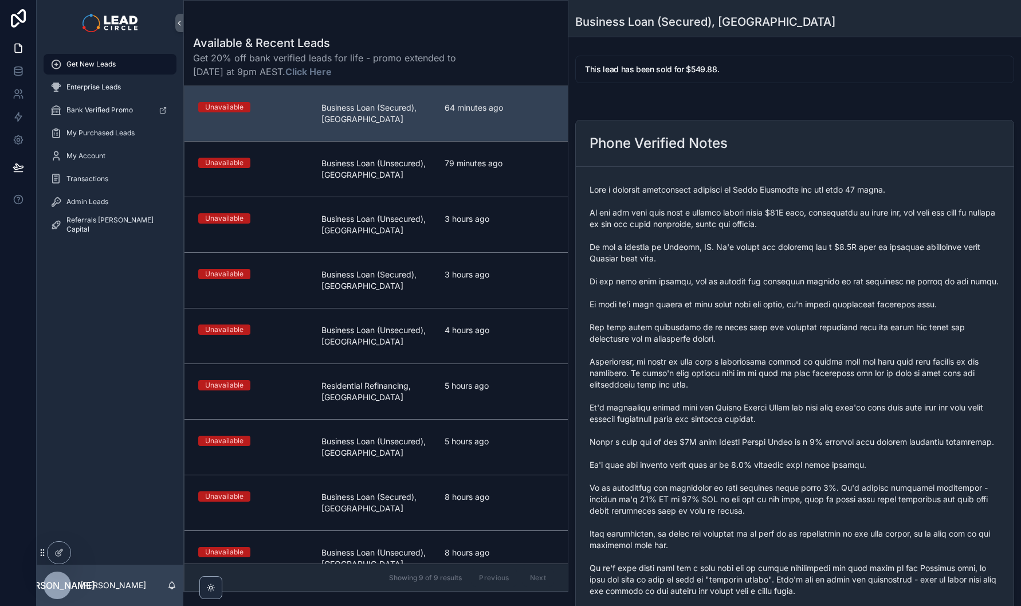
click at [744, 264] on span "scrollable content" at bounding box center [795, 465] width 410 height 562
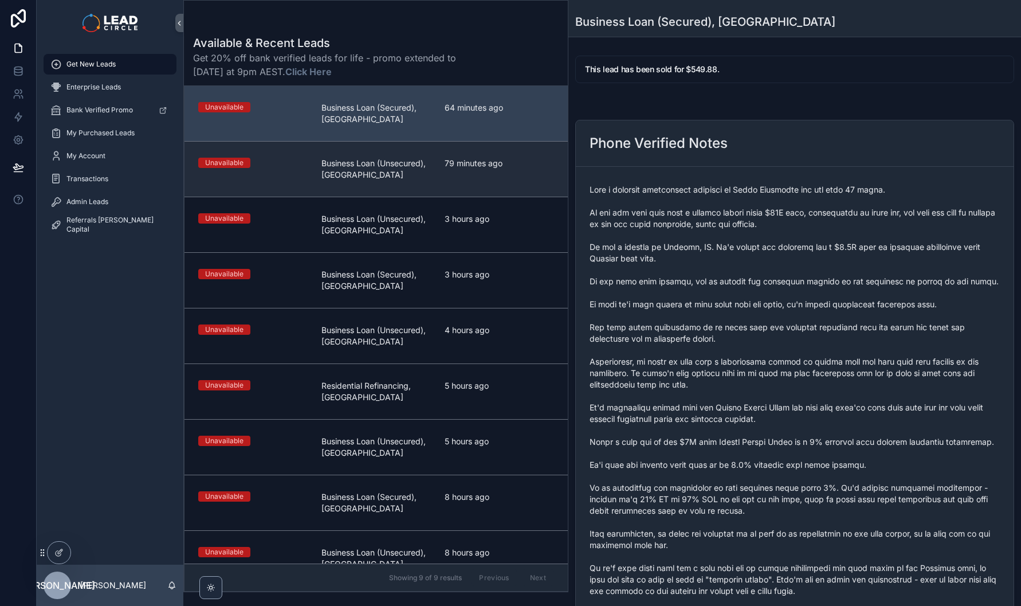
click at [464, 170] on div "79 minutes ago" at bounding box center [499, 169] width 109 height 23
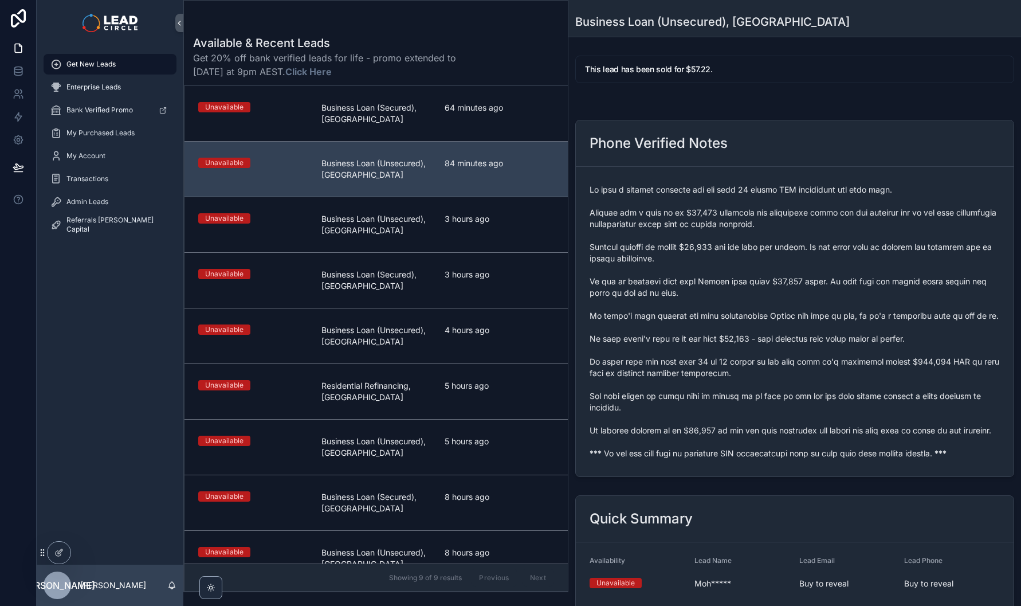
click at [464, 127] on link "Unavailable Business Loan (Secured), SA 64 minutes ago" at bounding box center [376, 113] width 383 height 55
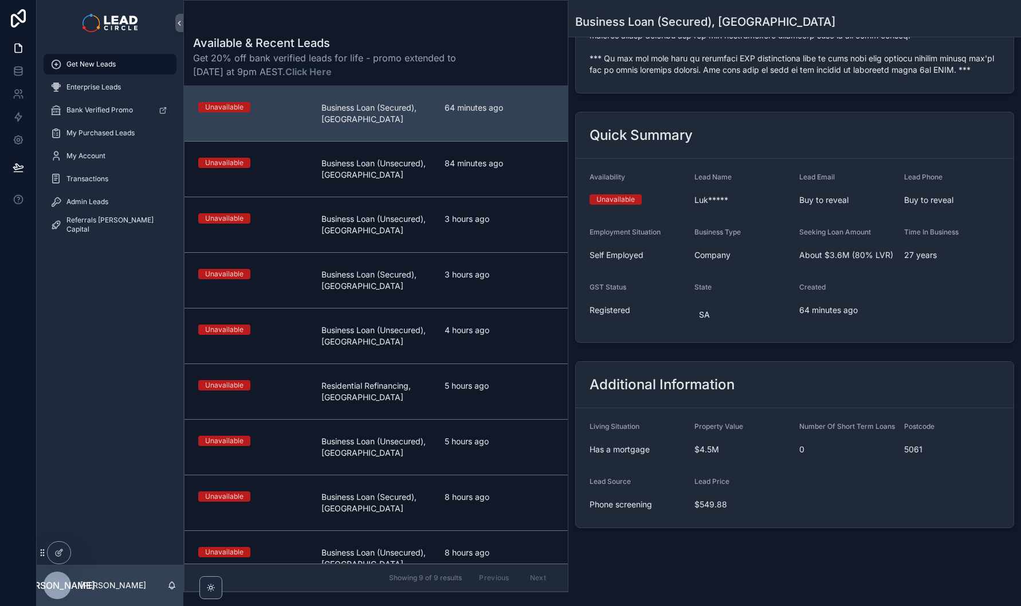
scroll to position [131, 0]
